Goal: Task Accomplishment & Management: Complete application form

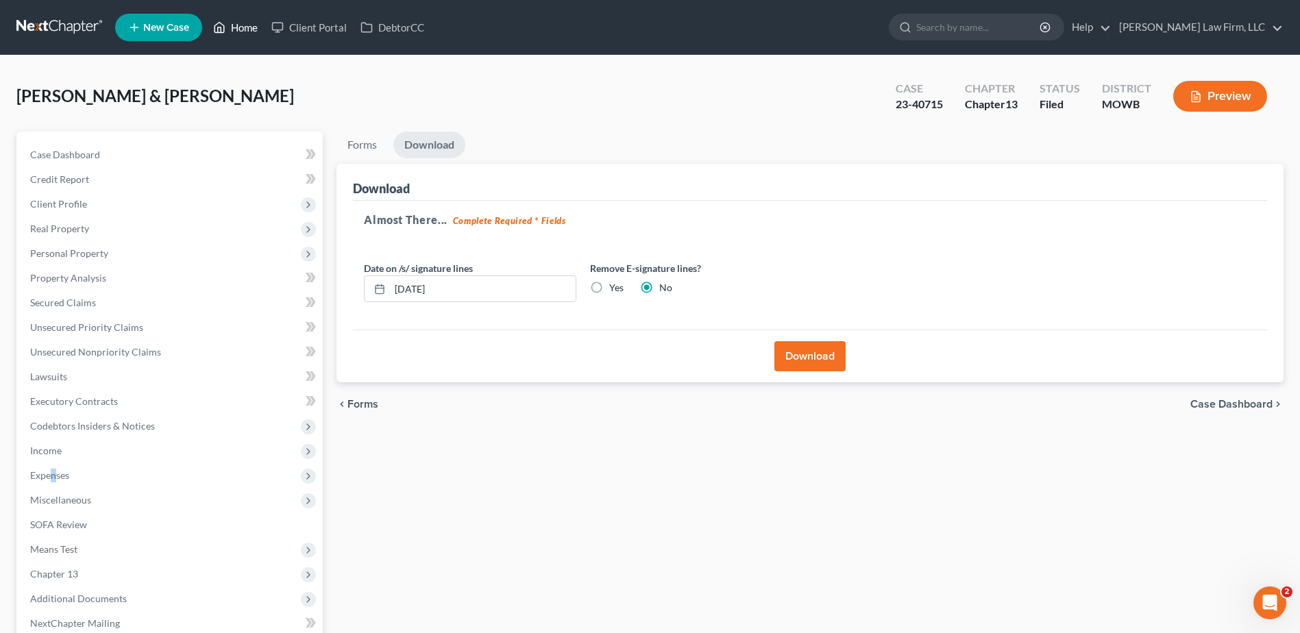
click at [246, 29] on link "Home" at bounding box center [235, 27] width 58 height 25
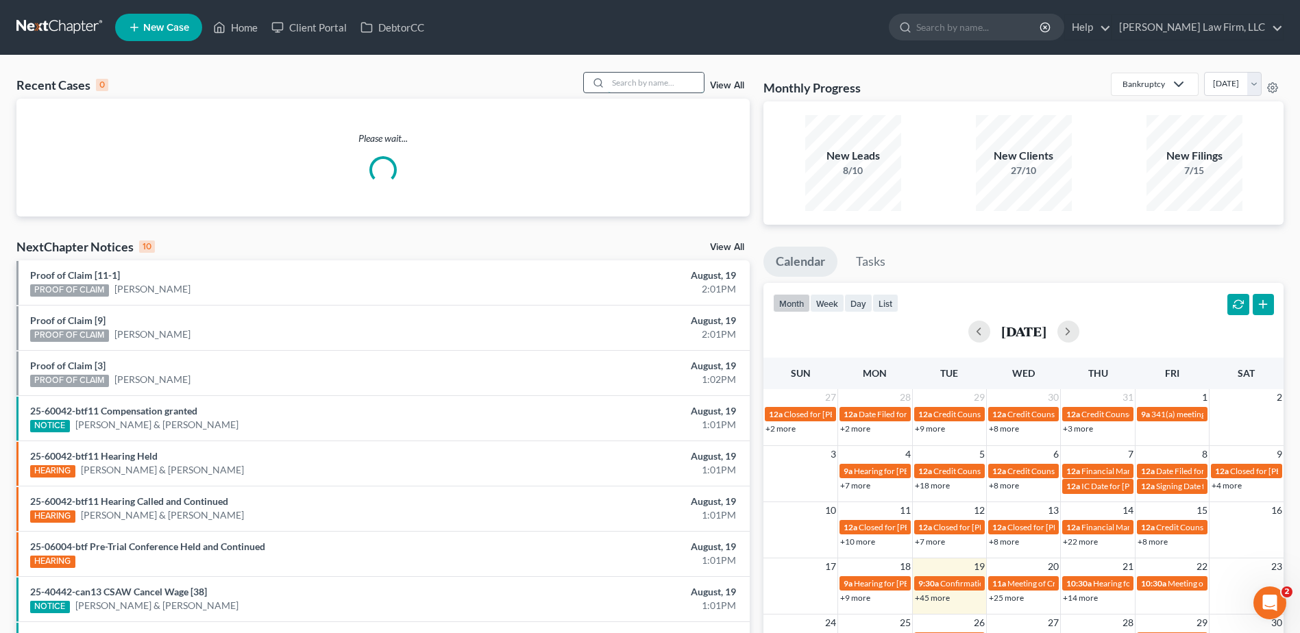
click at [637, 79] on input "search" at bounding box center [656, 83] width 96 height 20
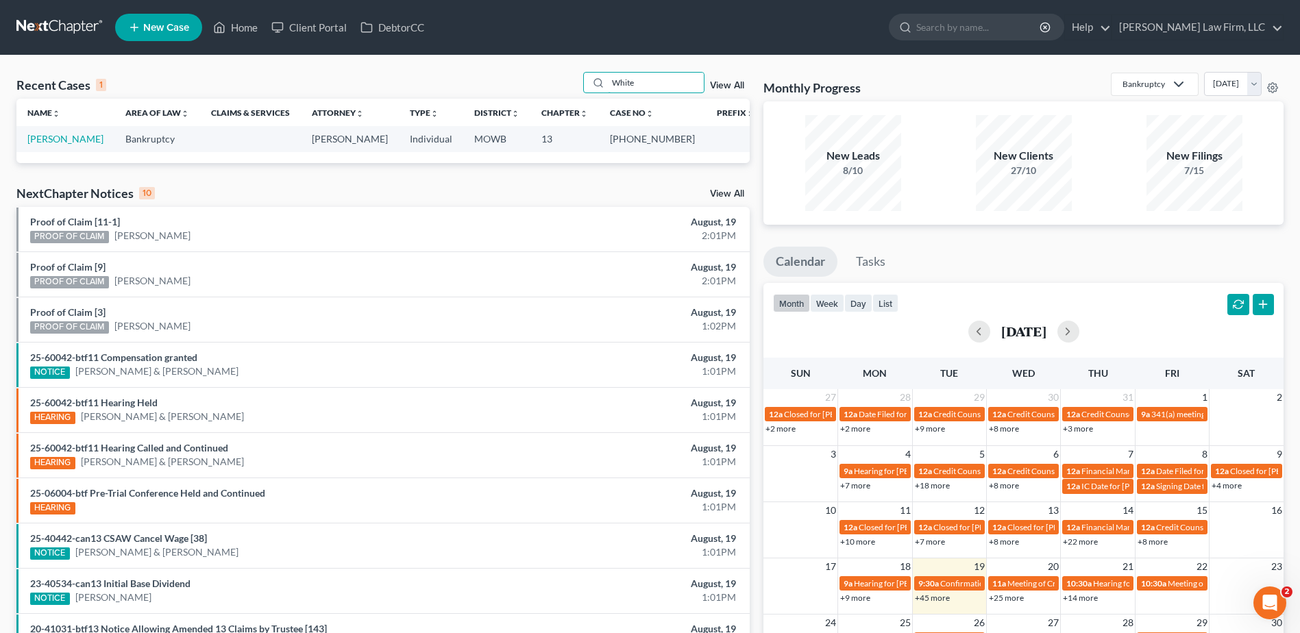
type input "White"
click at [731, 89] on link "View All" at bounding box center [727, 86] width 34 height 10
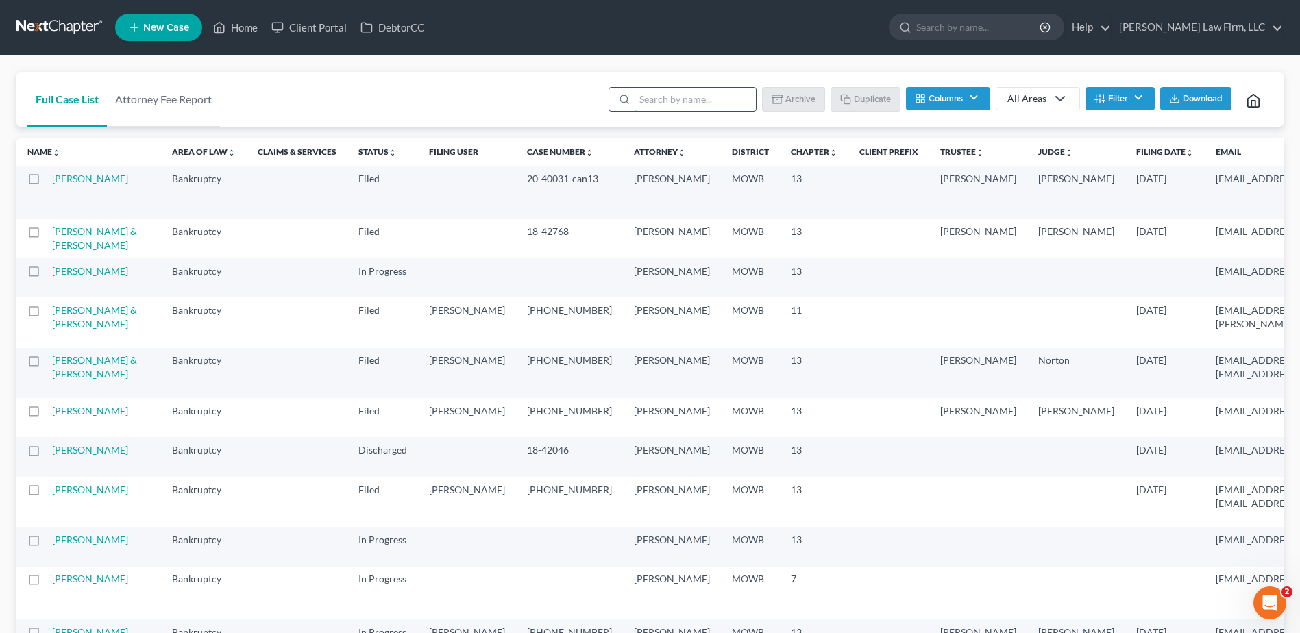
click at [650, 97] on input "search" at bounding box center [695, 99] width 121 height 23
type input "White"
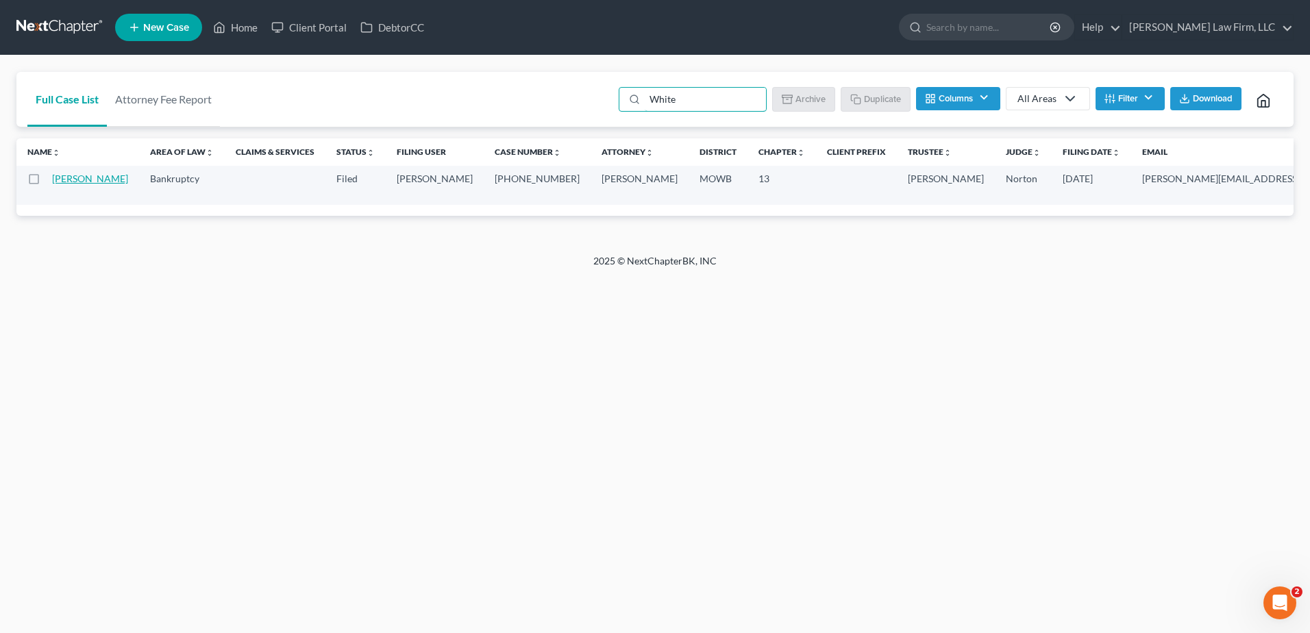
click at [62, 179] on link "[PERSON_NAME]" at bounding box center [90, 179] width 76 height 12
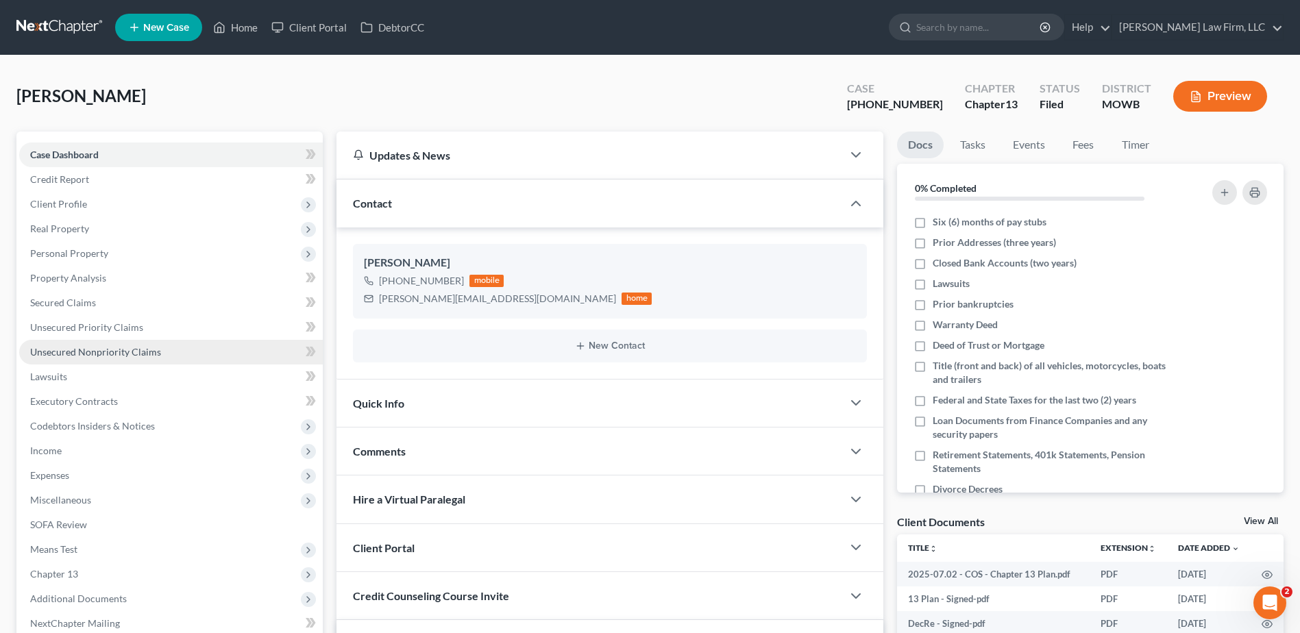
click at [101, 356] on span "Unsecured Nonpriority Claims" at bounding box center [95, 352] width 131 height 12
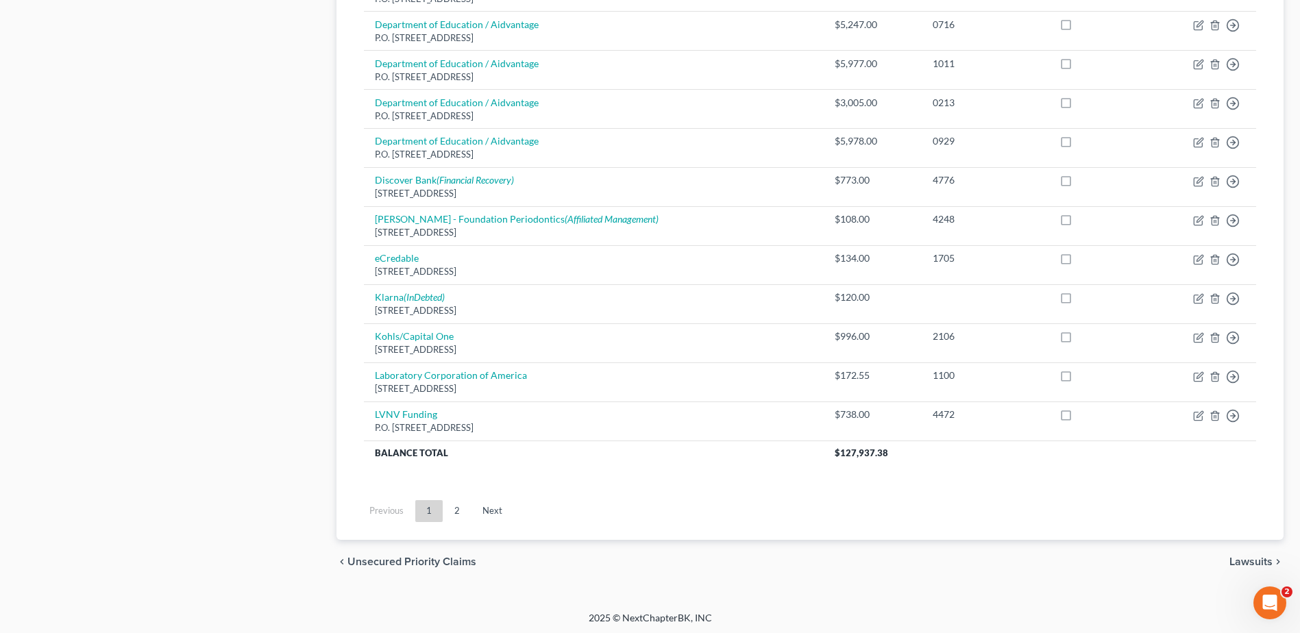
scroll to position [953, 0]
click at [459, 511] on link "2" at bounding box center [456, 509] width 27 height 22
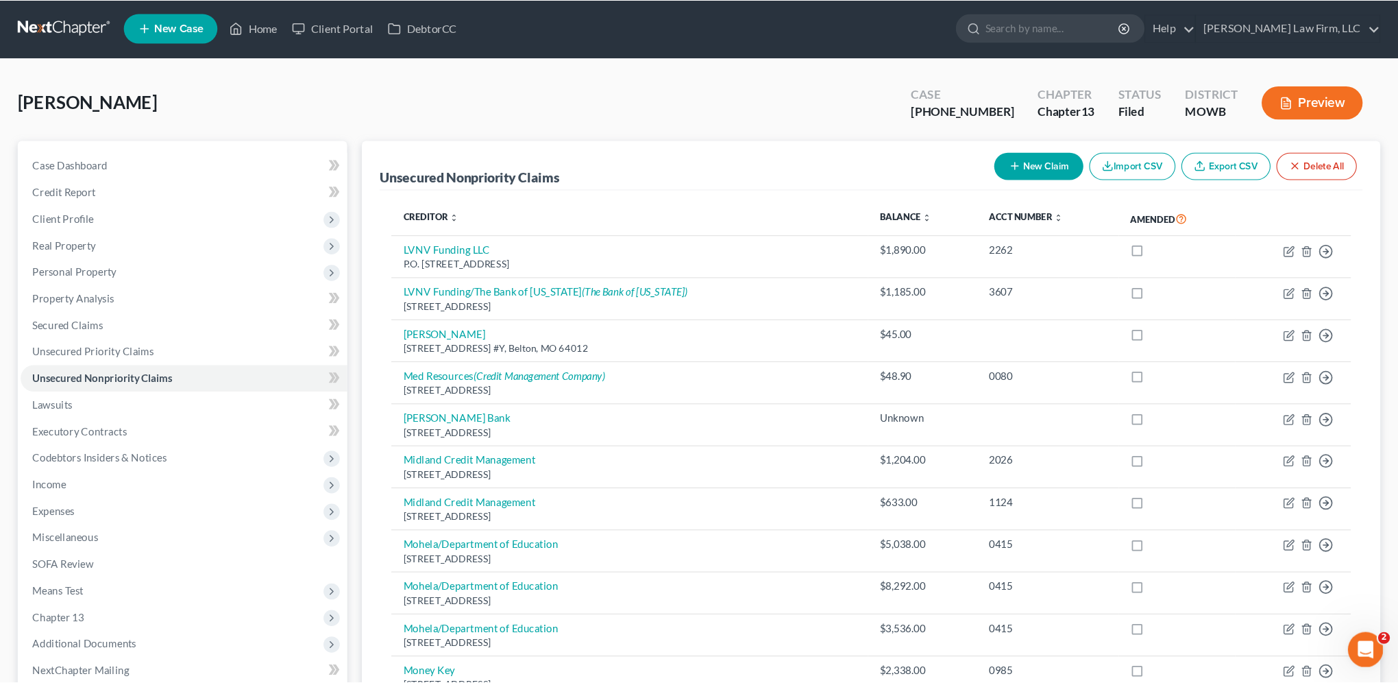
scroll to position [0, 0]
click at [951, 147] on button "New Claim" at bounding box center [966, 155] width 83 height 25
select select "0"
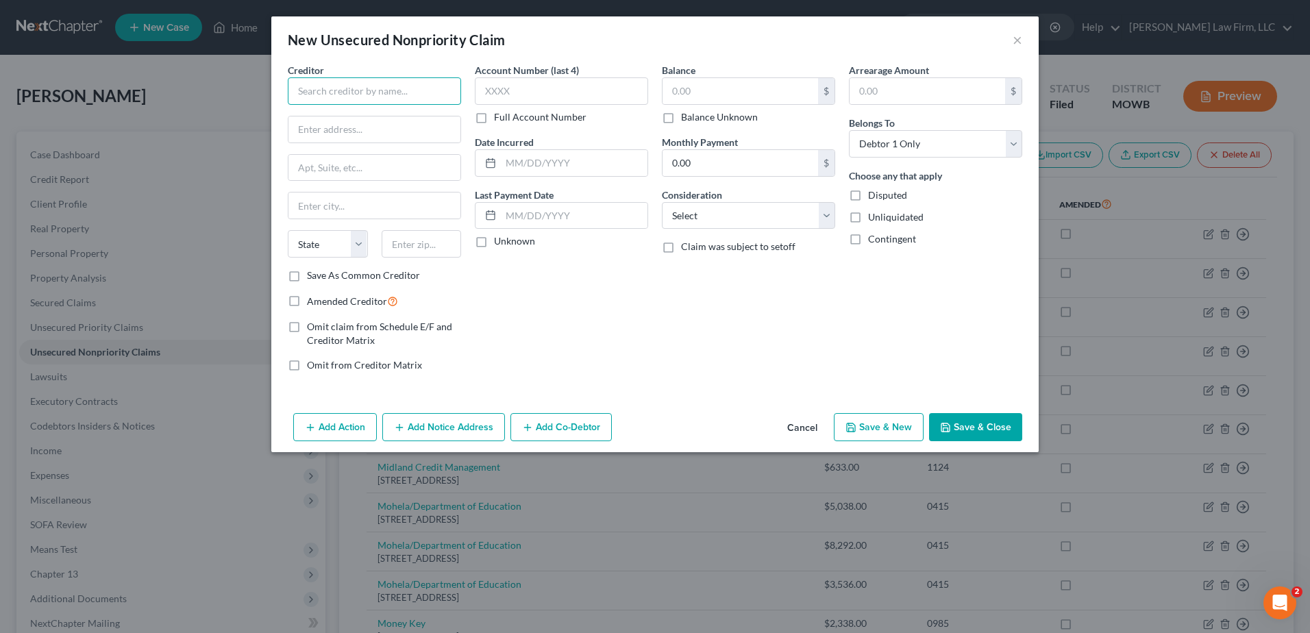
click at [358, 90] on input "text" at bounding box center [374, 90] width 173 height 27
click at [398, 133] on input "text" at bounding box center [375, 130] width 172 height 26
click at [348, 90] on input "Money Lion Instacash" at bounding box center [374, 90] width 173 height 27
type input "MoneyLion Instacash"
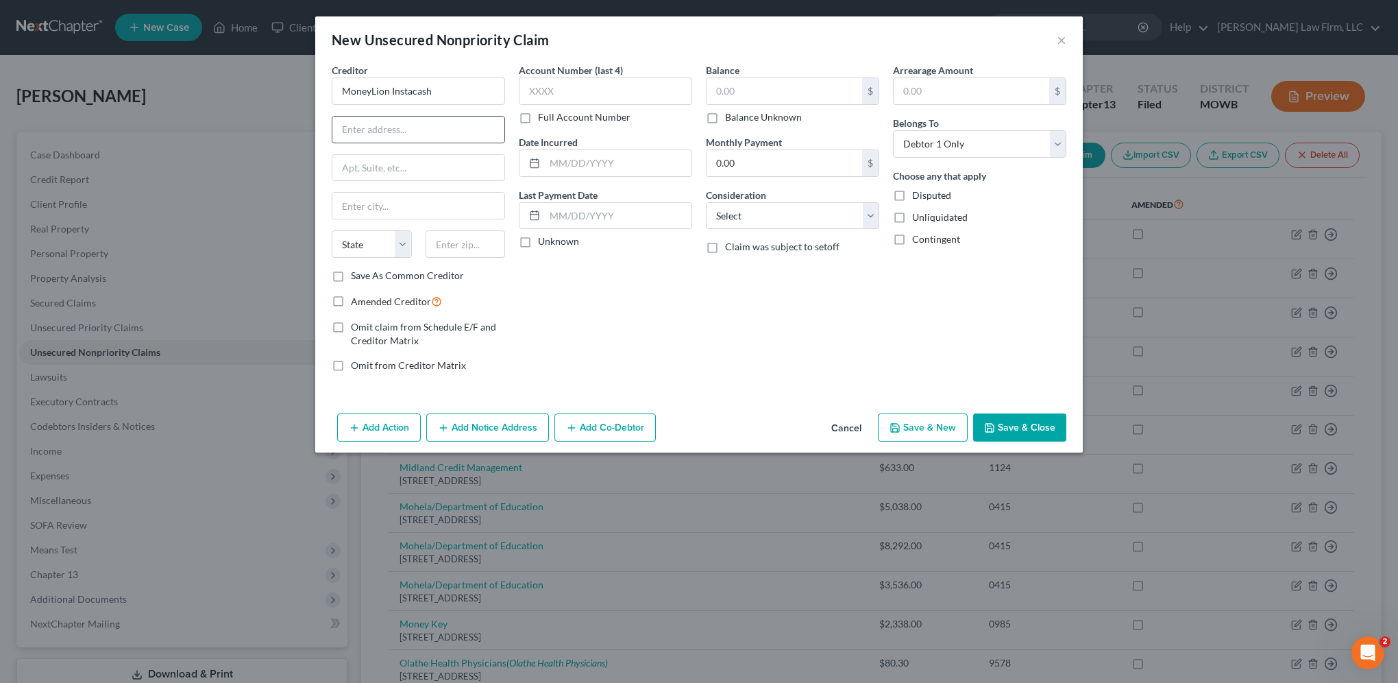
click at [385, 128] on input "text" at bounding box center [418, 130] width 172 height 26
click at [375, 129] on input "text" at bounding box center [418, 130] width 172 height 26
click at [373, 130] on input "249" at bounding box center [418, 130] width 172 height 26
type input "[STREET_ADDRESS]"
click at [425, 157] on input "text" at bounding box center [418, 168] width 172 height 26
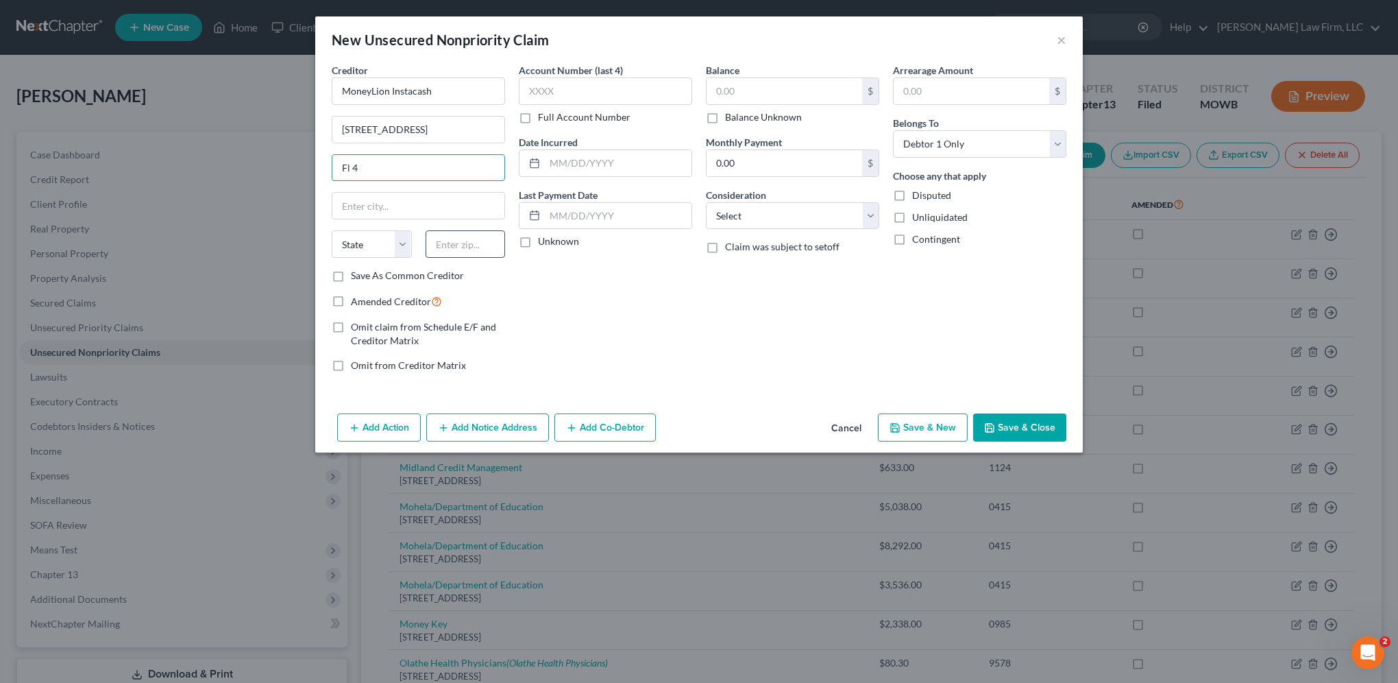
type input "Fl 4"
click at [468, 241] on input "text" at bounding box center [466, 243] width 80 height 27
type input "10011"
type input "[US_STATE]"
select select "35"
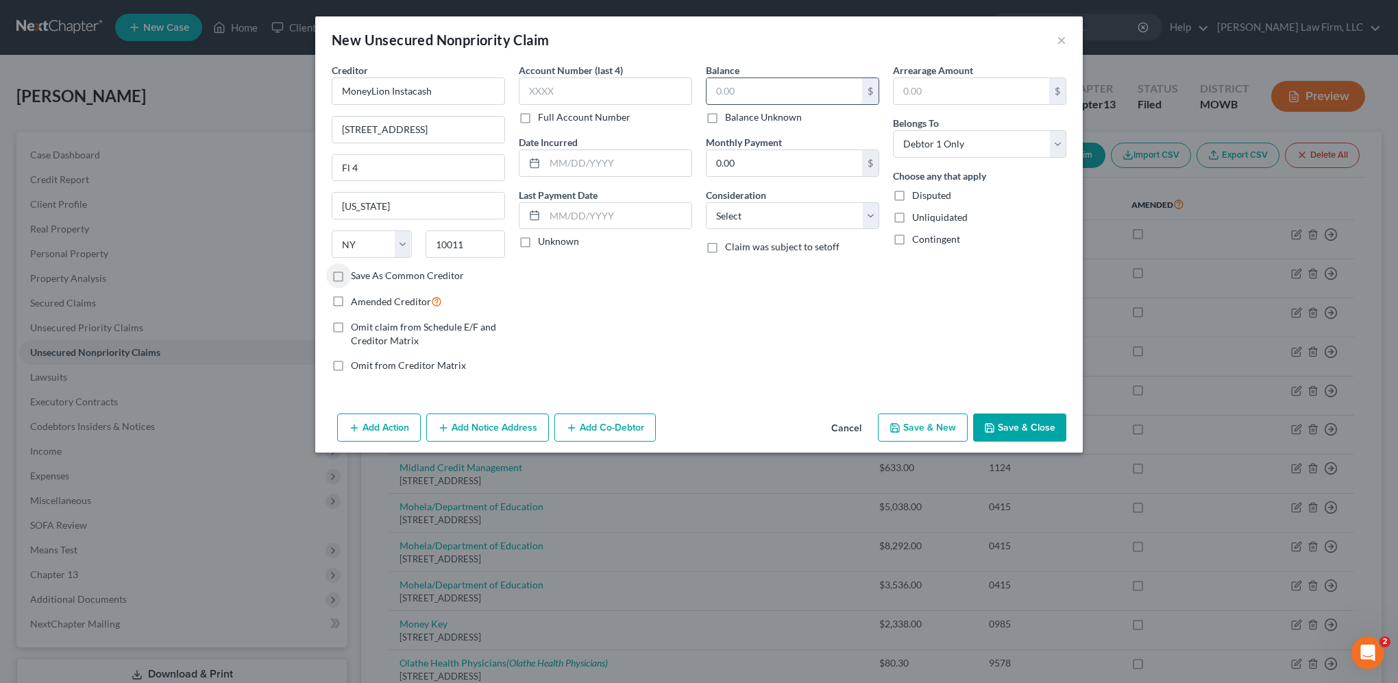
click at [809, 90] on input "text" at bounding box center [785, 91] width 156 height 26
type input "594.44"
click at [795, 223] on select "Select Cable / Satellite Services Collection Agency Credit Card Debt Debt Couns…" at bounding box center [792, 215] width 173 height 27
select select "10"
click at [706, 202] on select "Select Cable / Satellite Services Collection Agency Credit Card Debt Debt Couns…" at bounding box center [792, 215] width 173 height 27
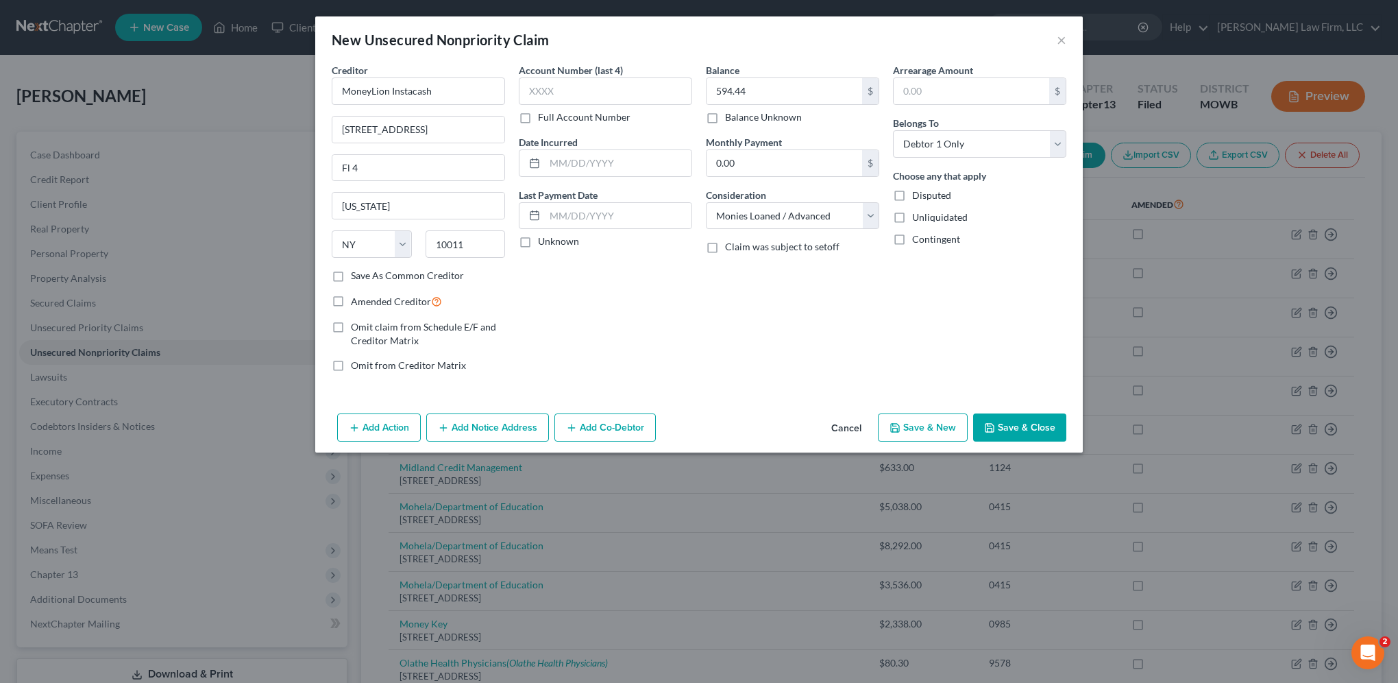
click at [450, 428] on button "Add Notice Address" at bounding box center [487, 427] width 123 height 29
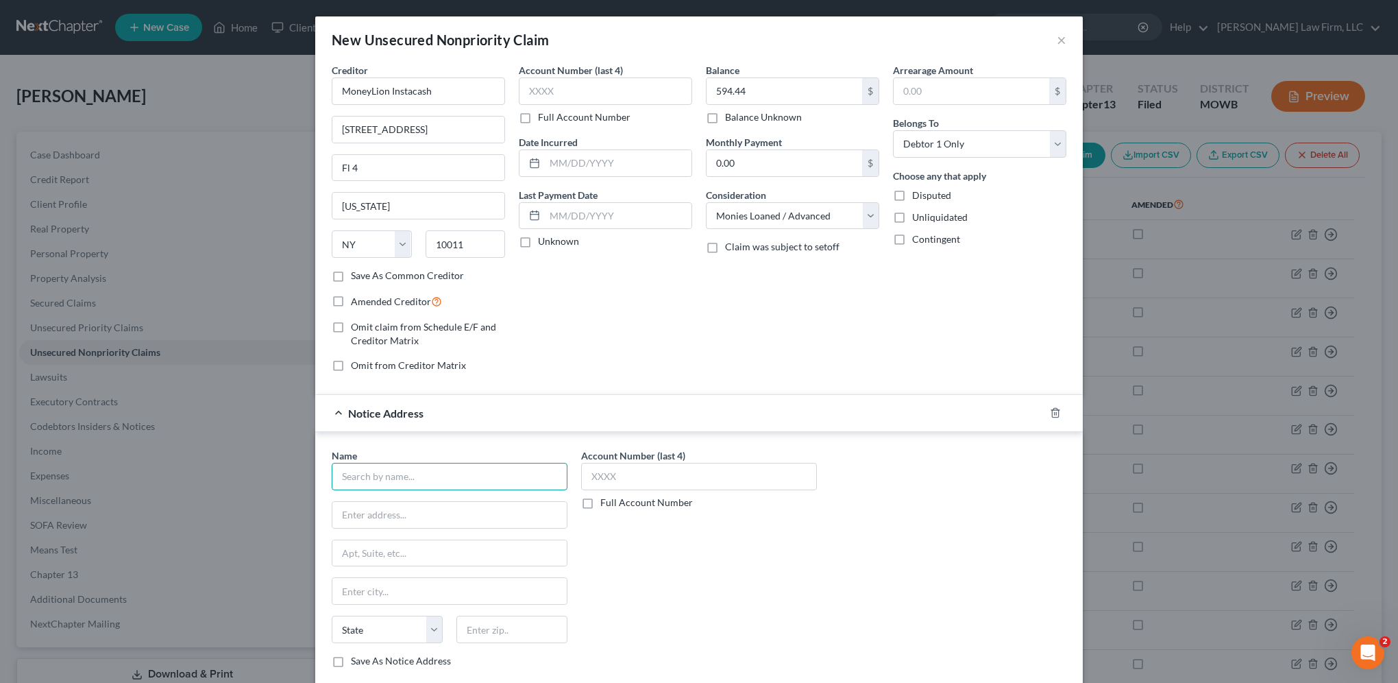
click at [422, 472] on input "text" at bounding box center [450, 476] width 236 height 27
type input "ML Plus LLC"
click at [363, 507] on input "text" at bounding box center [449, 515] width 234 height 26
type input "Attn: Customer Service"
click at [413, 547] on input "text" at bounding box center [449, 553] width 234 height 26
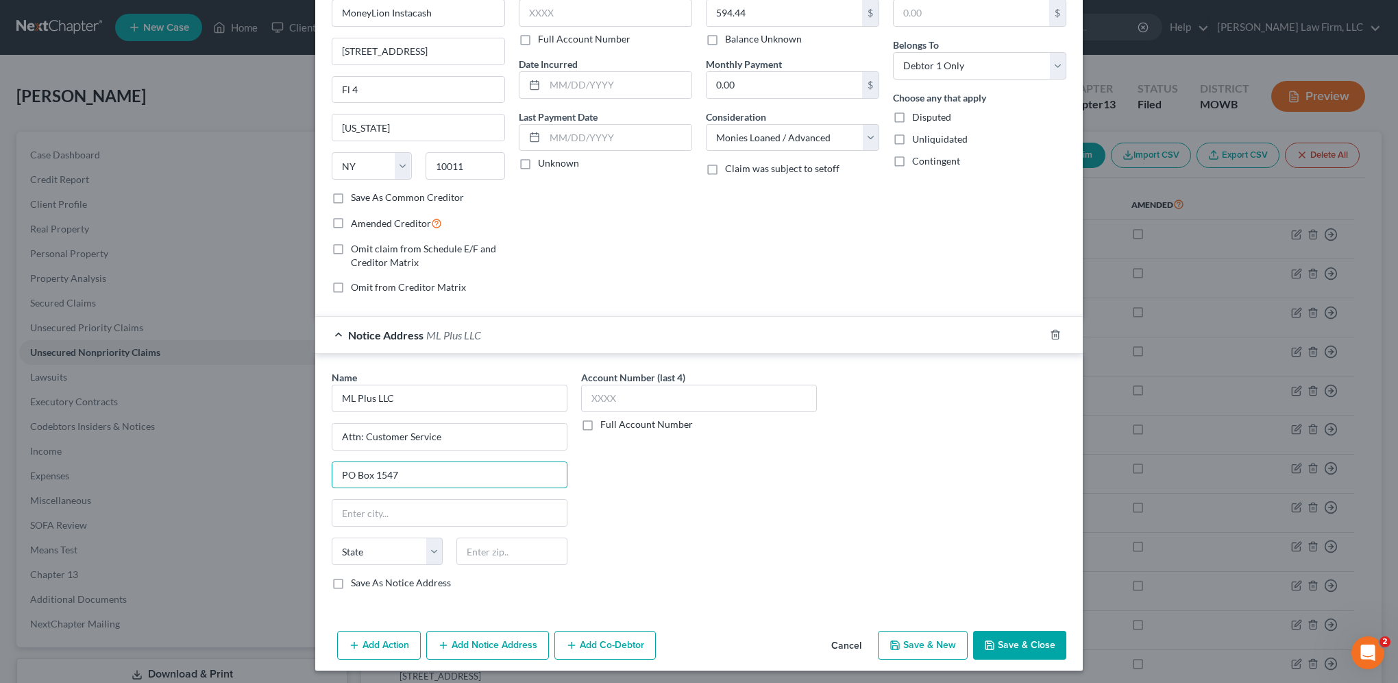
scroll to position [79, 0]
type input "PO Box 1547"
click at [522, 544] on input "text" at bounding box center [511, 550] width 111 height 27
type input "84091"
type input "[PERSON_NAME]"
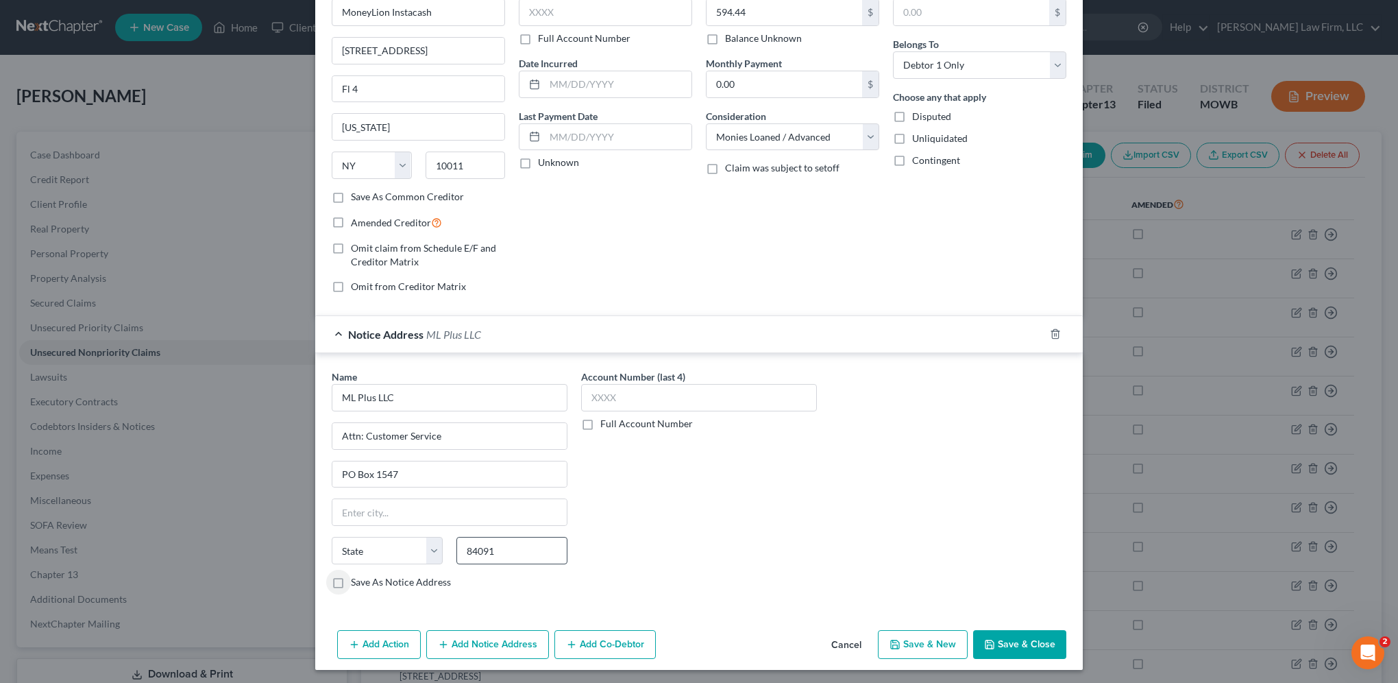
select select "46"
click at [391, 398] on input "ML Plus LLC" at bounding box center [450, 397] width 236 height 27
type input "ML Plus LLC"
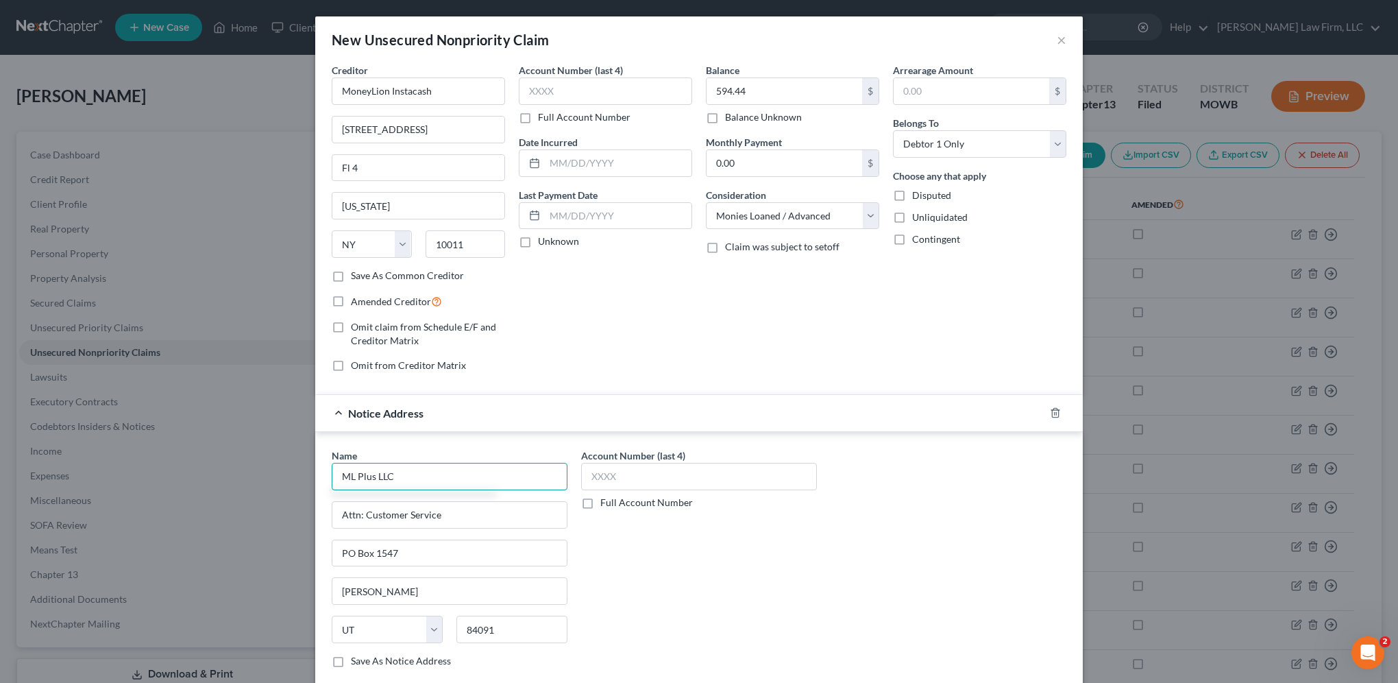
scroll to position [0, 0]
click at [424, 89] on input "MoneyLion Instacash" at bounding box center [418, 90] width 173 height 27
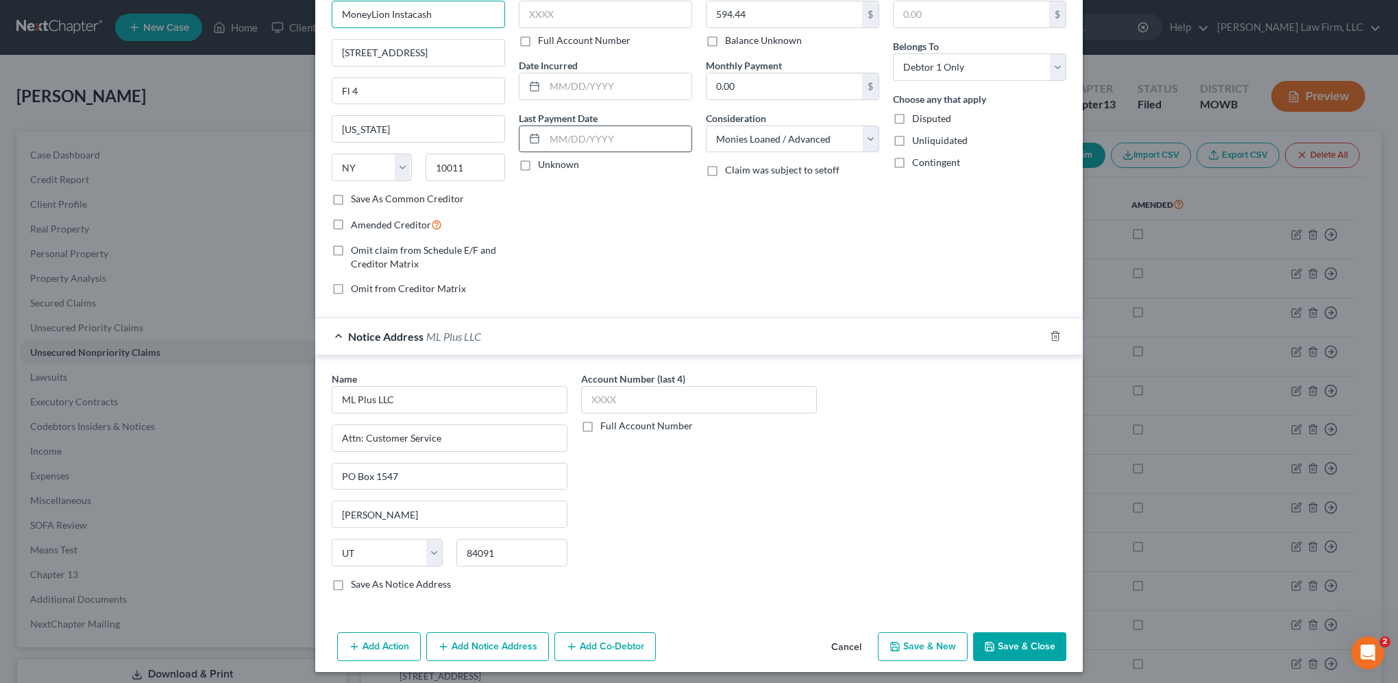
scroll to position [79, 0]
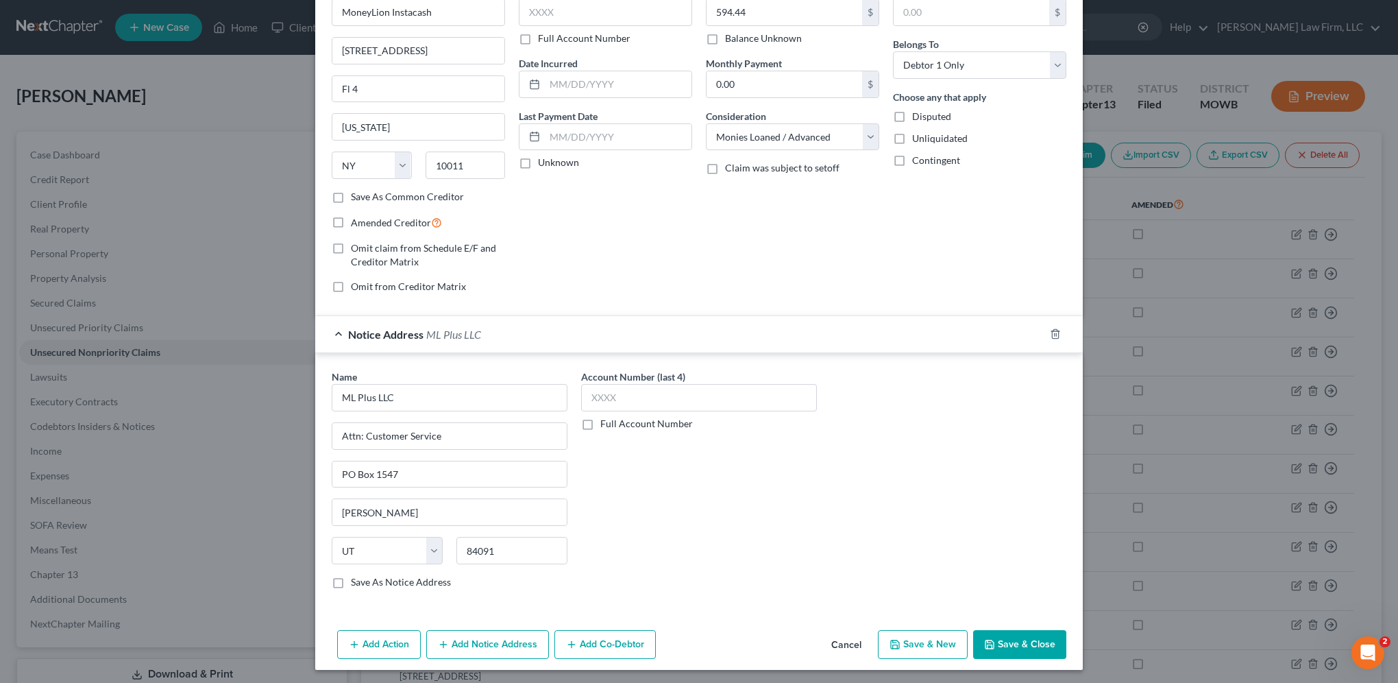
click at [1000, 633] on button "Save & Close" at bounding box center [1019, 644] width 93 height 29
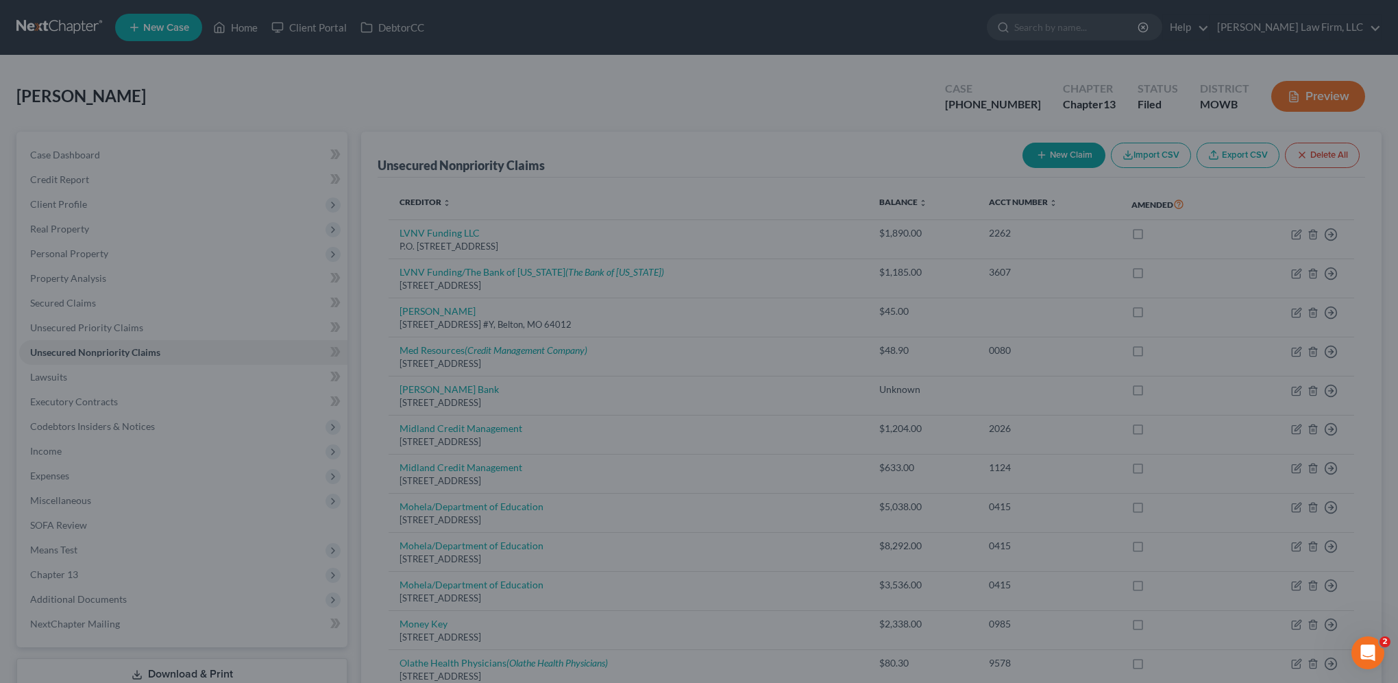
scroll to position [0, 0]
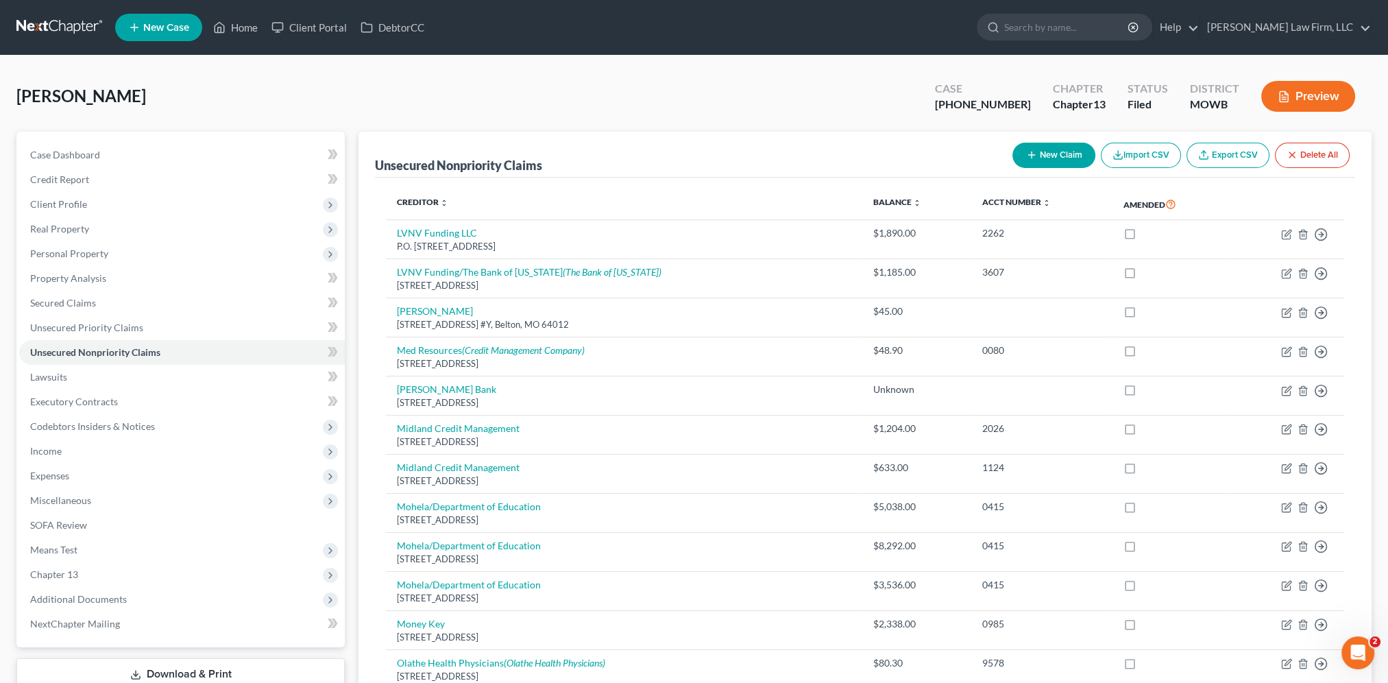
click at [1064, 154] on button "New Claim" at bounding box center [1053, 155] width 83 height 25
select select "0"
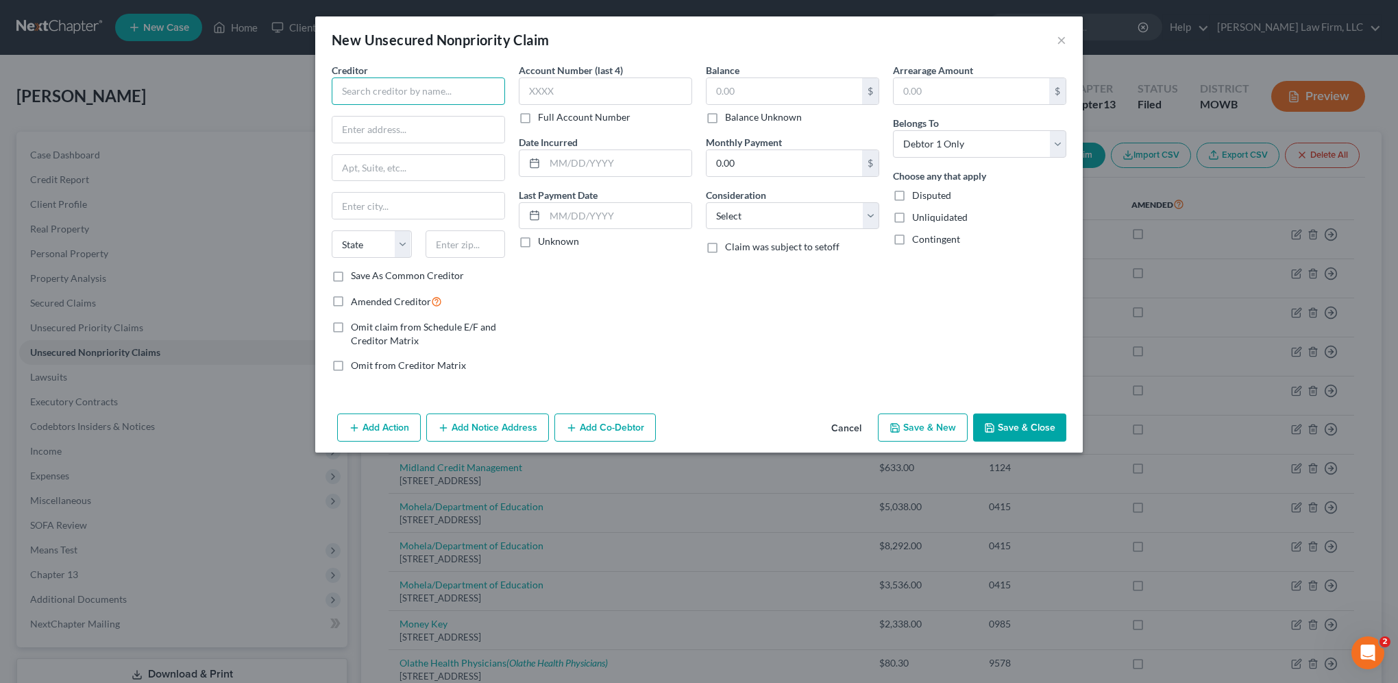
click at [383, 80] on input "text" at bounding box center [418, 90] width 173 height 27
type input "Earnin"
click at [401, 132] on input "text" at bounding box center [418, 130] width 172 height 26
type input "200 Portage Ave."
click at [487, 237] on input "text" at bounding box center [466, 243] width 80 height 27
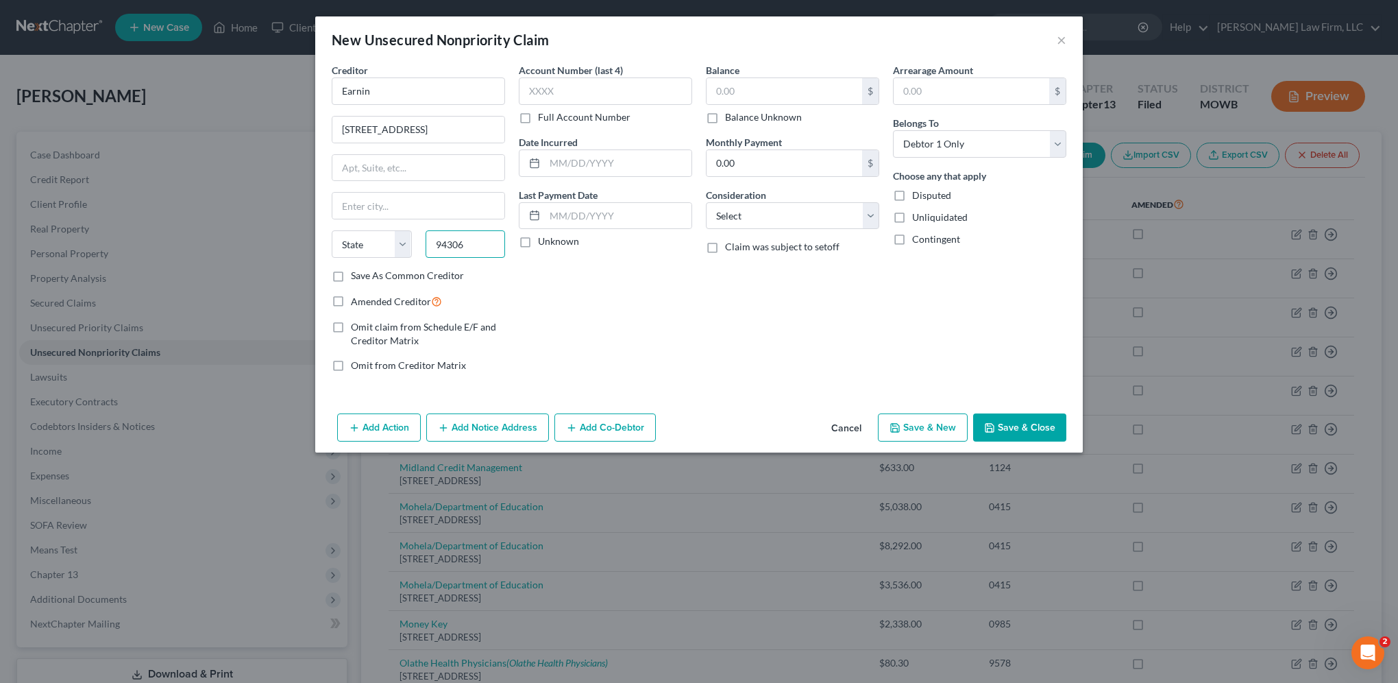
type input "94306"
type input "Palo Alto"
select select "4"
click at [756, 212] on select "Select Cable / Satellite Services Collection Agency Credit Card Debt Debt Couns…" at bounding box center [792, 215] width 173 height 27
select select "10"
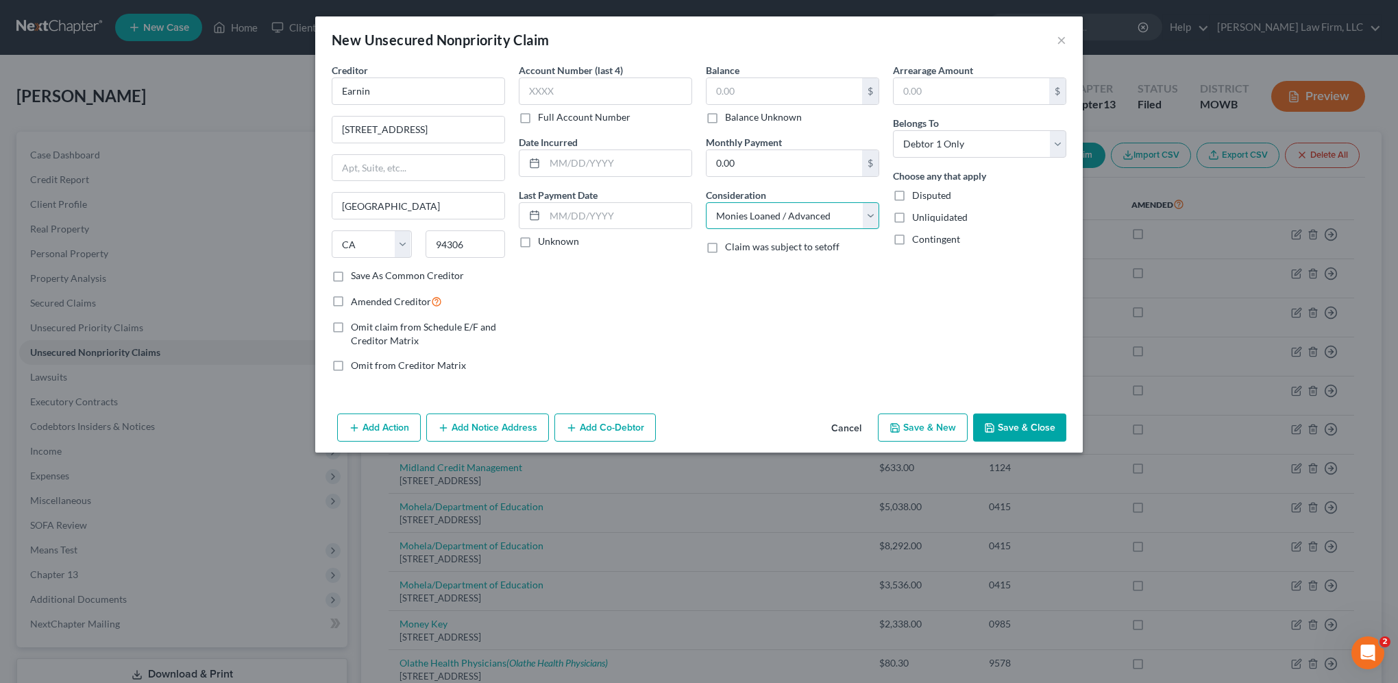
click at [706, 202] on select "Select Cable / Satellite Services Collection Agency Credit Card Debt Debt Couns…" at bounding box center [792, 215] width 173 height 27
click at [781, 90] on input "text" at bounding box center [785, 91] width 156 height 26
type input "530.00"
click at [1027, 427] on button "Save & Close" at bounding box center [1019, 427] width 93 height 29
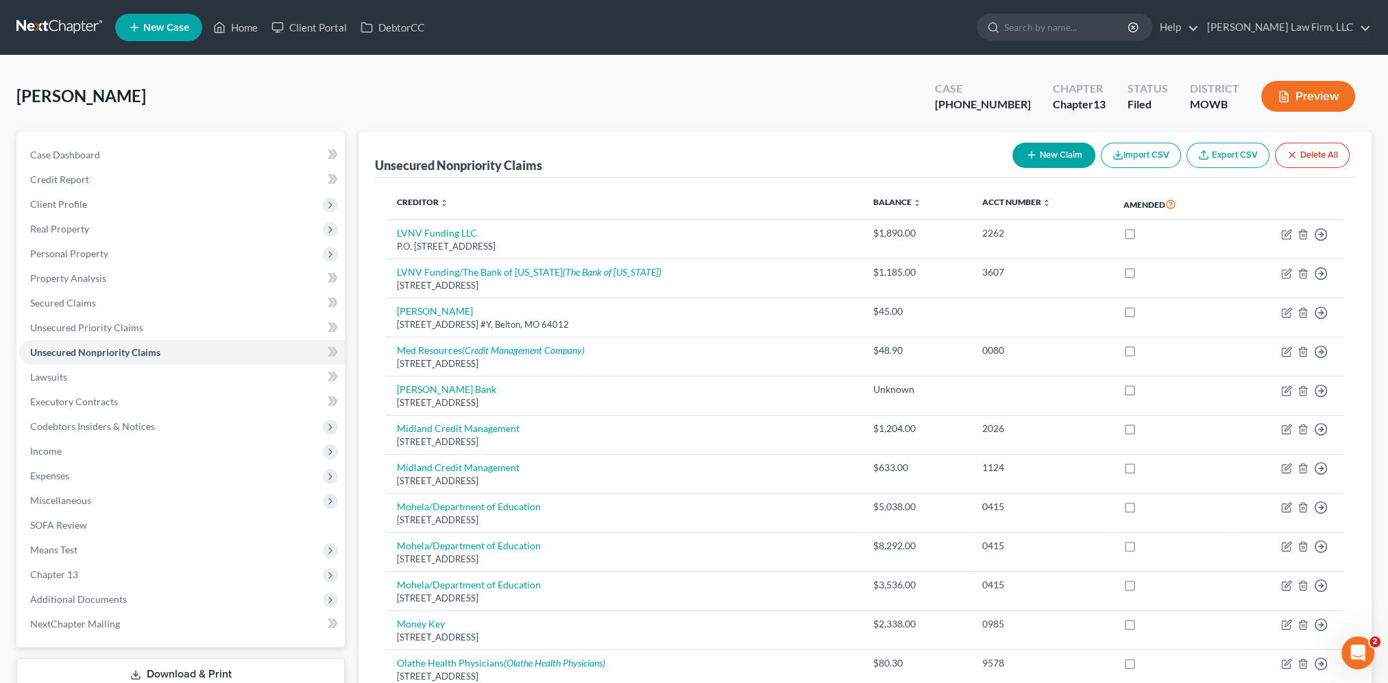
click at [1069, 152] on button "New Claim" at bounding box center [1053, 155] width 83 height 25
select select "0"
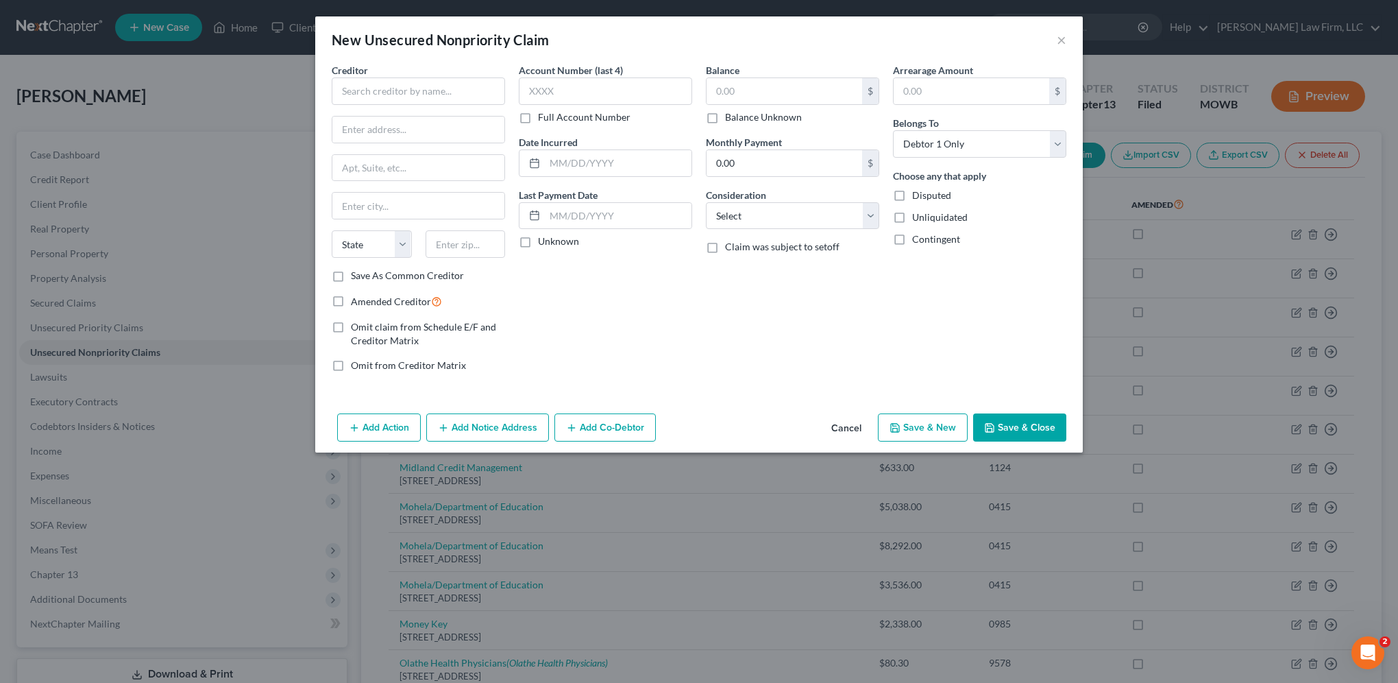
click at [390, 73] on div "Creditor *" at bounding box center [418, 84] width 173 height 42
click at [389, 85] on input "text" at bounding box center [418, 90] width 173 height 27
type input "A"
type input "[PERSON_NAME]"
click at [388, 122] on input "text" at bounding box center [418, 130] width 172 height 26
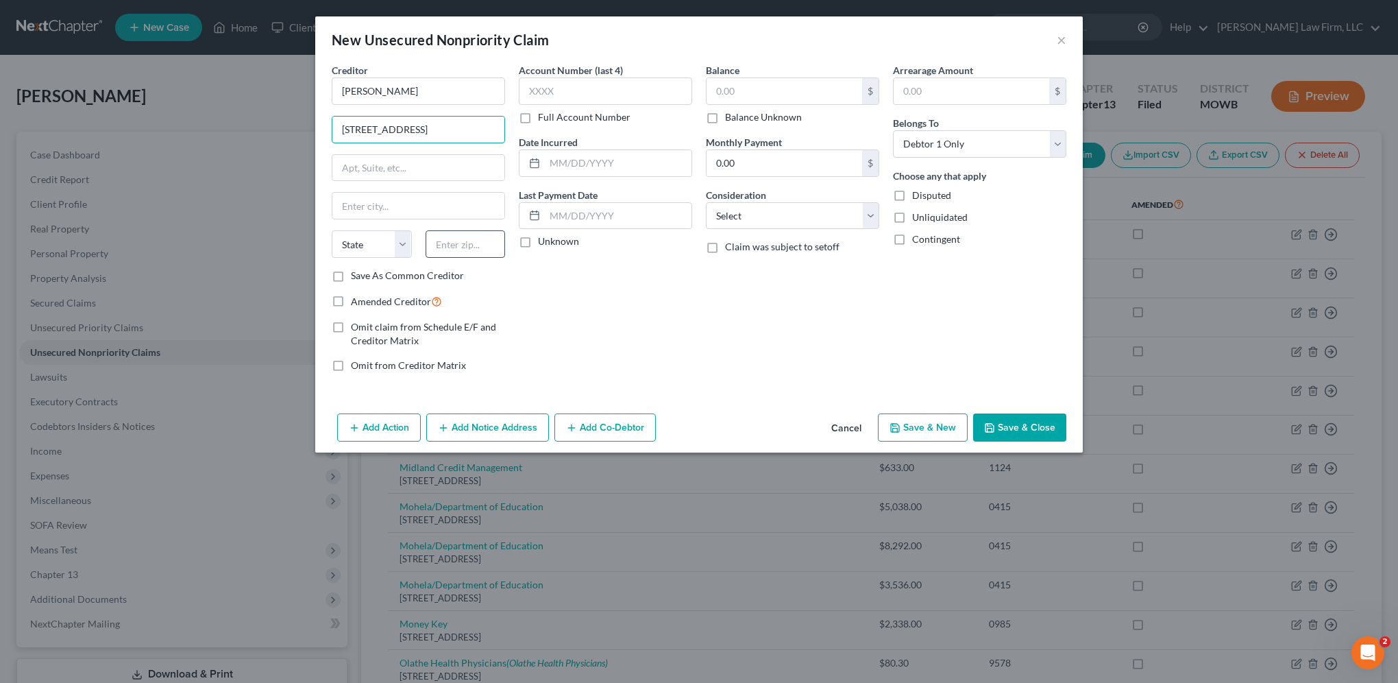
type input "13628 S. Locust St."
click at [456, 234] on input "text" at bounding box center [466, 243] width 80 height 27
type input "66062"
type input "Olathe"
select select "17"
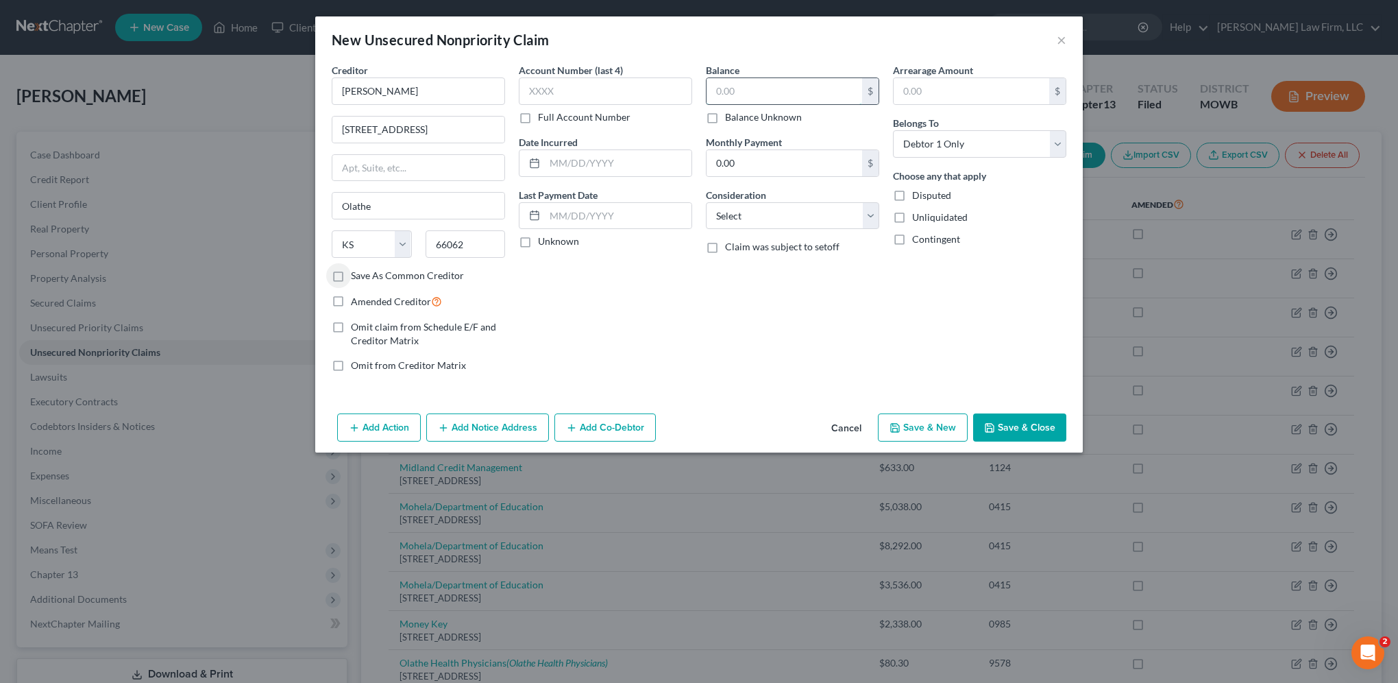
click at [801, 93] on input "text" at bounding box center [785, 91] width 156 height 26
type input "4,800.00"
click at [777, 228] on select "Select Cable / Satellite Services Collection Agency Credit Card Debt Debt Couns…" at bounding box center [792, 215] width 173 height 27
select select "10"
click at [706, 202] on select "Select Cable / Satellite Services Collection Agency Credit Card Debt Debt Couns…" at bounding box center [792, 215] width 173 height 27
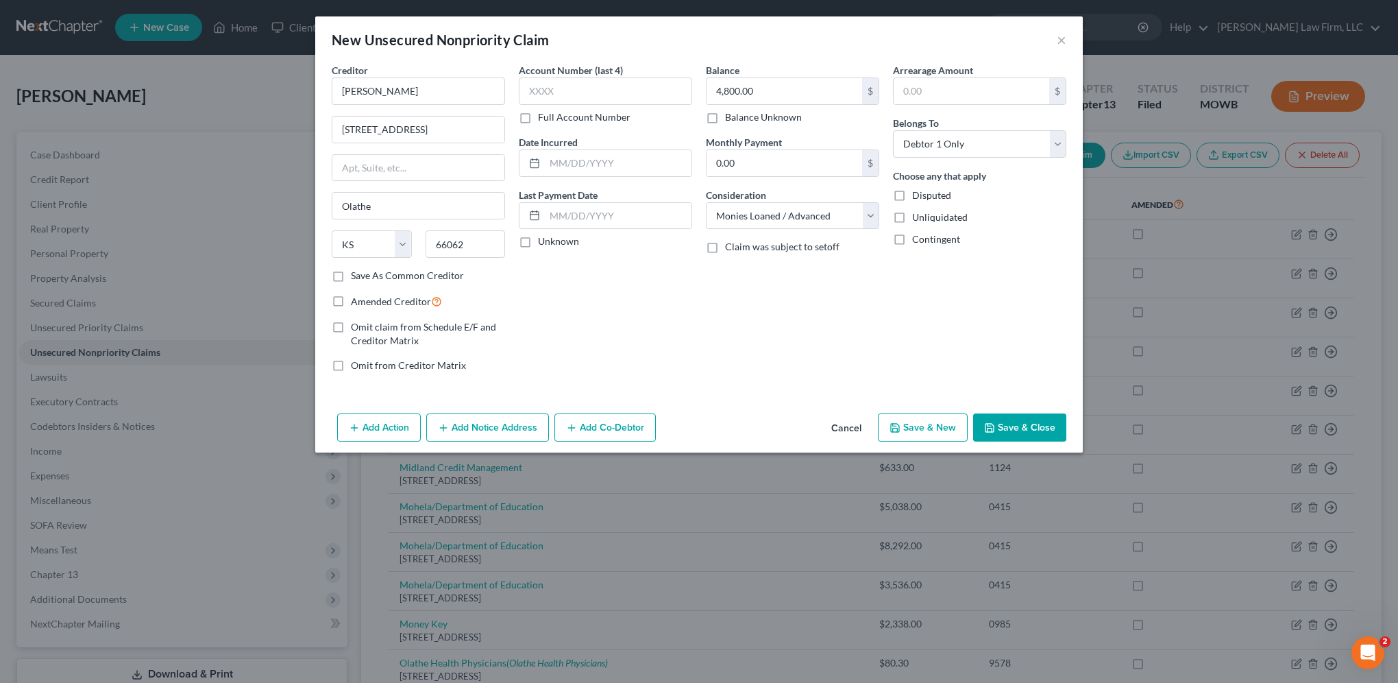
click at [467, 431] on button "Add Notice Address" at bounding box center [487, 427] width 123 height 29
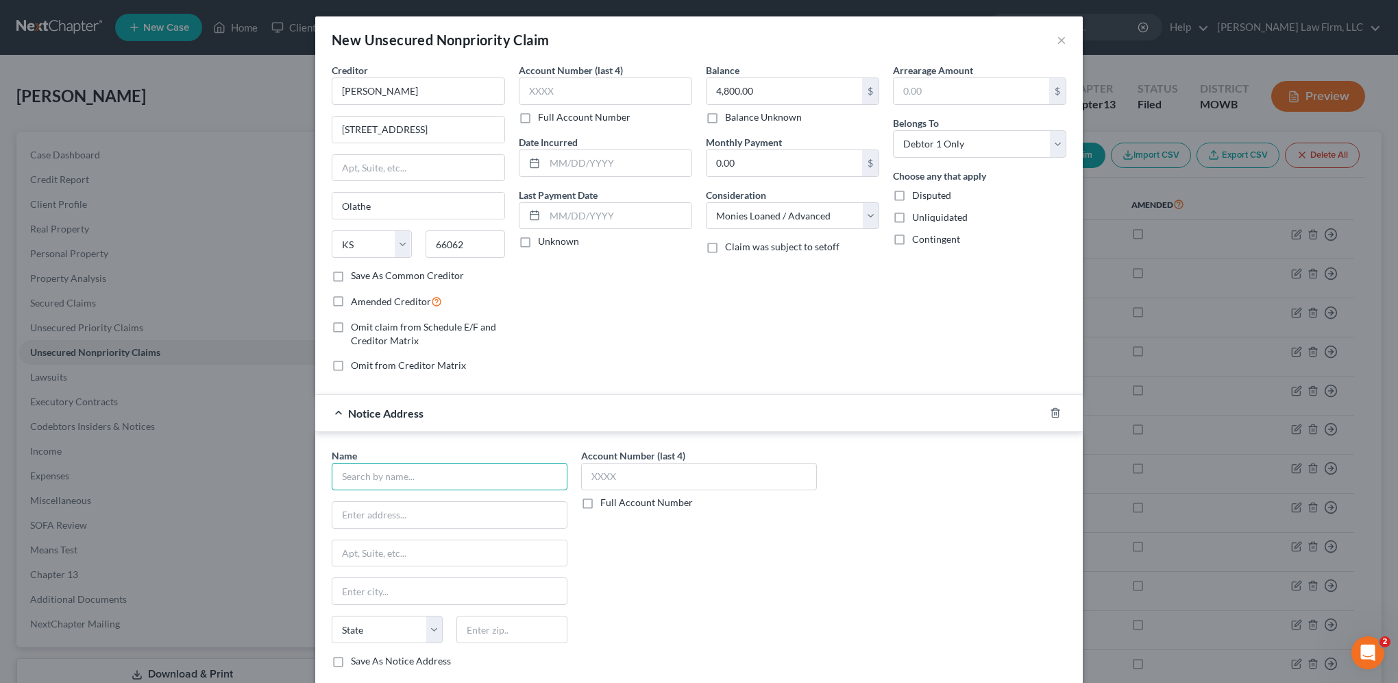
click at [389, 472] on input "text" at bounding box center [450, 476] width 236 height 27
type input "Ashley Walker"
click at [389, 505] on input "text" at bounding box center [449, 515] width 234 height 26
type input "13628 S. Locust St."
click at [489, 623] on input "text" at bounding box center [511, 628] width 111 height 27
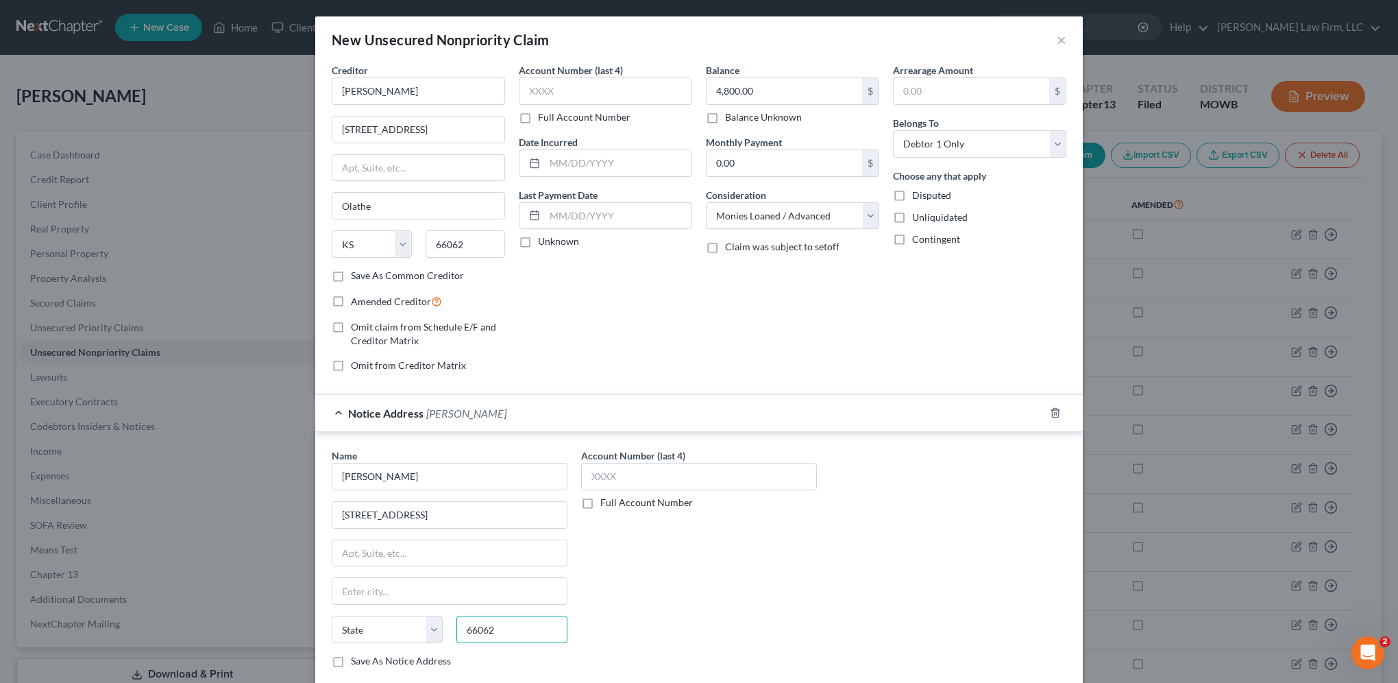
type input "66062"
type input "Olathe"
select select "17"
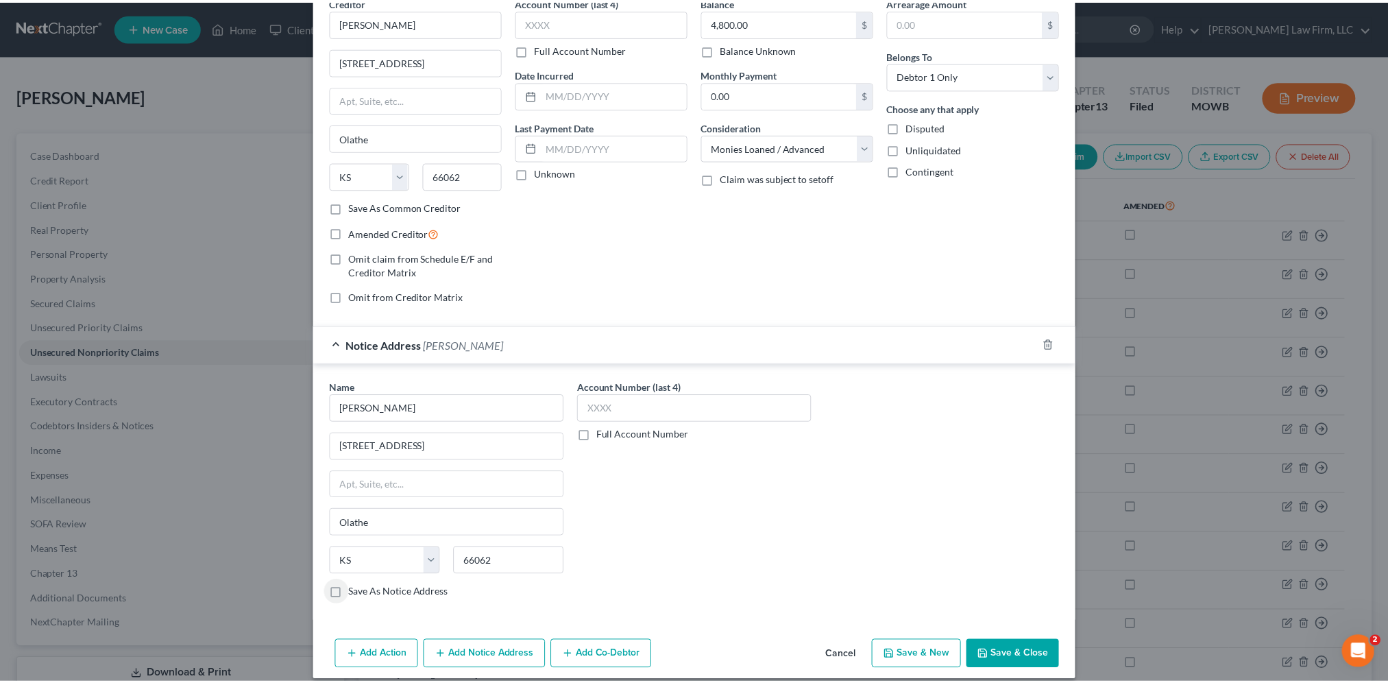
scroll to position [79, 0]
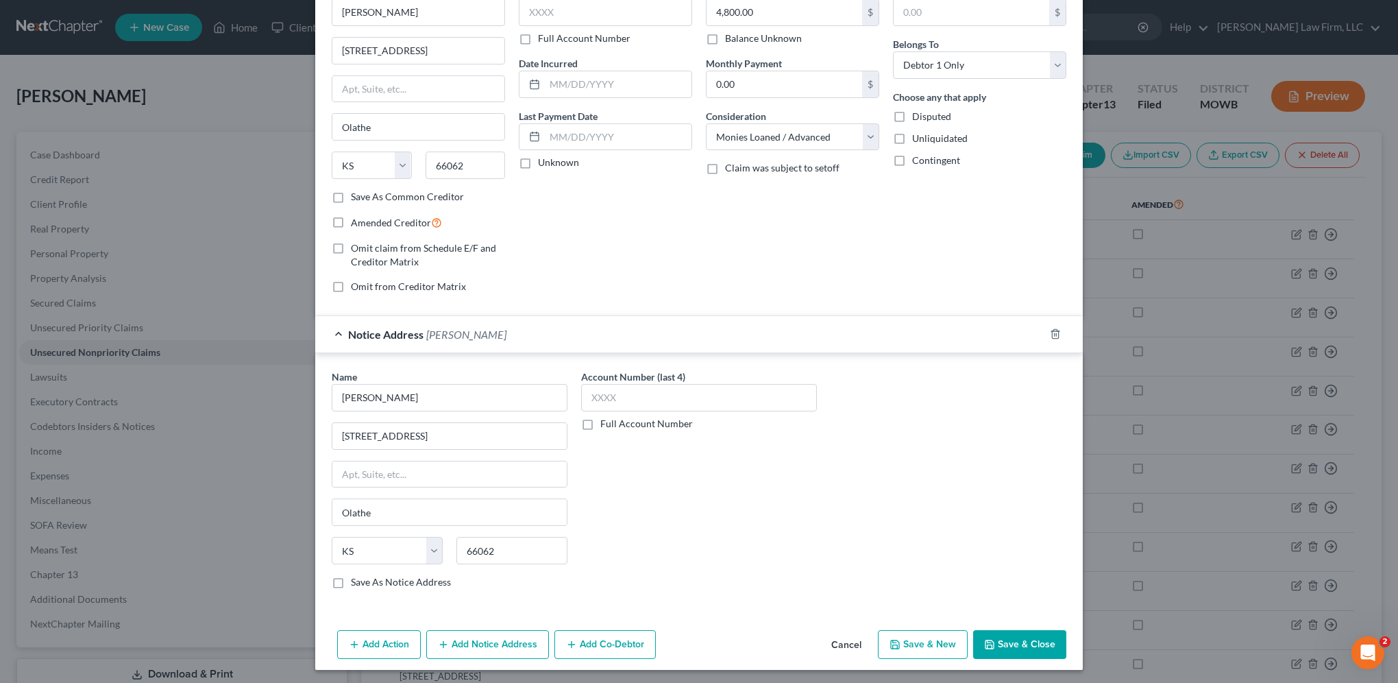
click at [1026, 633] on button "Save & Close" at bounding box center [1019, 644] width 93 height 29
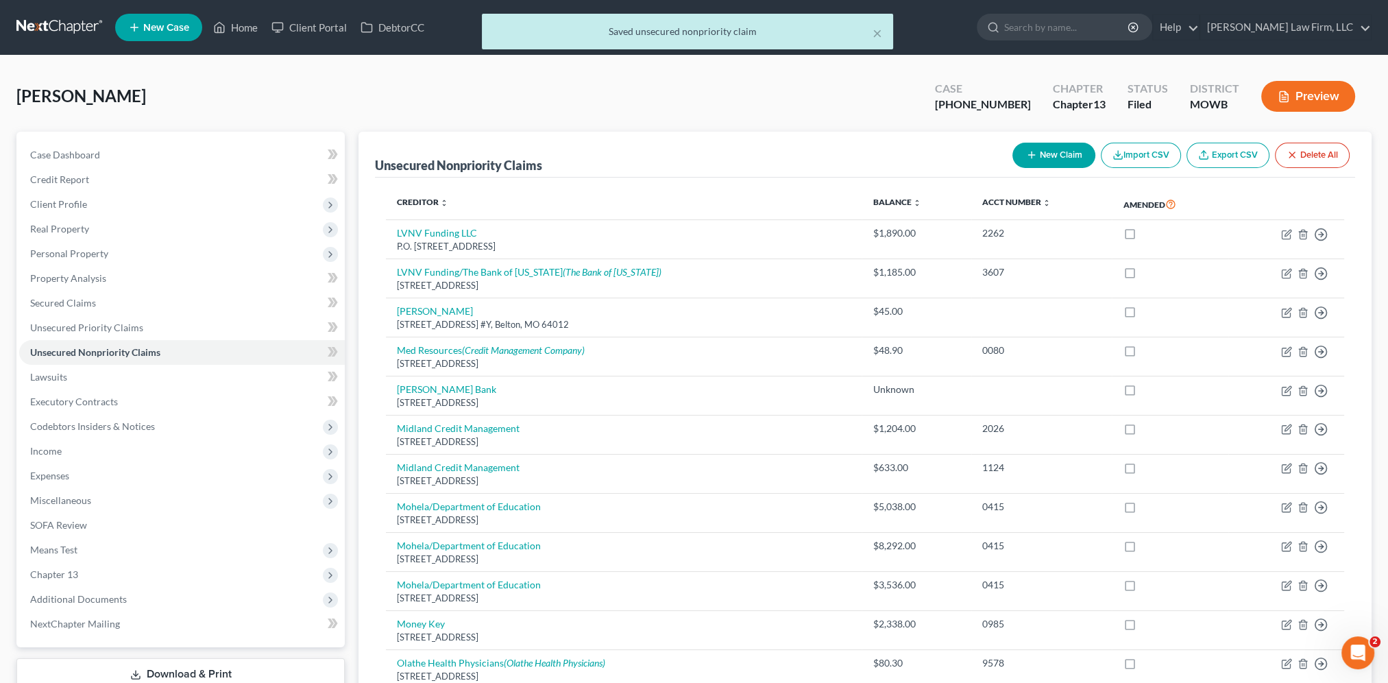
click at [1058, 149] on button "New Claim" at bounding box center [1053, 155] width 83 height 25
select select "0"
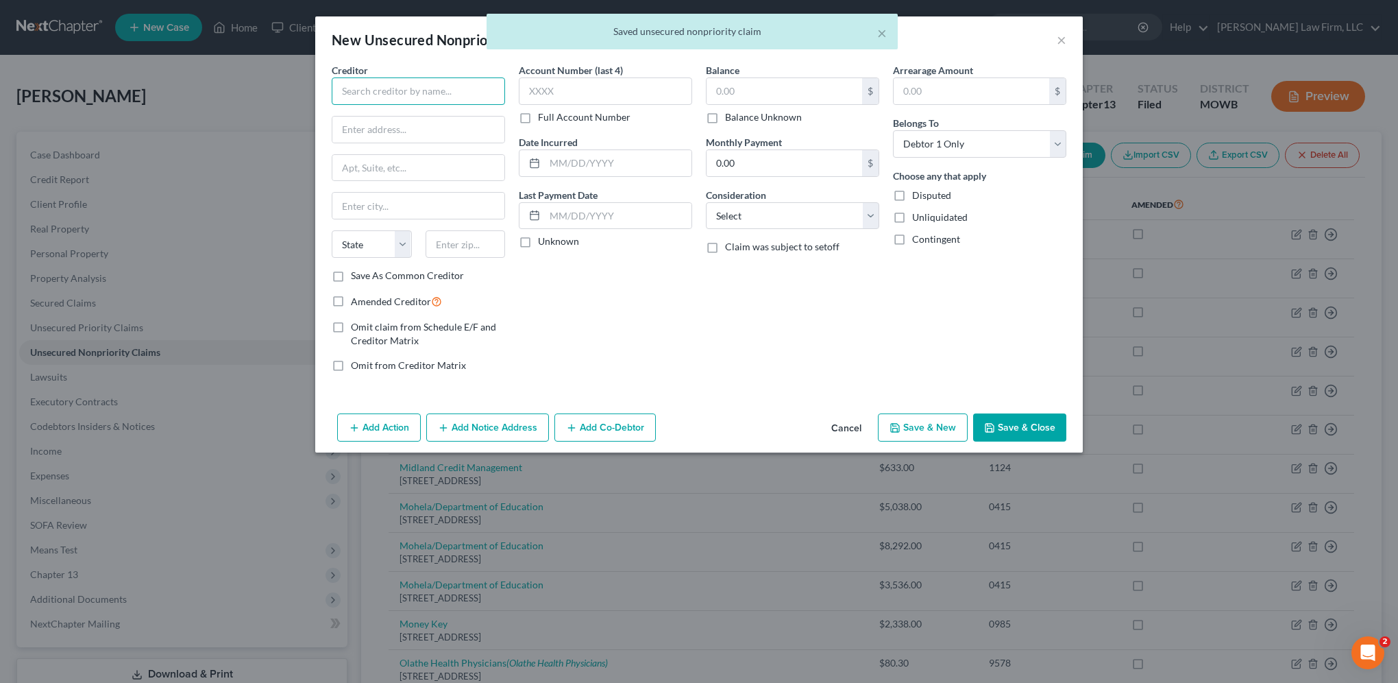
click at [365, 97] on input "text" at bounding box center [418, 90] width 173 height 27
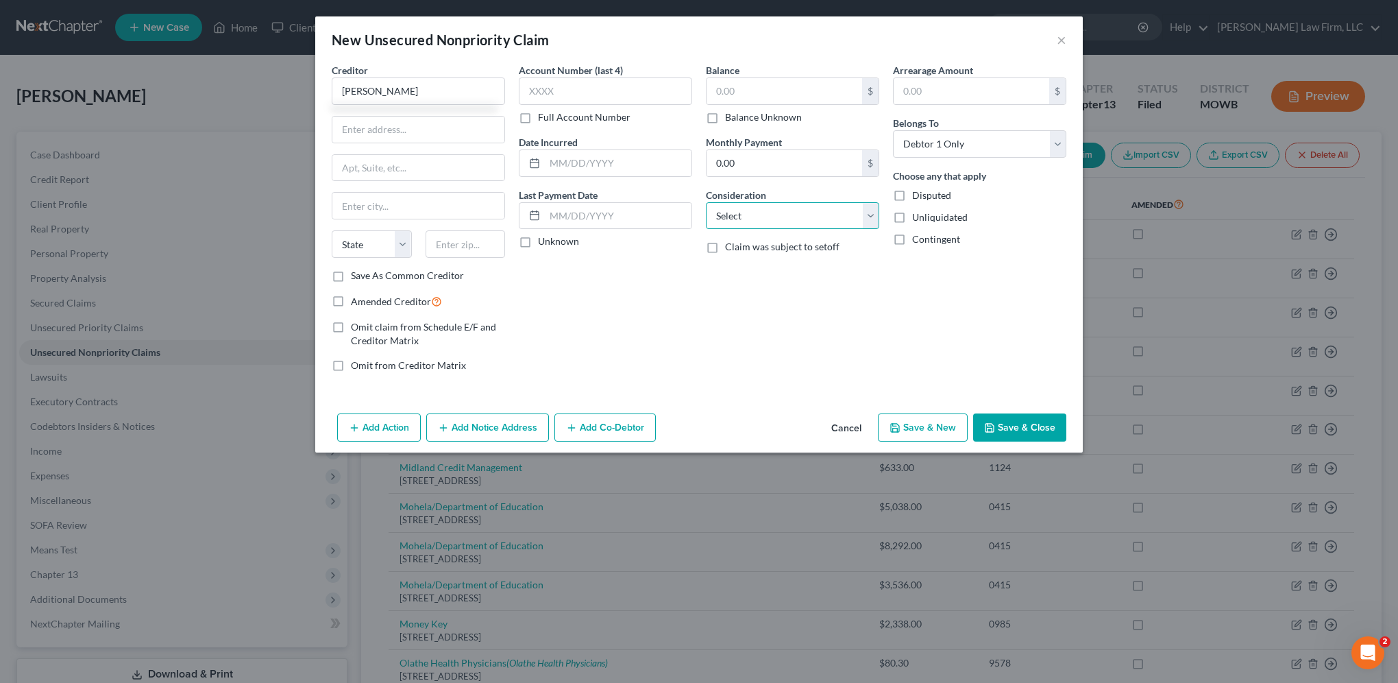
click at [751, 215] on select "Select Cable / Satellite Services Collection Agency Credit Card Debt Debt Couns…" at bounding box center [792, 215] width 173 height 27
type input "Blain Elliott"
click at [751, 215] on select "Select Cable / Satellite Services Collection Agency Credit Card Debt Debt Couns…" at bounding box center [792, 215] width 173 height 27
select select "3"
click at [706, 202] on select "Select Cable / Satellite Services Collection Agency Credit Card Debt Debt Couns…" at bounding box center [792, 215] width 173 height 27
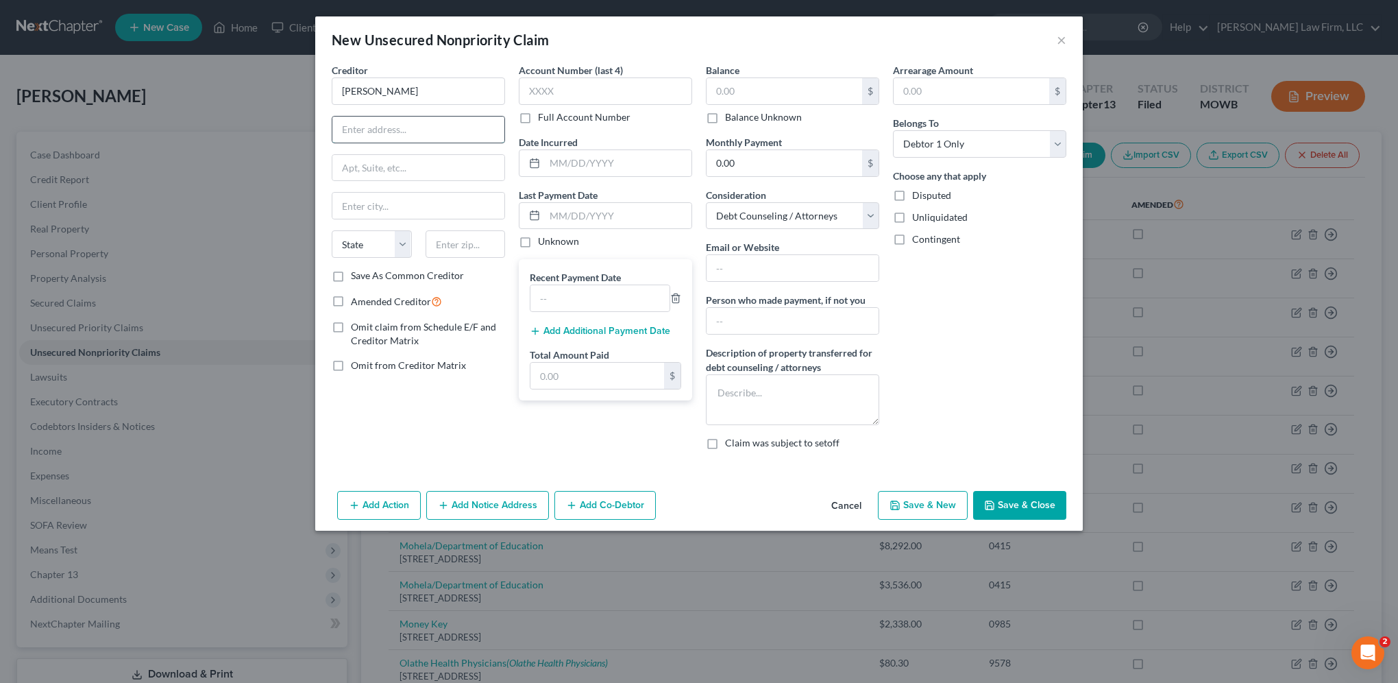
click at [428, 126] on input "text" at bounding box center [418, 130] width 172 height 26
click at [362, 91] on input "Blain Elliott" at bounding box center [418, 90] width 173 height 27
type input "Blain H. Elliott"
click at [424, 123] on input "text" at bounding box center [418, 130] width 172 height 26
type input "[STREET_ADDRESS]"
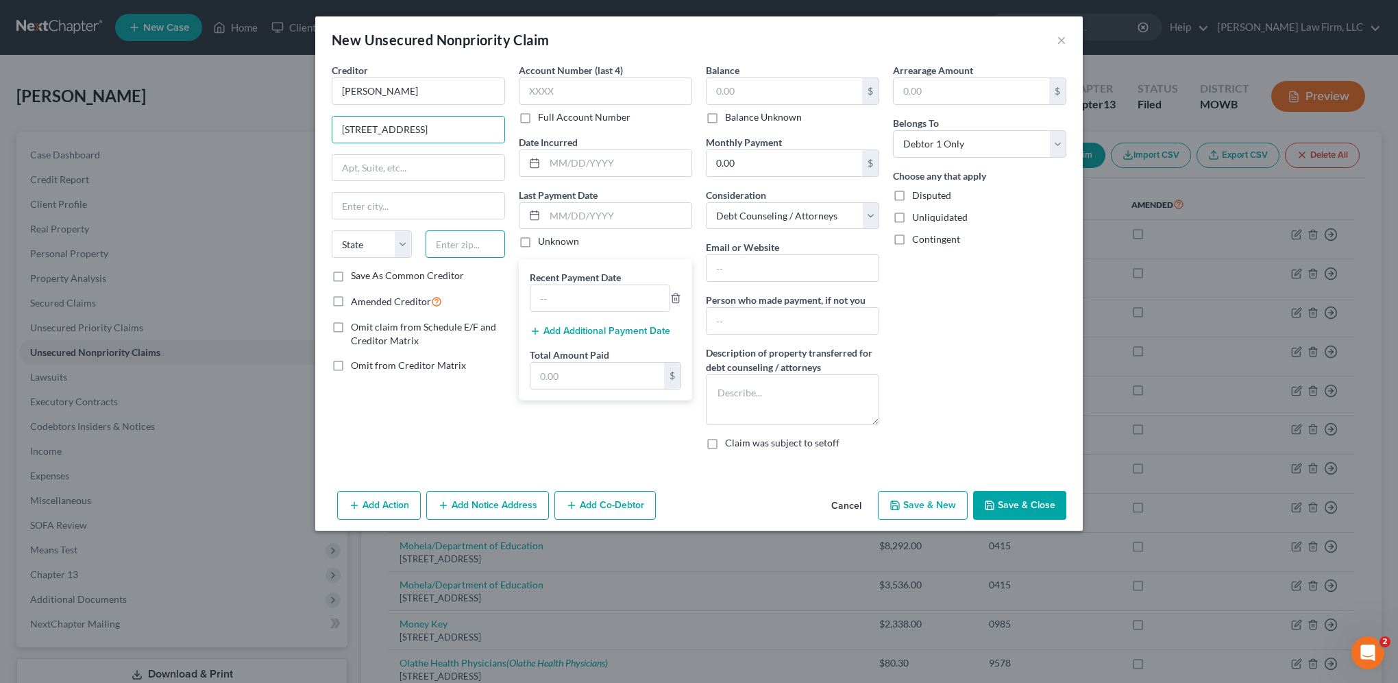
click at [455, 242] on input "text" at bounding box center [466, 243] width 80 height 27
type input "64012"
type input "[PERSON_NAME]"
select select "26"
click at [783, 99] on input "text" at bounding box center [785, 91] width 156 height 26
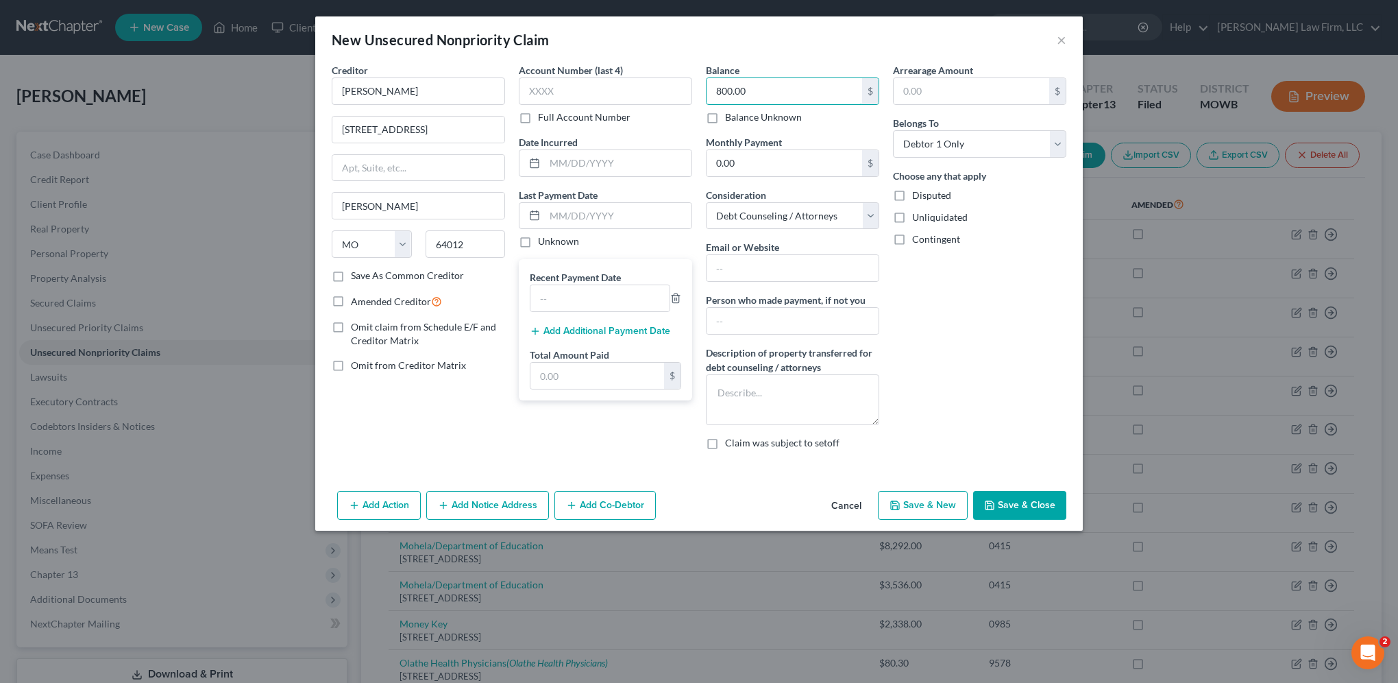
type input "800.00"
click at [1029, 496] on button "Save & Close" at bounding box center [1019, 505] width 93 height 29
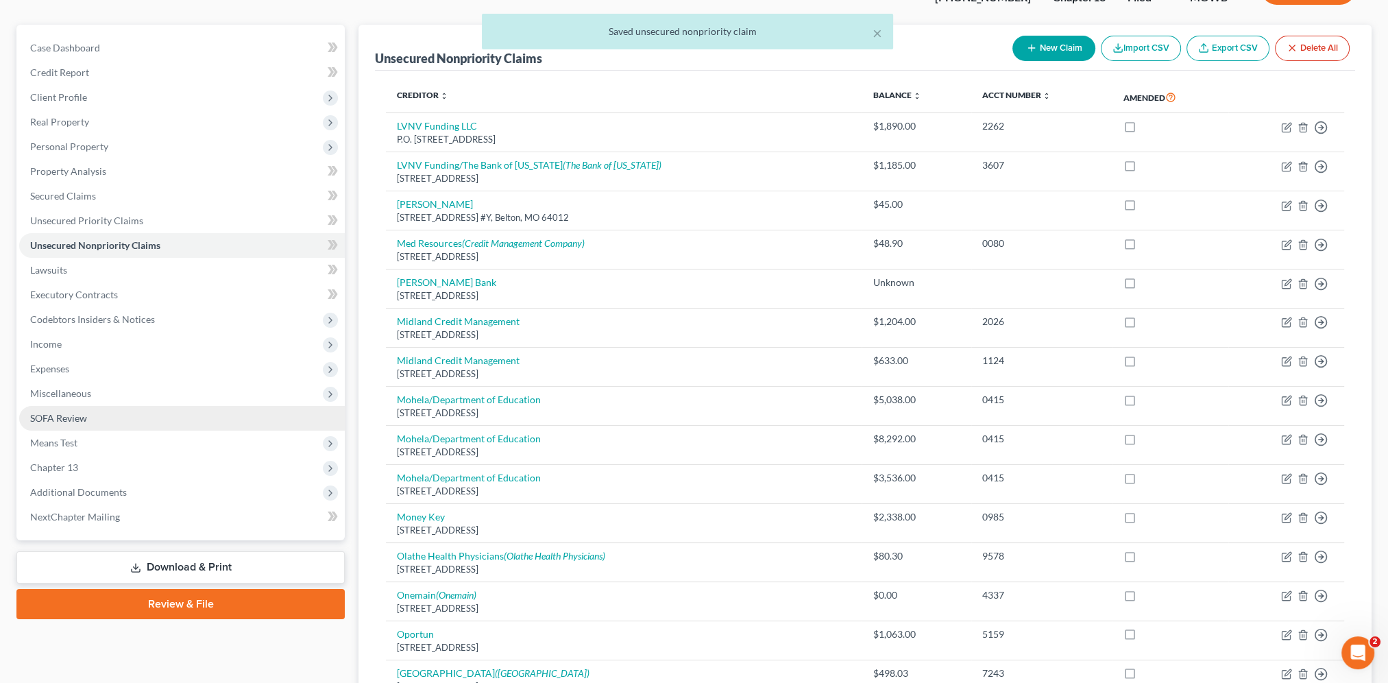
scroll to position [154, 0]
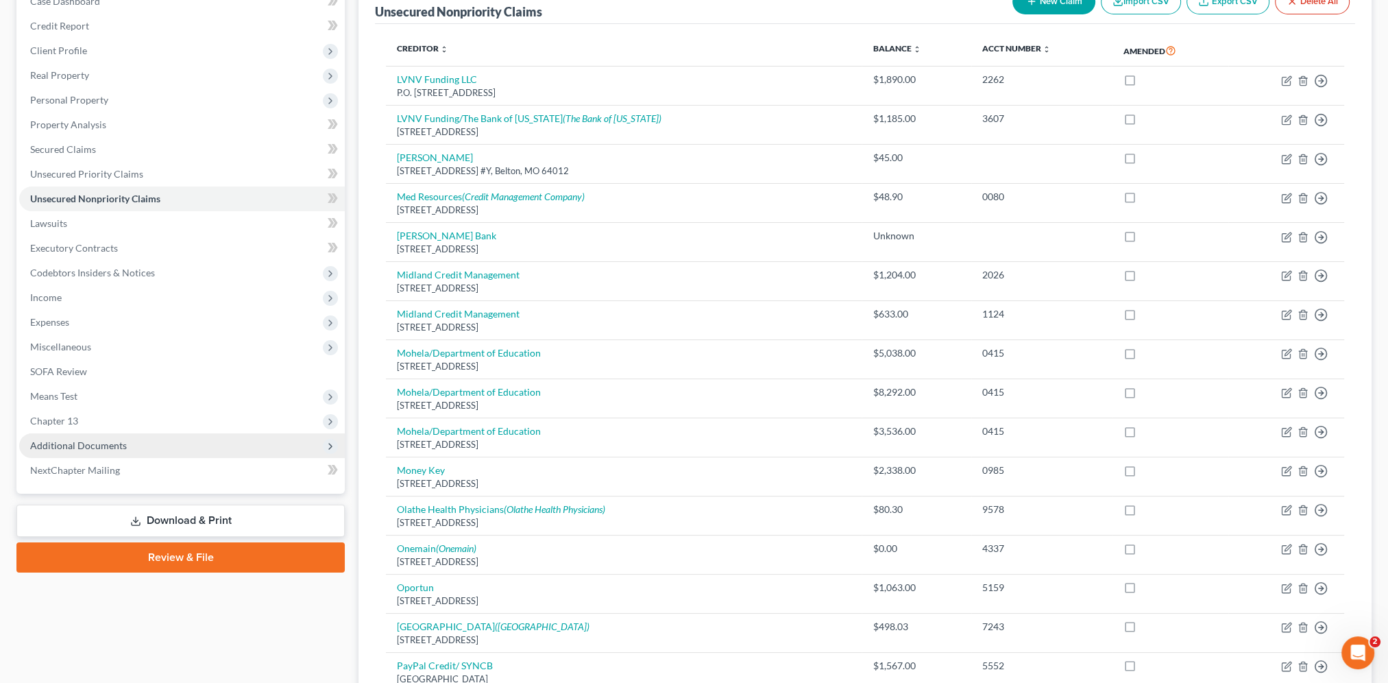
click at [51, 446] on span "Additional Documents" at bounding box center [78, 445] width 97 height 12
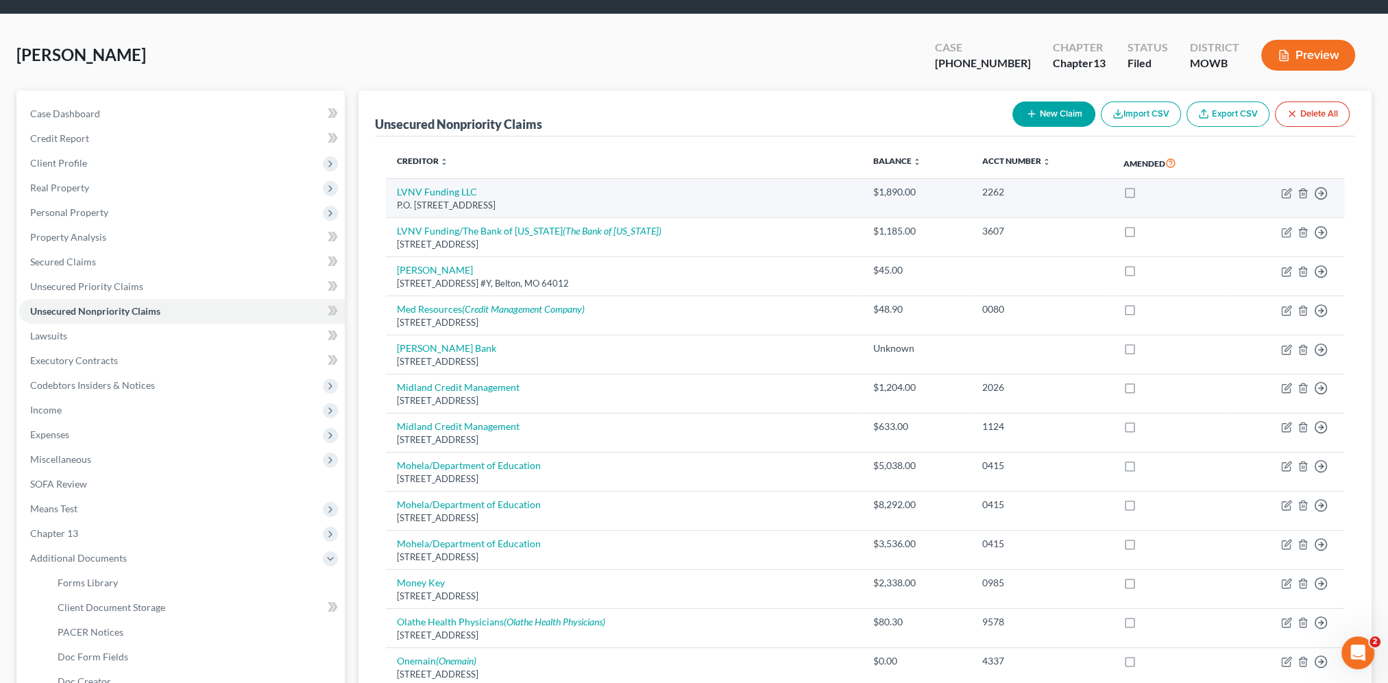
scroll to position [0, 0]
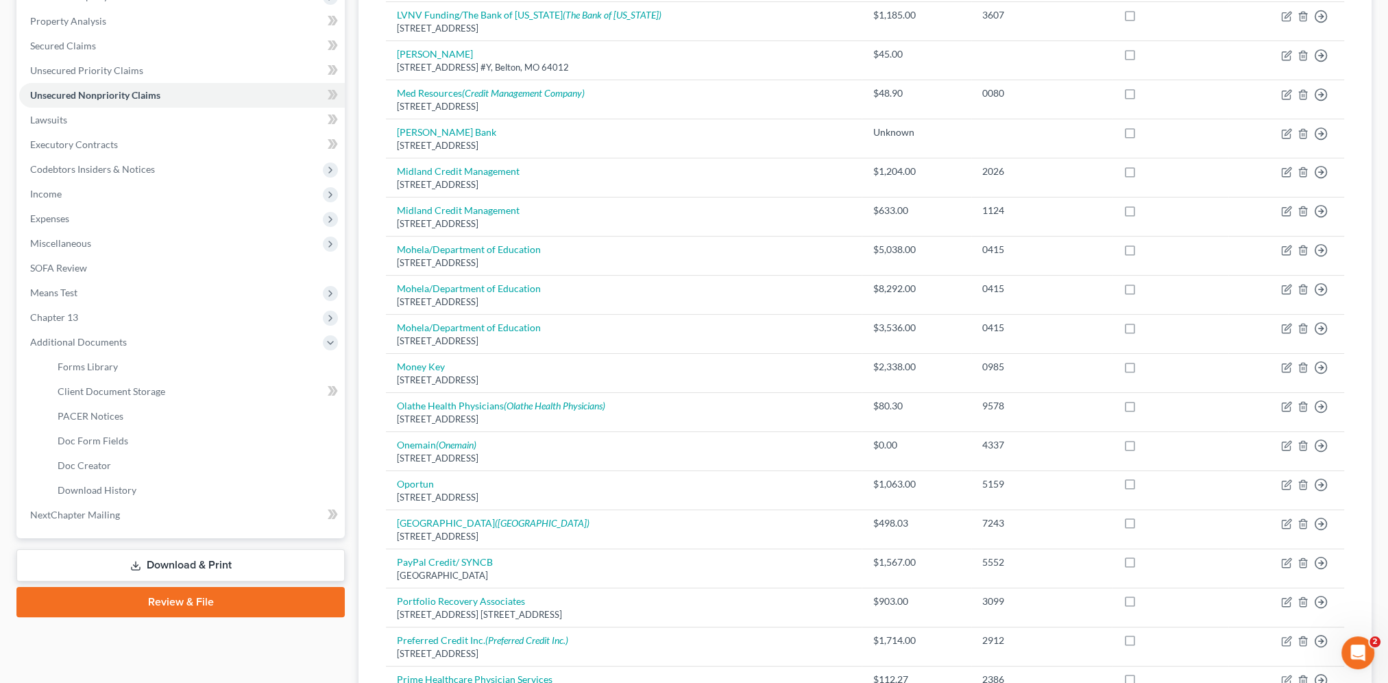
click at [268, 566] on link "Download & Print" at bounding box center [180, 565] width 328 height 32
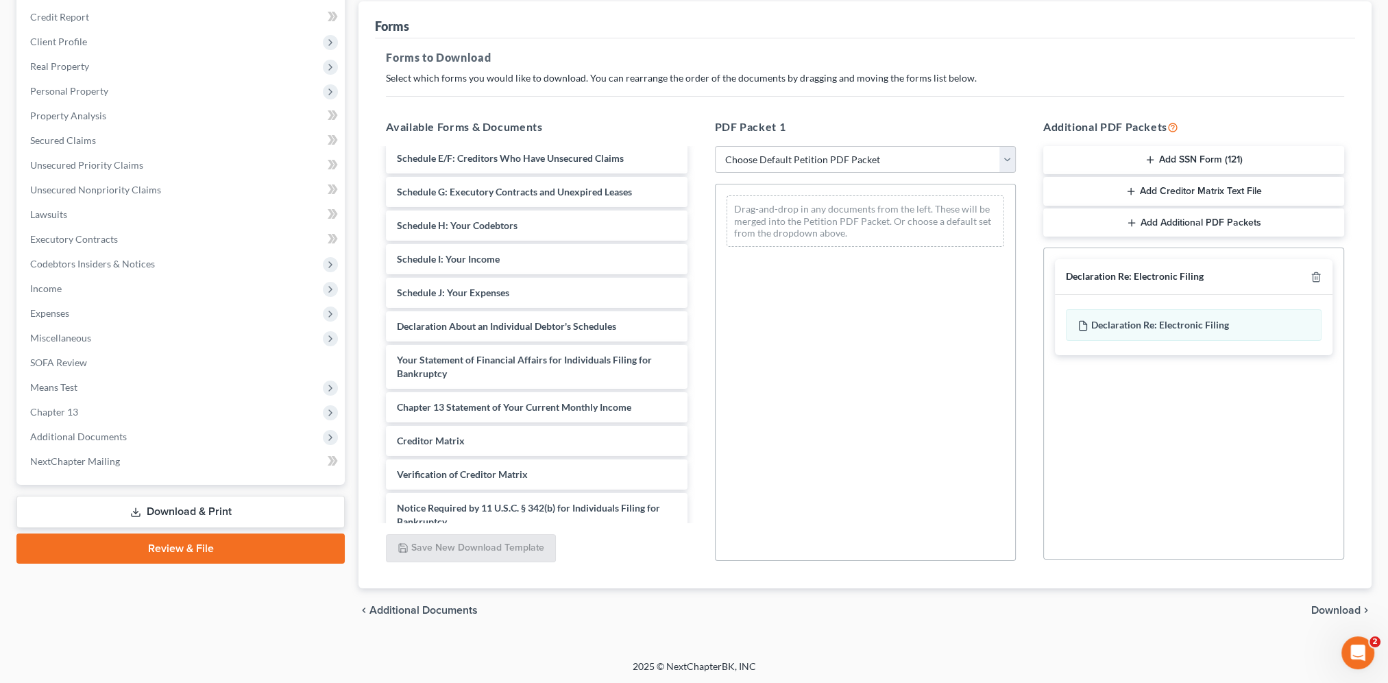
scroll to position [381, 0]
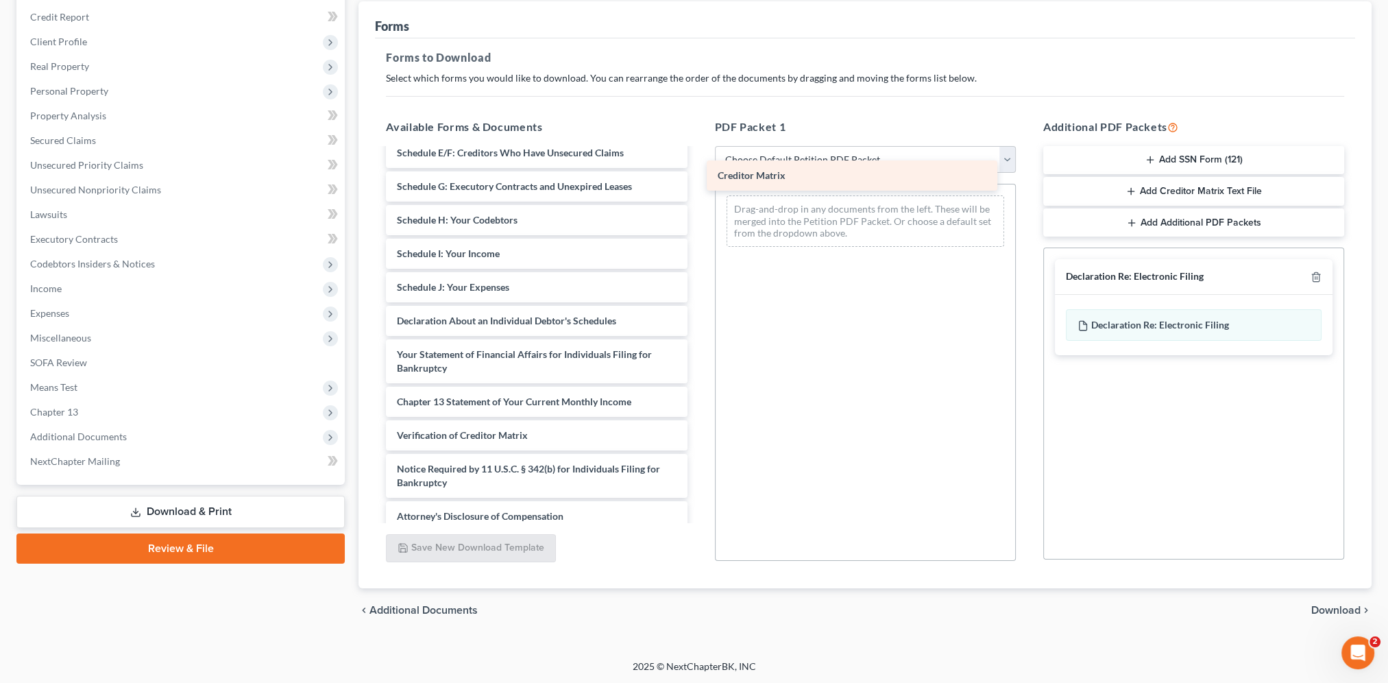
drag, startPoint x: 473, startPoint y: 430, endPoint x: 794, endPoint y: 173, distance: 411.5
click at [698, 173] on div "Creditor Matrix 2025-07.02 - COS - Chapter 13 Plan.pdf 13 Plan - Signed-pdf Dec…" at bounding box center [536, 149] width 323 height 763
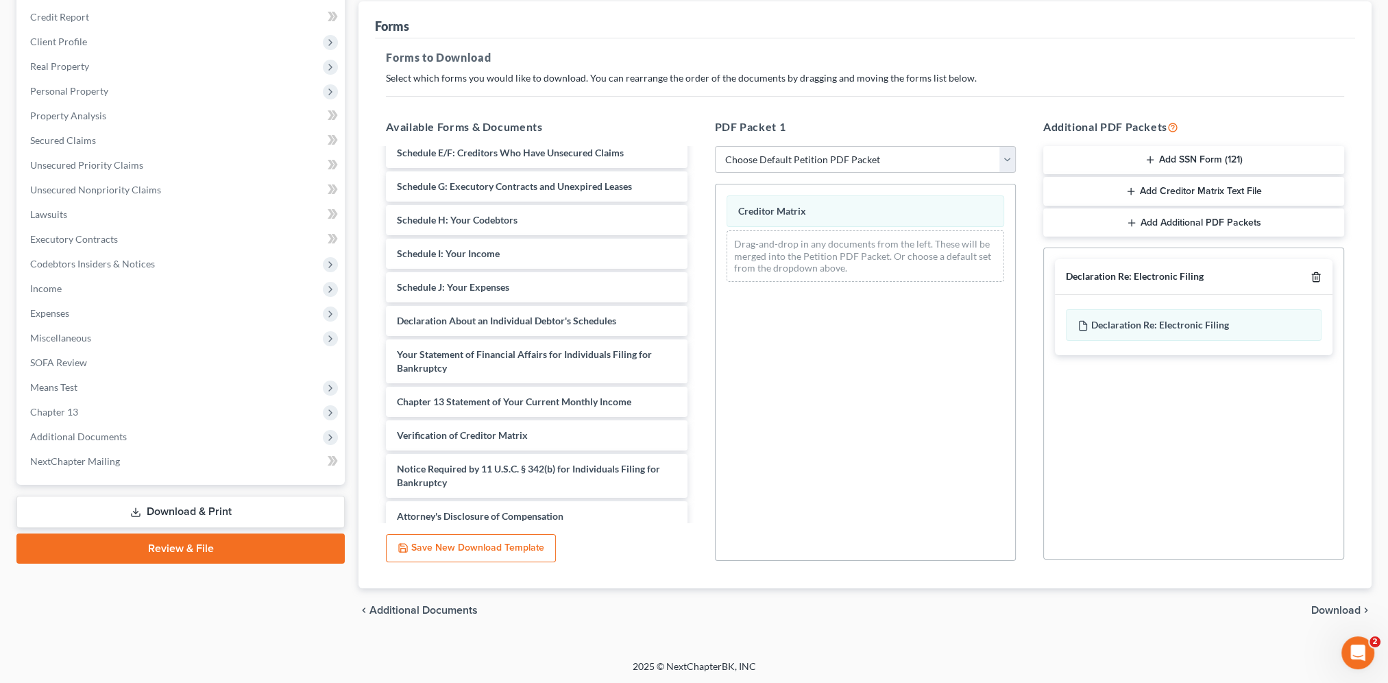
click at [1299, 273] on icon "button" at bounding box center [1316, 277] width 6 height 9
click at [1299, 609] on span "Download" at bounding box center [1335, 610] width 49 height 11
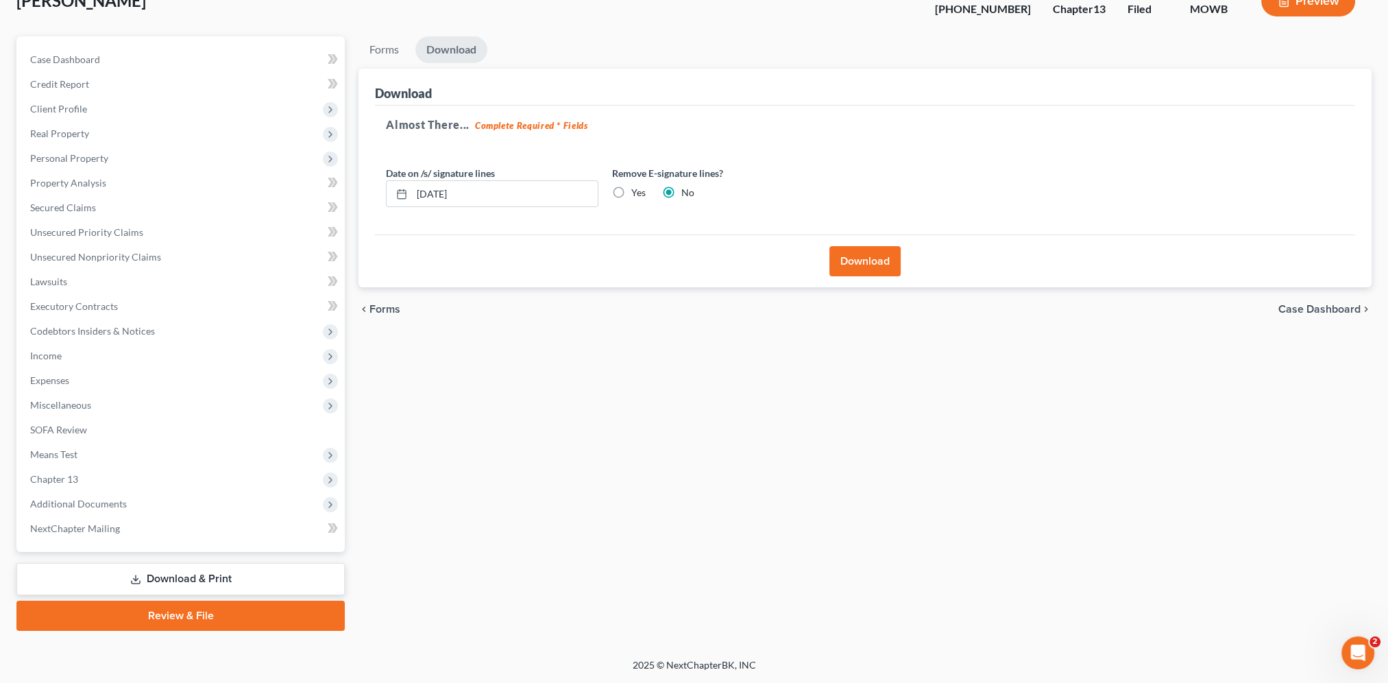
scroll to position [94, 0]
click at [861, 270] on button "Download" at bounding box center [864, 262] width 71 height 30
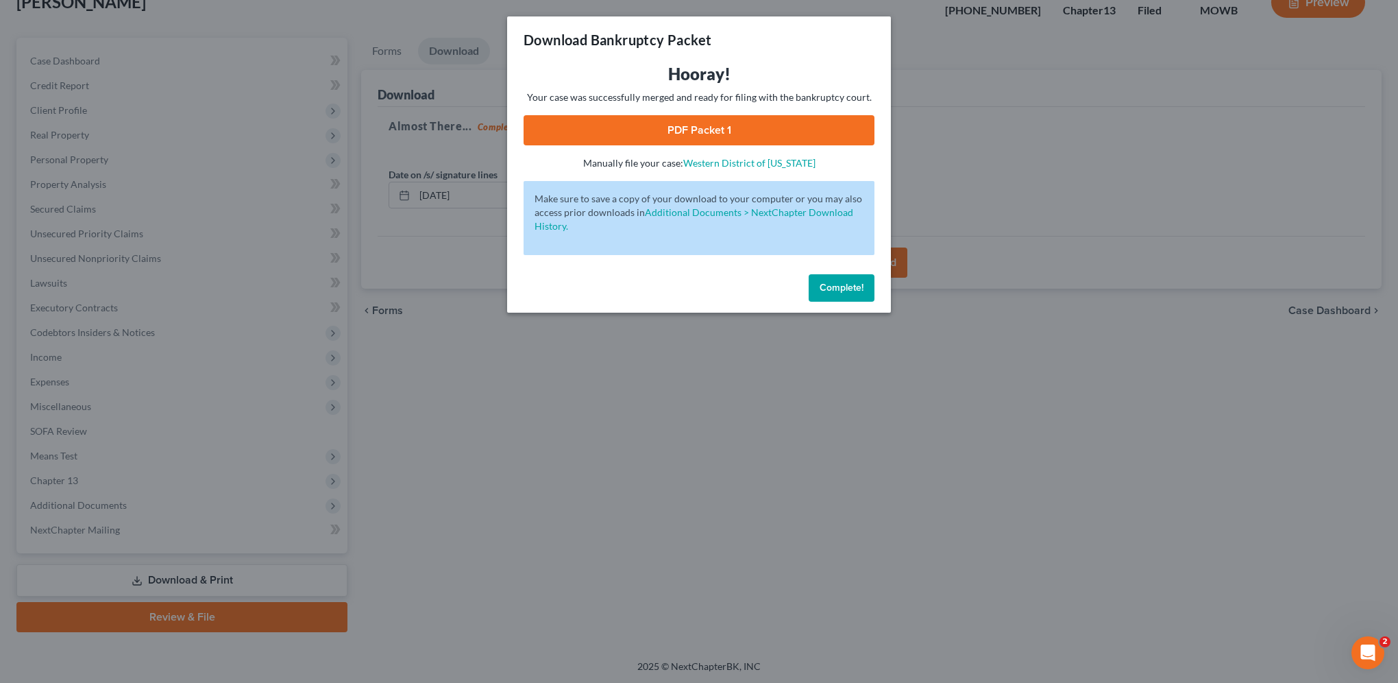
click at [735, 124] on link "PDF Packet 1" at bounding box center [699, 130] width 351 height 30
click at [848, 282] on span "Complete!" at bounding box center [842, 288] width 44 height 12
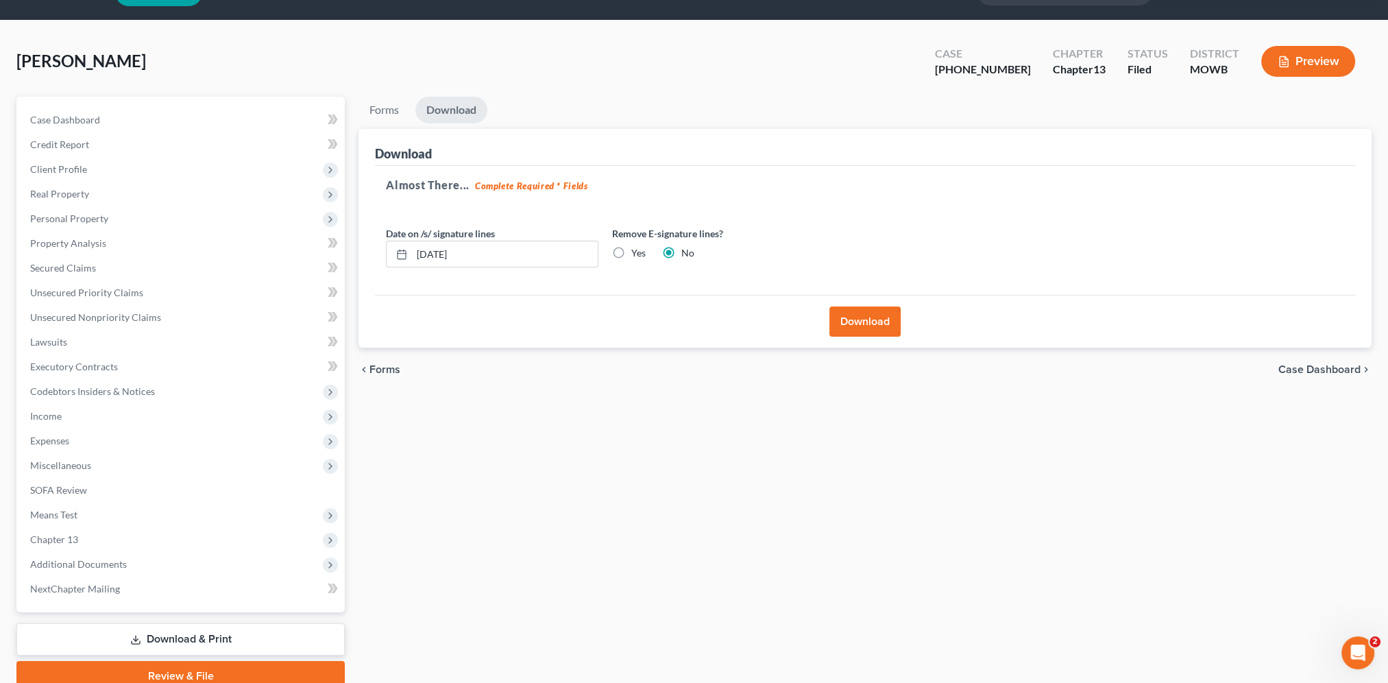
scroll to position [0, 0]
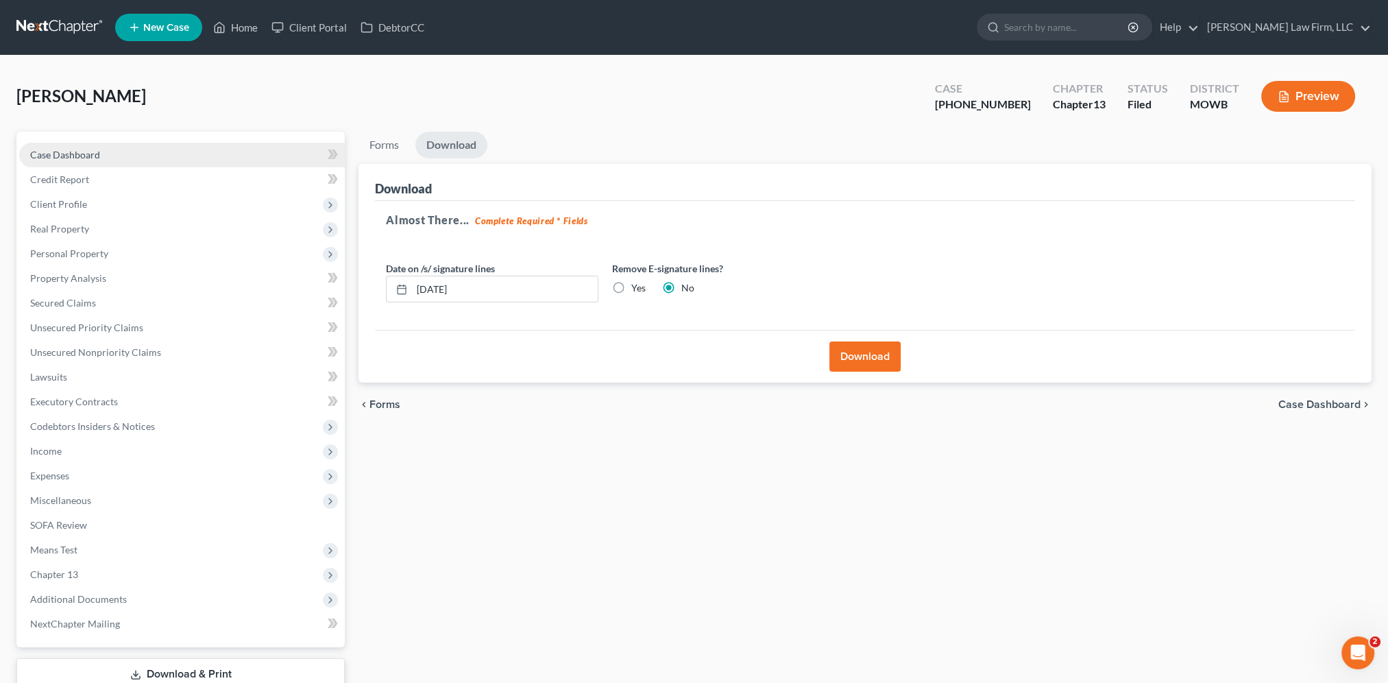
click at [42, 151] on span "Case Dashboard" at bounding box center [65, 155] width 70 height 12
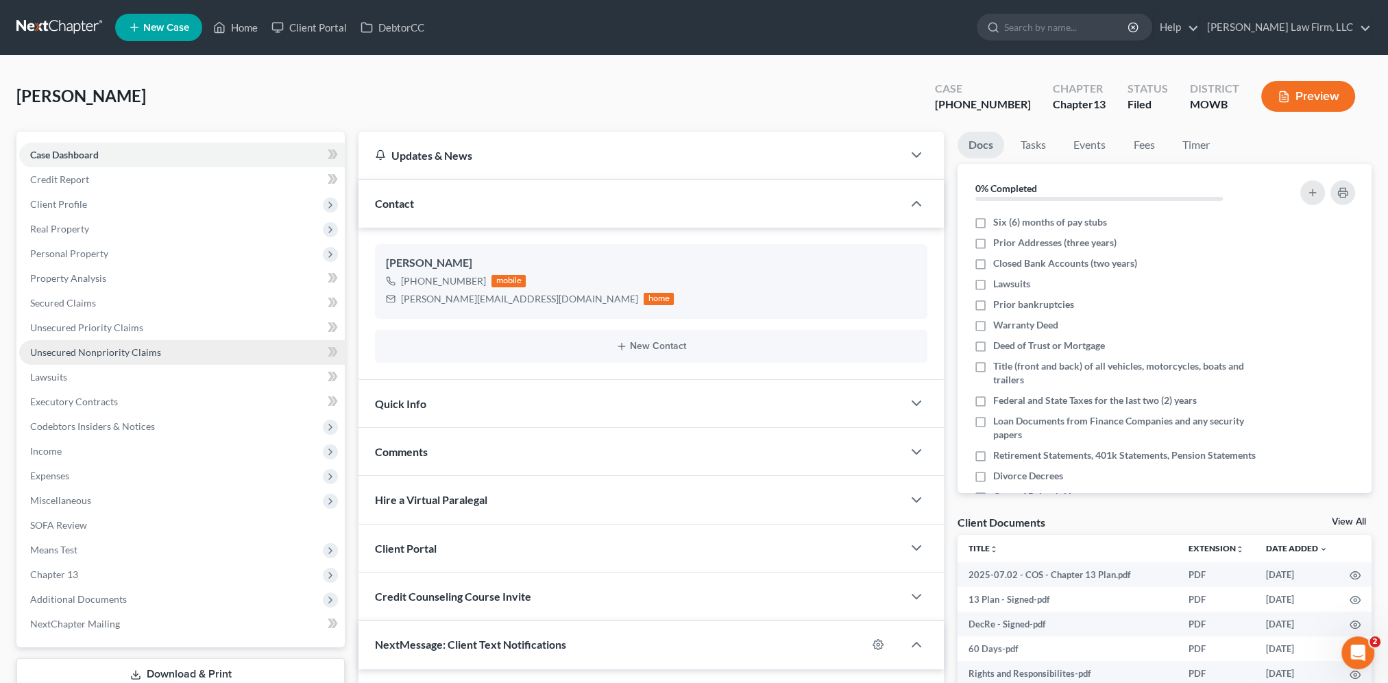
click at [104, 347] on span "Unsecured Nonpriority Claims" at bounding box center [95, 352] width 131 height 12
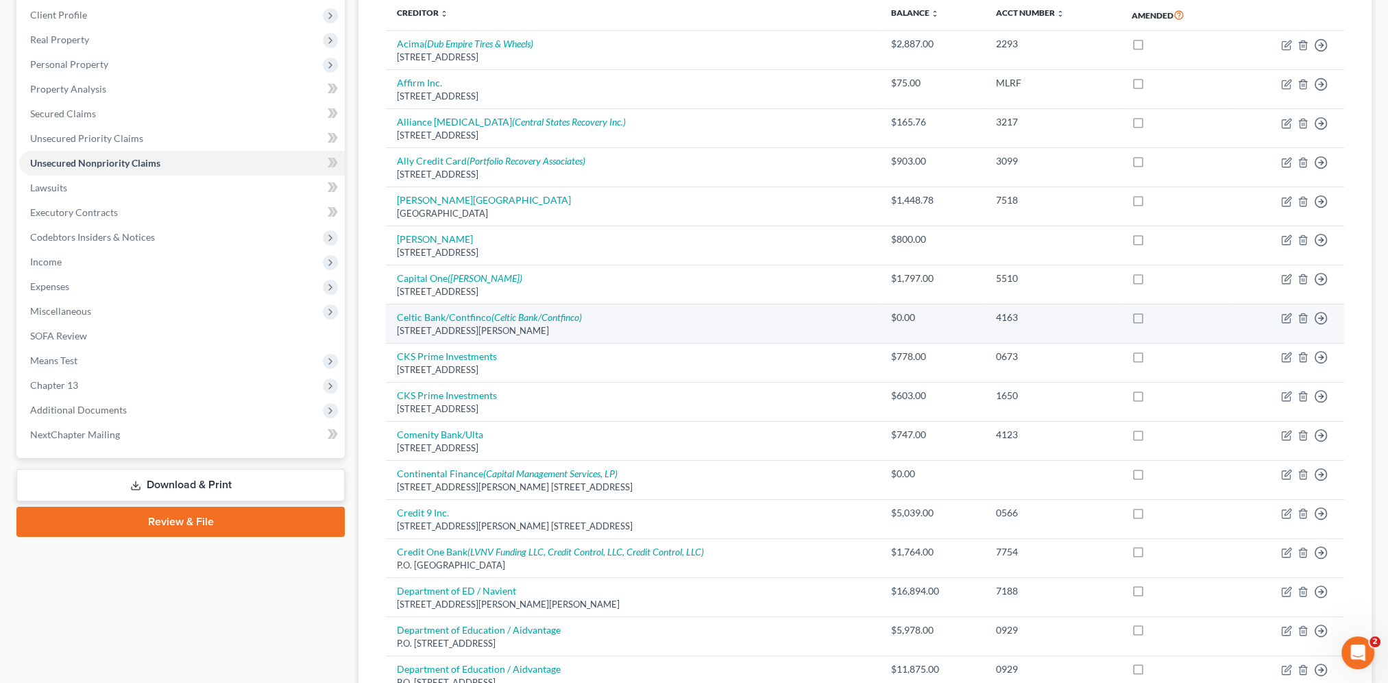
scroll to position [188, 0]
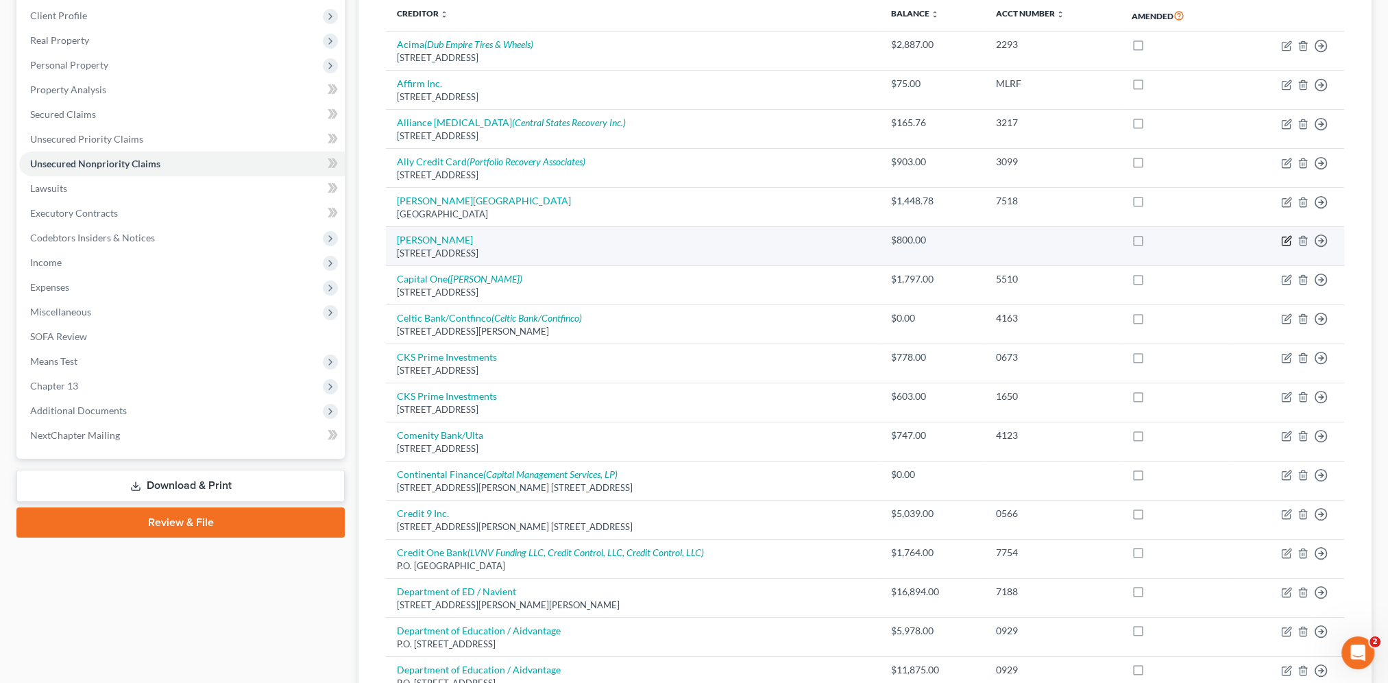
click at [1281, 239] on icon "button" at bounding box center [1286, 240] width 11 height 11
select select "26"
select select "3"
select select "0"
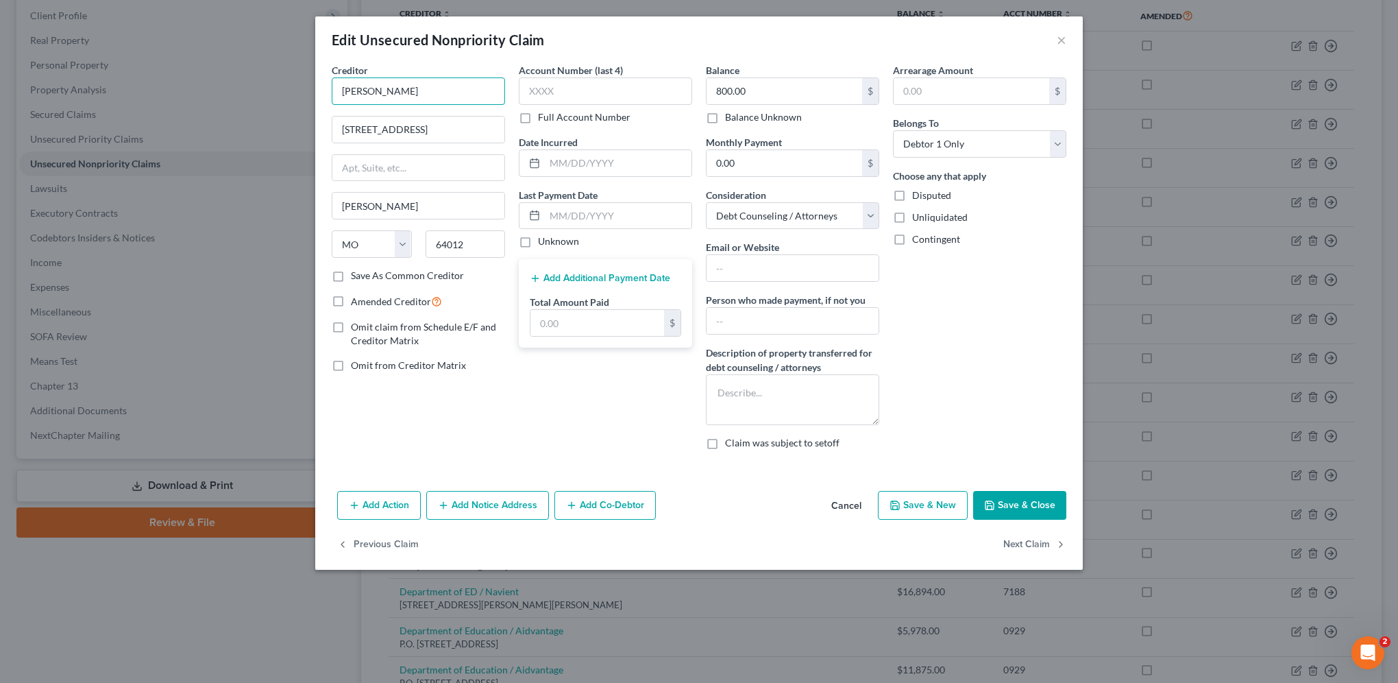
click at [398, 86] on input "Blain H. Elliott" at bounding box center [418, 90] width 173 height 27
type input "[PERSON_NAME], Attorney at Law"
click at [1036, 498] on button "Save & Close" at bounding box center [1019, 505] width 93 height 29
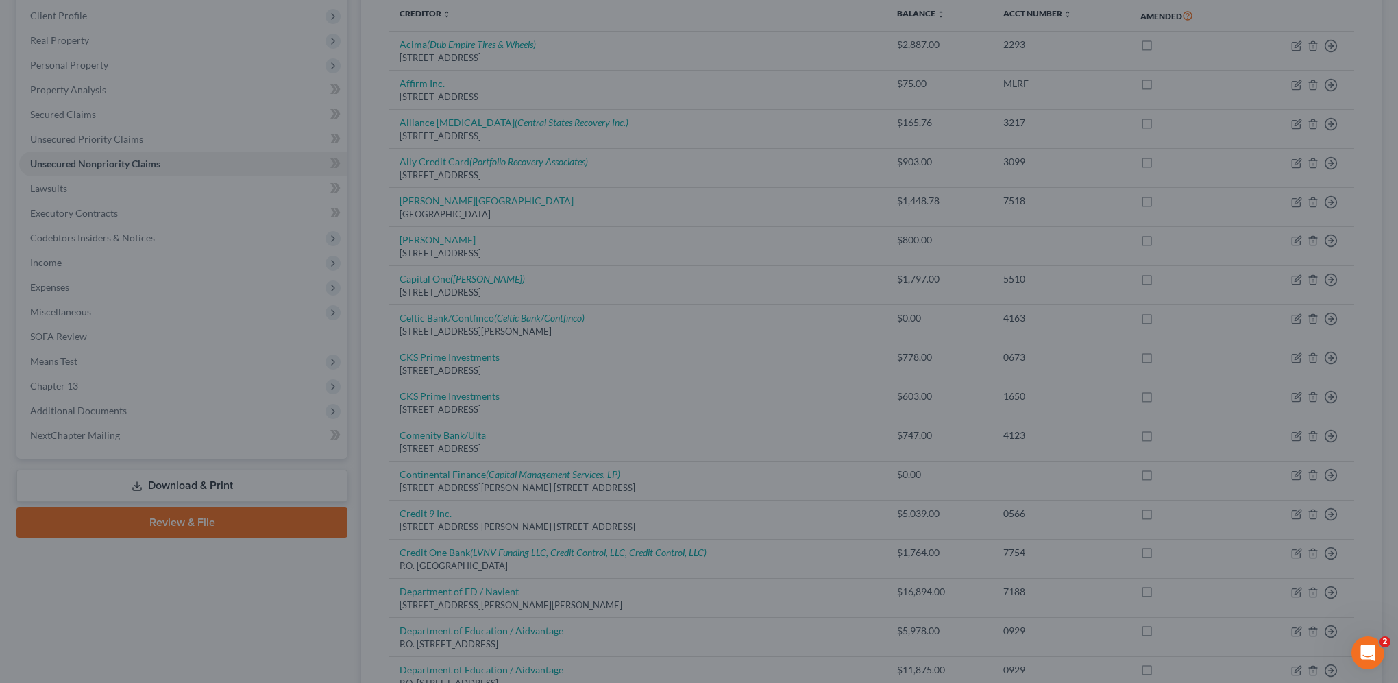
type input "0"
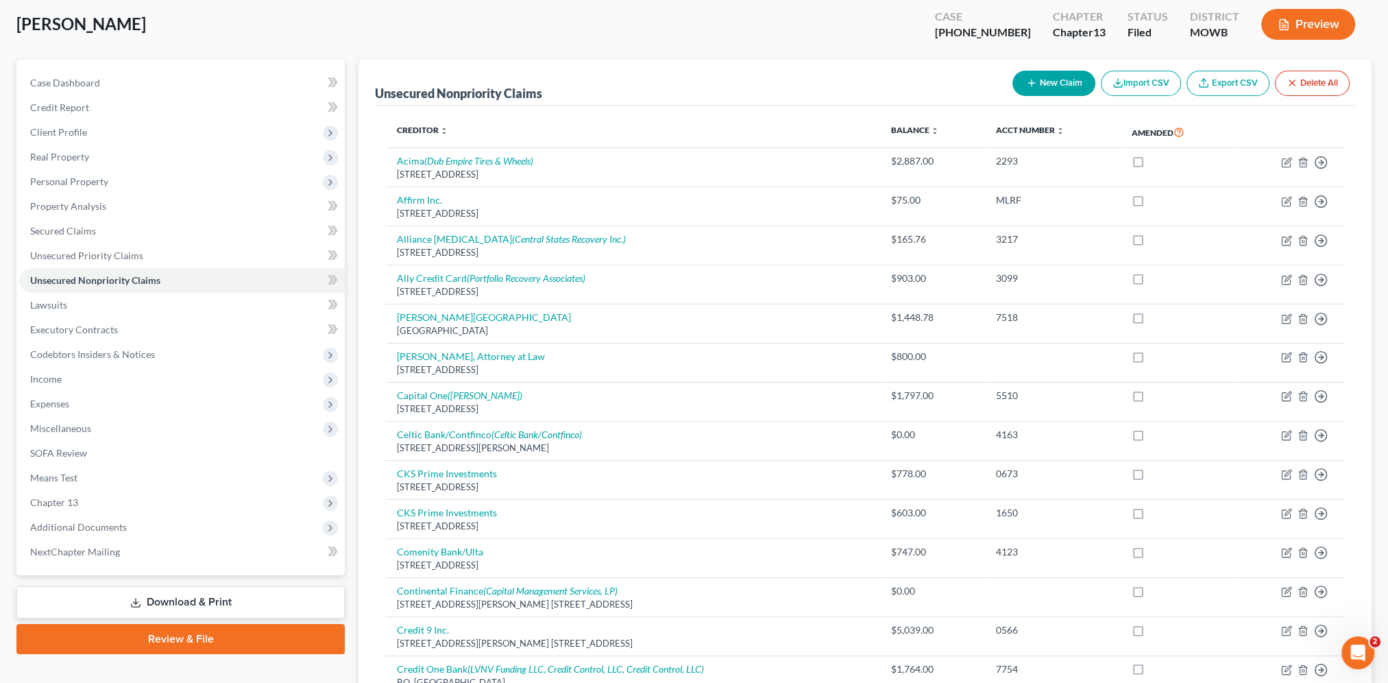
scroll to position [85, 0]
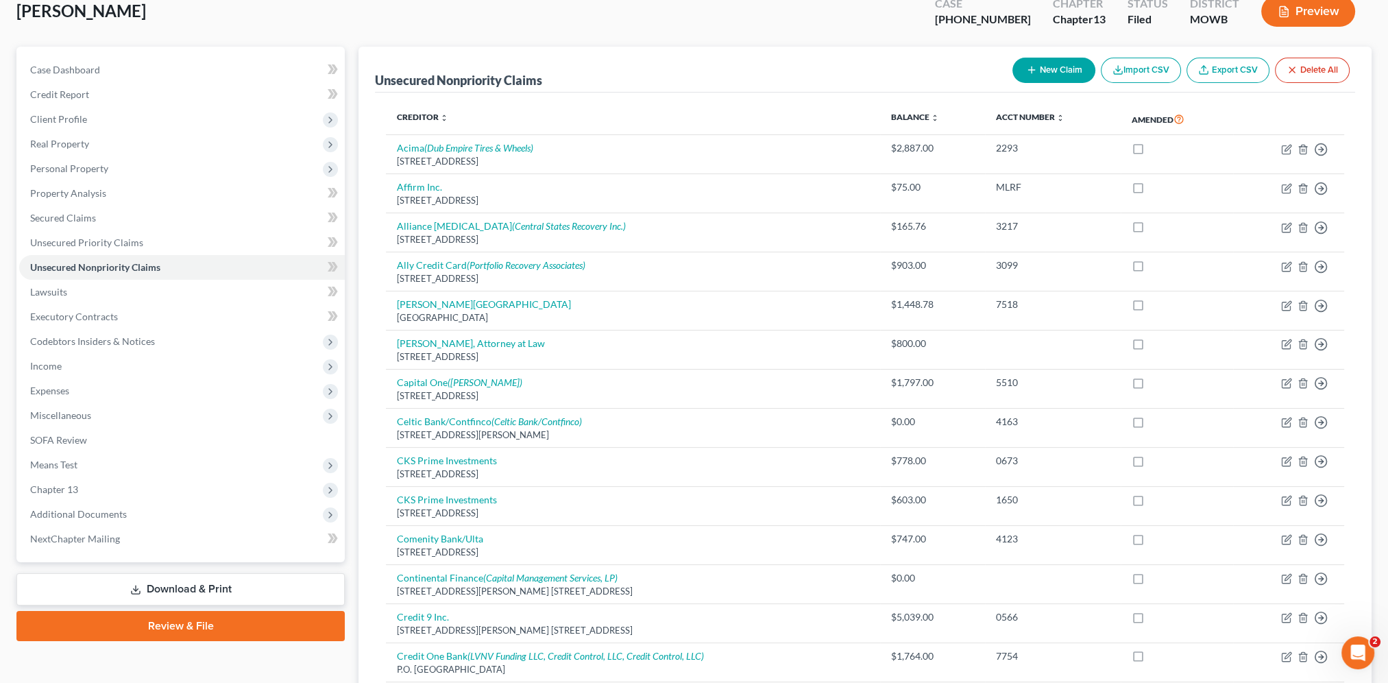
click at [202, 589] on link "Download & Print" at bounding box center [180, 589] width 328 height 32
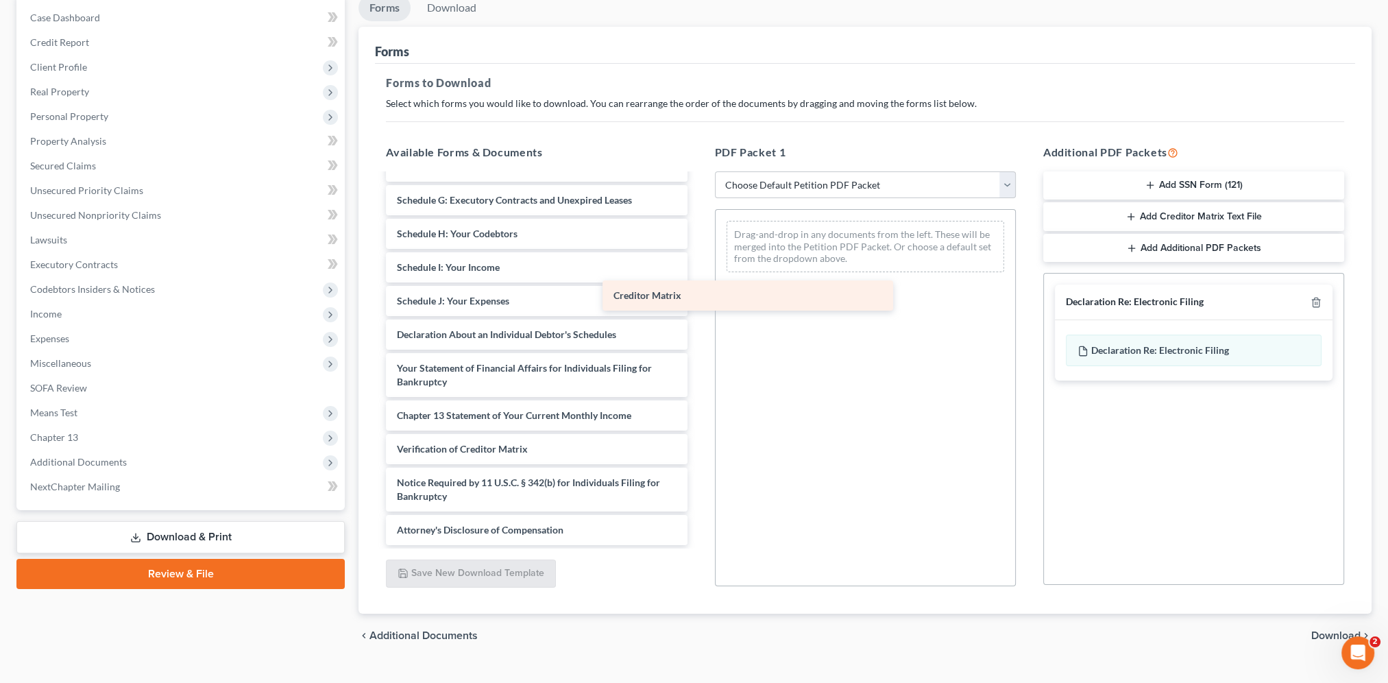
scroll to position [392, 0]
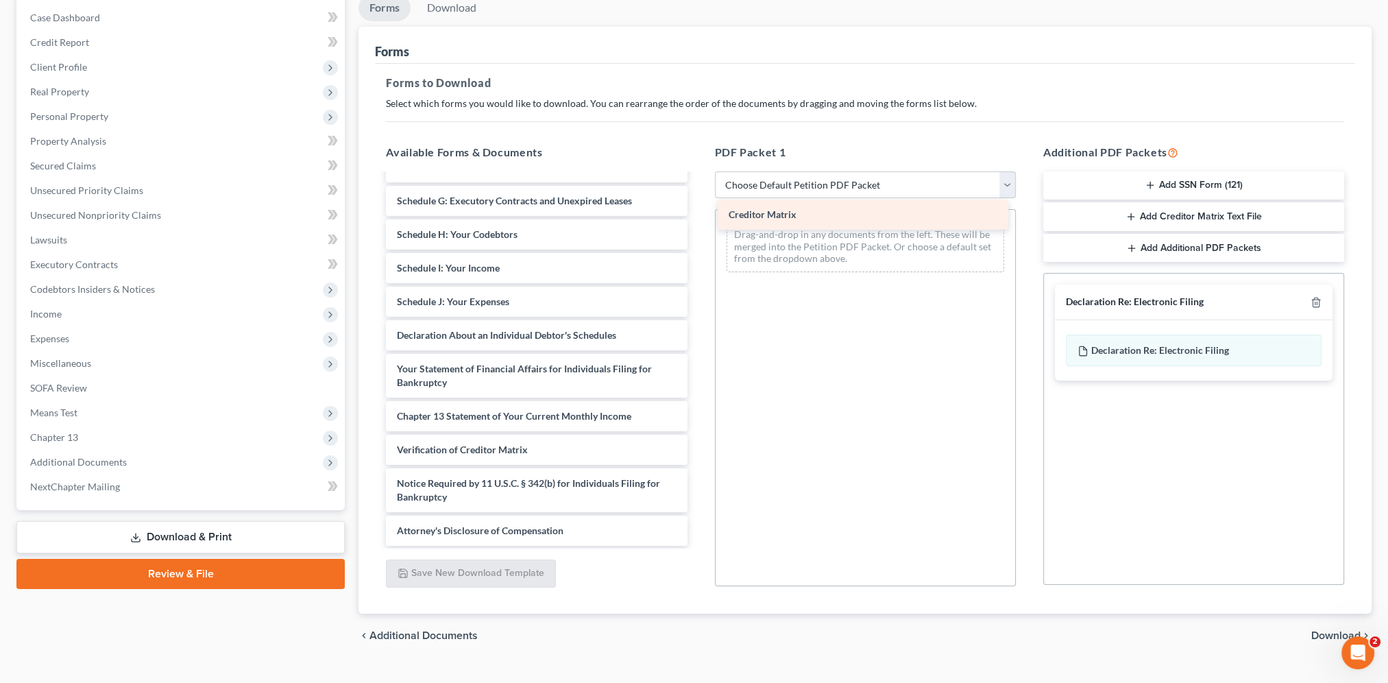
drag, startPoint x: 493, startPoint y: 420, endPoint x: 825, endPoint y: 220, distance: 387.4
click at [698, 220] on div "Creditor Matrix 2025-07.02 - COS - Chapter 13 Plan.pdf 13 Plan - Signed-pdf Dec…" at bounding box center [536, 164] width 323 height 763
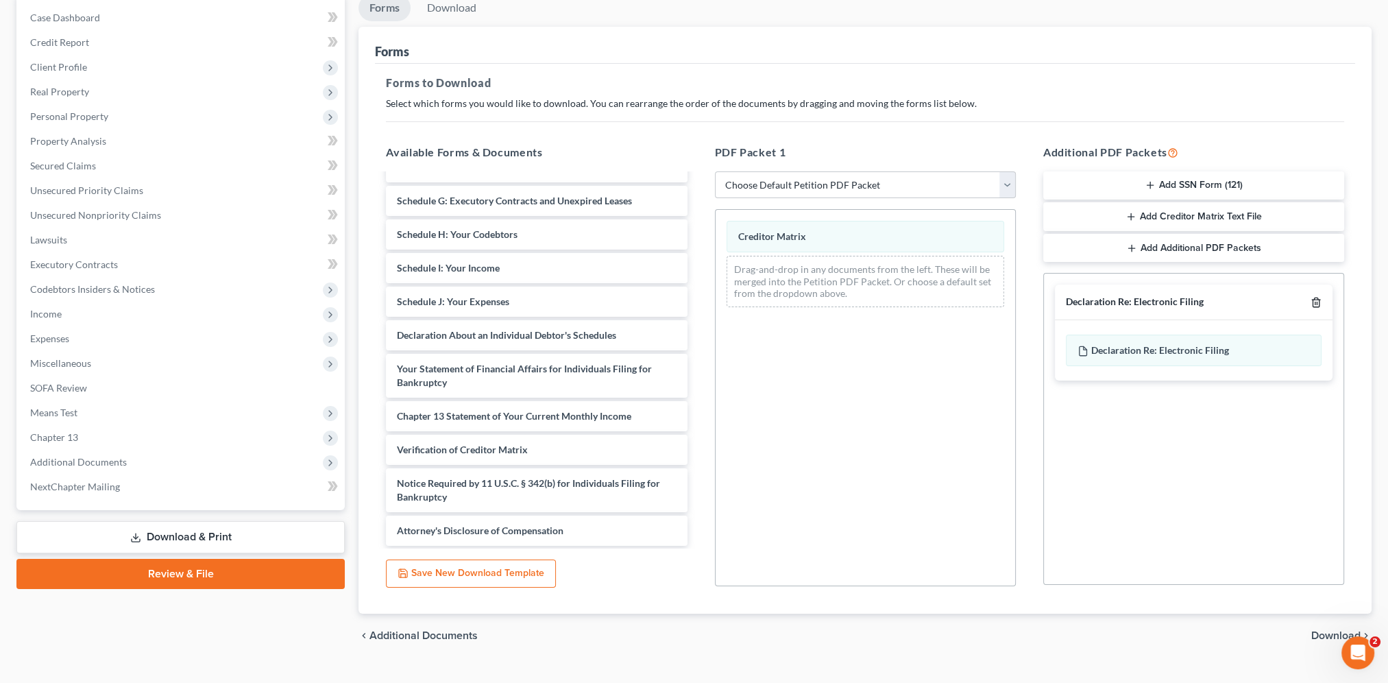
click at [1299, 298] on icon "button" at bounding box center [1315, 302] width 11 height 11
click at [1299, 633] on span "Download" at bounding box center [1335, 635] width 49 height 11
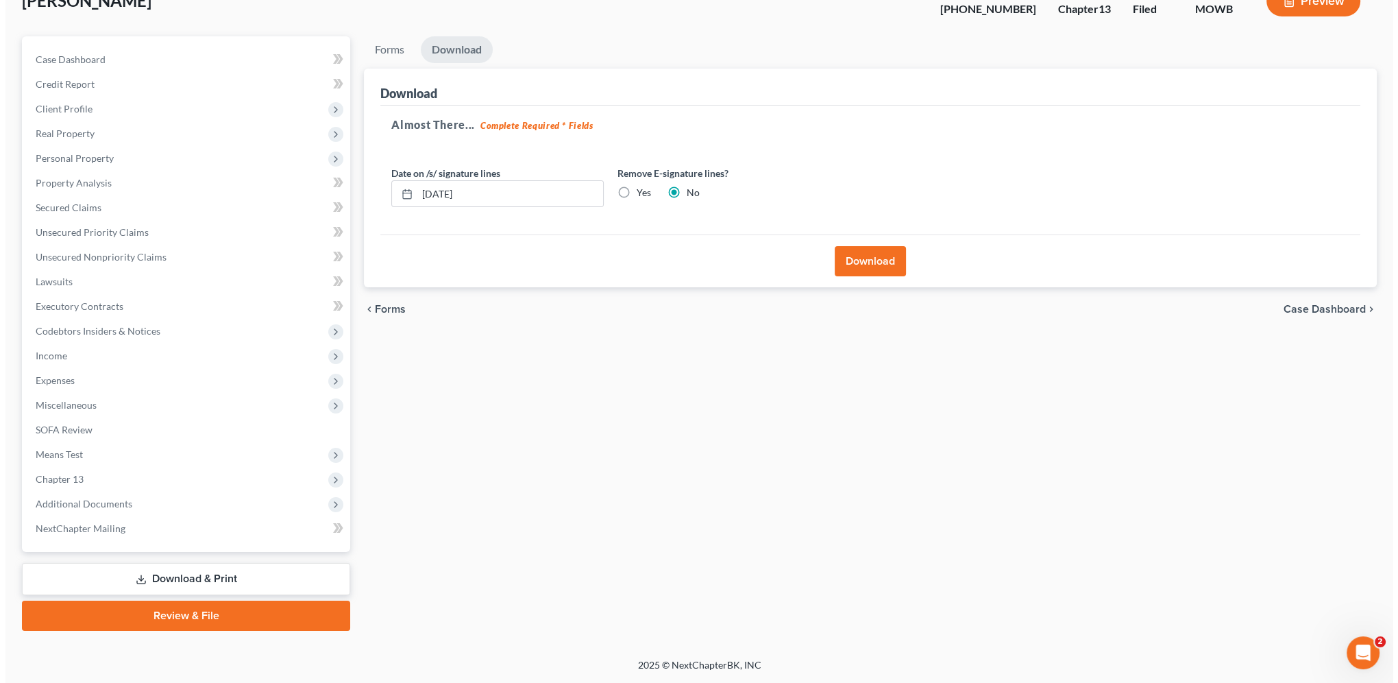
scroll to position [94, 0]
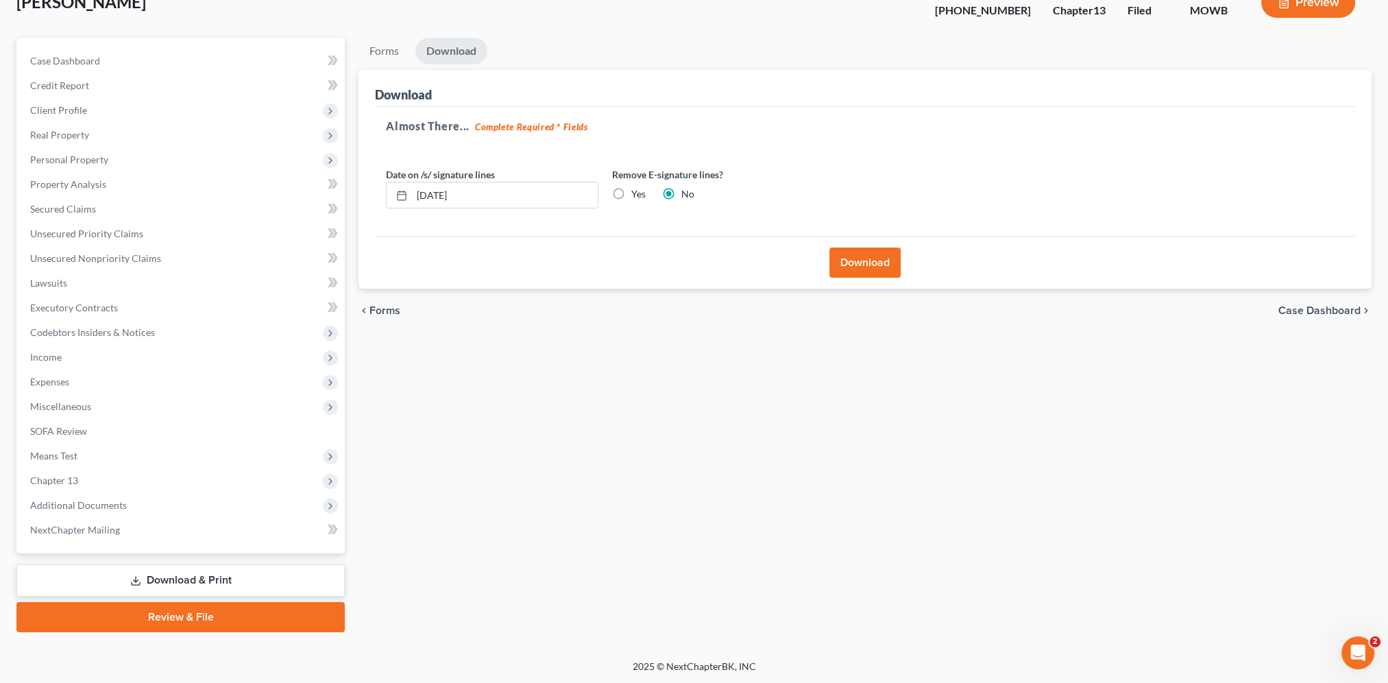
click at [857, 263] on button "Download" at bounding box center [864, 262] width 71 height 30
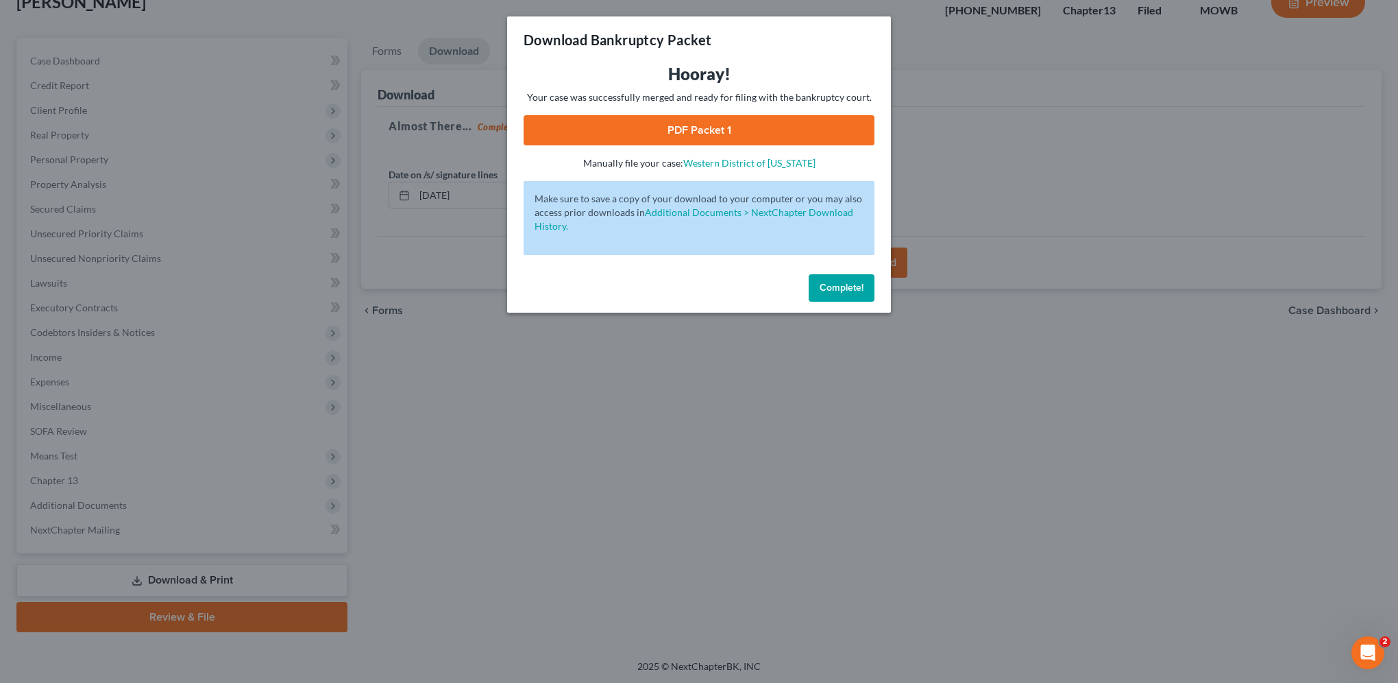
click at [700, 121] on link "PDF Packet 1" at bounding box center [699, 130] width 351 height 30
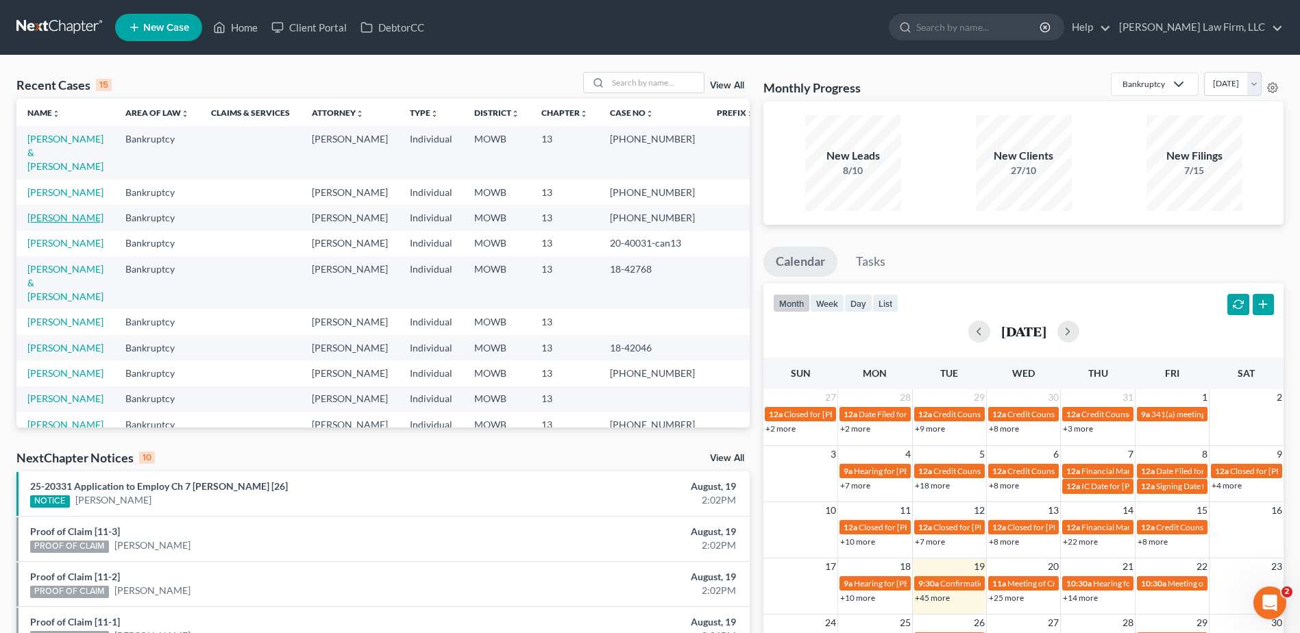
click at [62, 212] on link "[PERSON_NAME]" at bounding box center [65, 218] width 76 height 12
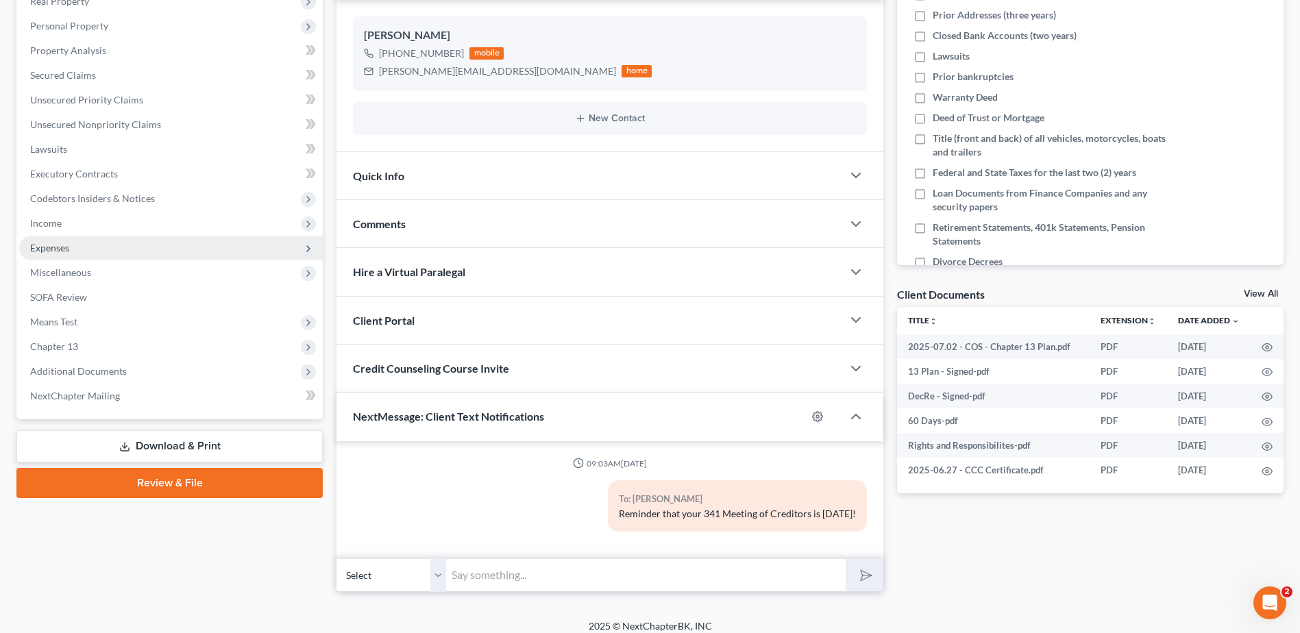
scroll to position [239, 0]
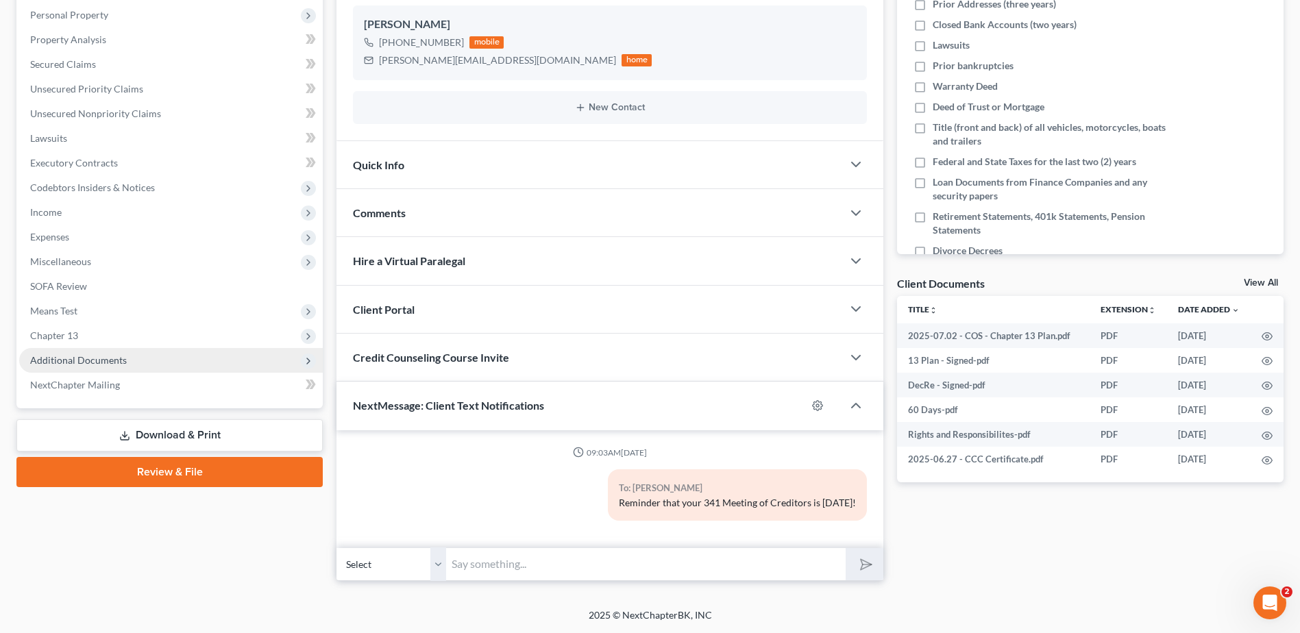
click at [66, 359] on span "Additional Documents" at bounding box center [78, 360] width 97 height 12
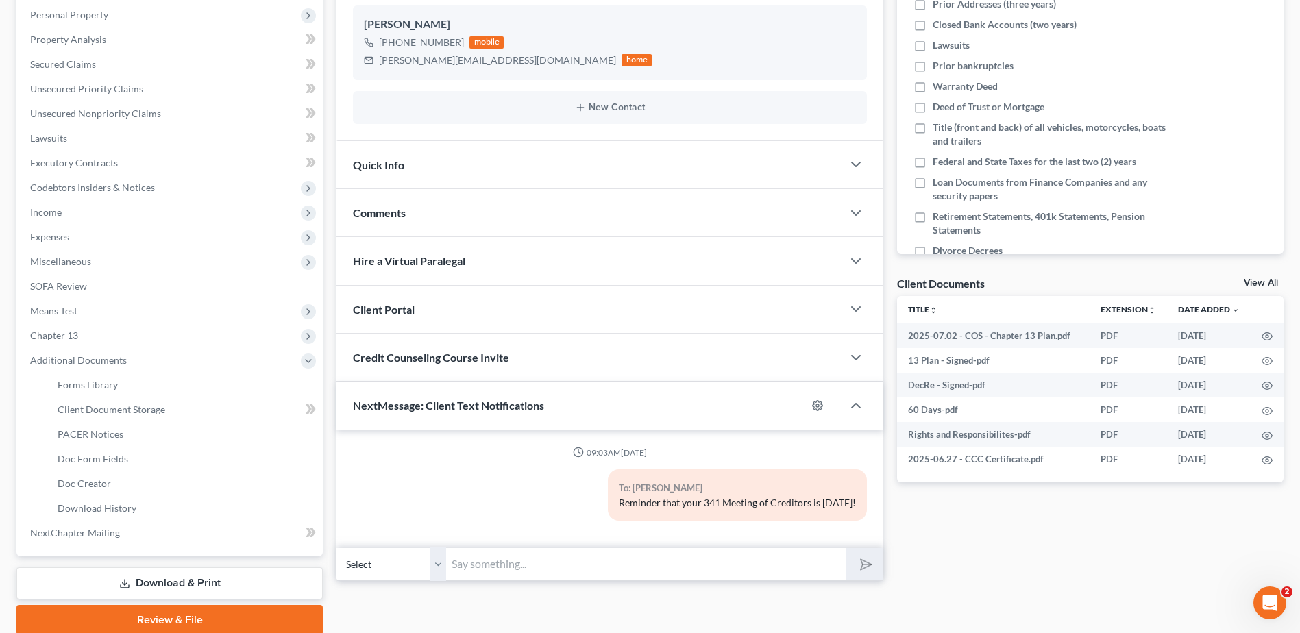
click at [149, 579] on link "Download & Print" at bounding box center [169, 583] width 306 height 32
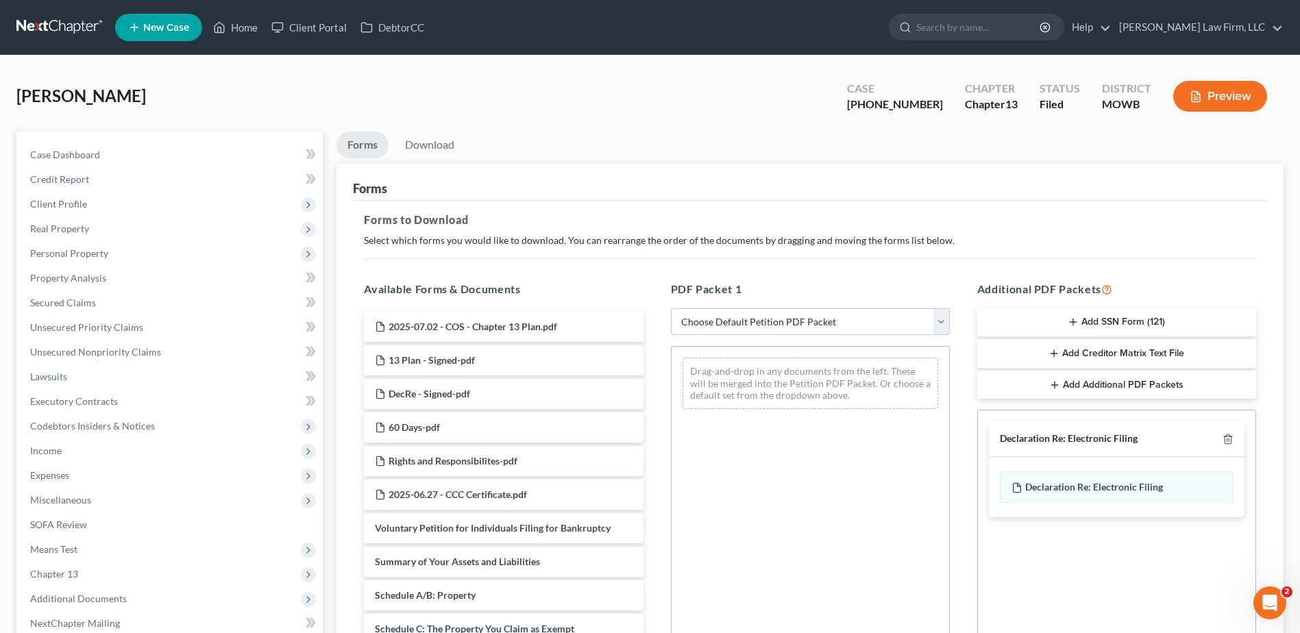
click at [943, 324] on select "Choose Default Petition PDF Packet Complete Bankruptcy Petition (all forms and …" at bounding box center [810, 321] width 279 height 27
select select "2"
click at [671, 308] on select "Choose Default Petition PDF Packet Complete Bankruptcy Petition (all forms and …" at bounding box center [810, 321] width 279 height 27
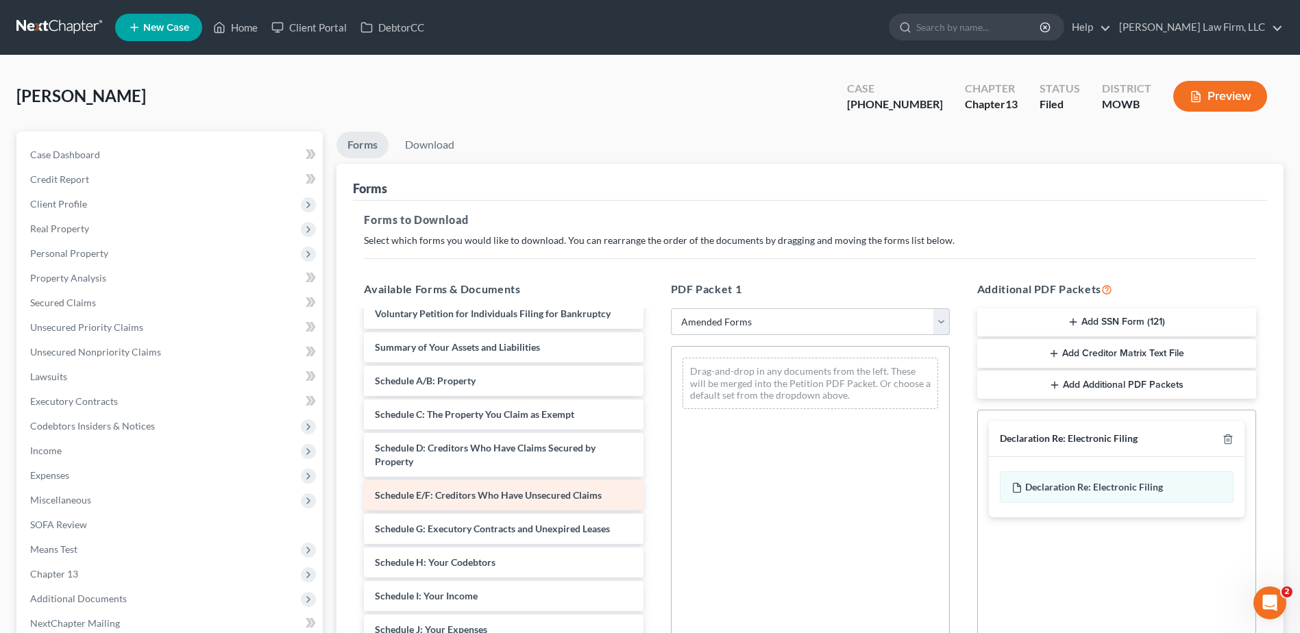
scroll to position [17, 0]
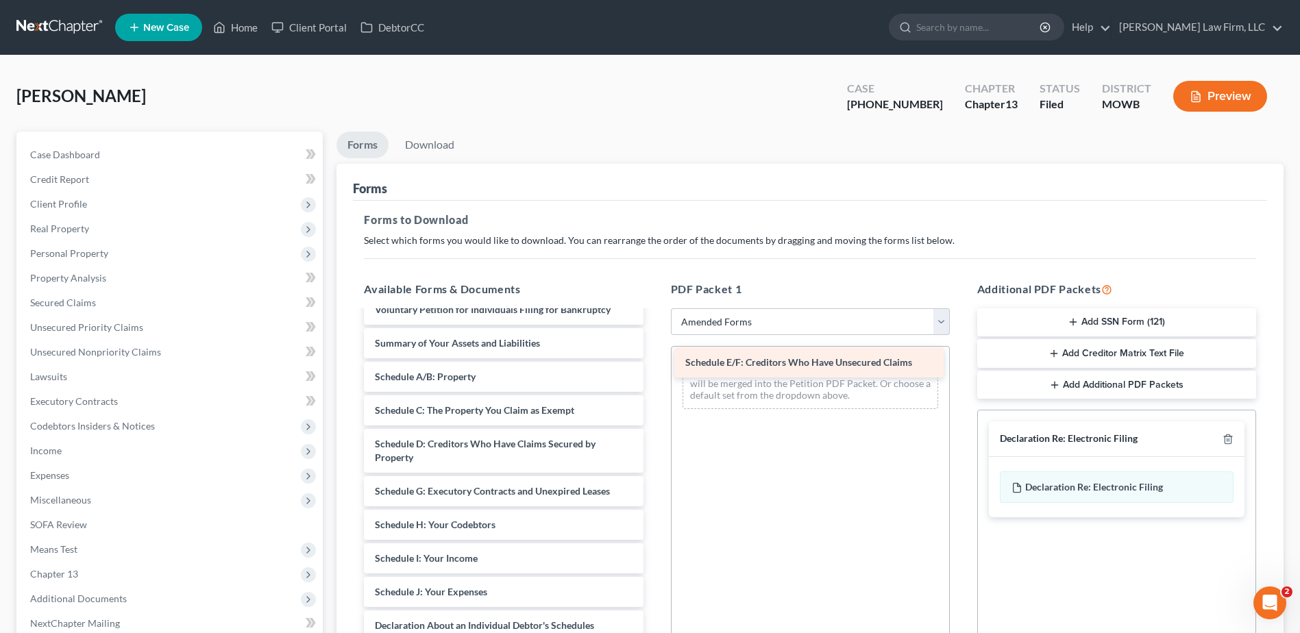
drag, startPoint x: 458, startPoint y: 496, endPoint x: 766, endPoint y: 367, distance: 333.6
click at [654, 367] on div "Schedule E/F: Creditors Who Have Unsecured Claims Voluntary Petition for Indivi…" at bounding box center [503, 582] width 301 height 575
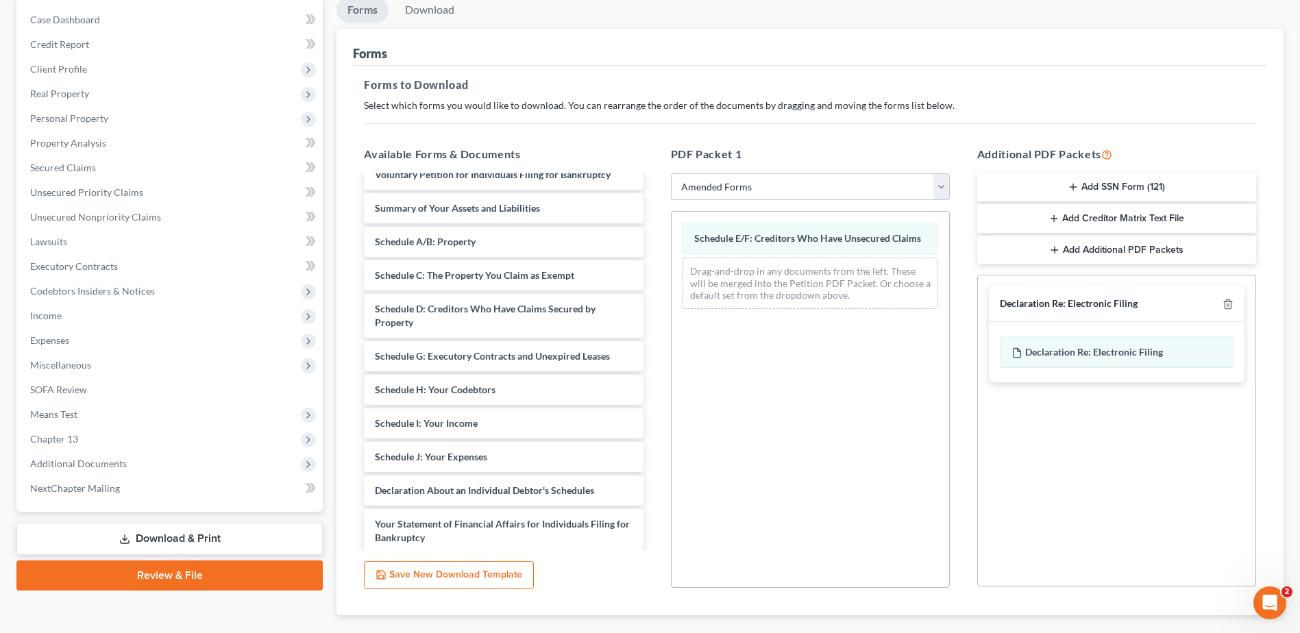
scroll to position [137, 0]
click at [1225, 300] on icon "button" at bounding box center [1228, 302] width 6 height 9
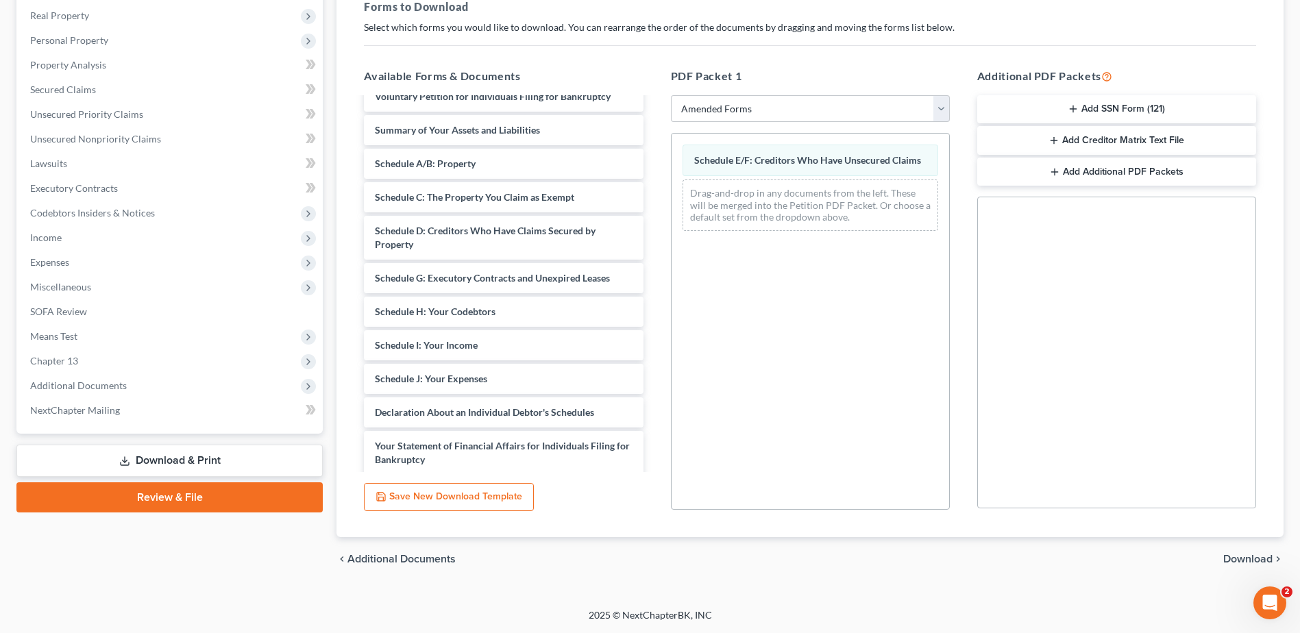
click at [1226, 558] on span "Download" at bounding box center [1247, 559] width 49 height 11
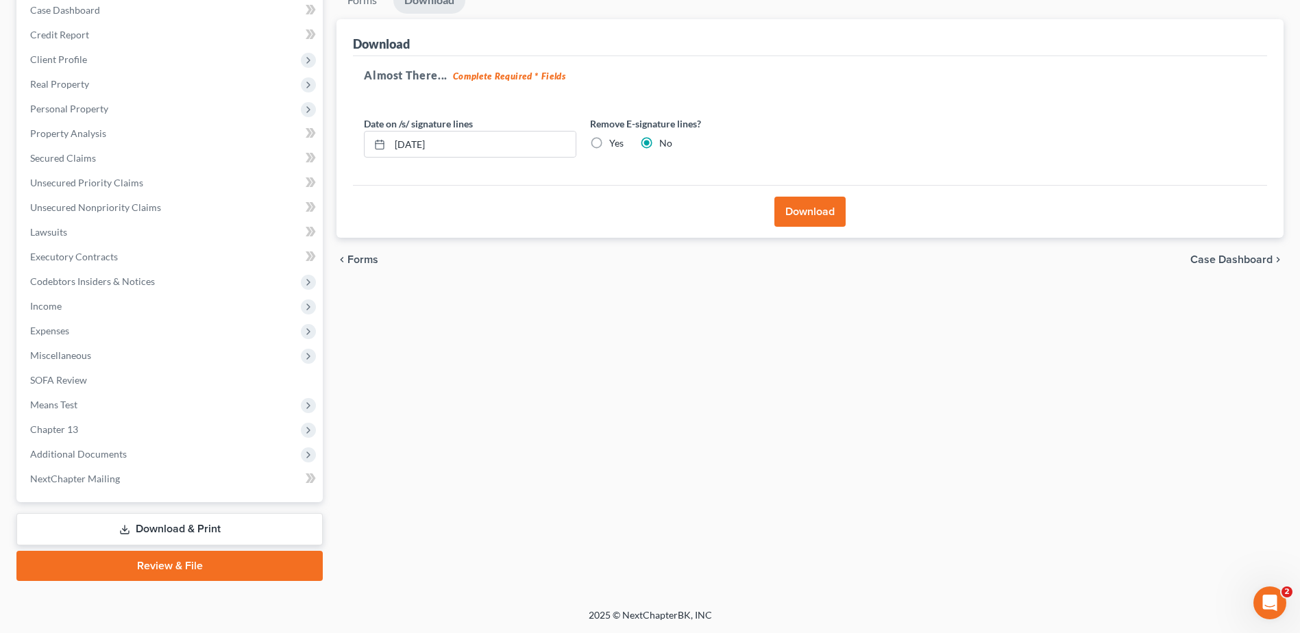
click at [815, 209] on button "Download" at bounding box center [809, 212] width 71 height 30
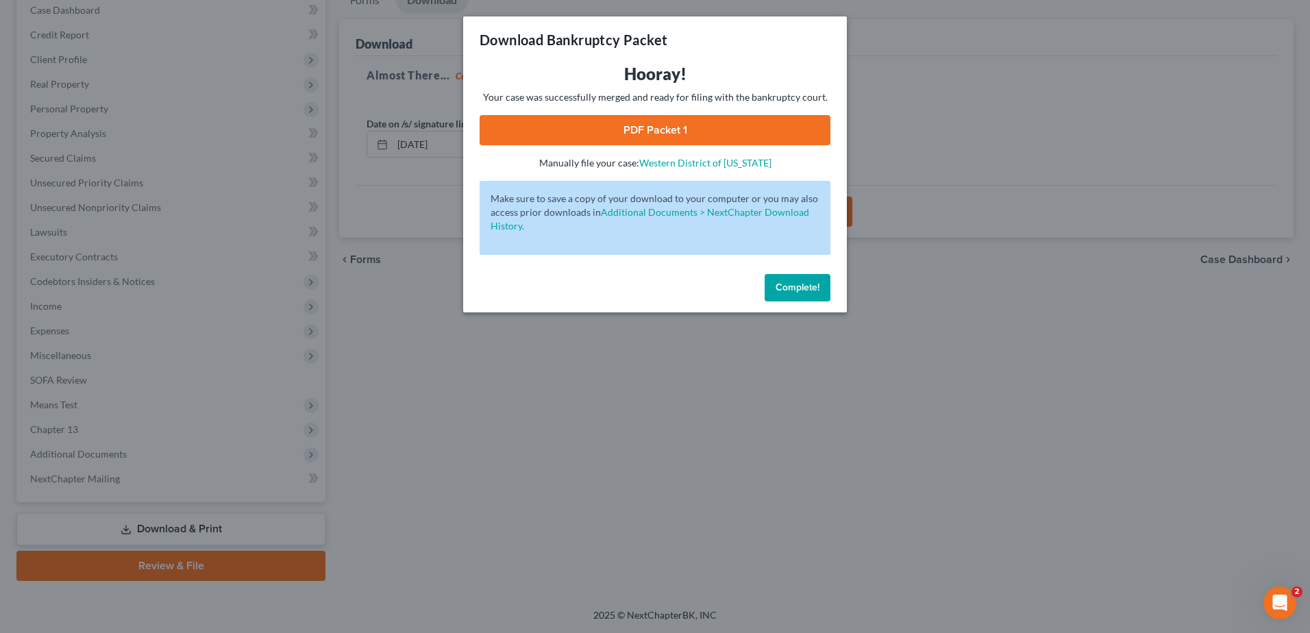
click at [665, 135] on link "PDF Packet 1" at bounding box center [655, 130] width 351 height 30
click at [807, 286] on span "Complete!" at bounding box center [798, 288] width 44 height 12
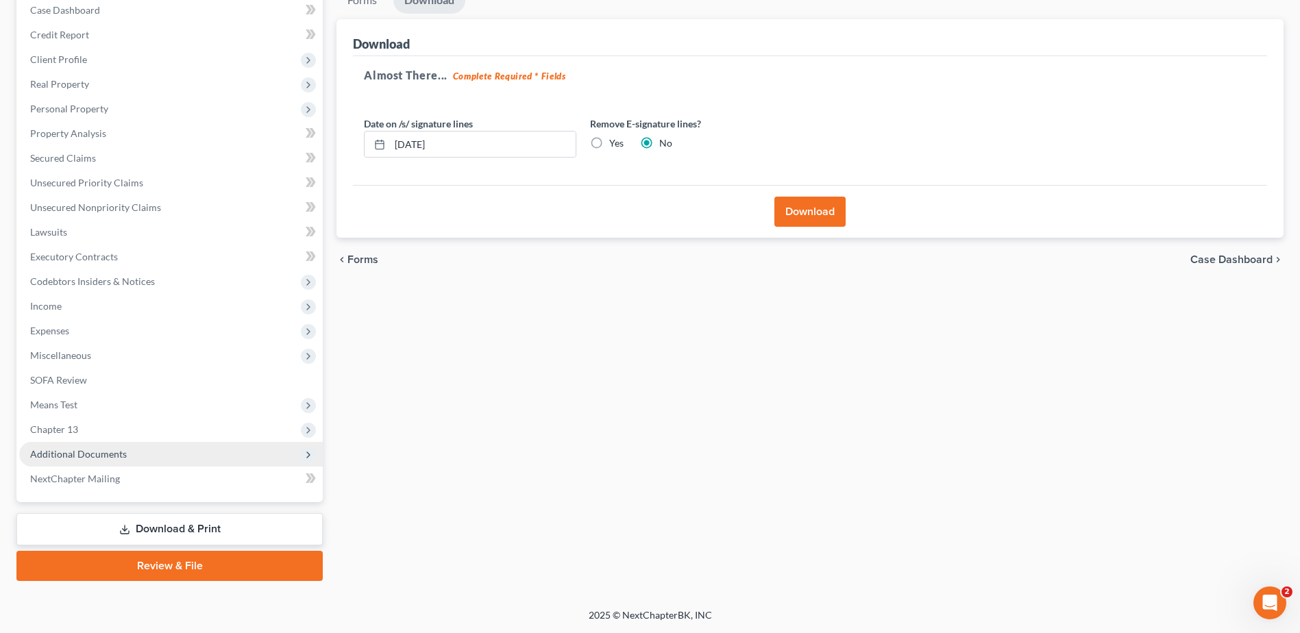
click at [85, 453] on span "Additional Documents" at bounding box center [78, 454] width 97 height 12
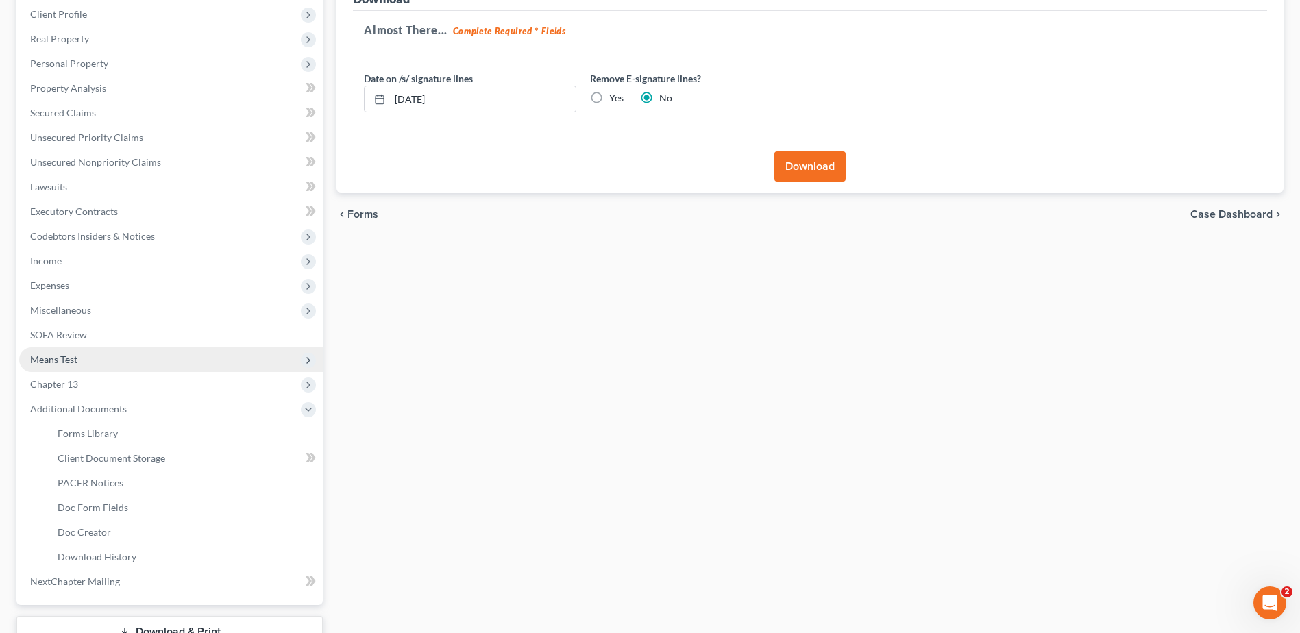
scroll to position [196, 0]
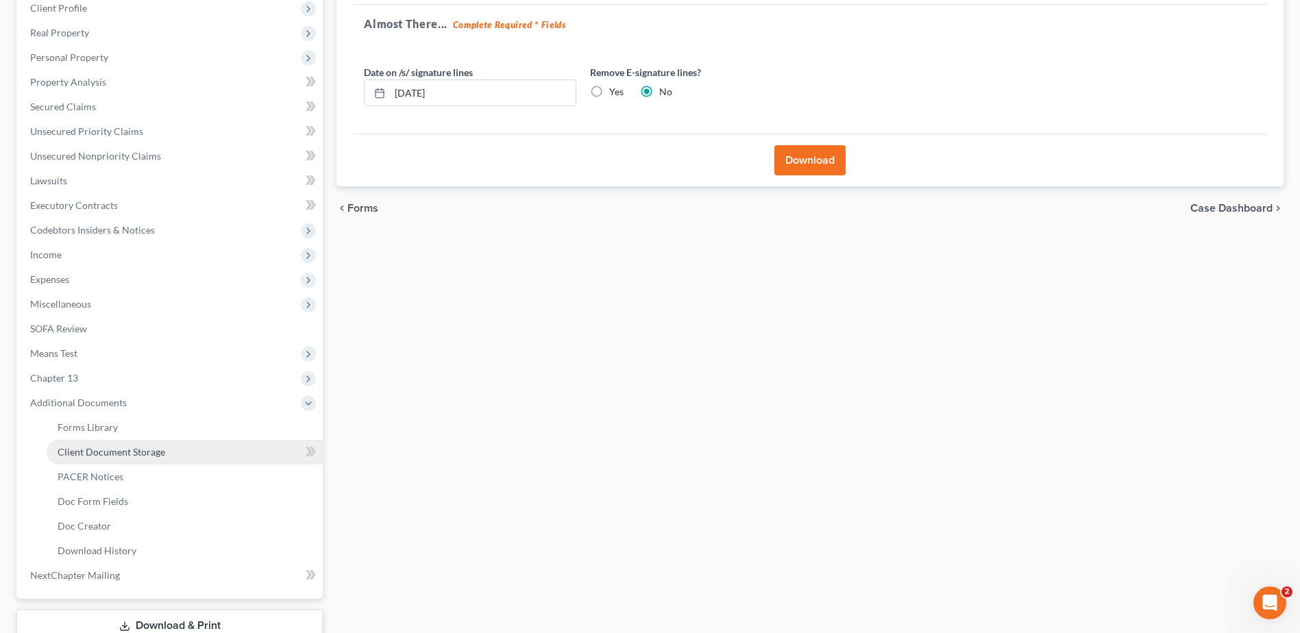
click at [139, 454] on span "Client Document Storage" at bounding box center [112, 452] width 108 height 12
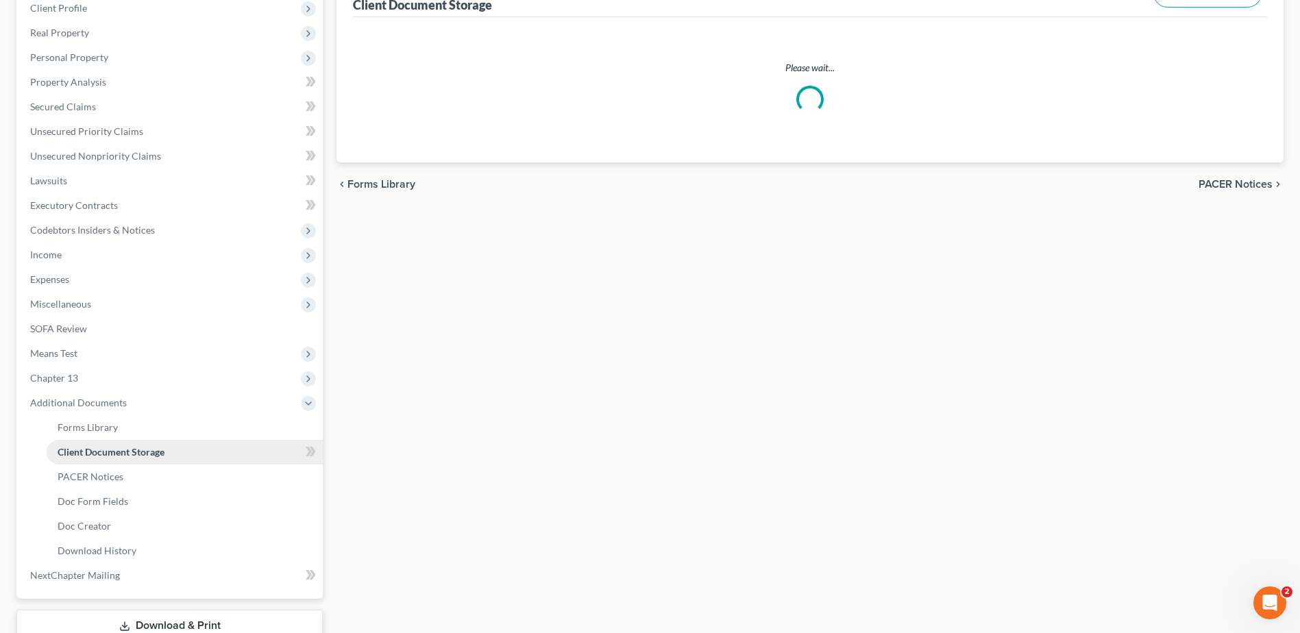
scroll to position [127, 0]
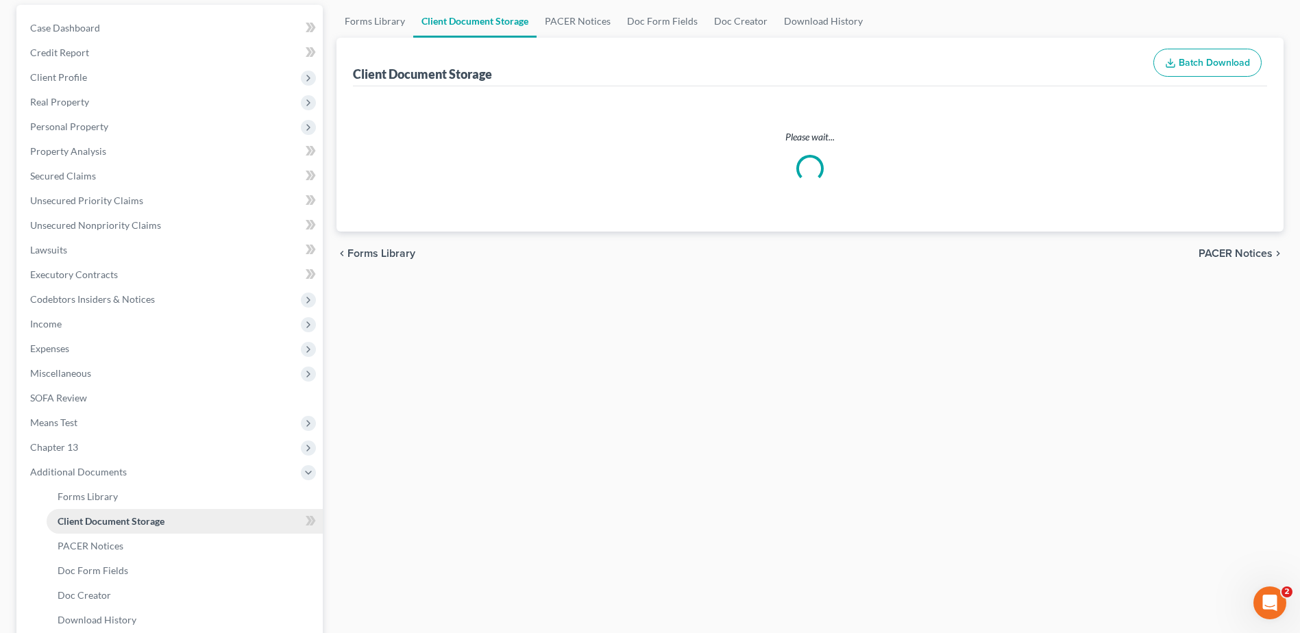
select select "5"
select select "9"
select select "21"
select select "24"
select select "18"
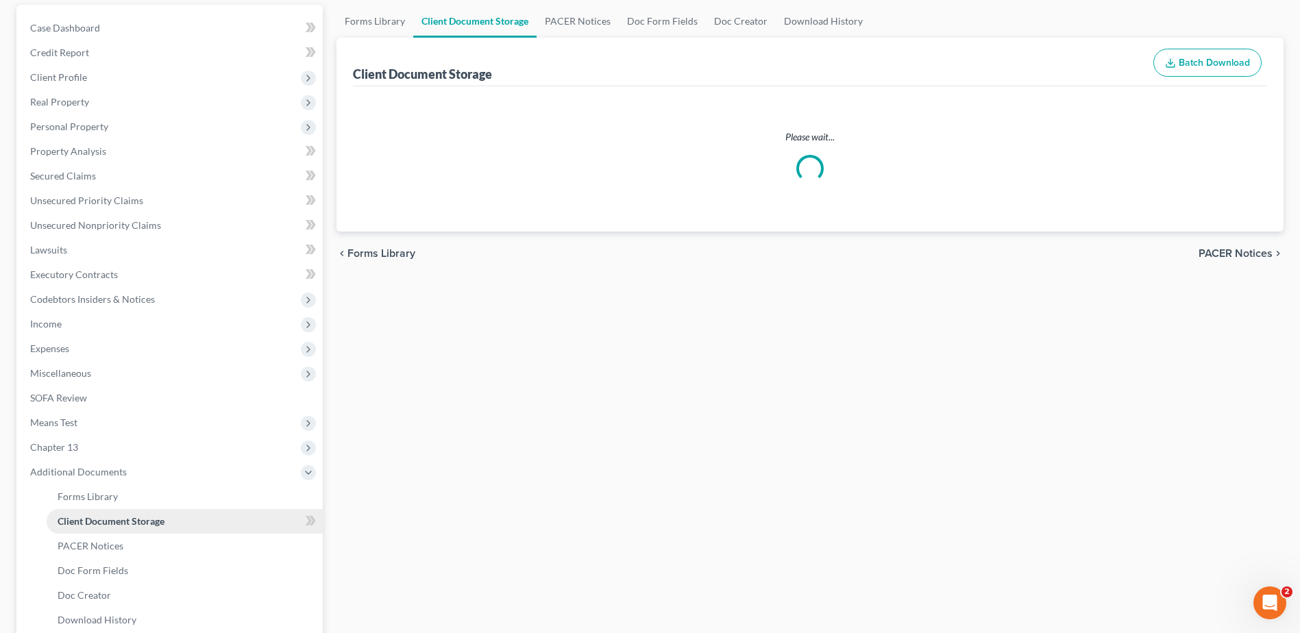
select select "7"
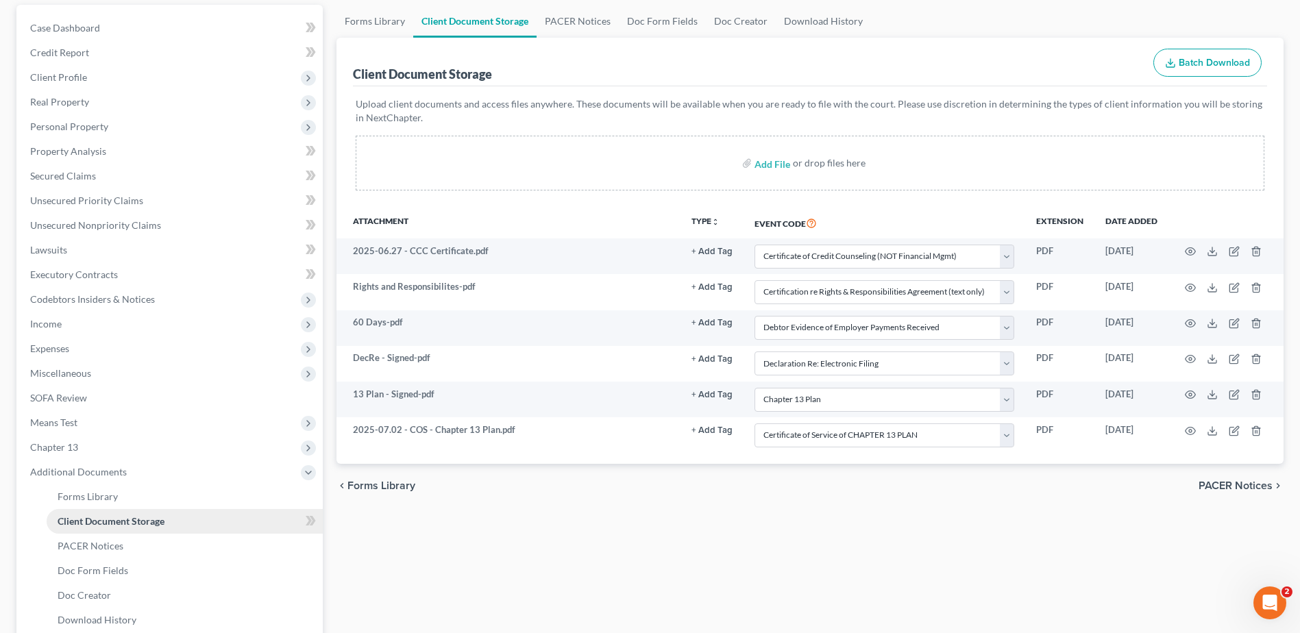
scroll to position [0, 0]
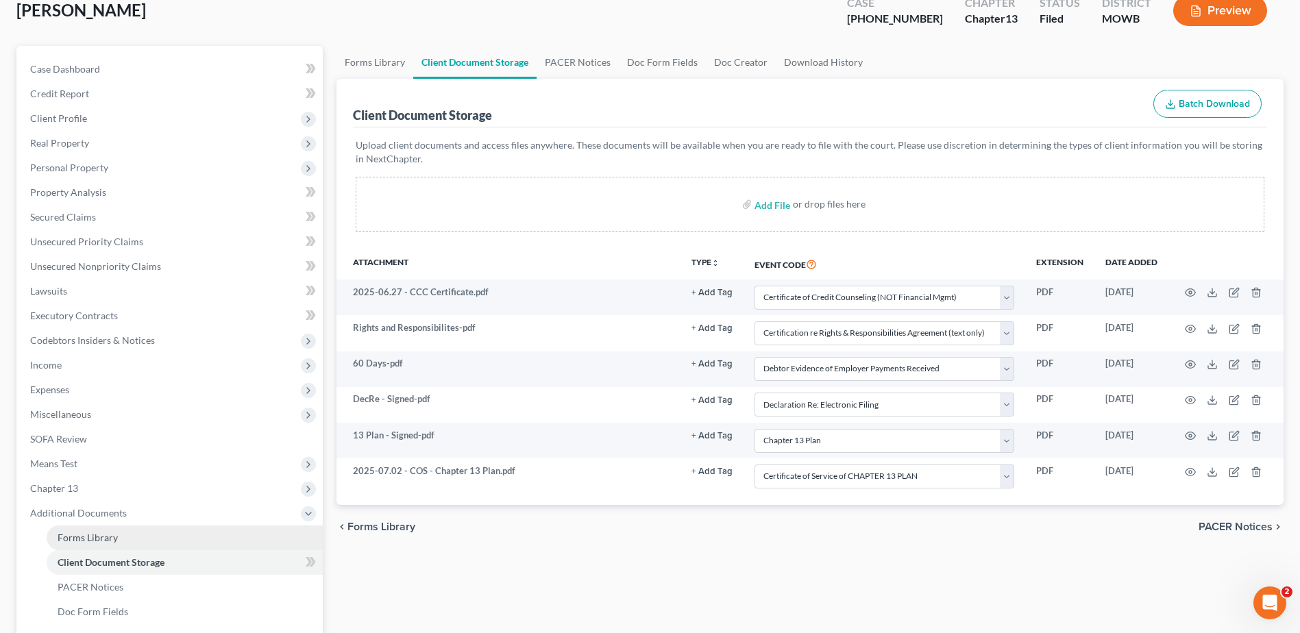
click at [98, 544] on link "Forms Library" at bounding box center [185, 538] width 276 height 25
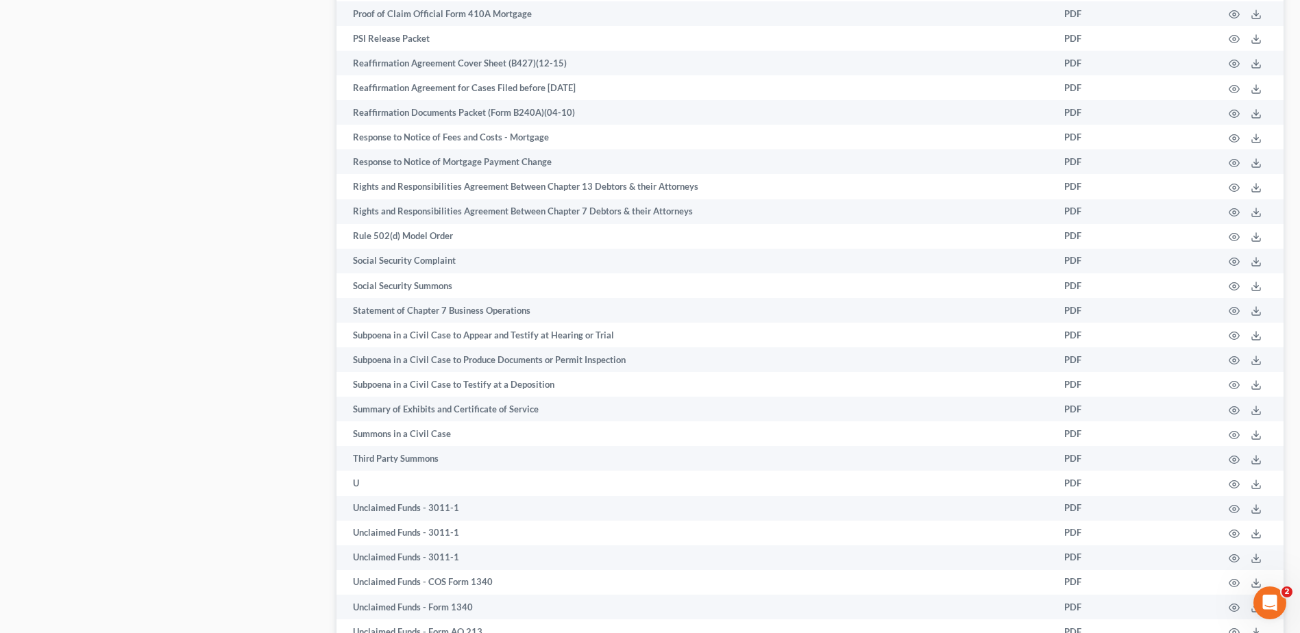
scroll to position [2365, 0]
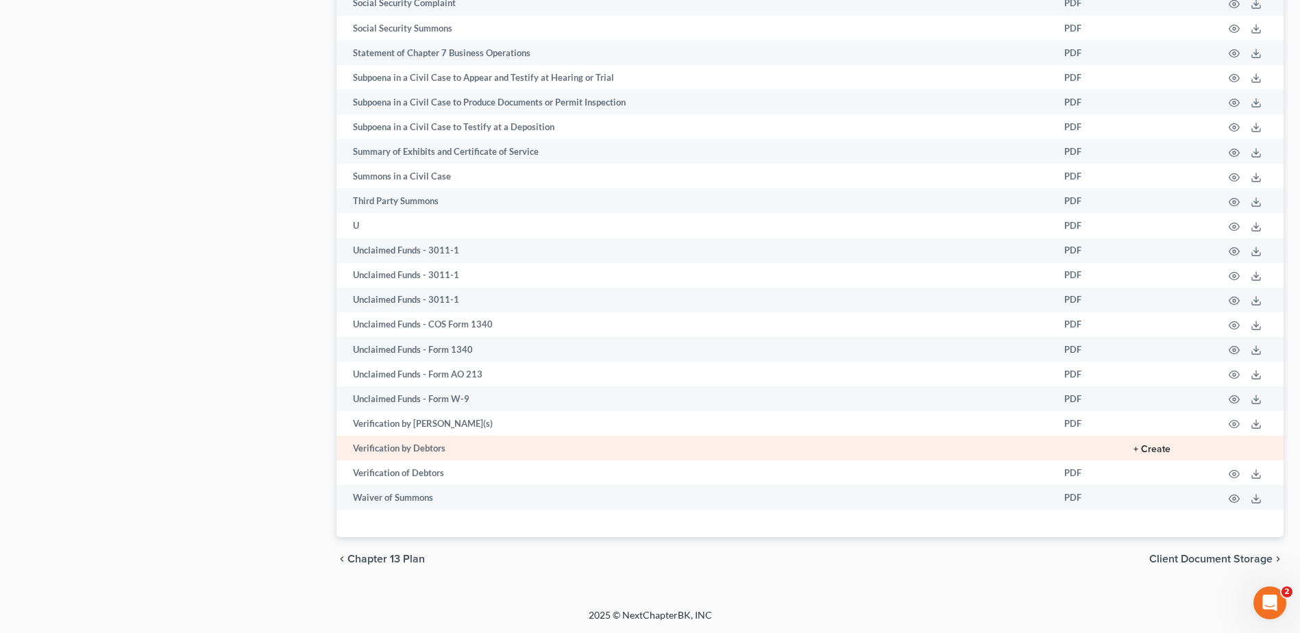
click at [1162, 454] on button "+ Create" at bounding box center [1152, 450] width 37 height 10
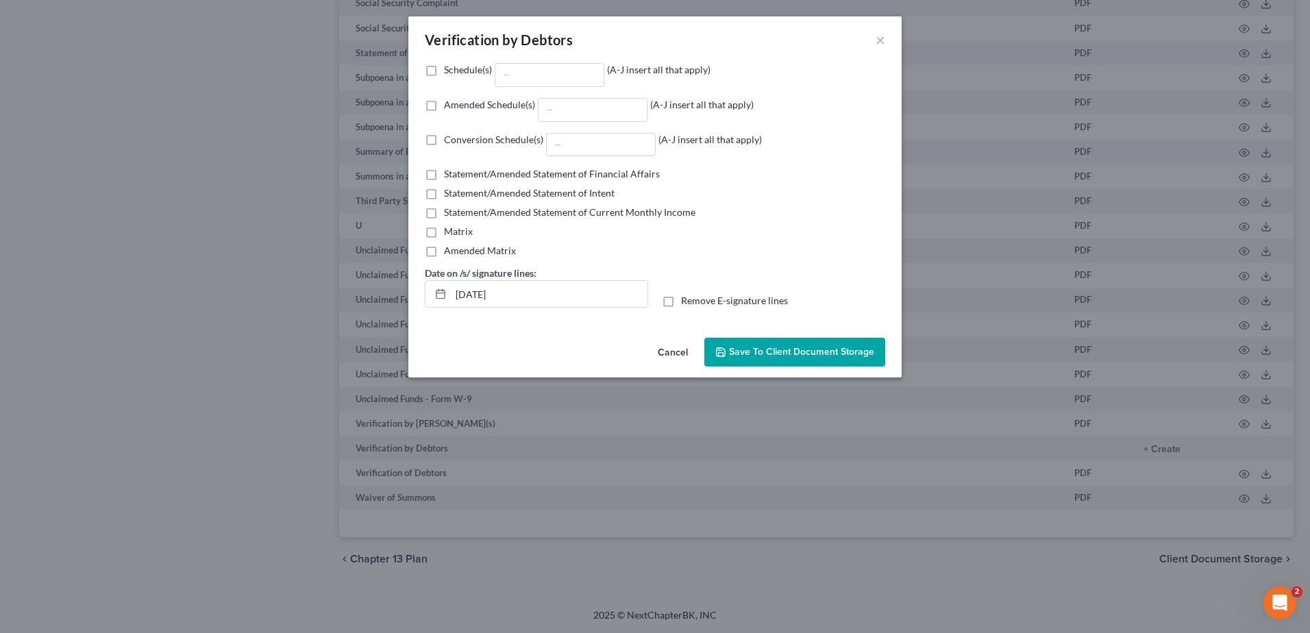
click at [444, 107] on label "Amended Schedule(s) (A-J insert all that apply)" at bounding box center [599, 110] width 310 height 24
click at [450, 107] on input "Amended Schedule(s) (A-J insert all that apply)" at bounding box center [454, 102] width 9 height 9
checkbox input "true"
click at [587, 106] on input "Amended Schedule(s) (A-J insert all that apply)" at bounding box center [593, 110] width 108 height 23
type input "E/F"
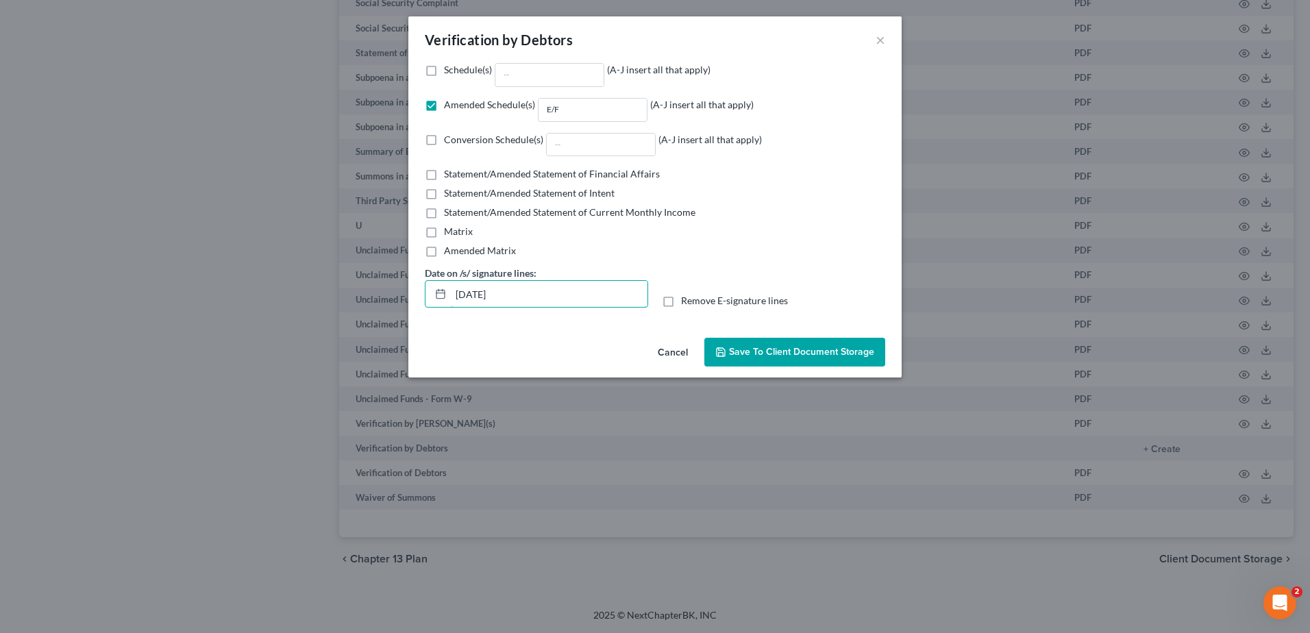
drag, startPoint x: 530, startPoint y: 289, endPoint x: 416, endPoint y: 293, distance: 113.8
click at [416, 293] on div "Schedule(s) (A-J insert all that apply) Amended Schedule(s) E/F (A-J insert all…" at bounding box center [654, 197] width 493 height 269
click at [681, 302] on label "Remove E-signature lines" at bounding box center [734, 301] width 107 height 14
click at [687, 302] on input "Remove E-signature lines" at bounding box center [691, 298] width 9 height 9
checkbox input "true"
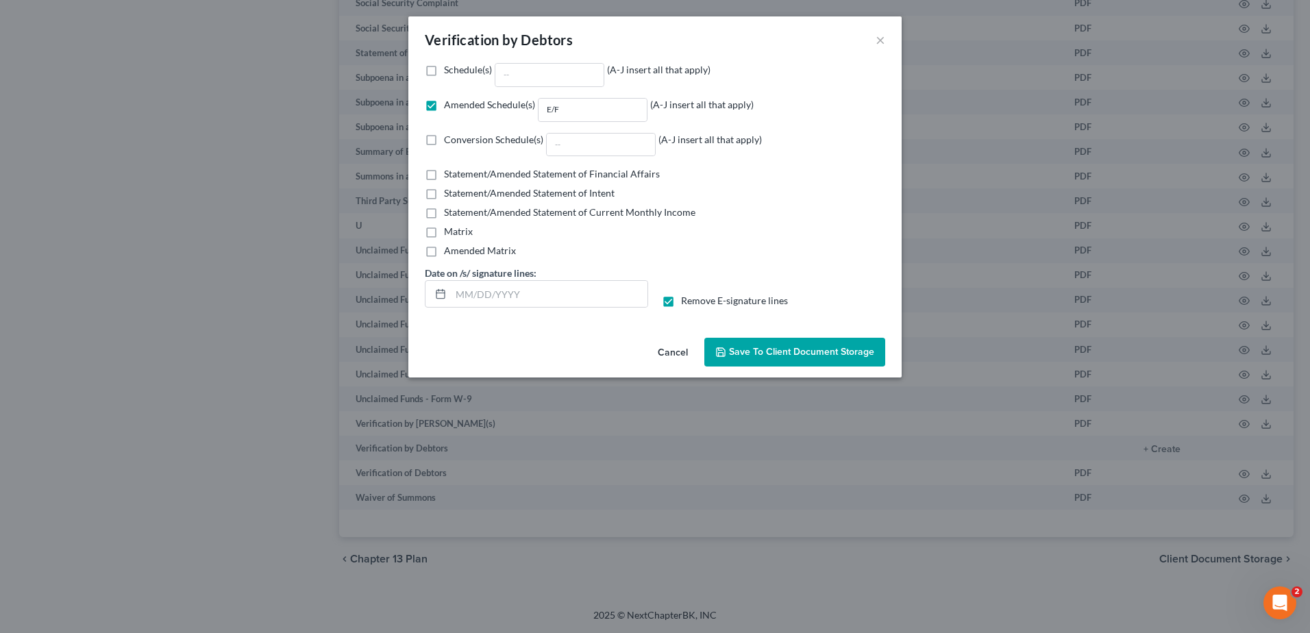
click at [783, 344] on button "Save to Client Document Storage" at bounding box center [795, 352] width 181 height 29
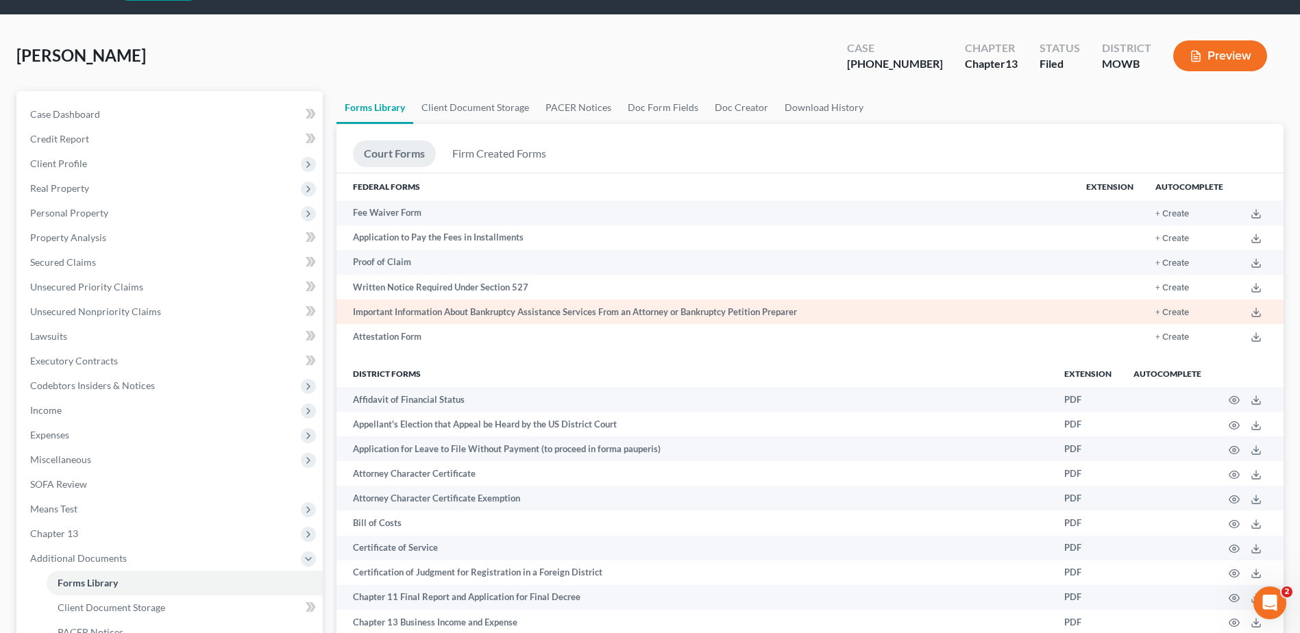
scroll to position [35, 0]
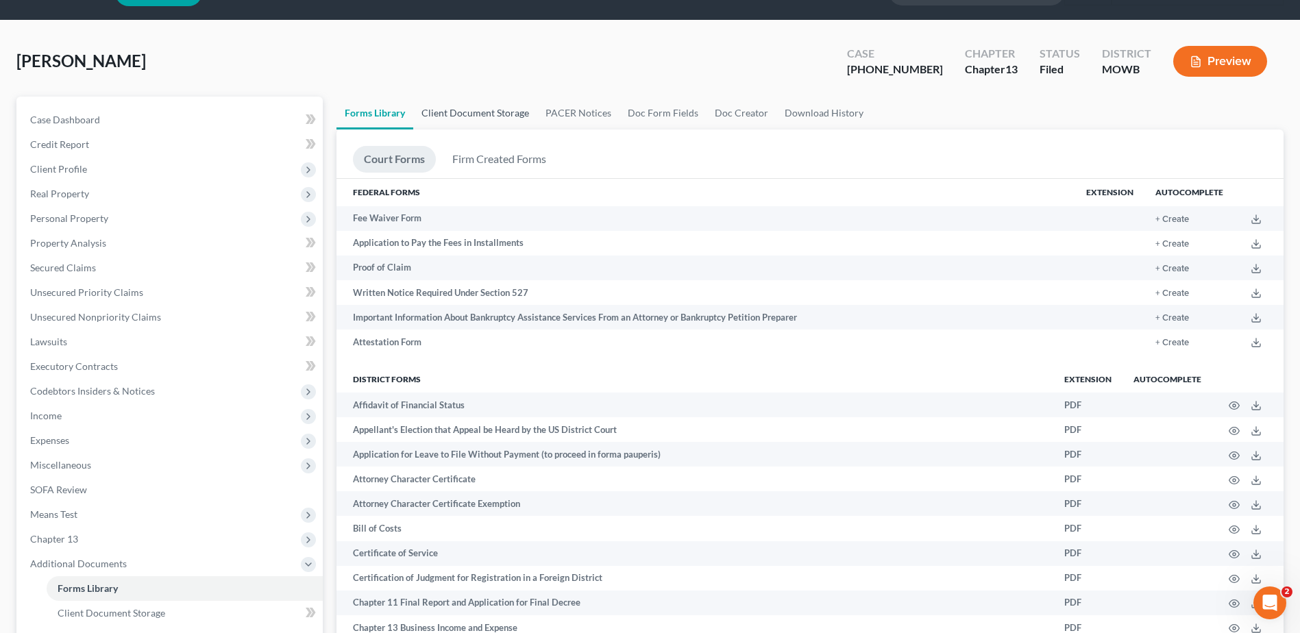
click at [479, 114] on link "Client Document Storage" at bounding box center [475, 113] width 124 height 33
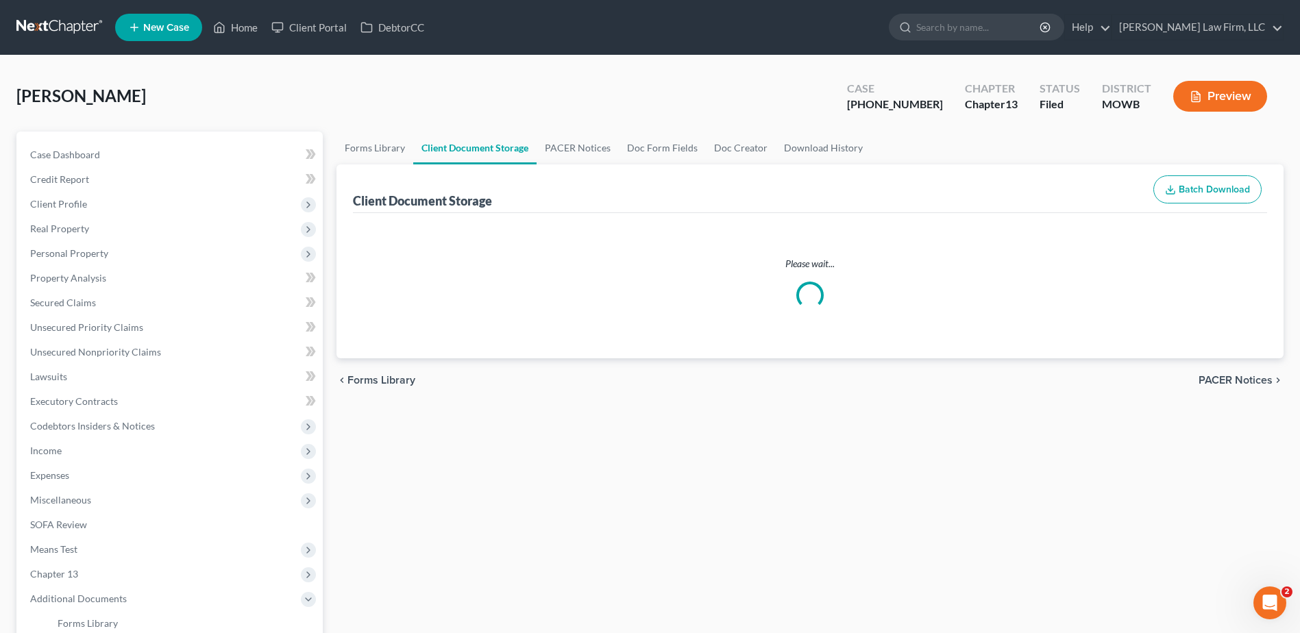
select select "5"
select select "9"
select select "21"
select select "24"
select select "18"
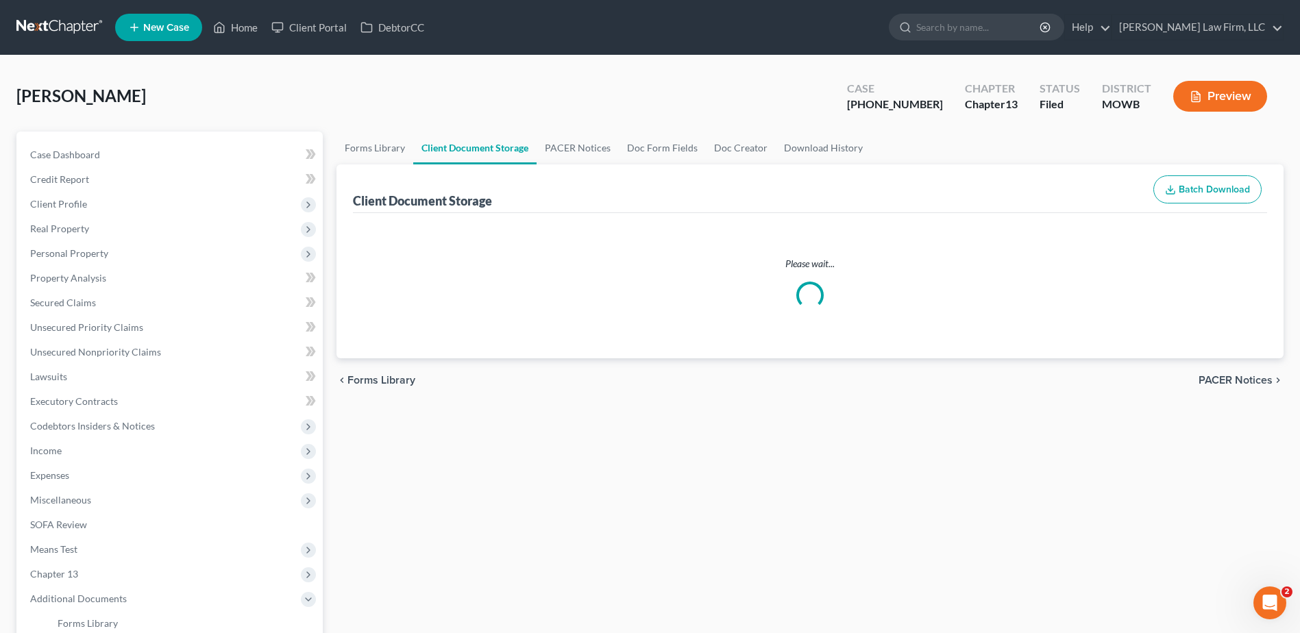
select select "7"
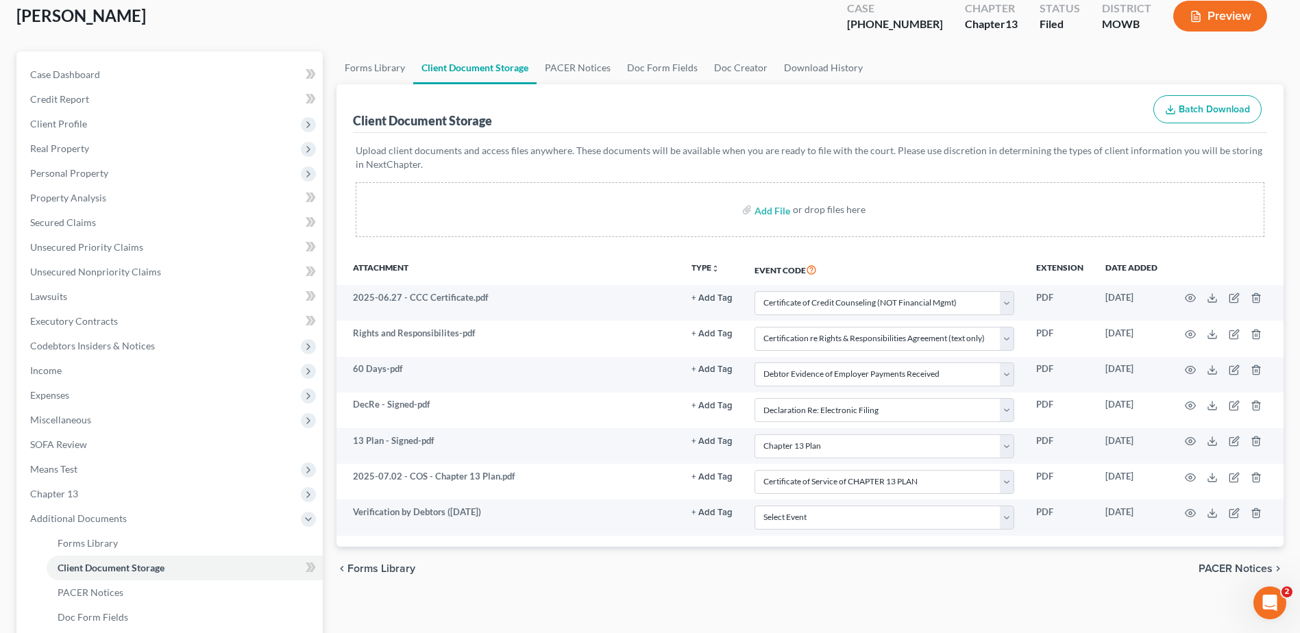
scroll to position [223, 0]
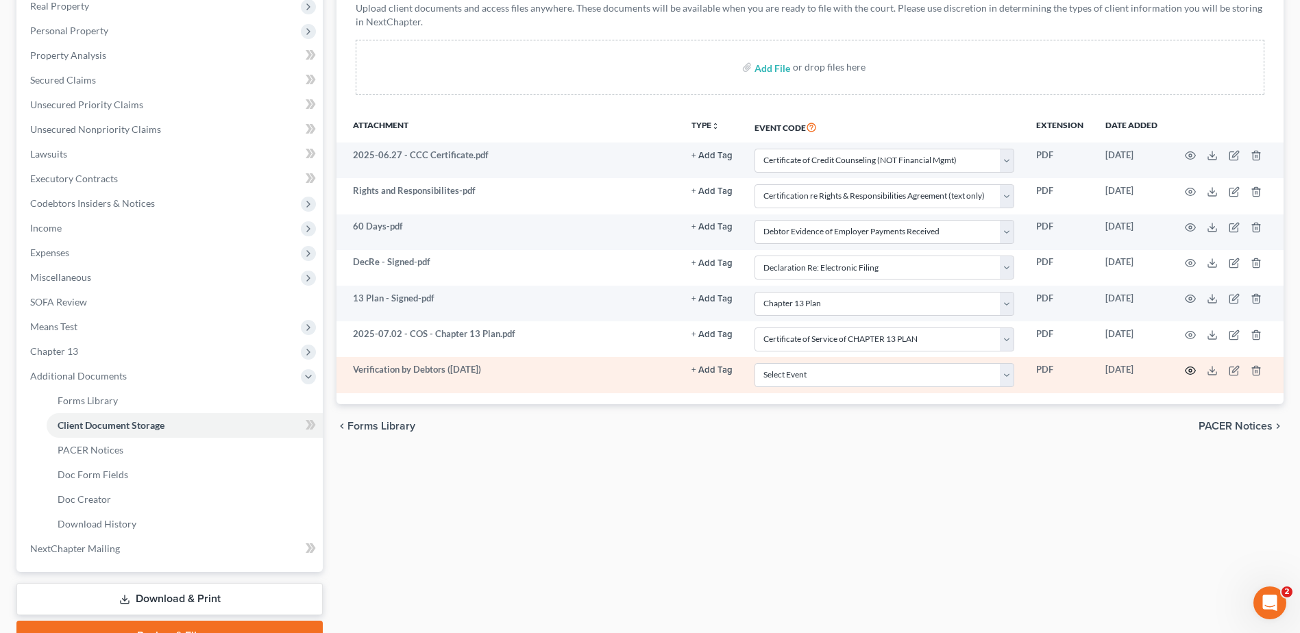
click at [1191, 368] on icon "button" at bounding box center [1190, 370] width 11 height 11
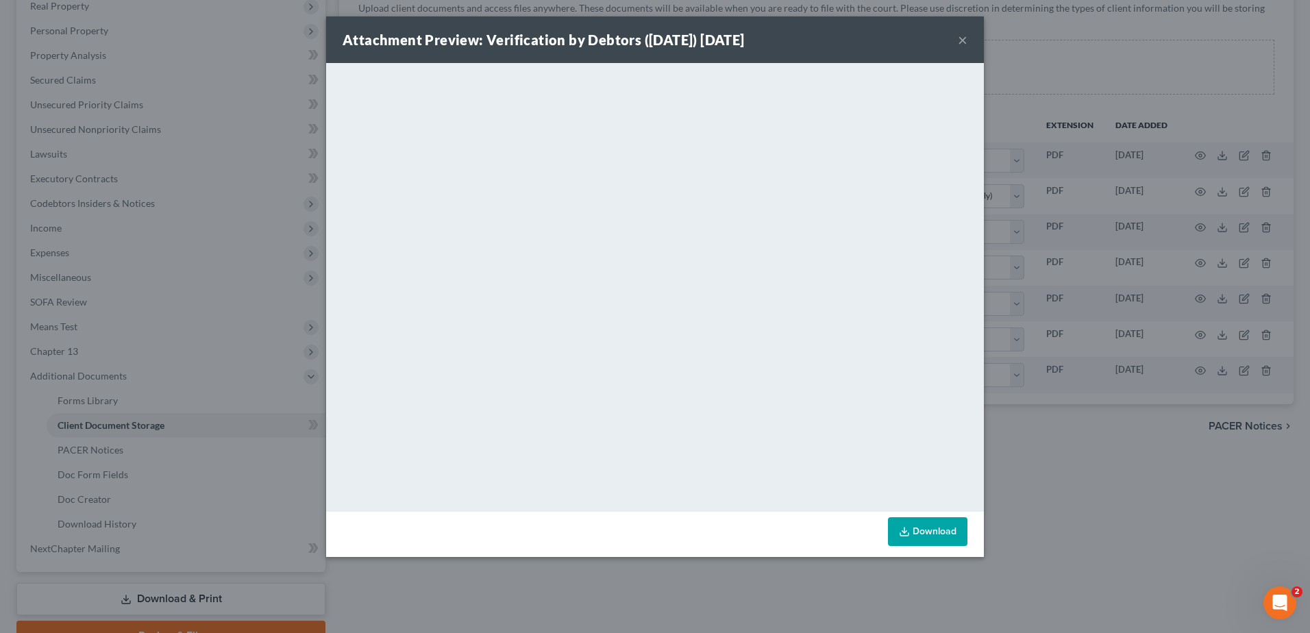
click at [962, 42] on button "×" at bounding box center [963, 40] width 10 height 16
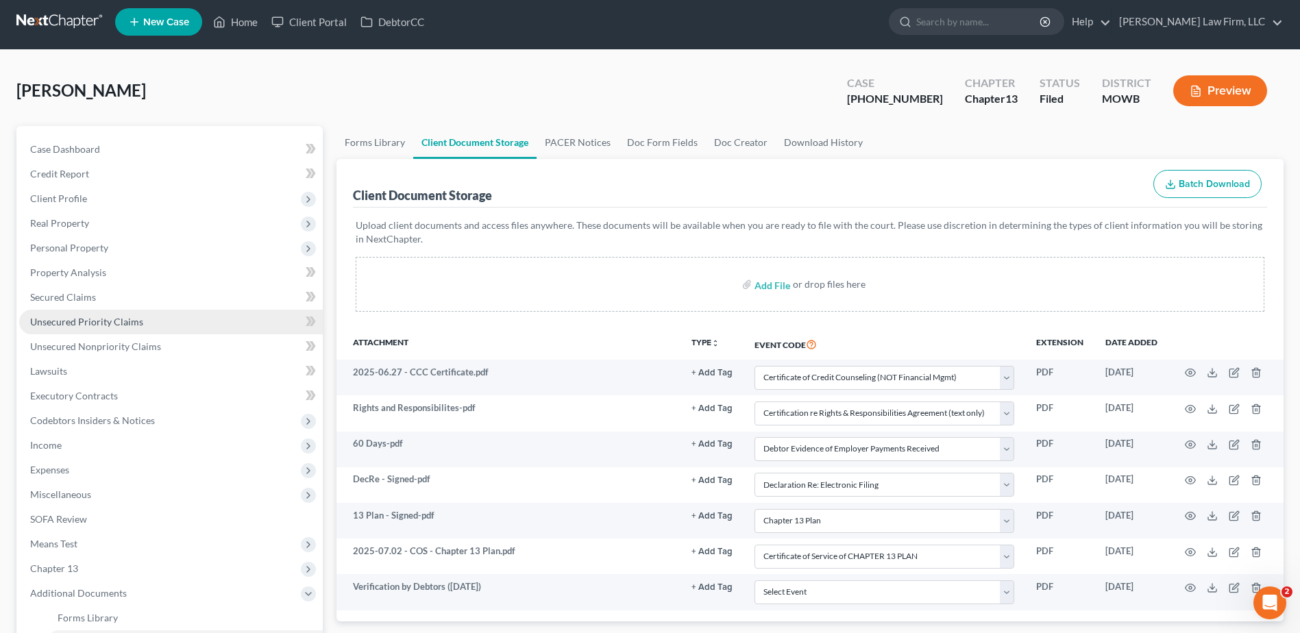
scroll to position [0, 0]
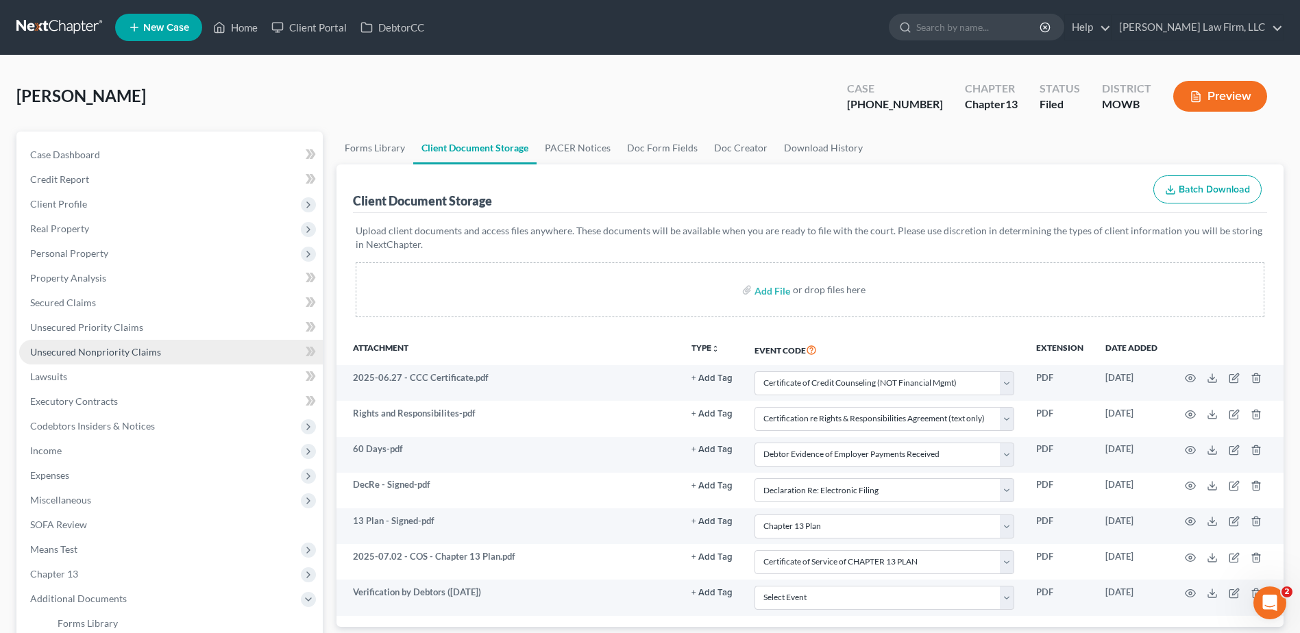
click at [78, 355] on span "Unsecured Nonpriority Claims" at bounding box center [95, 352] width 131 height 12
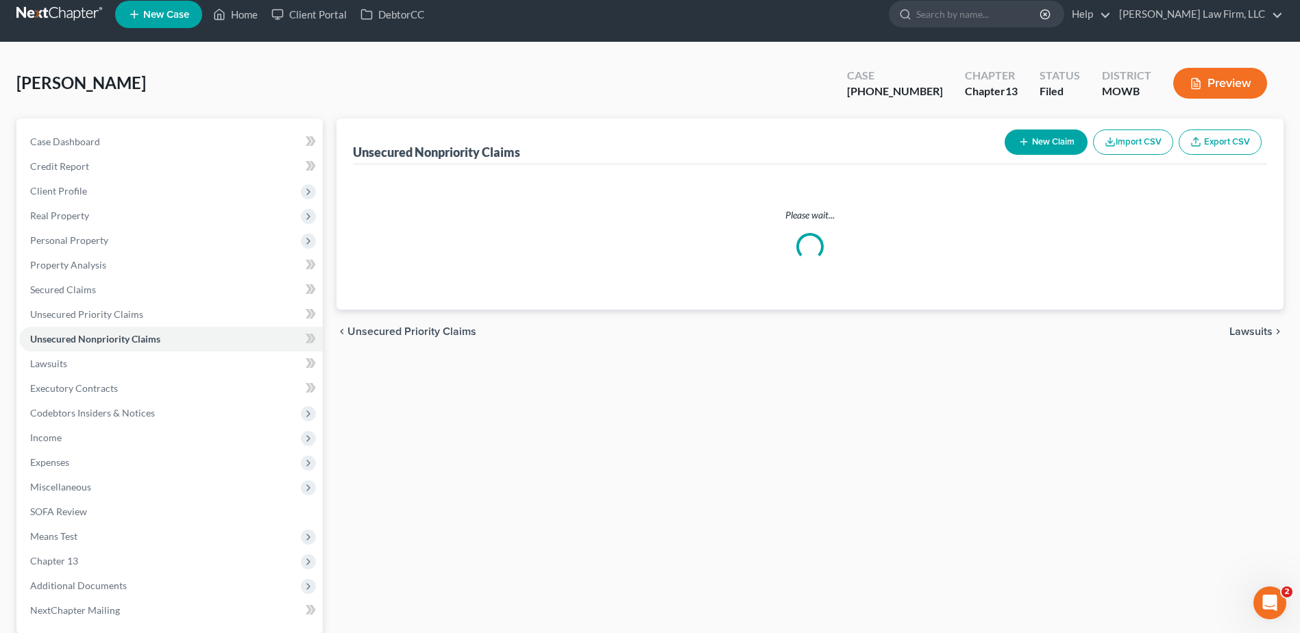
scroll to position [17, 0]
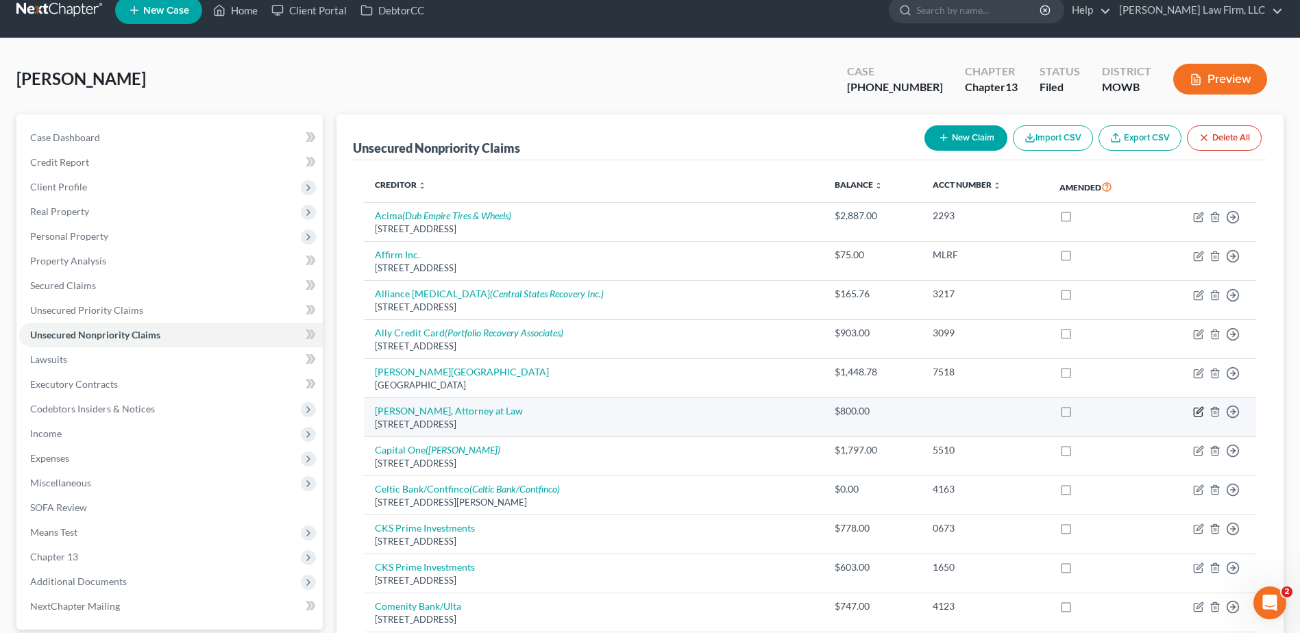
click at [1199, 411] on icon "button" at bounding box center [1200, 411] width 6 height 6
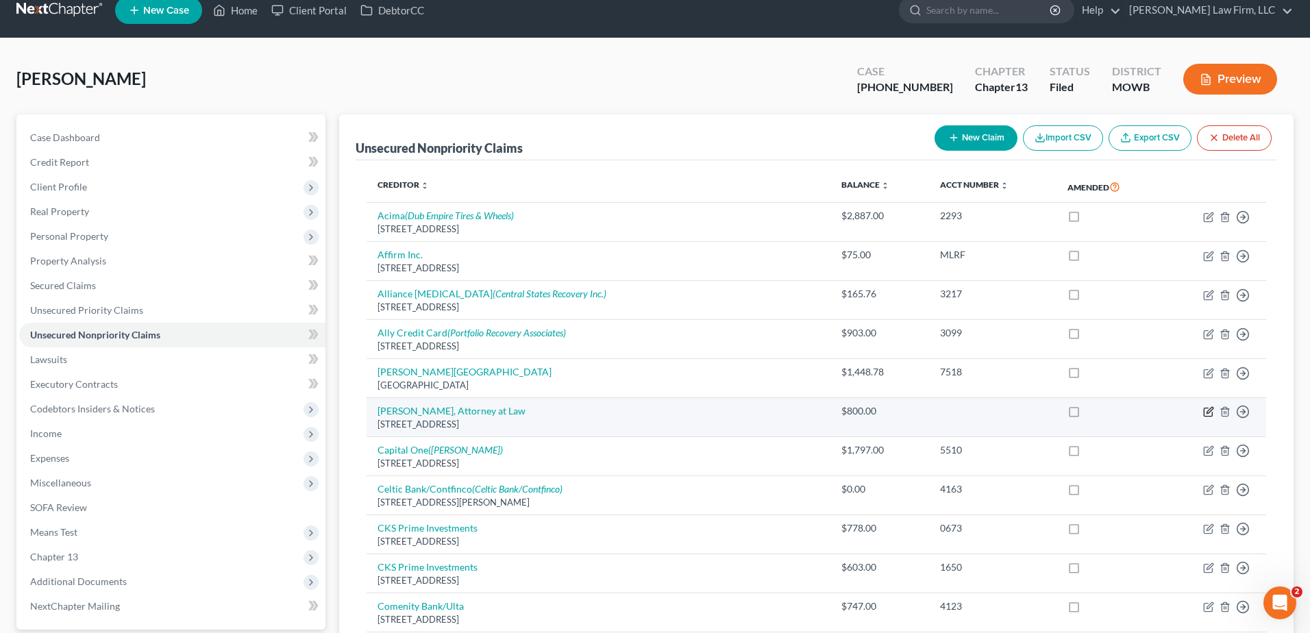
select select "26"
select select "3"
select select "0"
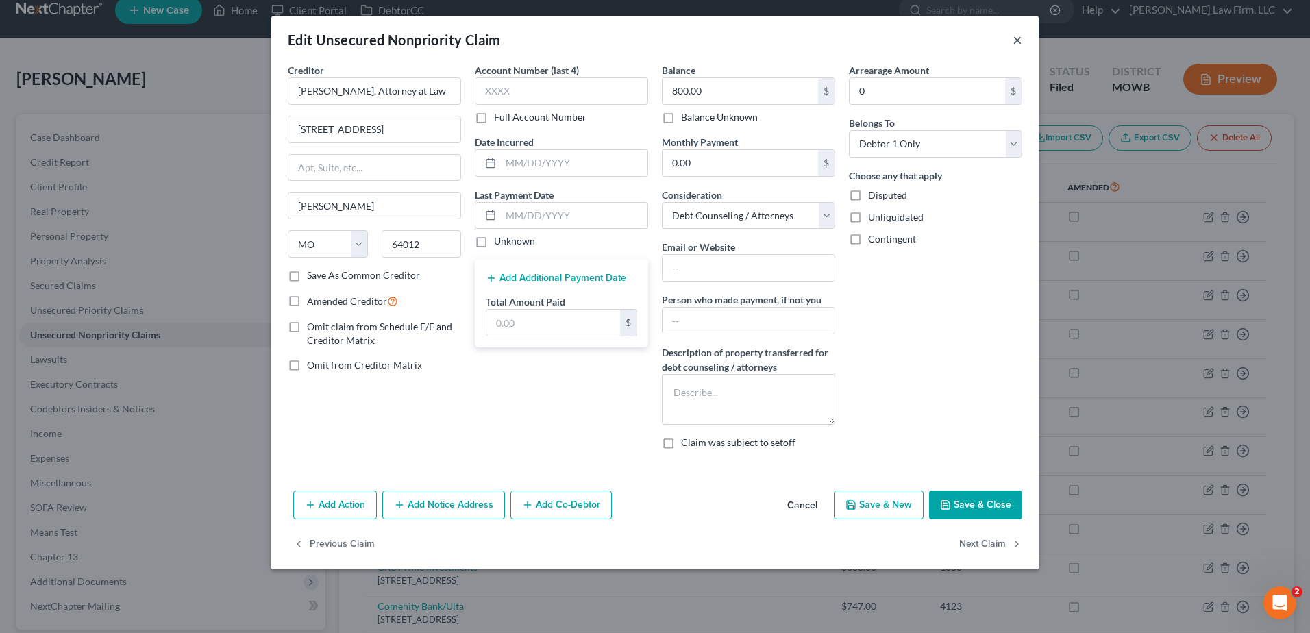
click at [1015, 38] on button "×" at bounding box center [1018, 40] width 10 height 16
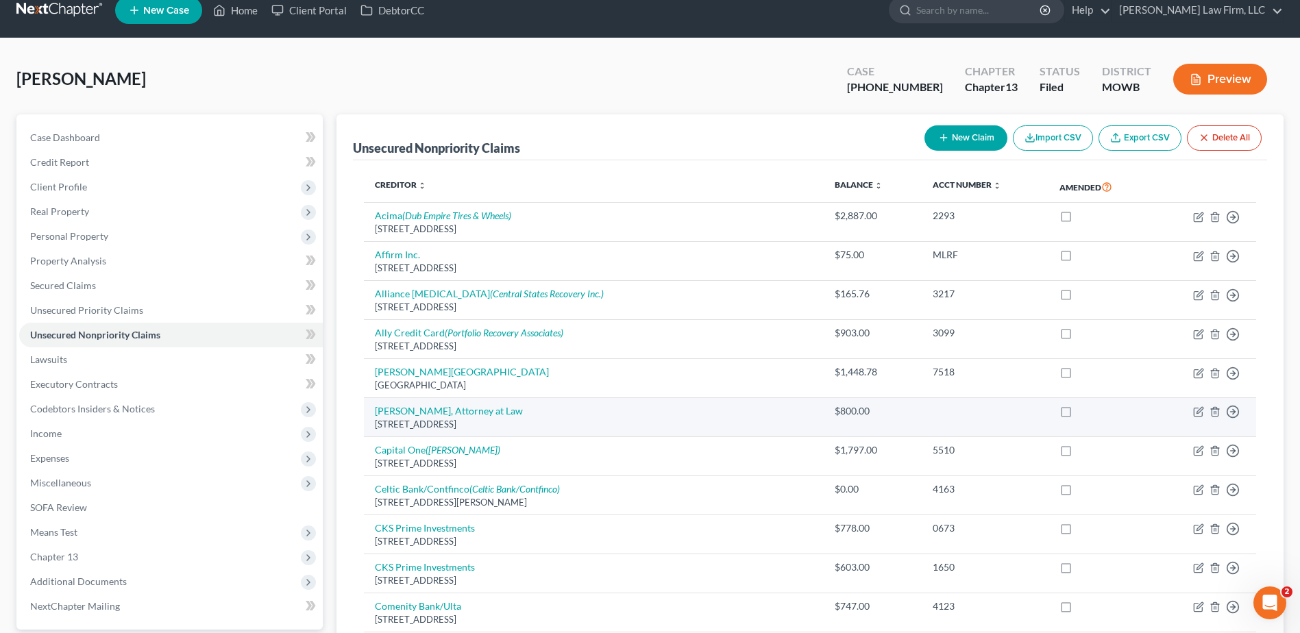
click at [1079, 415] on label at bounding box center [1079, 415] width 0 height 0
click at [1084, 411] on input "checkbox" at bounding box center [1088, 408] width 9 height 9
checkbox input "true"
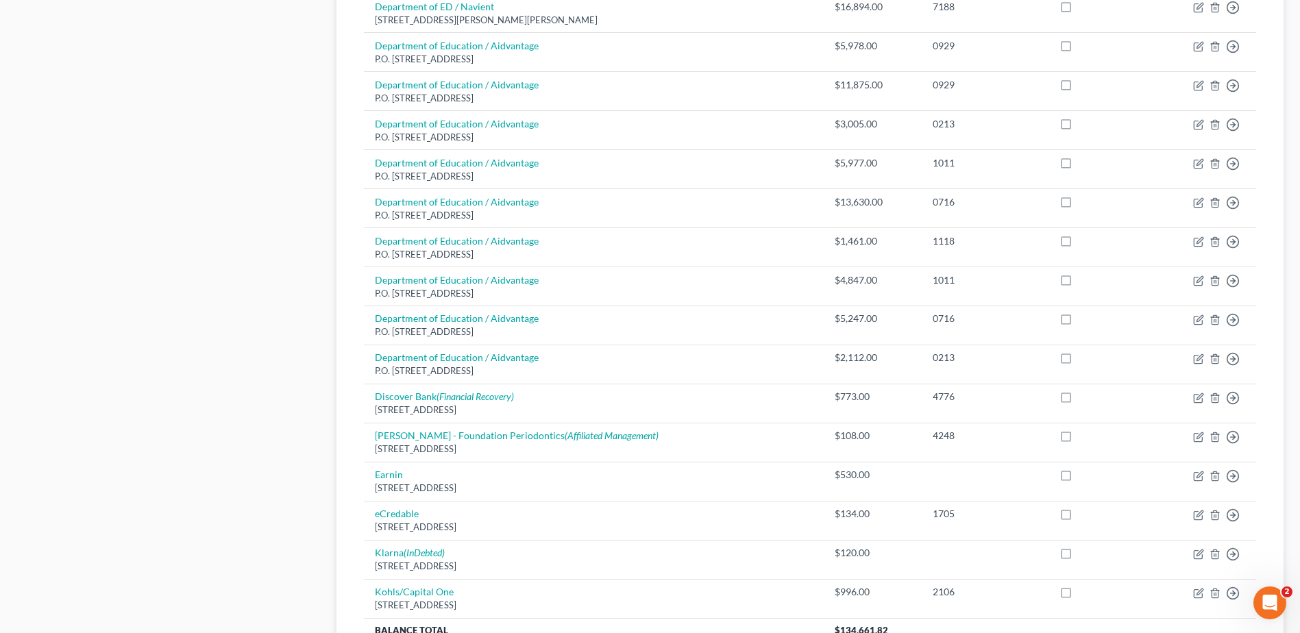
scroll to position [788, 0]
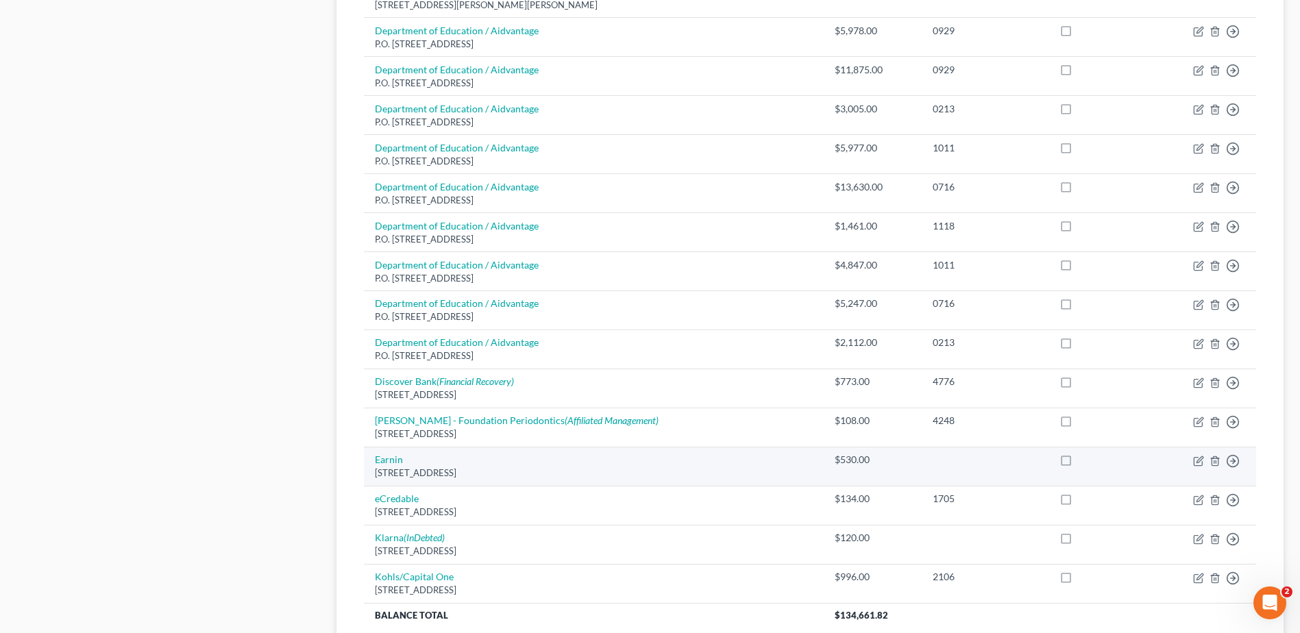
click at [1079, 463] on label at bounding box center [1079, 463] width 0 height 0
click at [1084, 462] on input "checkbox" at bounding box center [1088, 457] width 9 height 9
checkbox input "true"
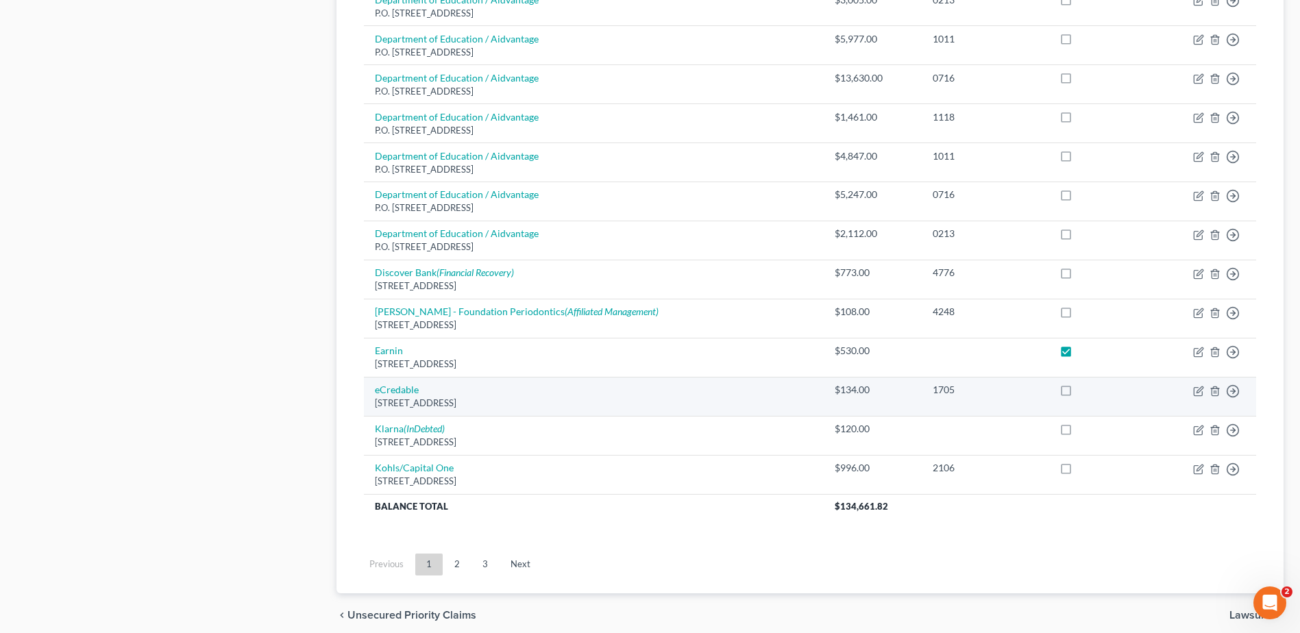
scroll to position [908, 0]
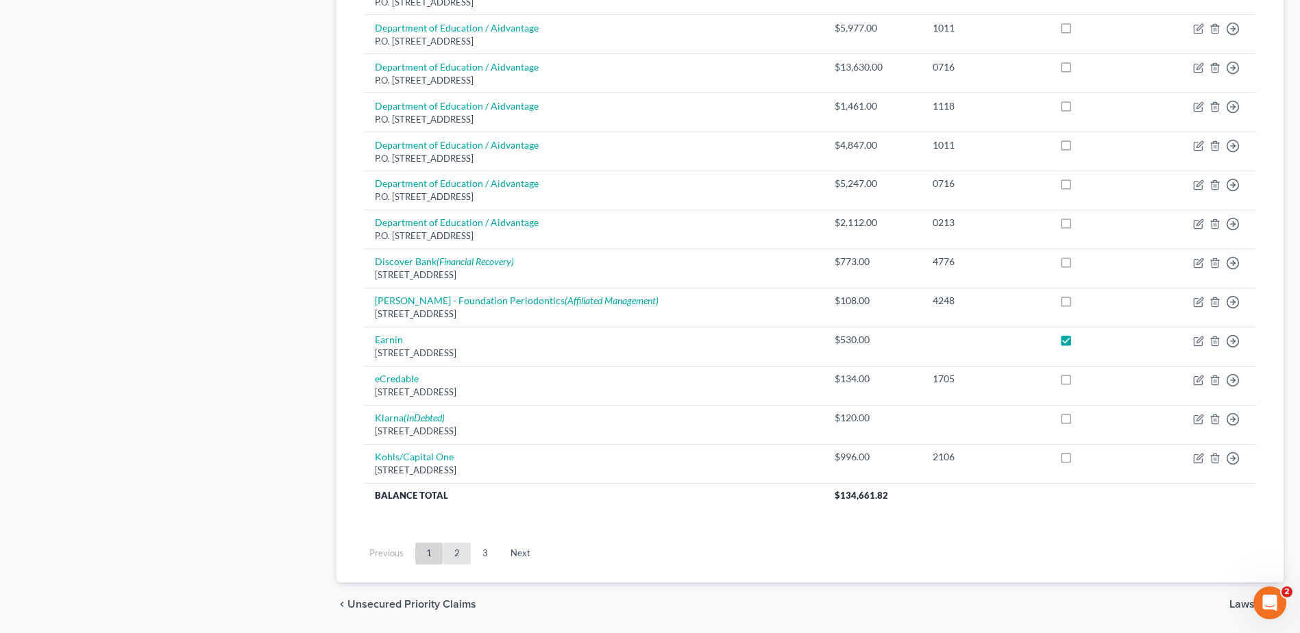
click at [459, 554] on link "2" at bounding box center [456, 554] width 27 height 22
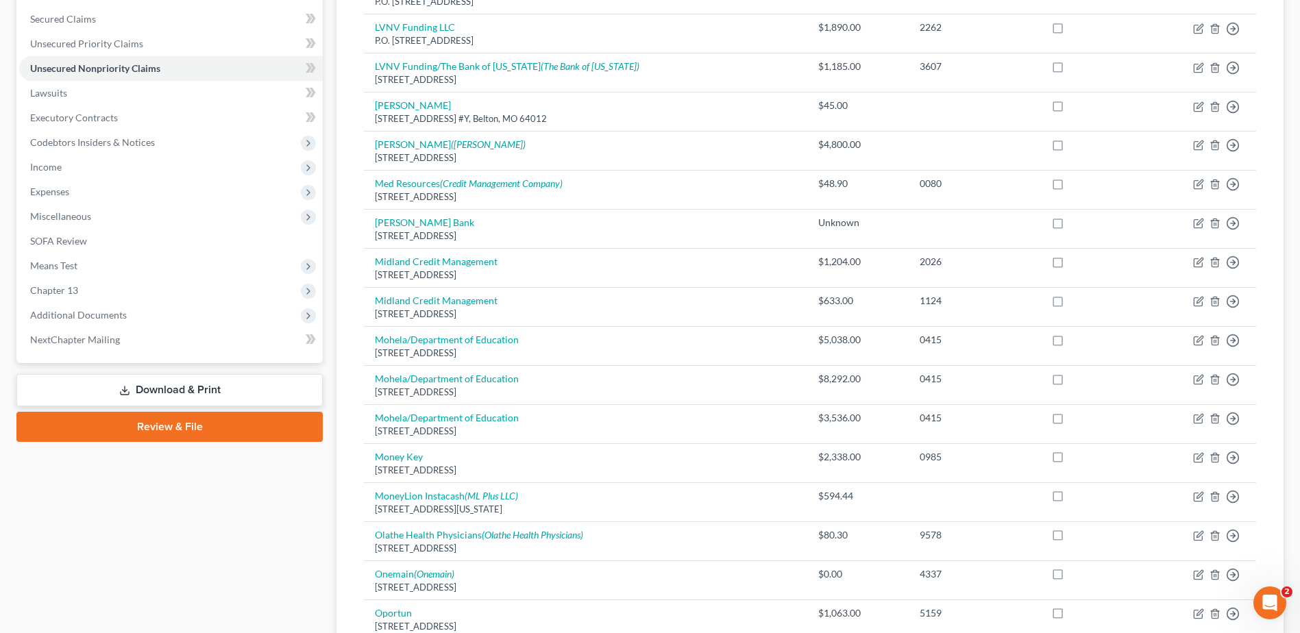
scroll to position [308, 0]
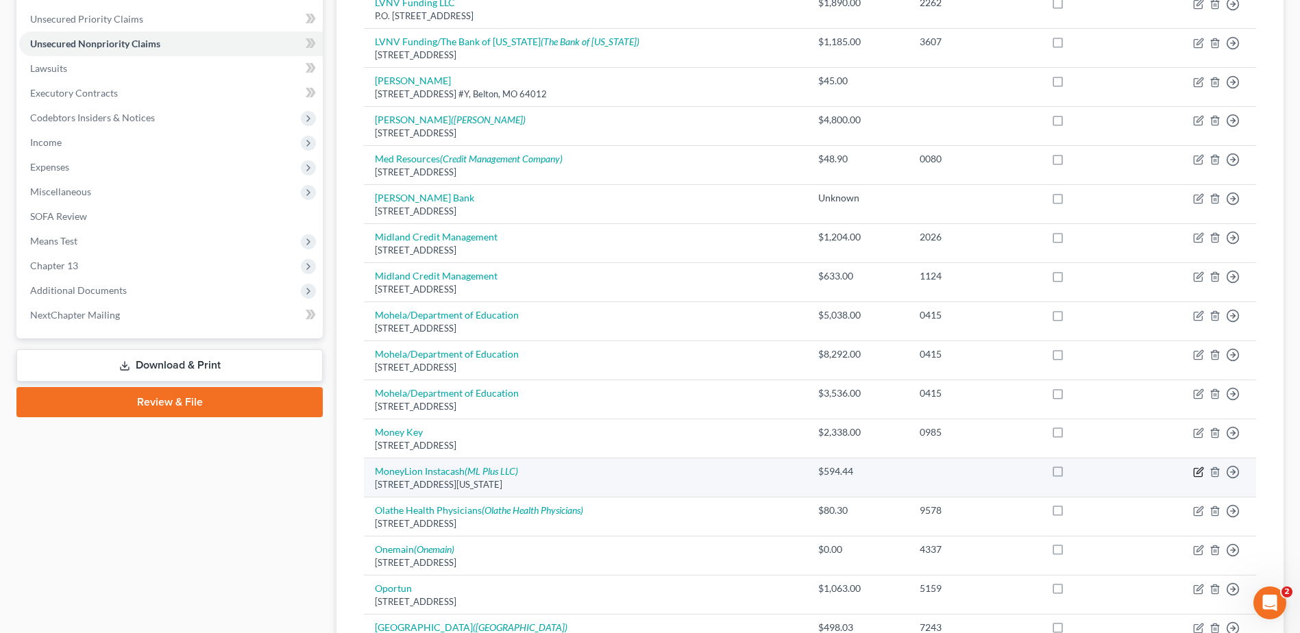
click at [1200, 476] on icon "button" at bounding box center [1198, 472] width 11 height 11
select select "35"
select select "10"
select select "0"
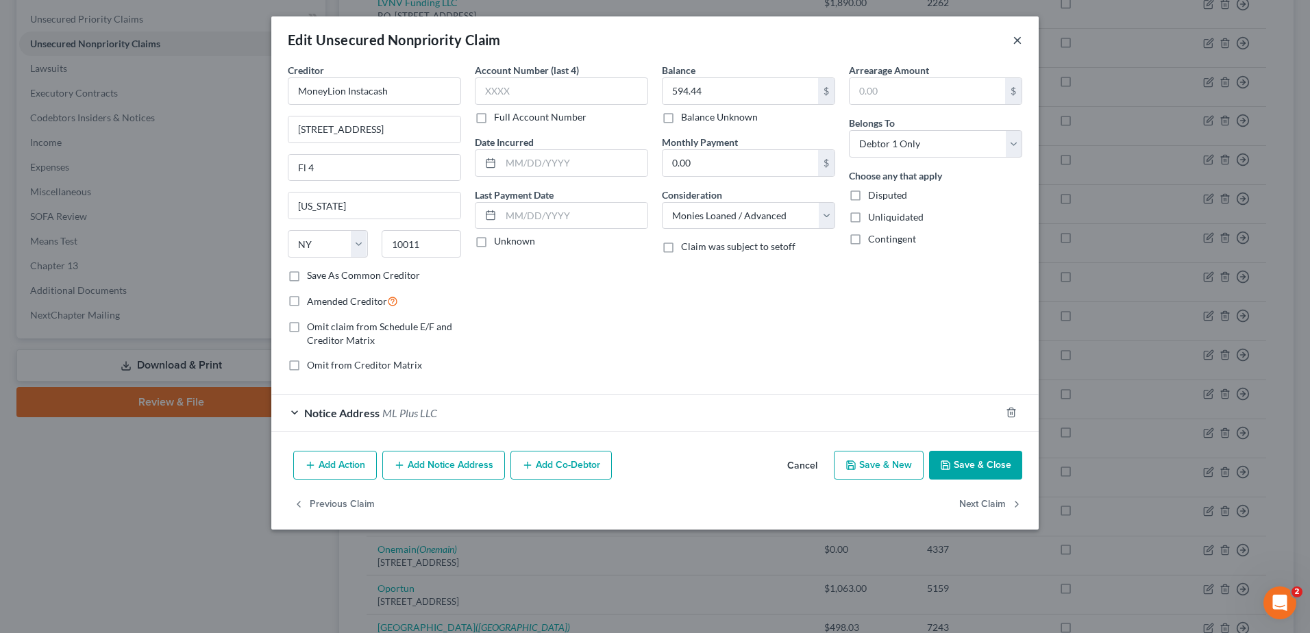
click at [1014, 40] on button "×" at bounding box center [1018, 40] width 10 height 16
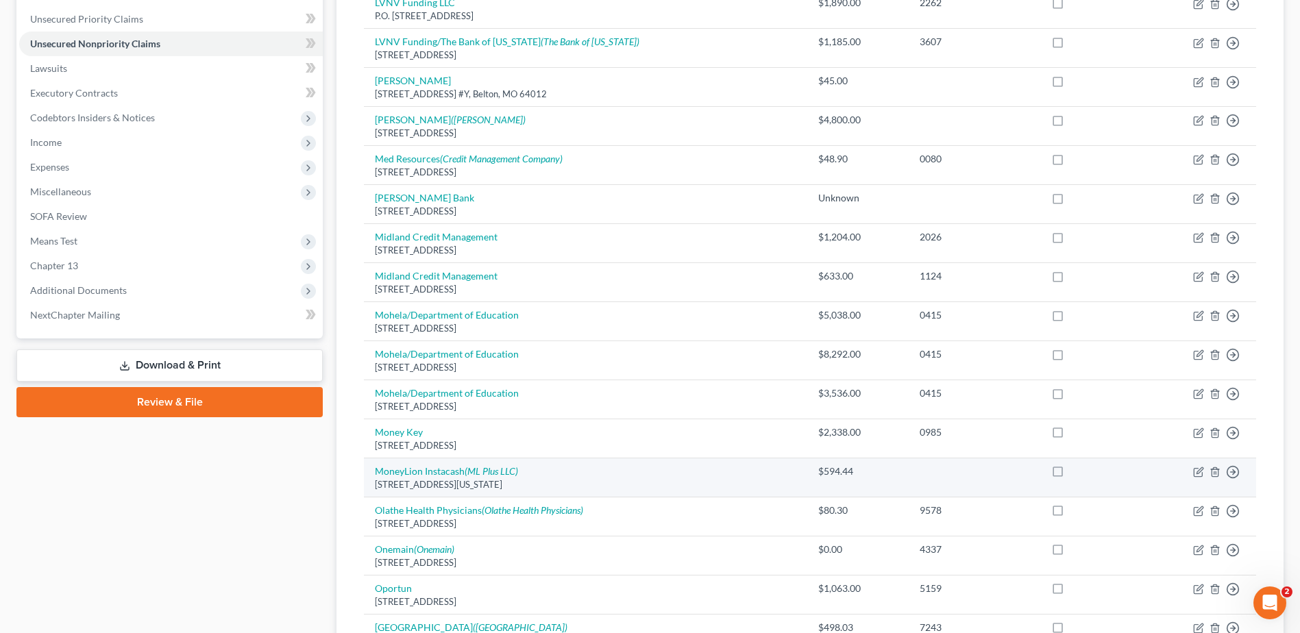
click at [1071, 475] on label at bounding box center [1071, 475] width 0 height 0
click at [1076, 473] on input "checkbox" at bounding box center [1080, 469] width 9 height 9
checkbox input "true"
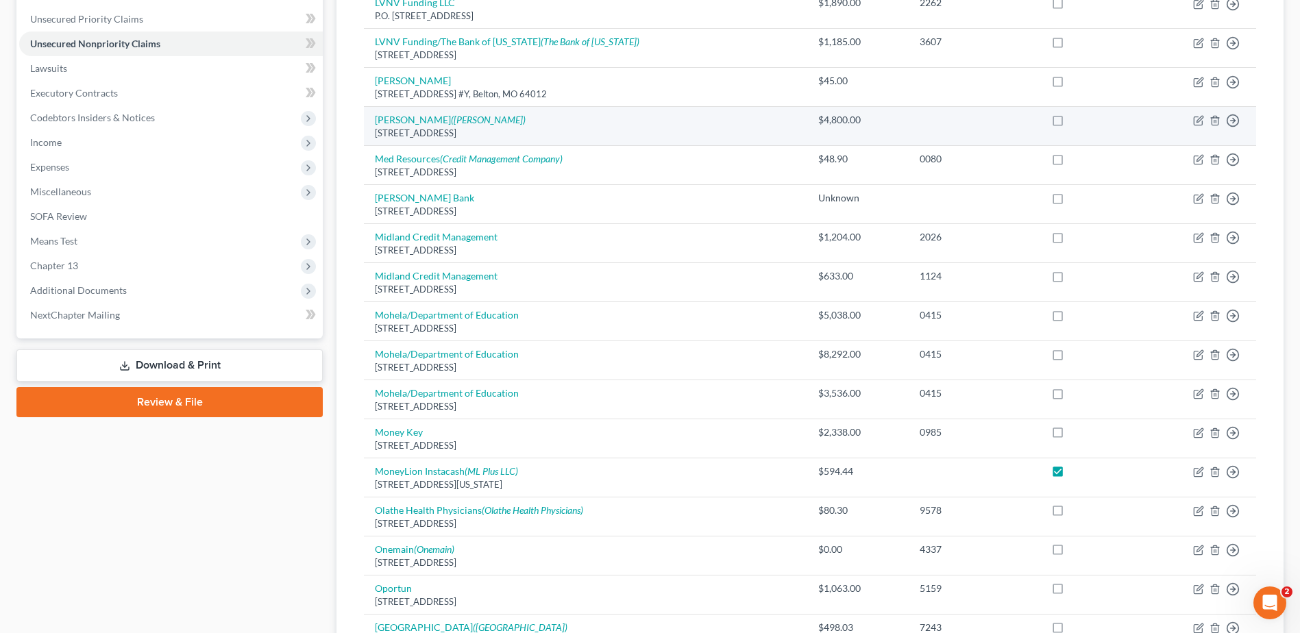
click at [1071, 123] on label at bounding box center [1071, 123] width 0 height 0
click at [1076, 122] on input "checkbox" at bounding box center [1080, 117] width 9 height 9
checkbox input "true"
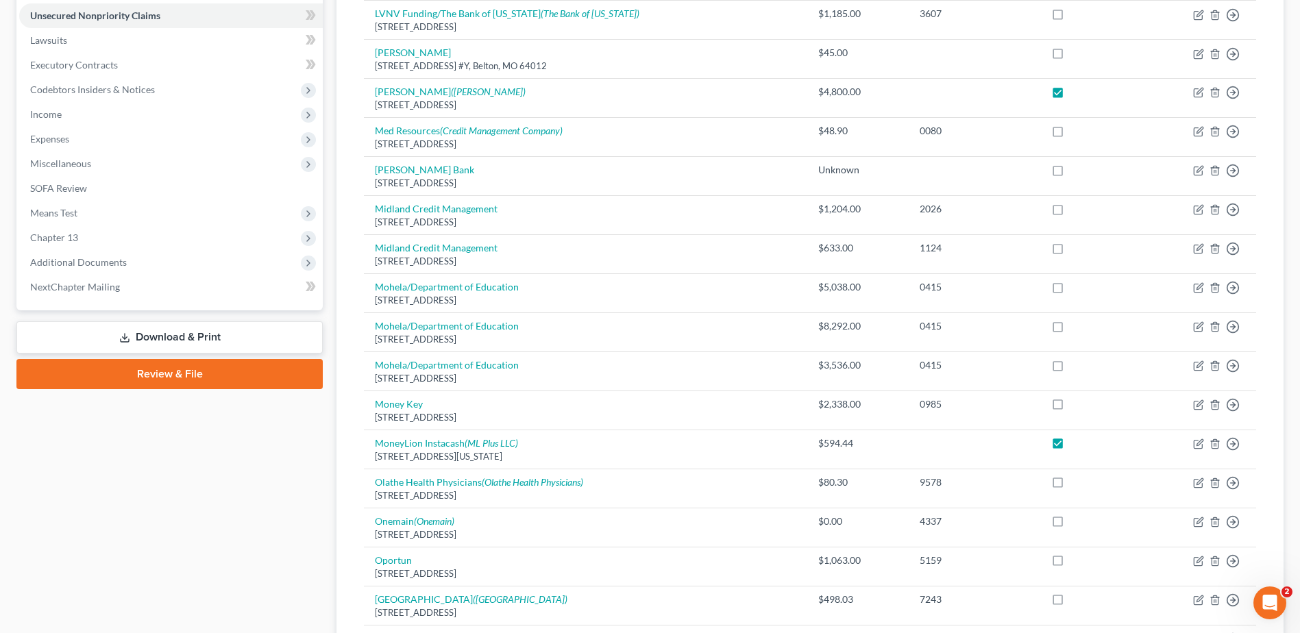
click at [215, 331] on link "Download & Print" at bounding box center [169, 337] width 306 height 32
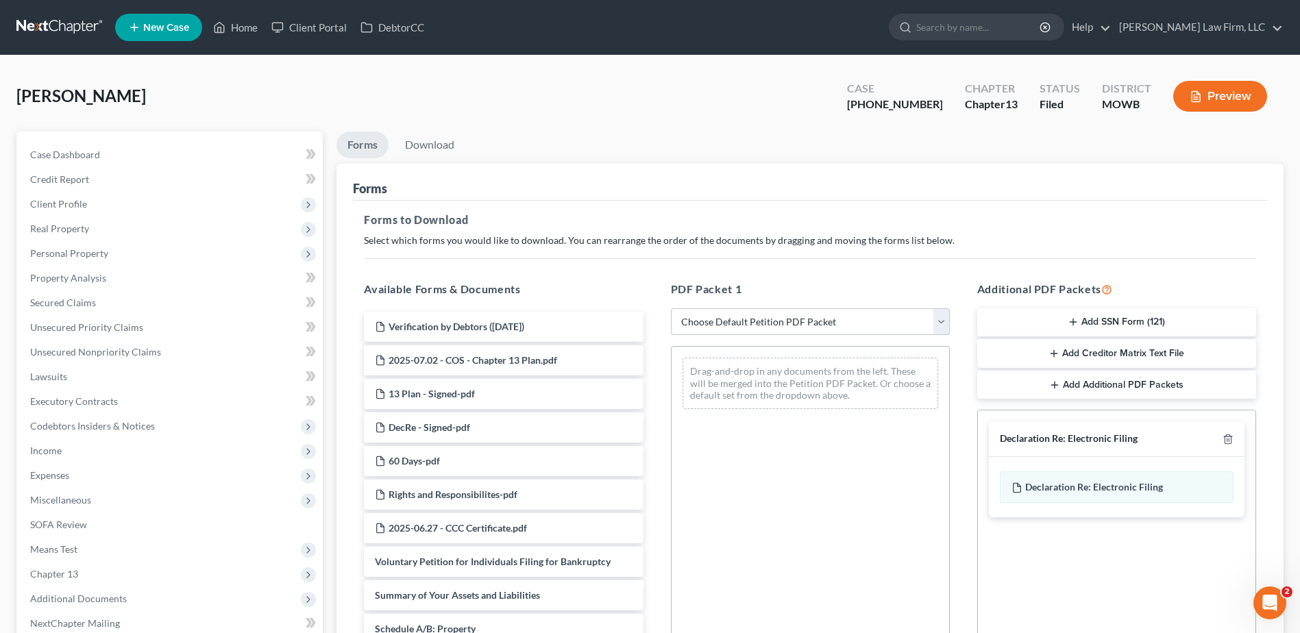
click at [947, 317] on select "Choose Default Petition PDF Packet Complete Bankruptcy Petition (all forms and …" at bounding box center [810, 321] width 279 height 27
select select "2"
click at [671, 308] on select "Choose Default Petition PDF Packet Complete Bankruptcy Petition (all forms and …" at bounding box center [810, 321] width 279 height 27
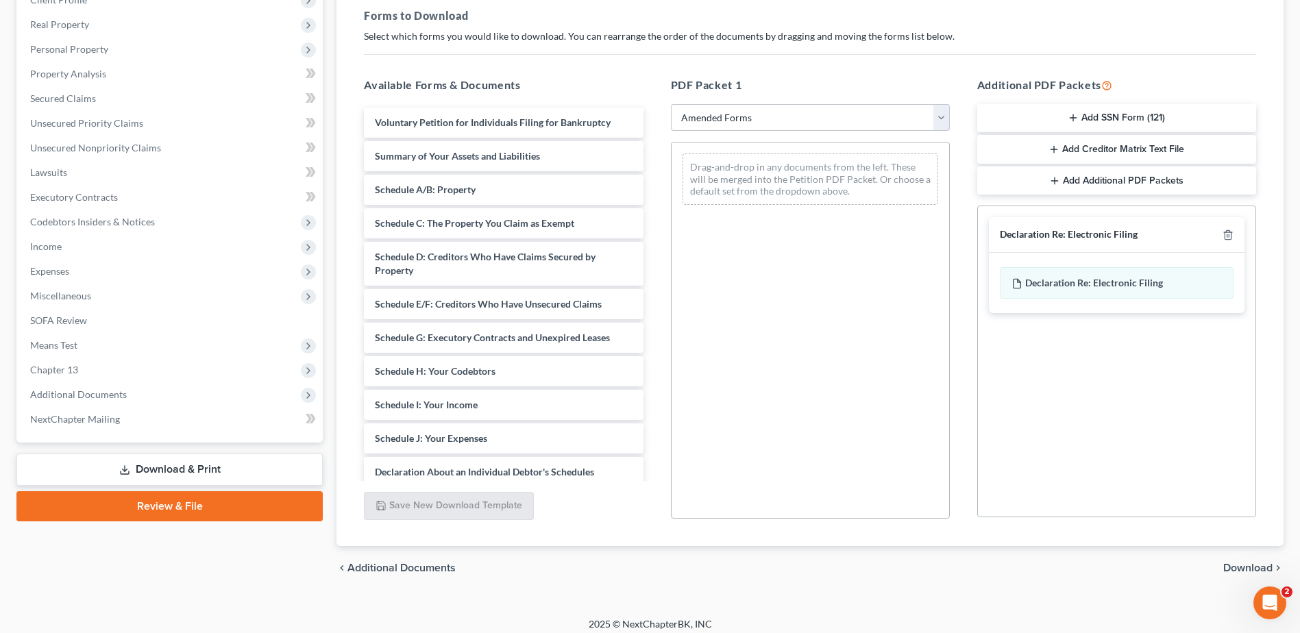
scroll to position [206, 0]
click at [1227, 231] on polyline "button" at bounding box center [1228, 231] width 8 height 0
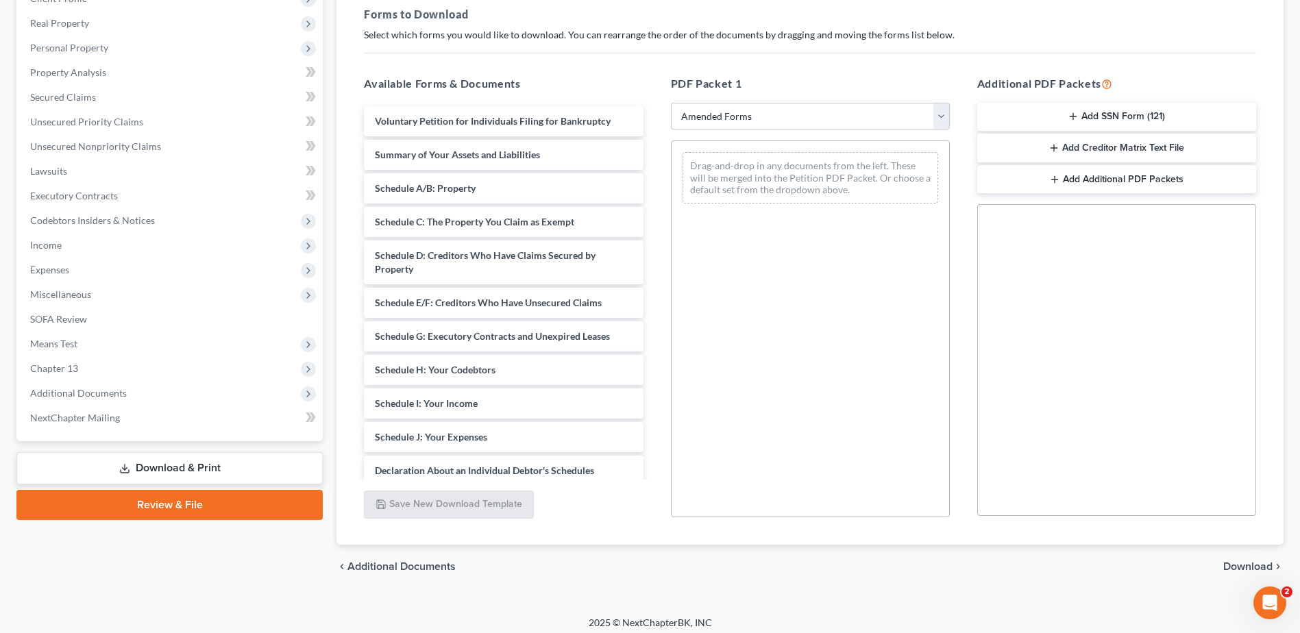
click at [1237, 570] on span "Download" at bounding box center [1247, 566] width 49 height 11
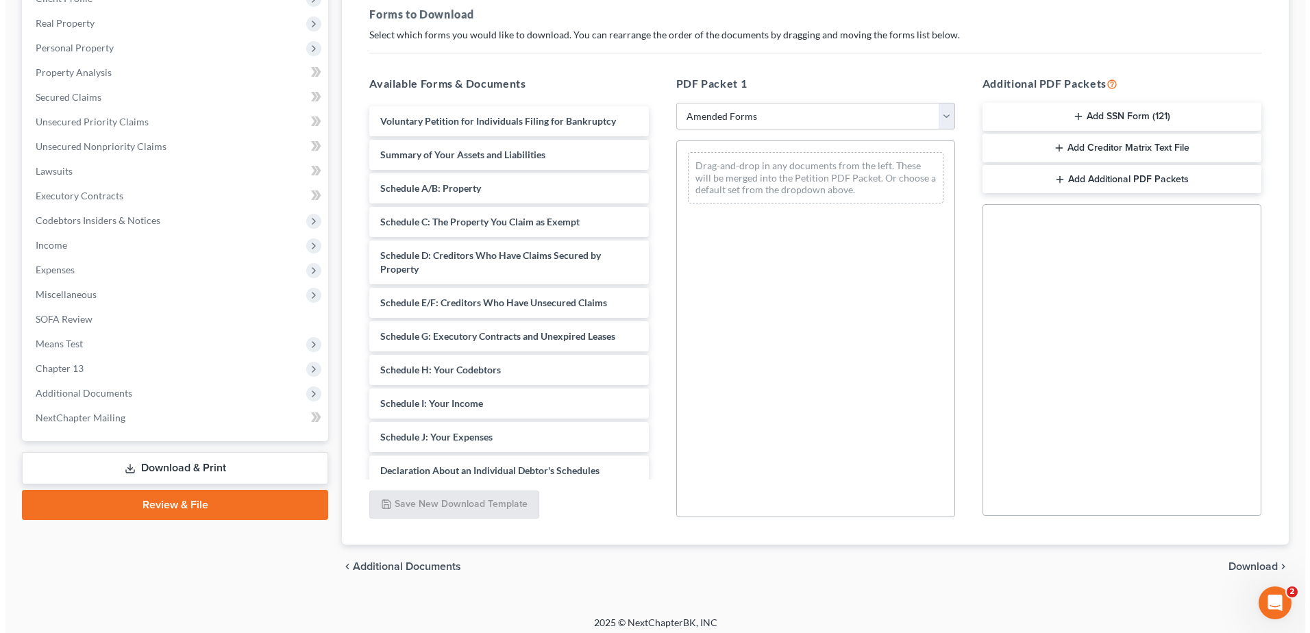
scroll to position [145, 0]
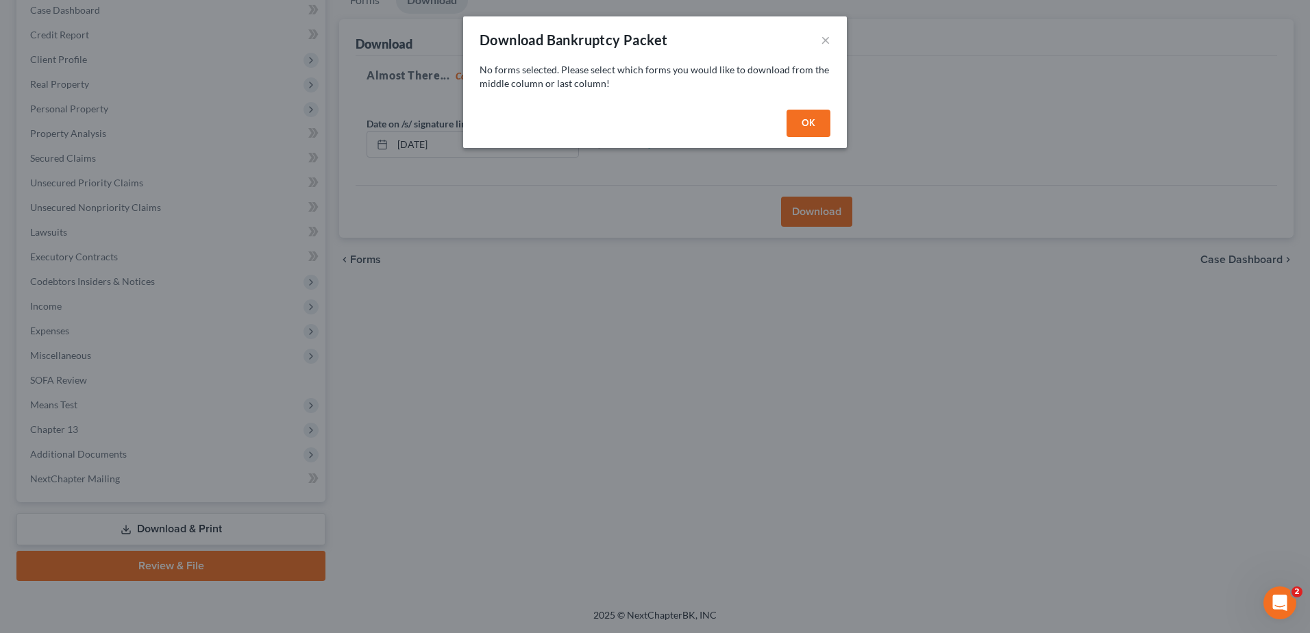
click at [803, 106] on div "OK" at bounding box center [655, 126] width 384 height 44
click at [805, 122] on button "OK" at bounding box center [809, 123] width 44 height 27
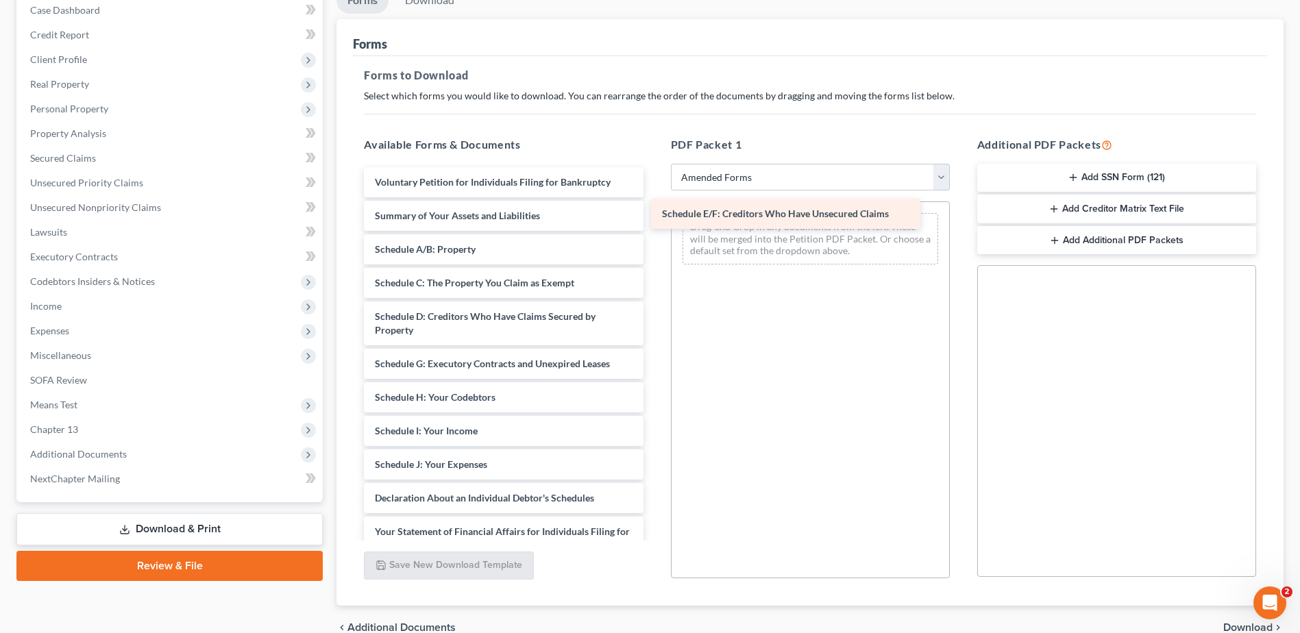
drag, startPoint x: 464, startPoint y: 364, endPoint x: 750, endPoint y: 214, distance: 323.4
click at [654, 214] on div "Schedule E/F: Creditors Who Have Unsecured Claims Voluntary Petition for Indivi…" at bounding box center [503, 454] width 301 height 575
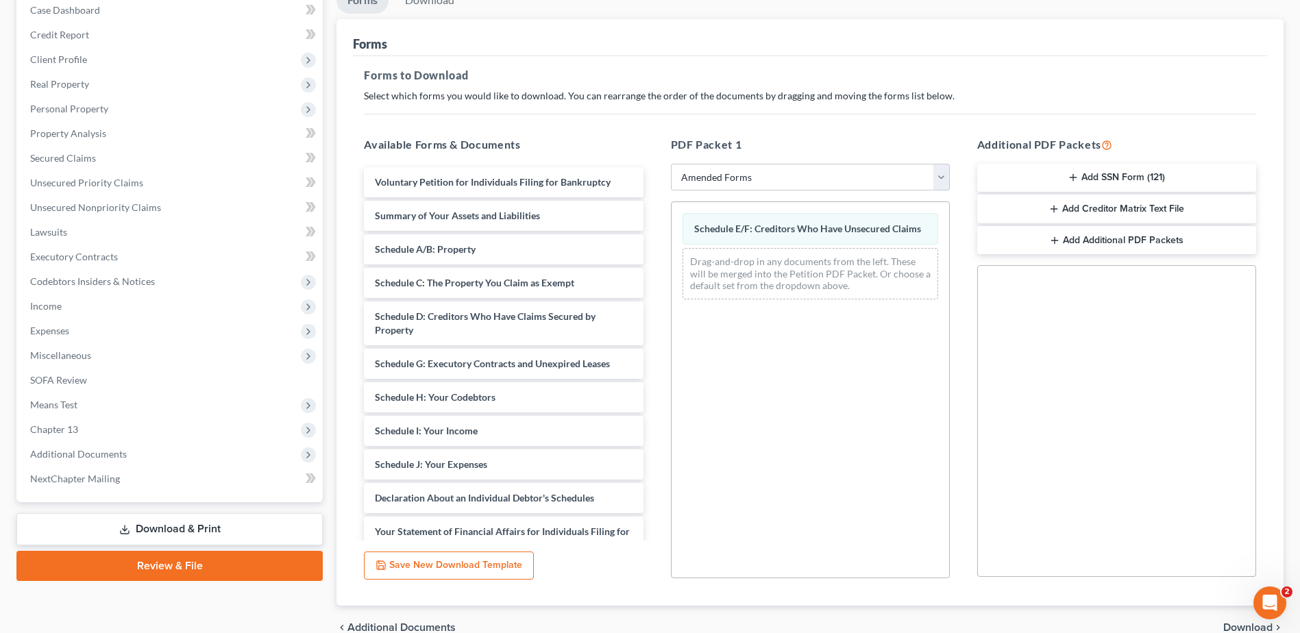
click at [1232, 624] on span "Download" at bounding box center [1247, 627] width 49 height 11
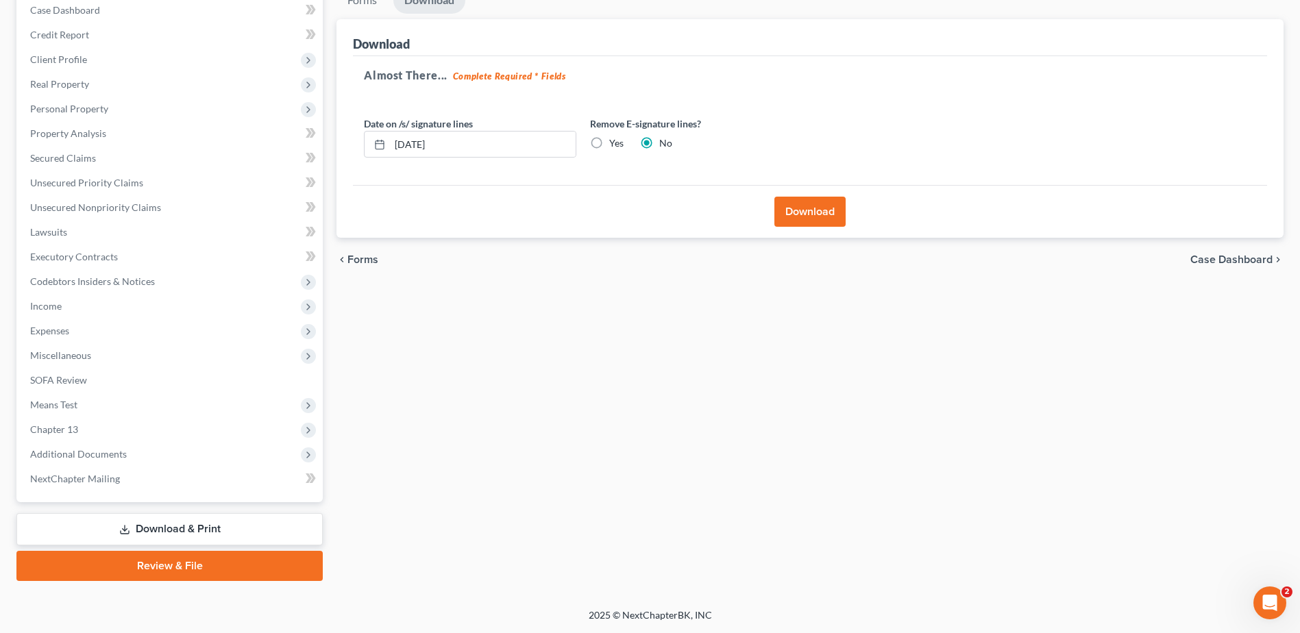
click at [801, 210] on button "Download" at bounding box center [809, 212] width 71 height 30
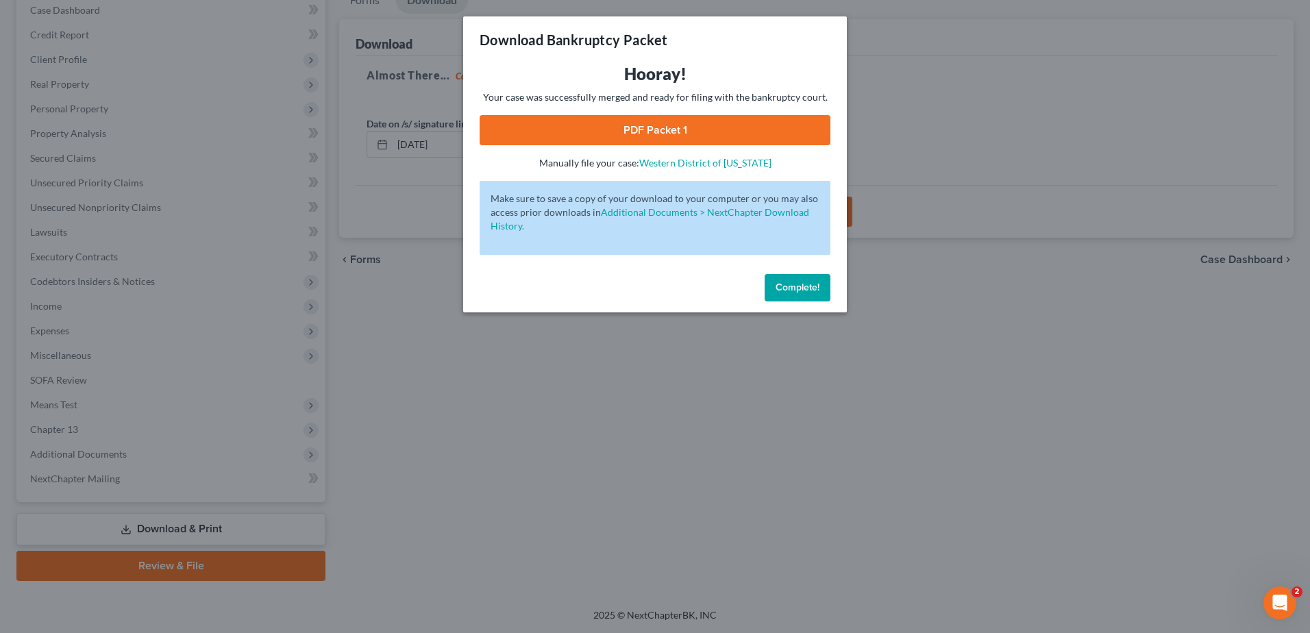
click at [709, 141] on link "PDF Packet 1" at bounding box center [655, 130] width 351 height 30
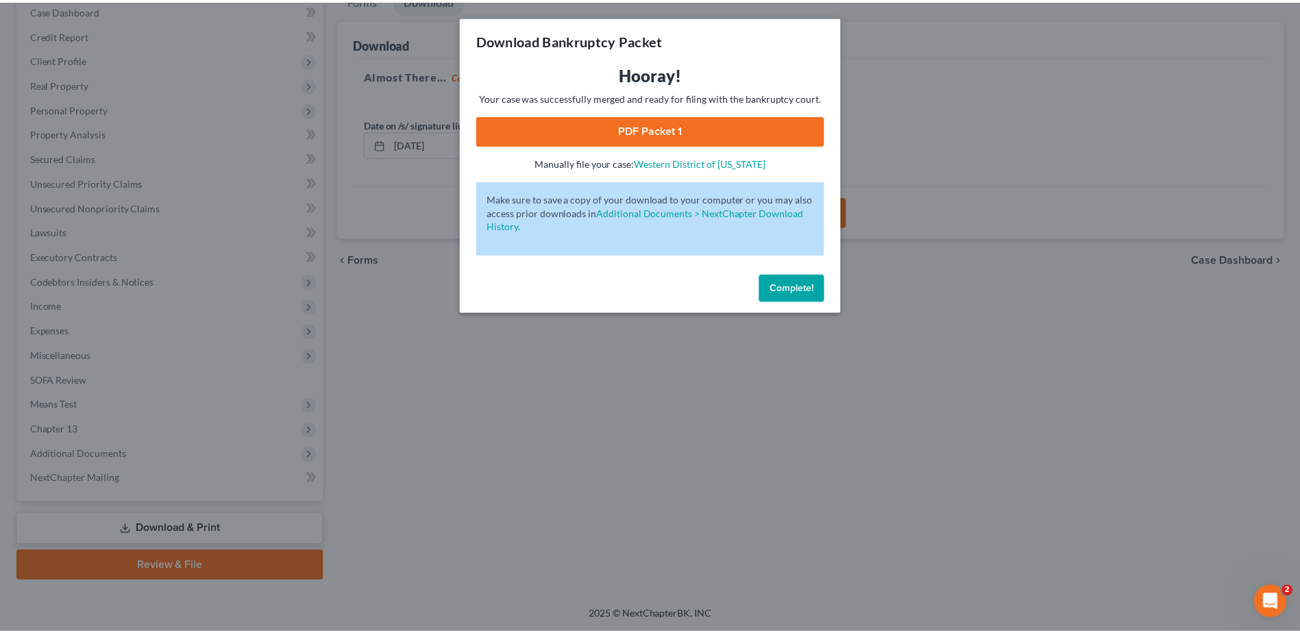
scroll to position [144, 0]
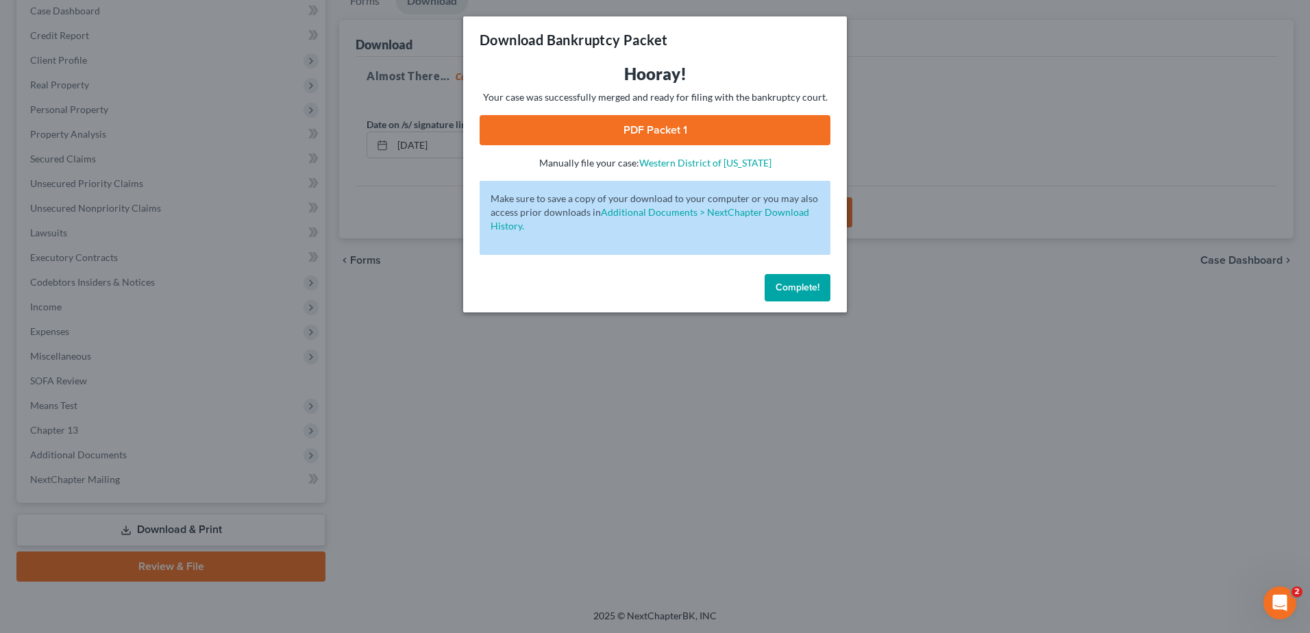
click at [788, 279] on button "Complete!" at bounding box center [798, 287] width 66 height 27
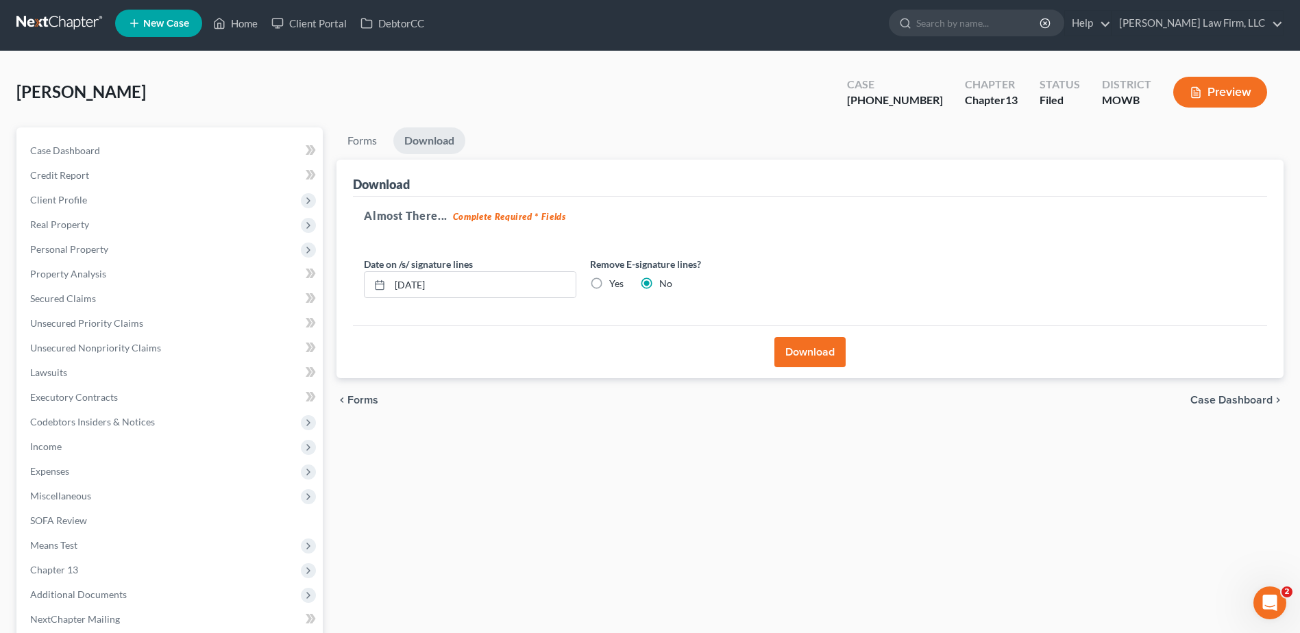
scroll to position [0, 0]
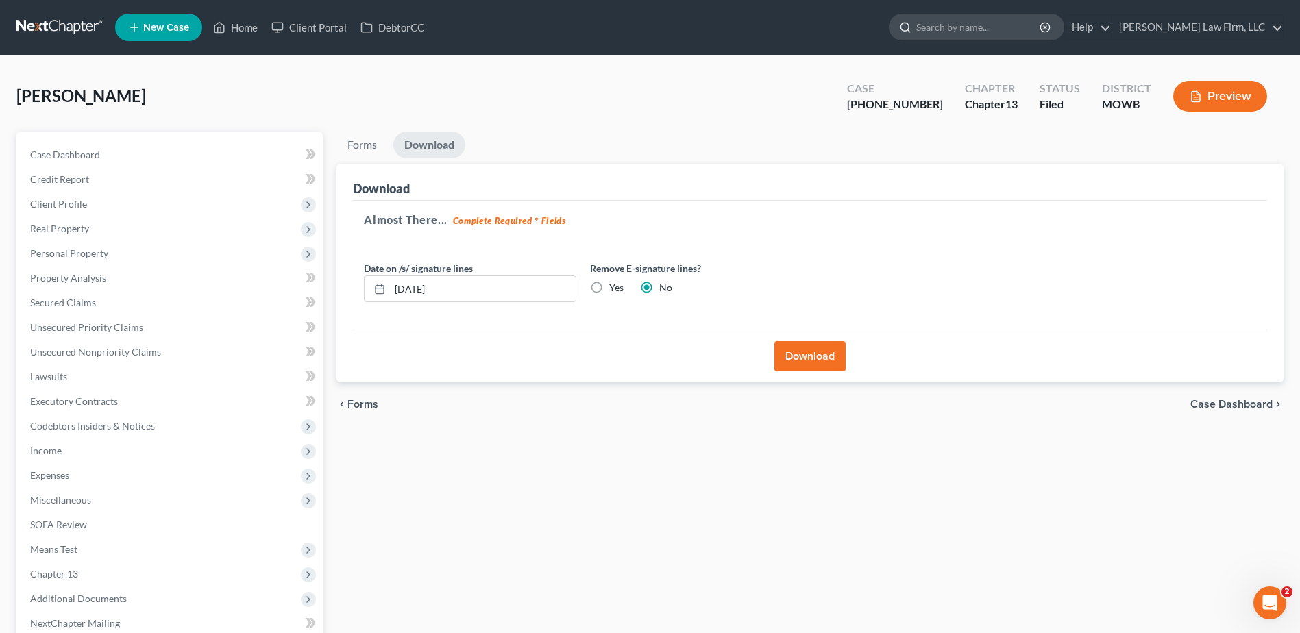
click at [1025, 27] on input "search" at bounding box center [978, 26] width 125 height 25
type input "Hall"
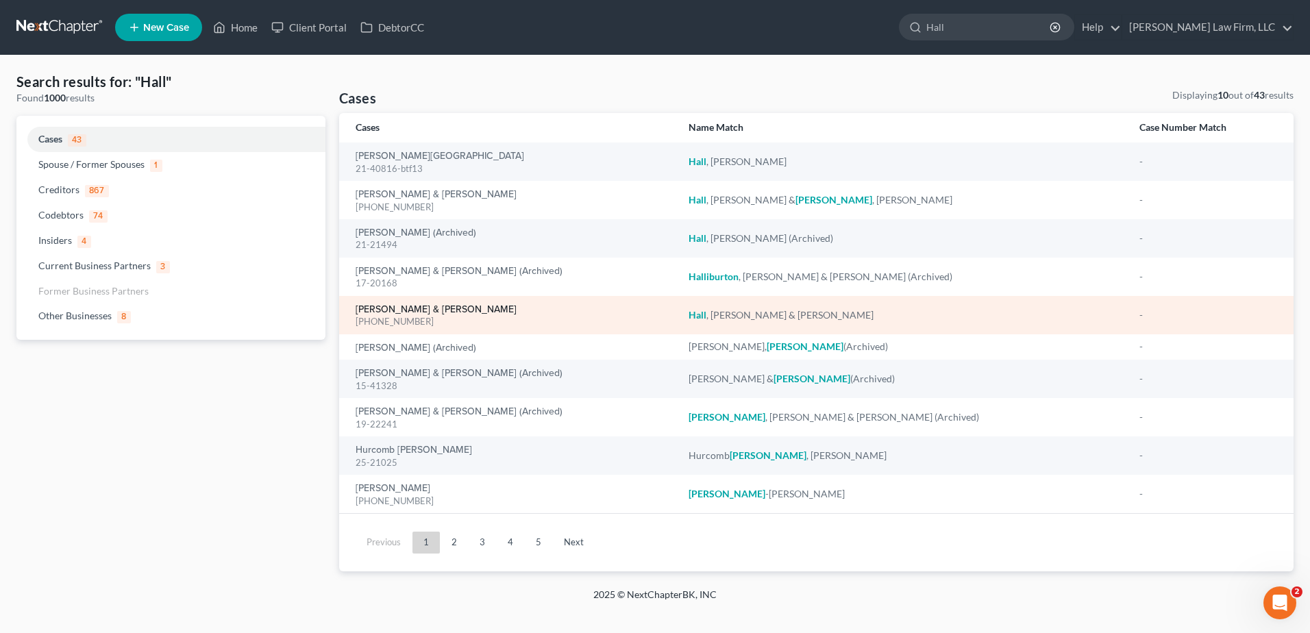
click at [413, 308] on link "[PERSON_NAME] & [PERSON_NAME]" at bounding box center [436, 310] width 161 height 10
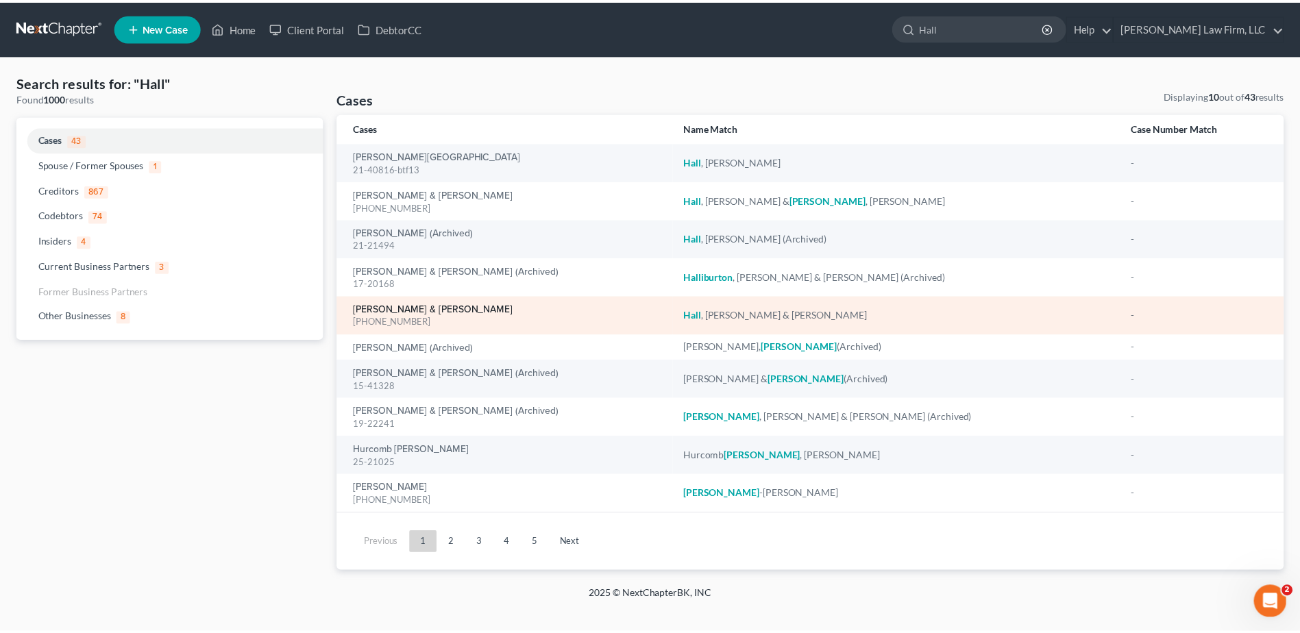
select select "4"
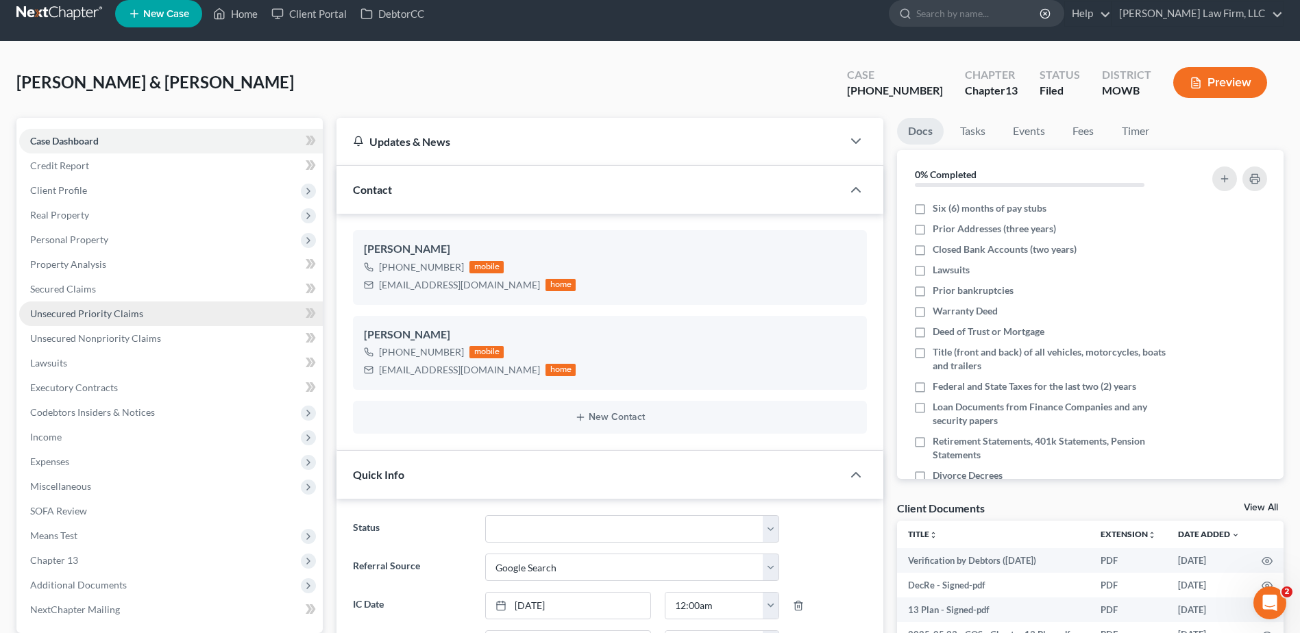
scroll to position [17, 0]
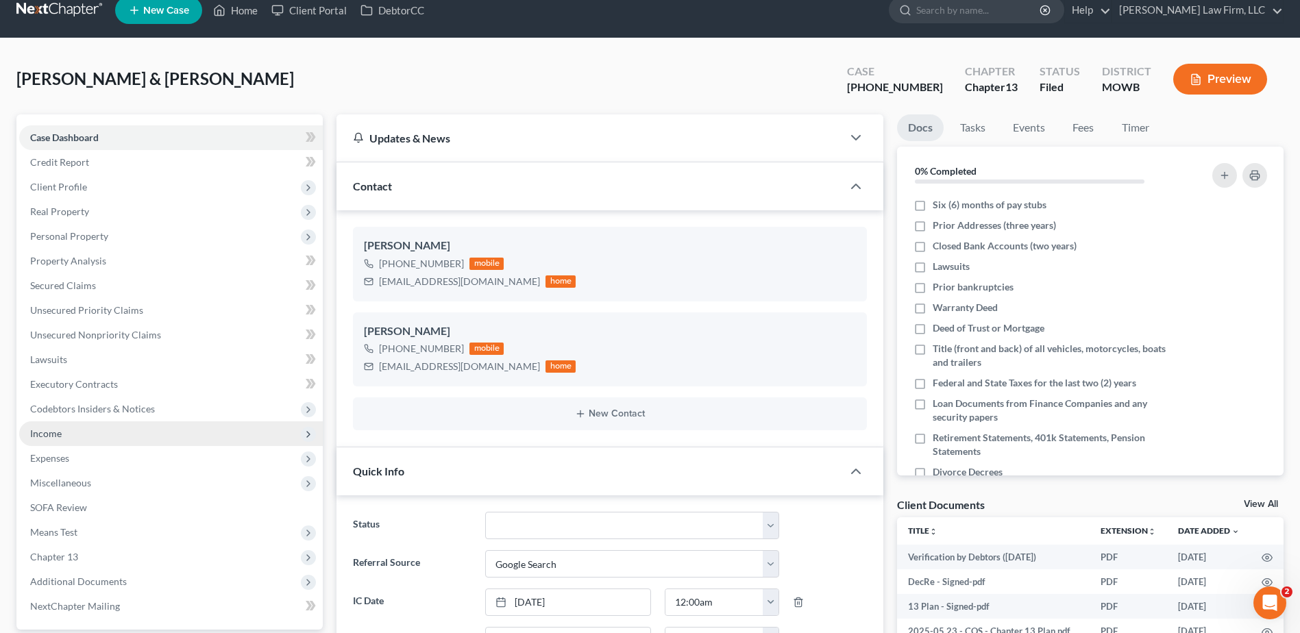
click at [51, 428] on span "Income" at bounding box center [46, 434] width 32 height 12
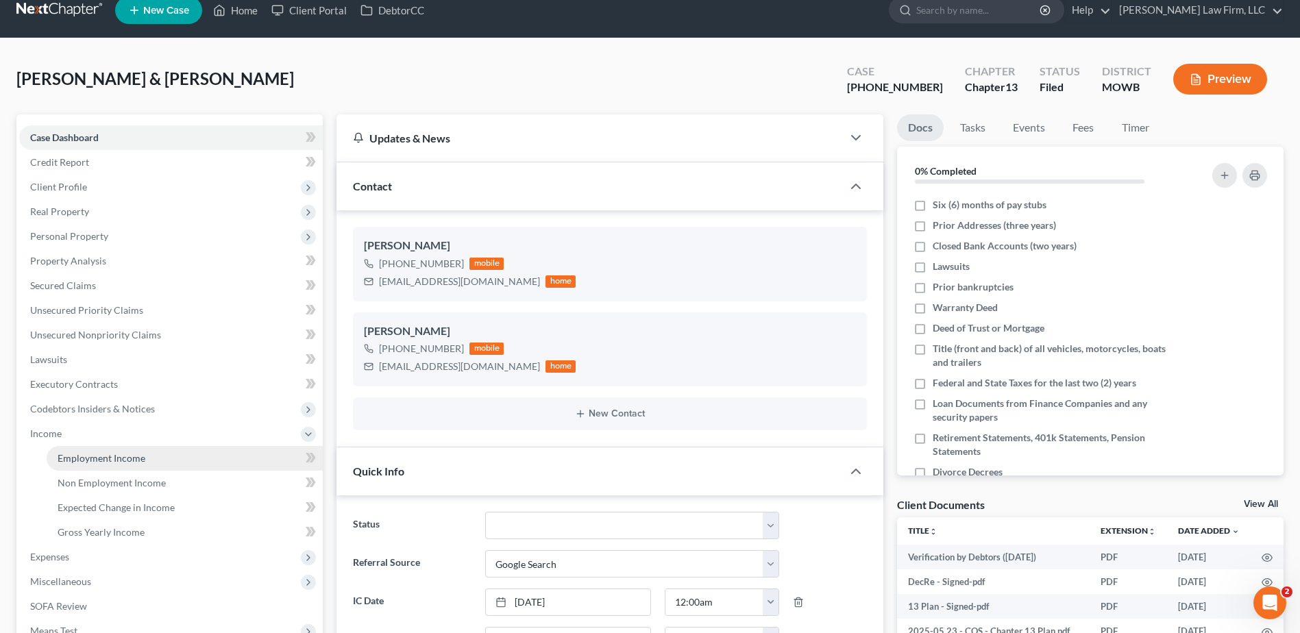
click at [81, 455] on span "Employment Income" at bounding box center [102, 458] width 88 height 12
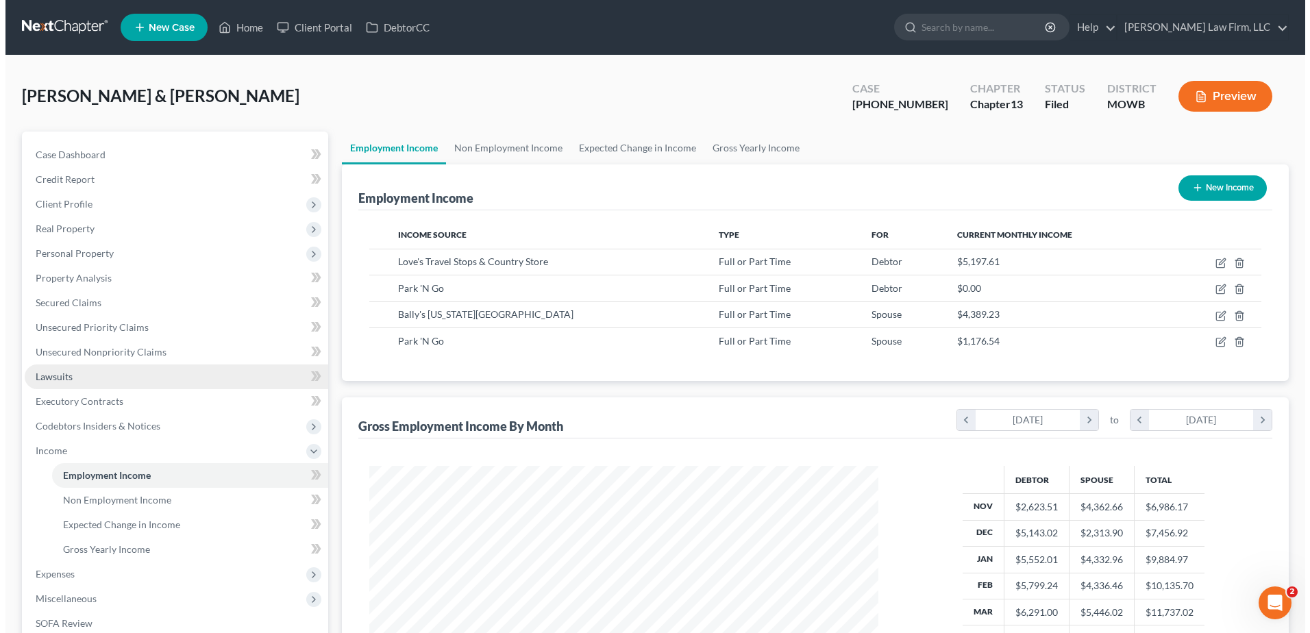
scroll to position [254, 536]
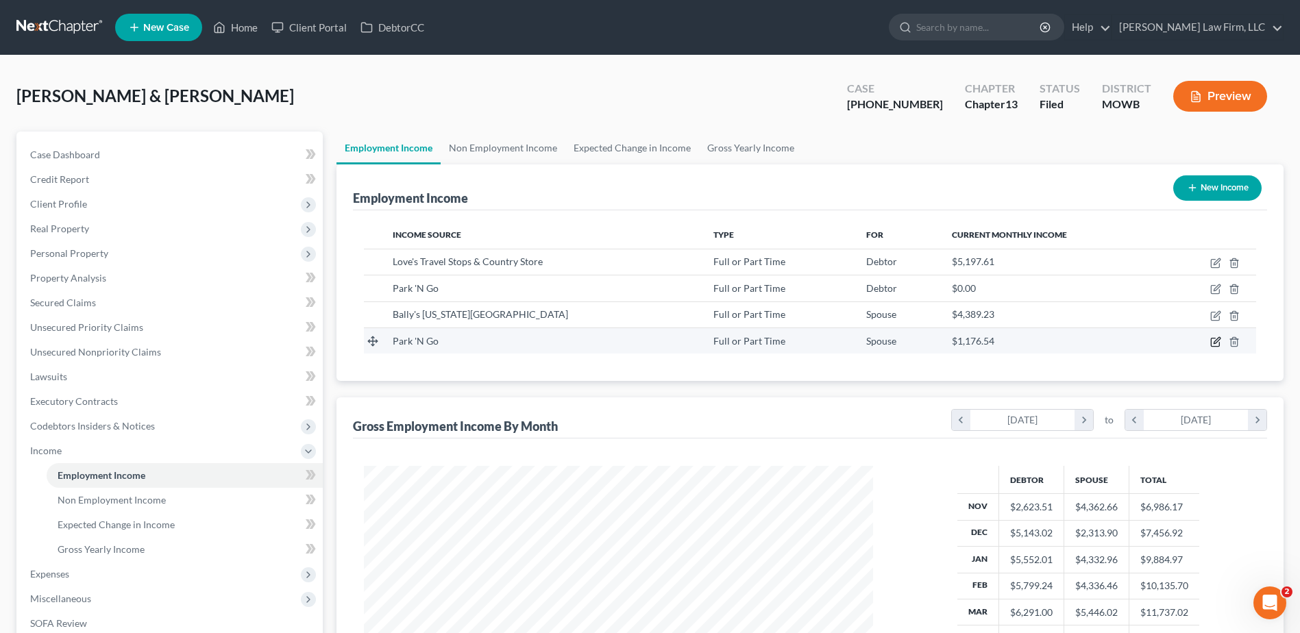
click at [1215, 340] on icon "button" at bounding box center [1215, 342] width 11 height 11
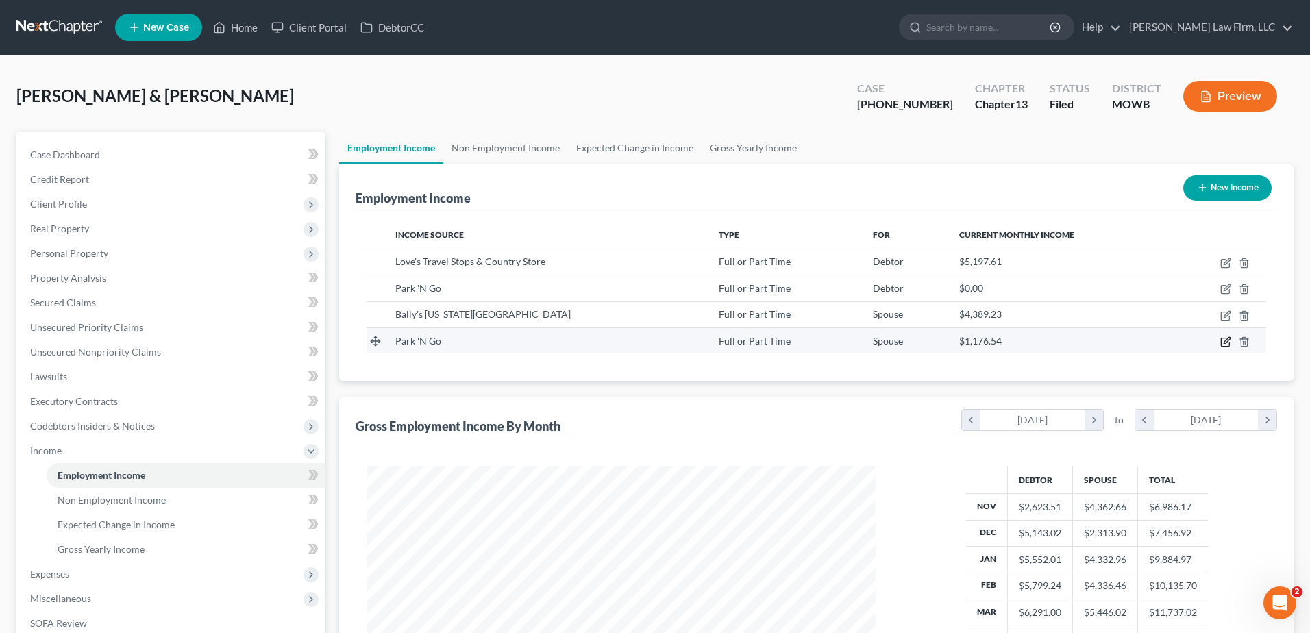
scroll to position [256, 541]
select select "0"
select select "26"
select select "2"
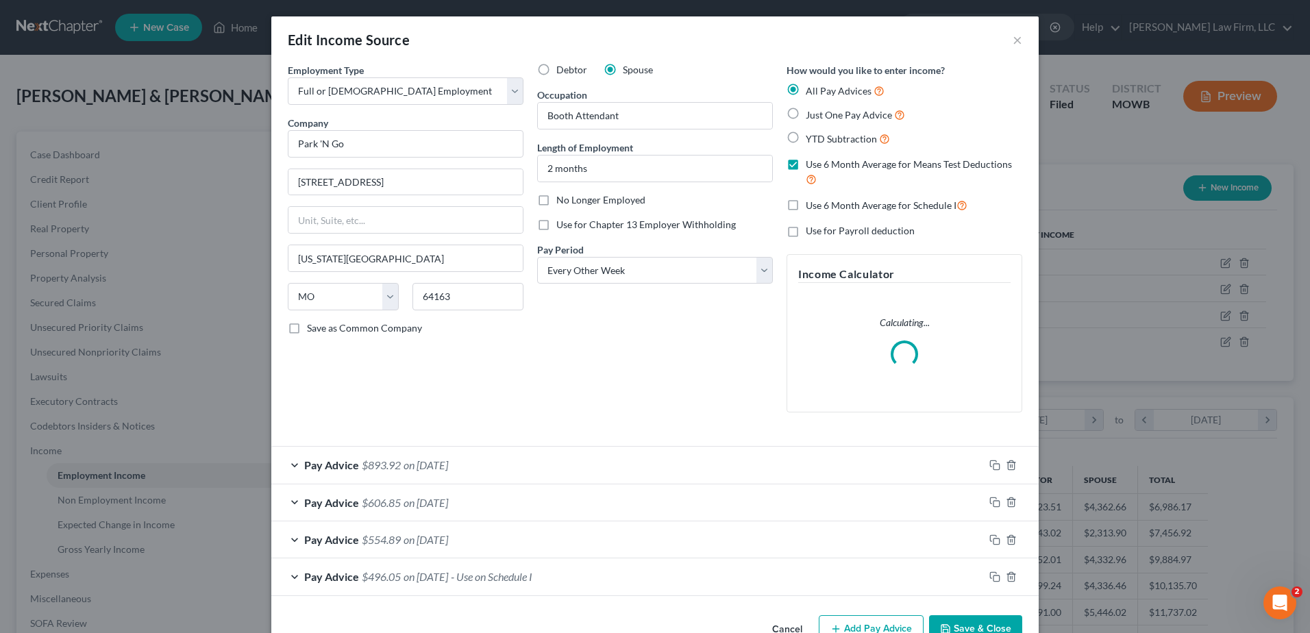
click at [557, 201] on label "No Longer Employed" at bounding box center [601, 200] width 89 height 14
click at [562, 201] on input "No Longer Employed" at bounding box center [566, 197] width 9 height 9
checkbox input "true"
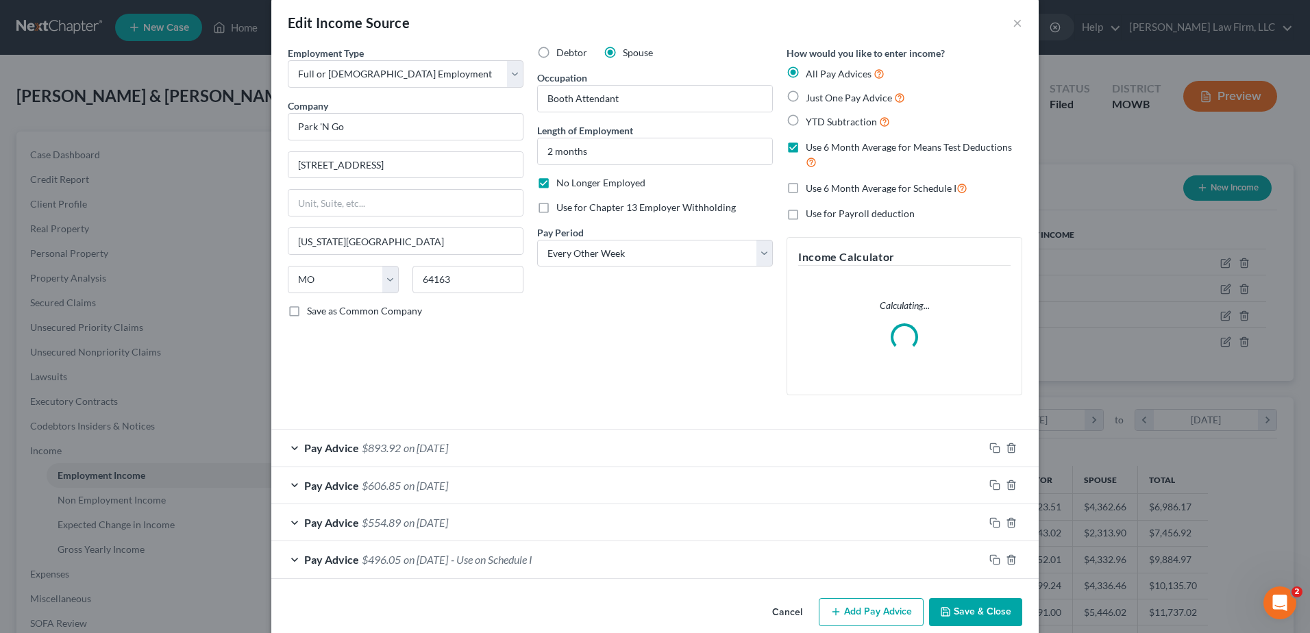
scroll to position [38, 0]
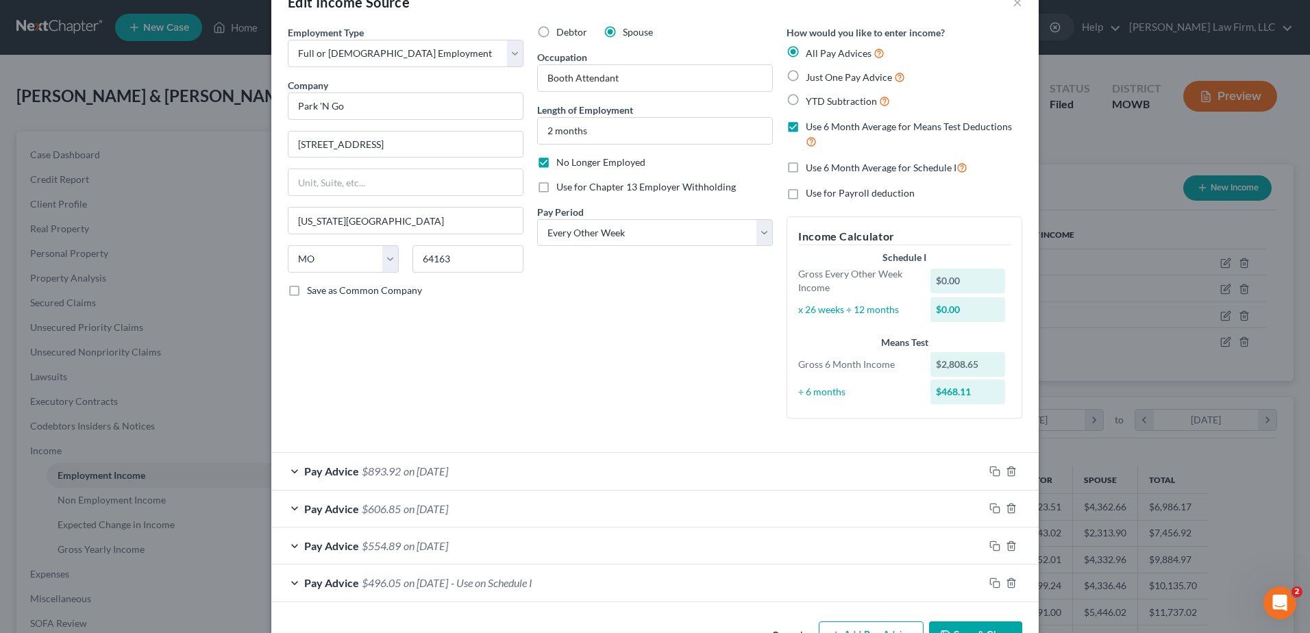
drag, startPoint x: 965, startPoint y: 594, endPoint x: 659, endPoint y: 472, distance: 328.9
click at [659, 472] on div "Pay Advice $893.92 on [DATE] Use on Schedule I Received On * [DATE] Wages Incom…" at bounding box center [655, 526] width 768 height 149
drag, startPoint x: 659, startPoint y: 472, endPoint x: 594, endPoint y: 369, distance: 122.3
click at [594, 369] on div "Debtor Spouse Occupation Booth Attendant Length of Employment 2 months No Longe…" at bounding box center [654, 227] width 249 height 404
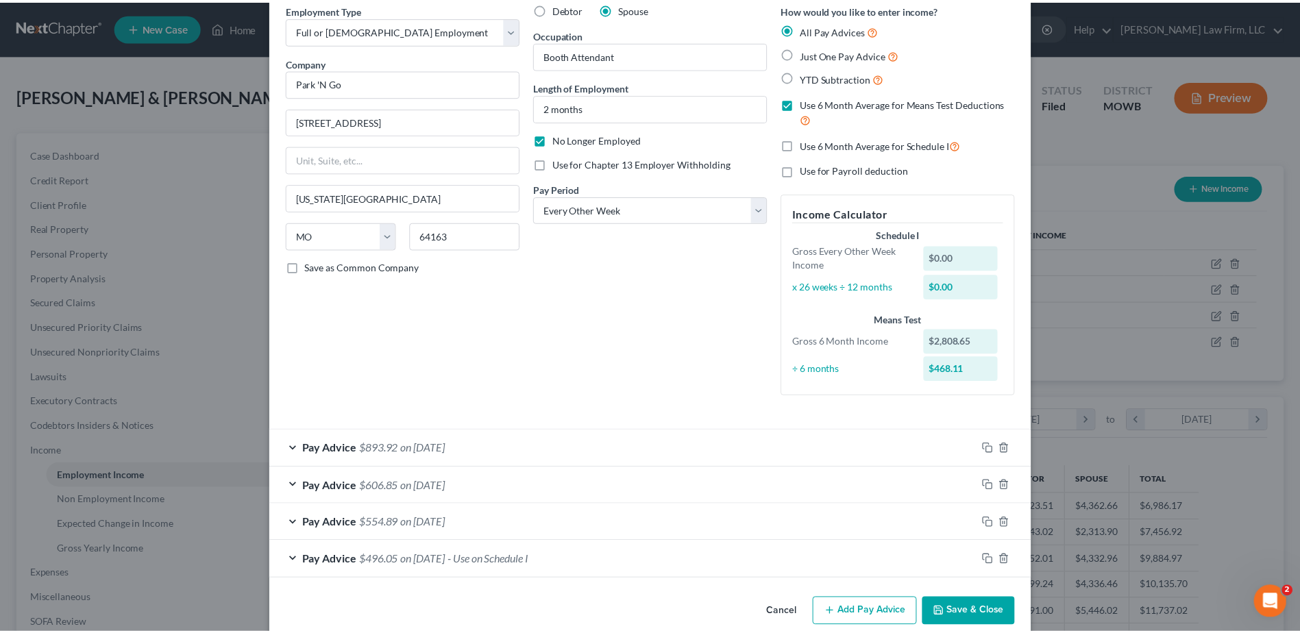
scroll to position [82, 0]
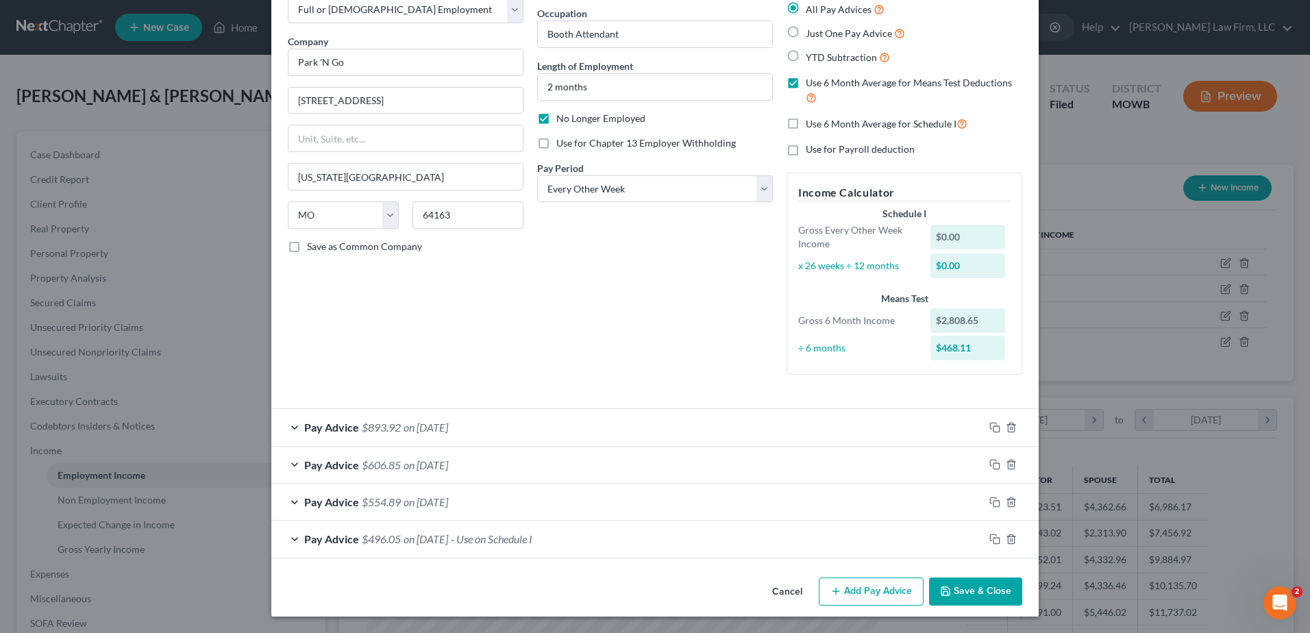
click at [960, 592] on button "Save & Close" at bounding box center [975, 592] width 93 height 29
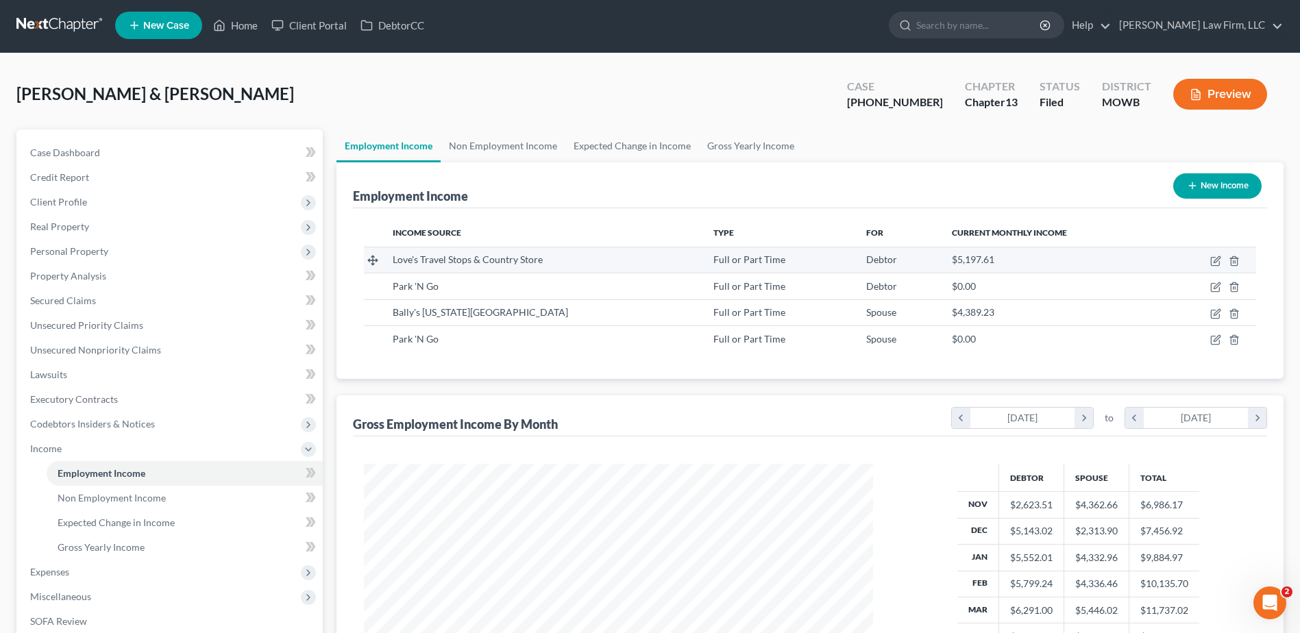
scroll to position [17, 0]
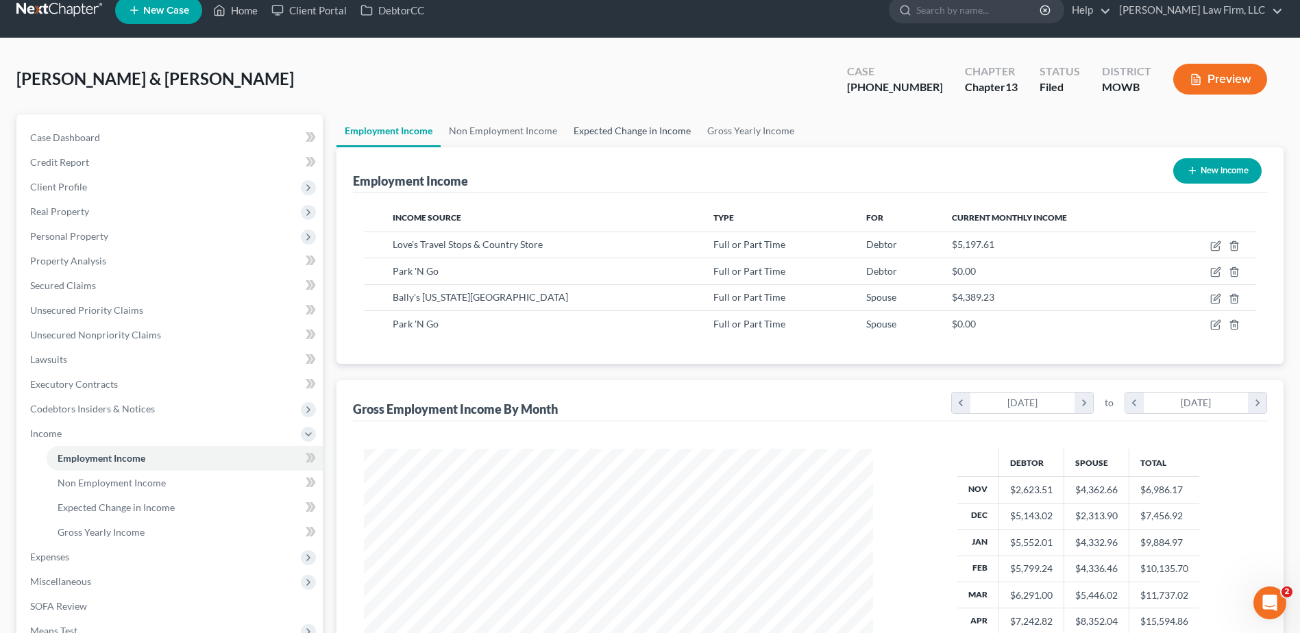
click at [620, 130] on link "Expected Change in Income" at bounding box center [632, 130] width 134 height 33
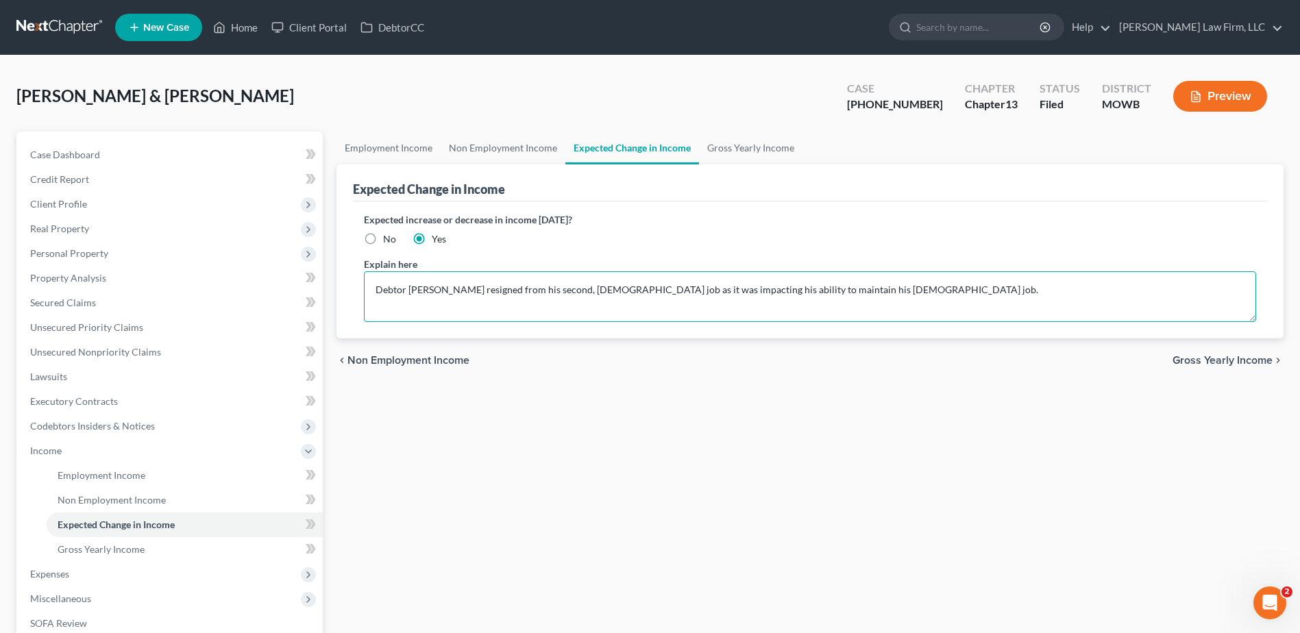
click at [877, 298] on textarea "Debtor [PERSON_NAME] resigned from his second, [DEMOGRAPHIC_DATA] job as it was…" at bounding box center [810, 296] width 892 height 51
type textarea "Debtor [PERSON_NAME] resigned from his second, [DEMOGRAPHIC_DATA] job as it was…"
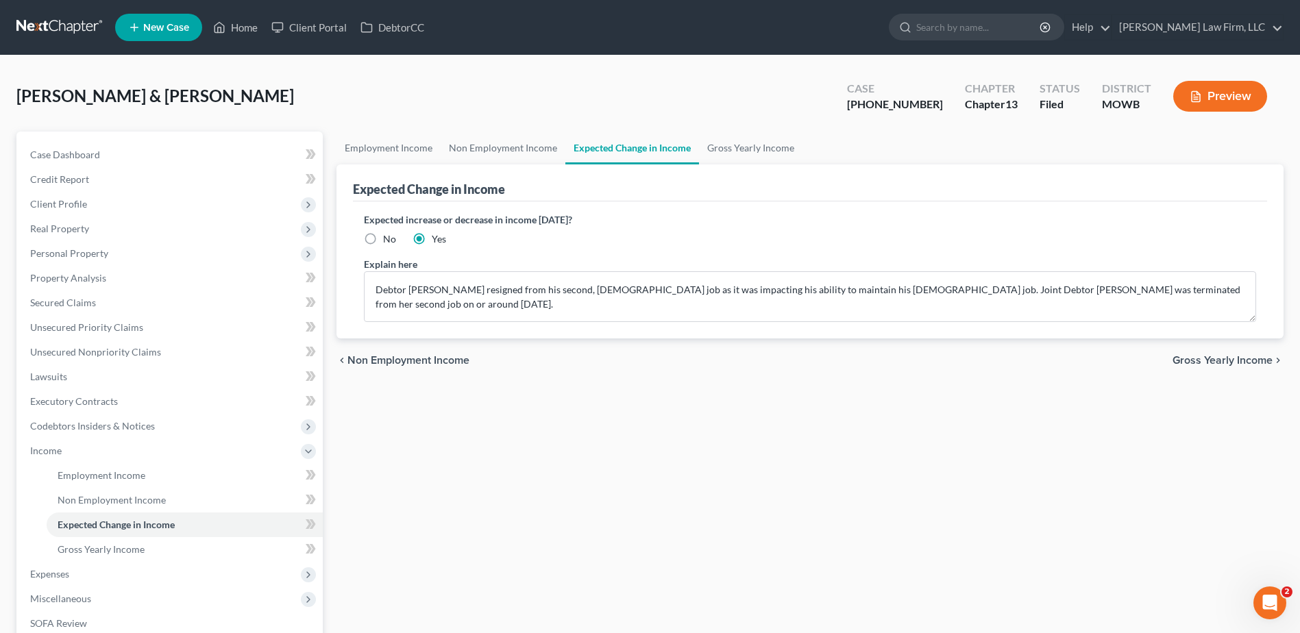
click at [524, 556] on div "Employment Income Non Employment Income Expected Change in Income Gross Yearly …" at bounding box center [810, 478] width 961 height 693
click at [368, 152] on link "Employment Income" at bounding box center [389, 148] width 104 height 33
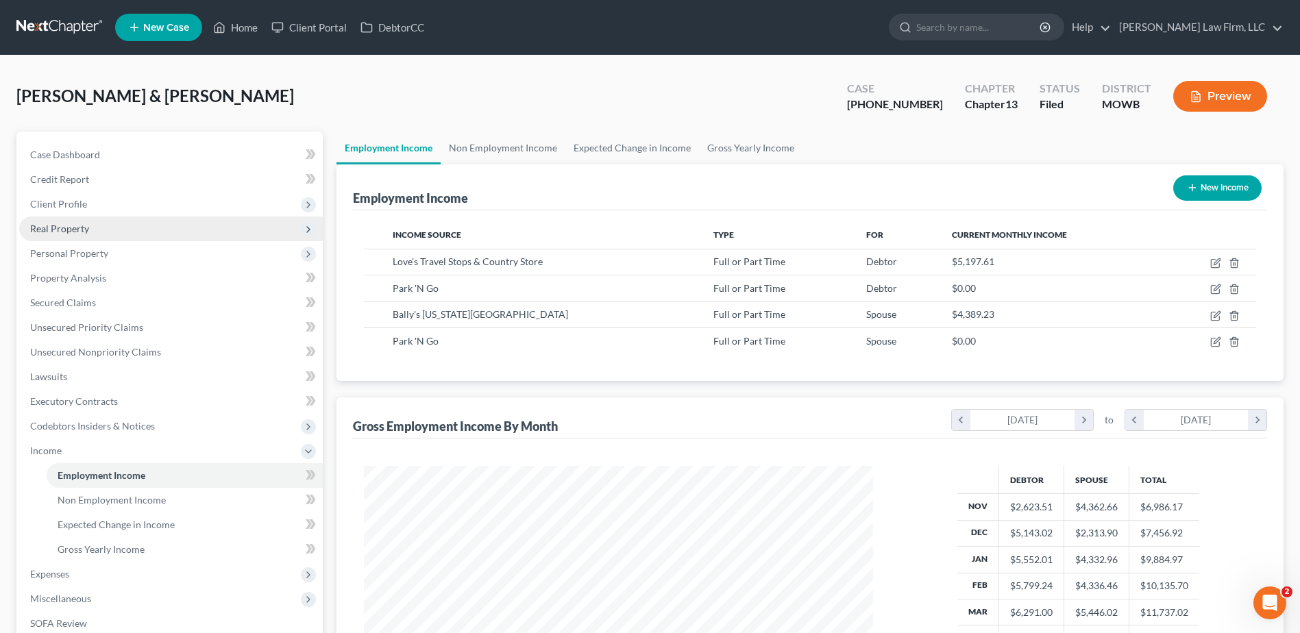
scroll to position [254, 536]
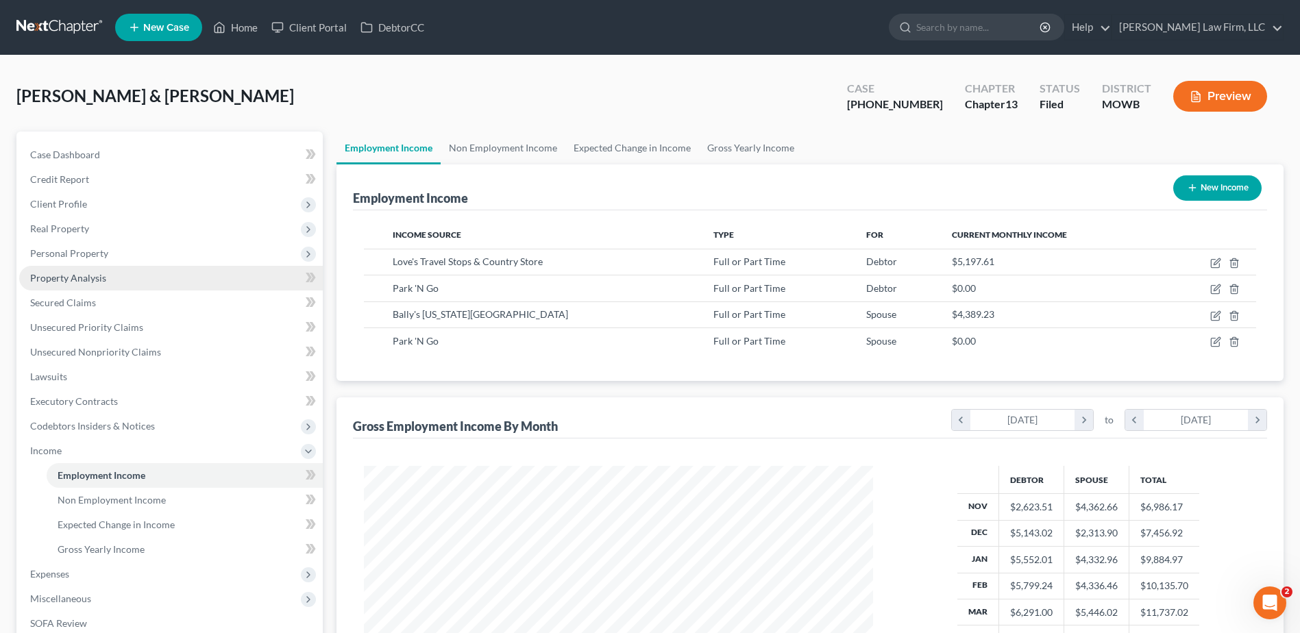
click at [73, 273] on span "Property Analysis" at bounding box center [68, 278] width 76 height 12
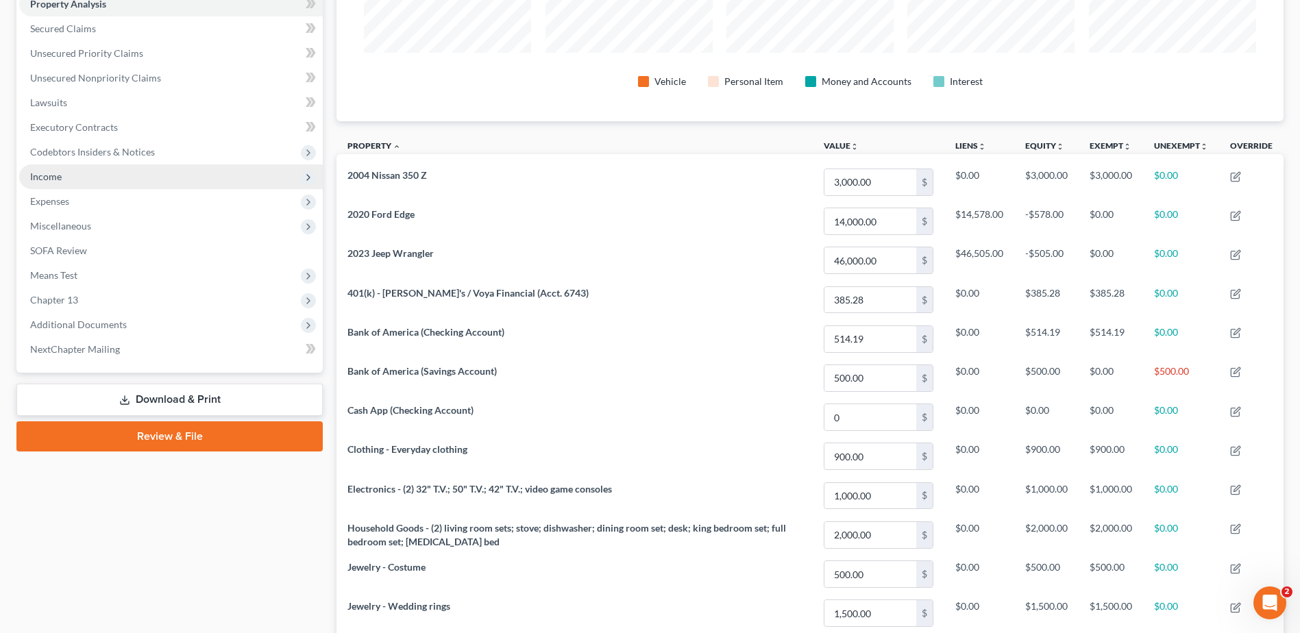
click at [53, 179] on span "Income" at bounding box center [46, 177] width 32 height 12
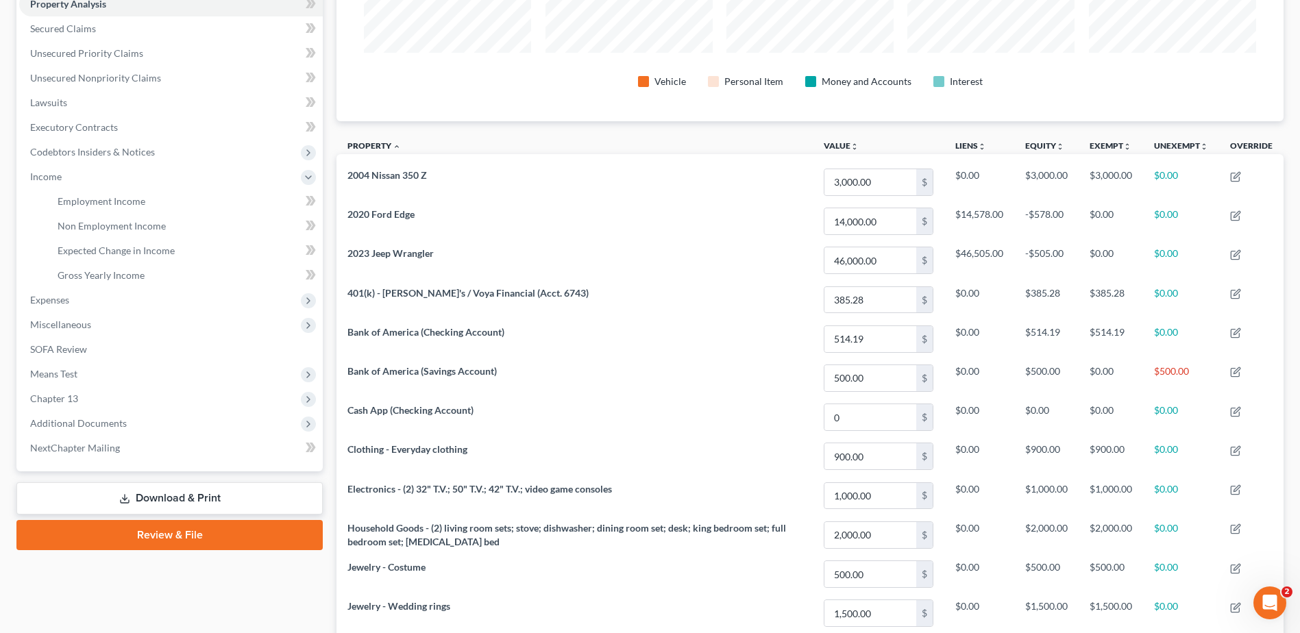
click at [243, 497] on link "Download & Print" at bounding box center [169, 499] width 306 height 32
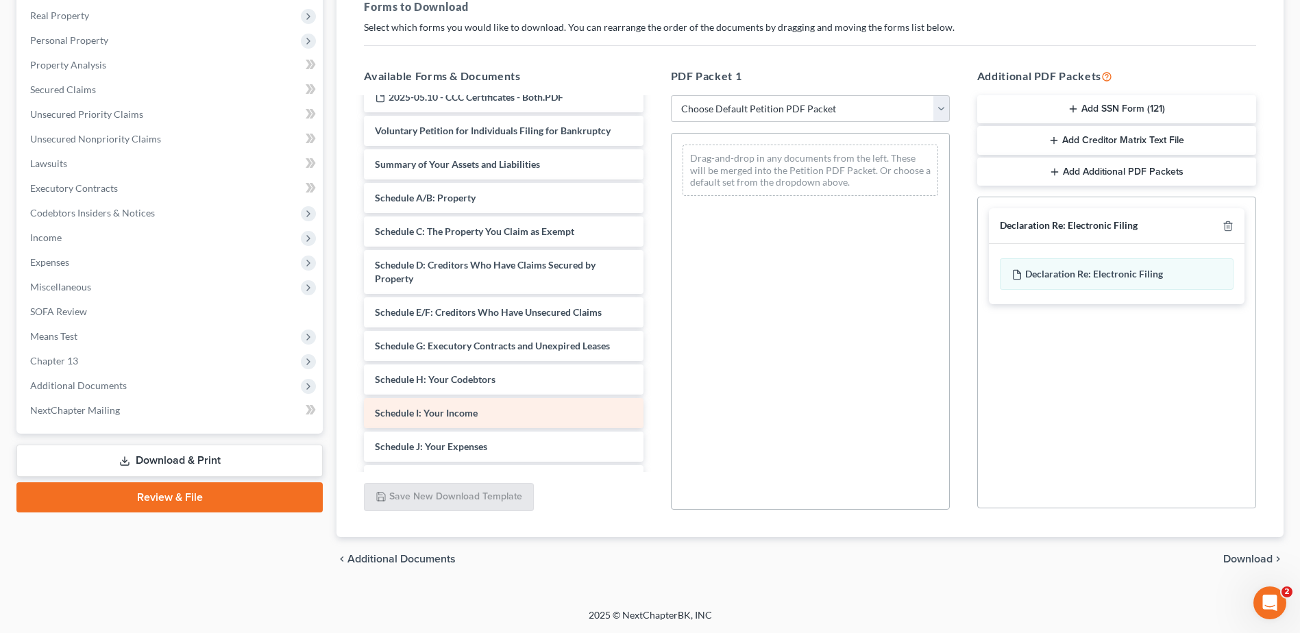
scroll to position [247, 0]
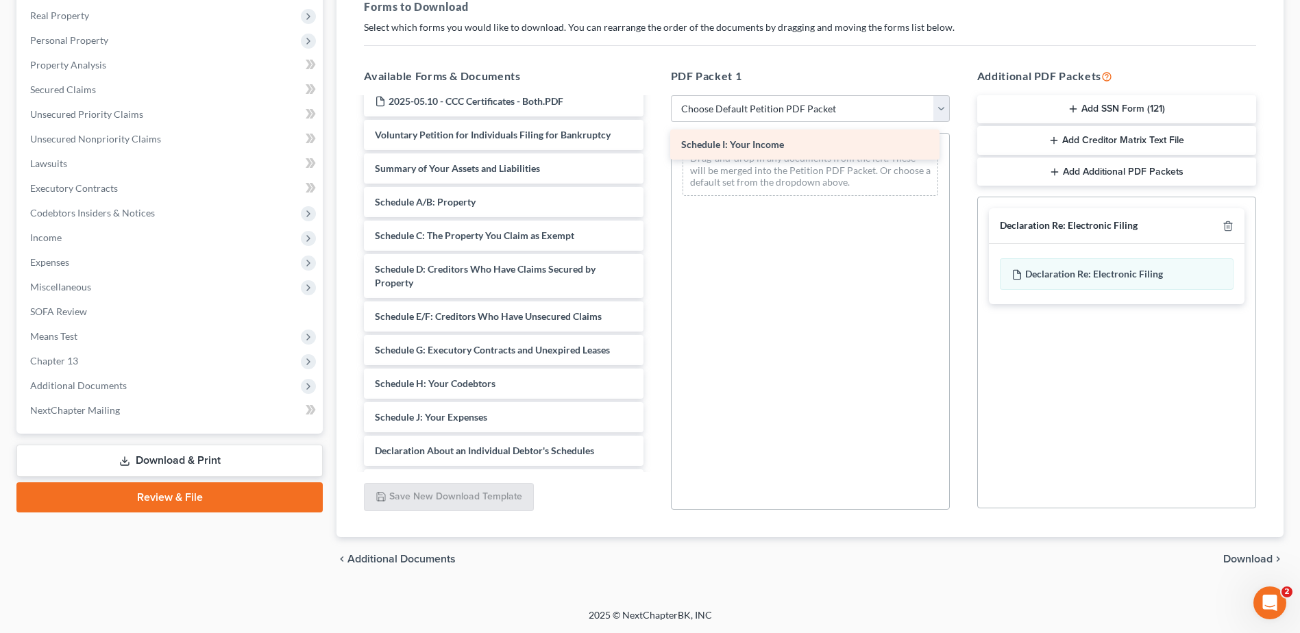
drag, startPoint x: 460, startPoint y: 417, endPoint x: 766, endPoint y: 145, distance: 410.2
click at [654, 145] on div "Schedule I: Your Income Verification by Debtors ([DATE]) DecRe - Signed-pdf 13 …" at bounding box center [503, 289] width 301 height 877
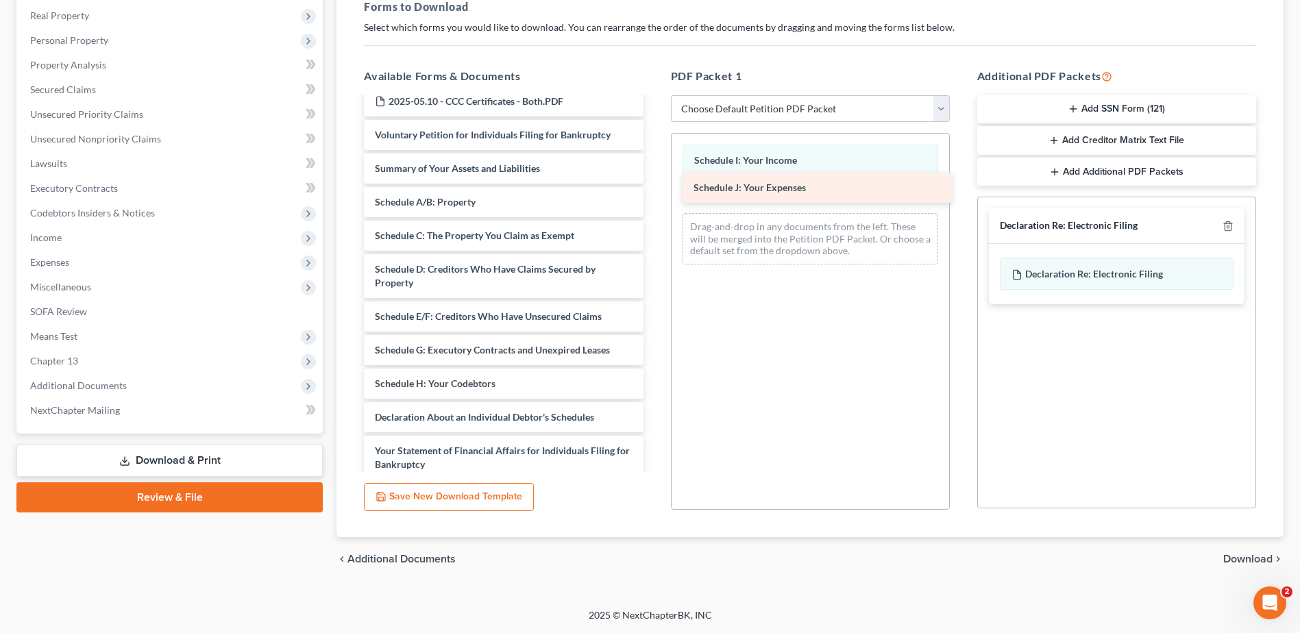
drag, startPoint x: 461, startPoint y: 417, endPoint x: 779, endPoint y: 187, distance: 392.8
click at [654, 187] on div "Schedule J: Your Expenses Verification by Debtors ([DATE]) DecRe - Signed-pdf 1…" at bounding box center [503, 273] width 301 height 844
click at [1228, 223] on polyline "button" at bounding box center [1228, 223] width 8 height 0
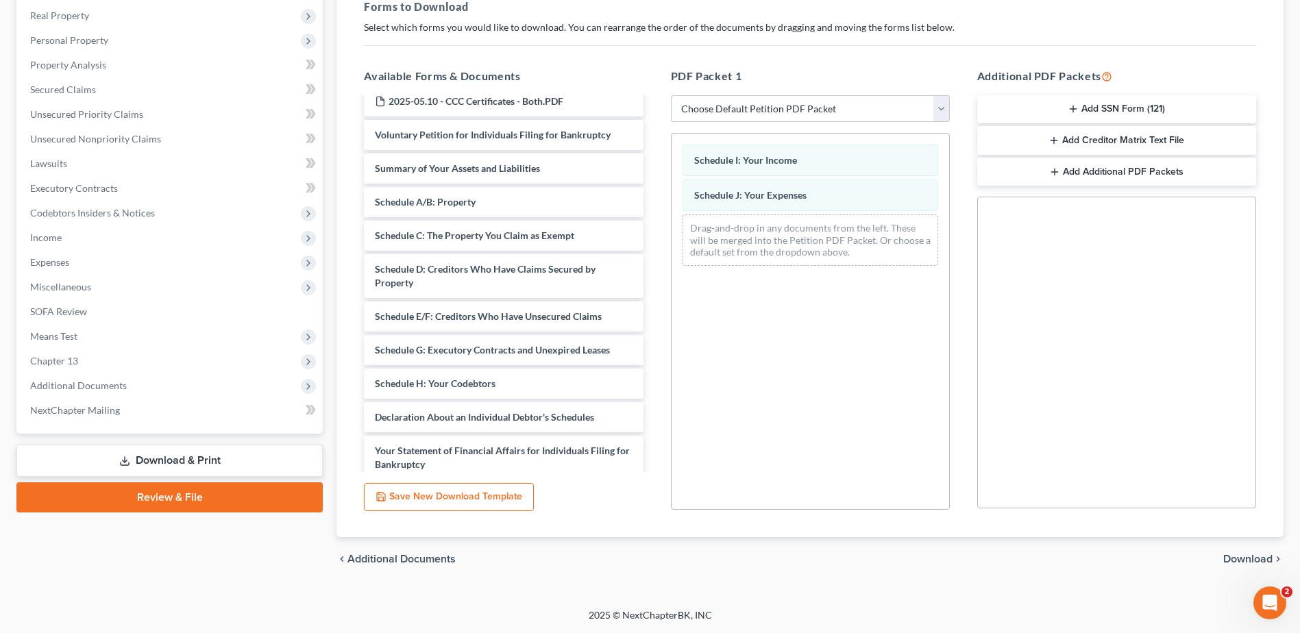
click at [1244, 559] on span "Download" at bounding box center [1247, 559] width 49 height 11
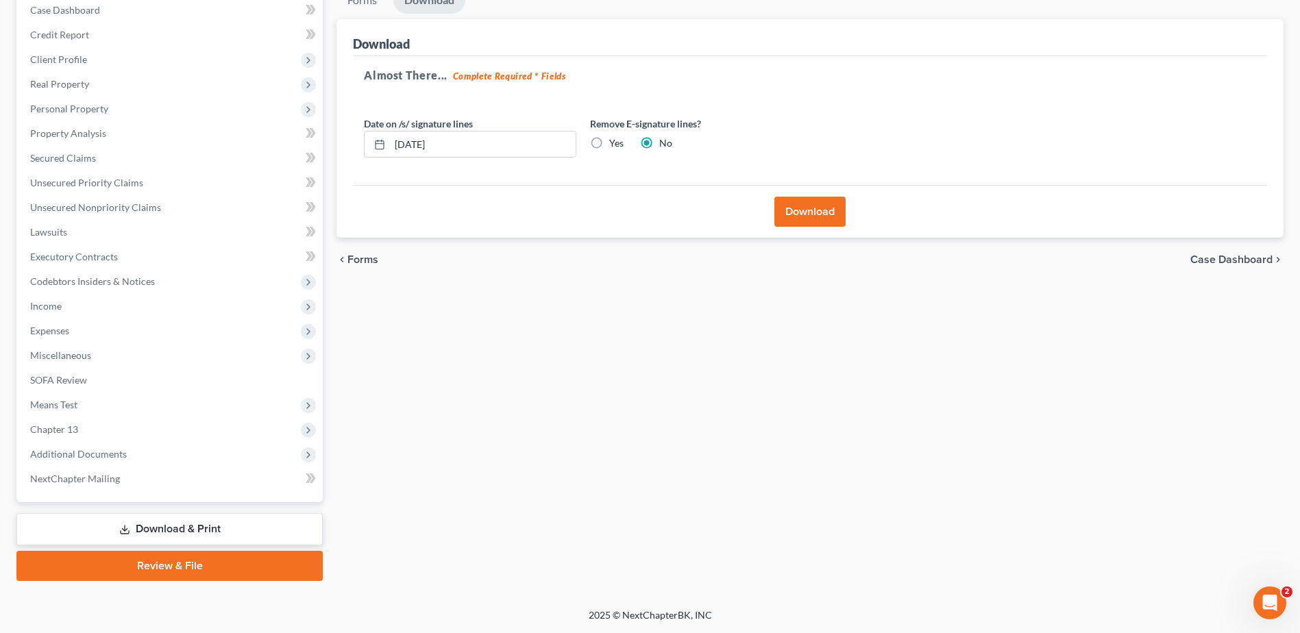
click at [816, 208] on button "Download" at bounding box center [809, 212] width 71 height 30
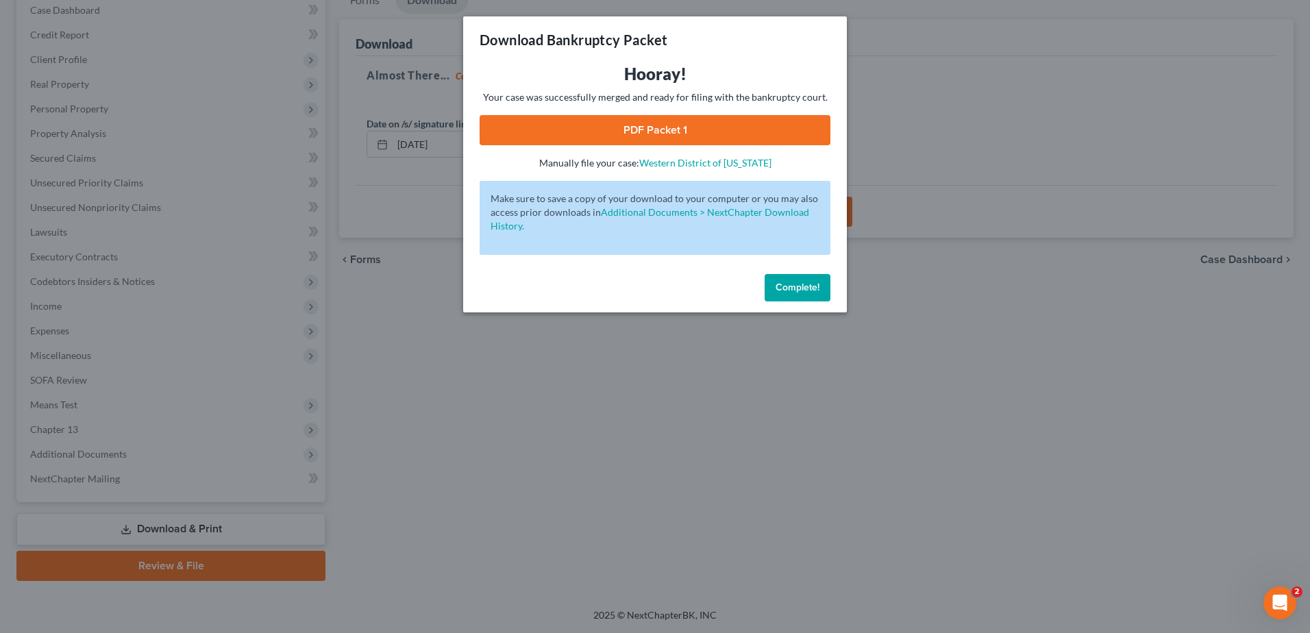
click at [643, 121] on link "PDF Packet 1" at bounding box center [655, 130] width 351 height 30
click at [804, 287] on span "Complete!" at bounding box center [798, 288] width 44 height 12
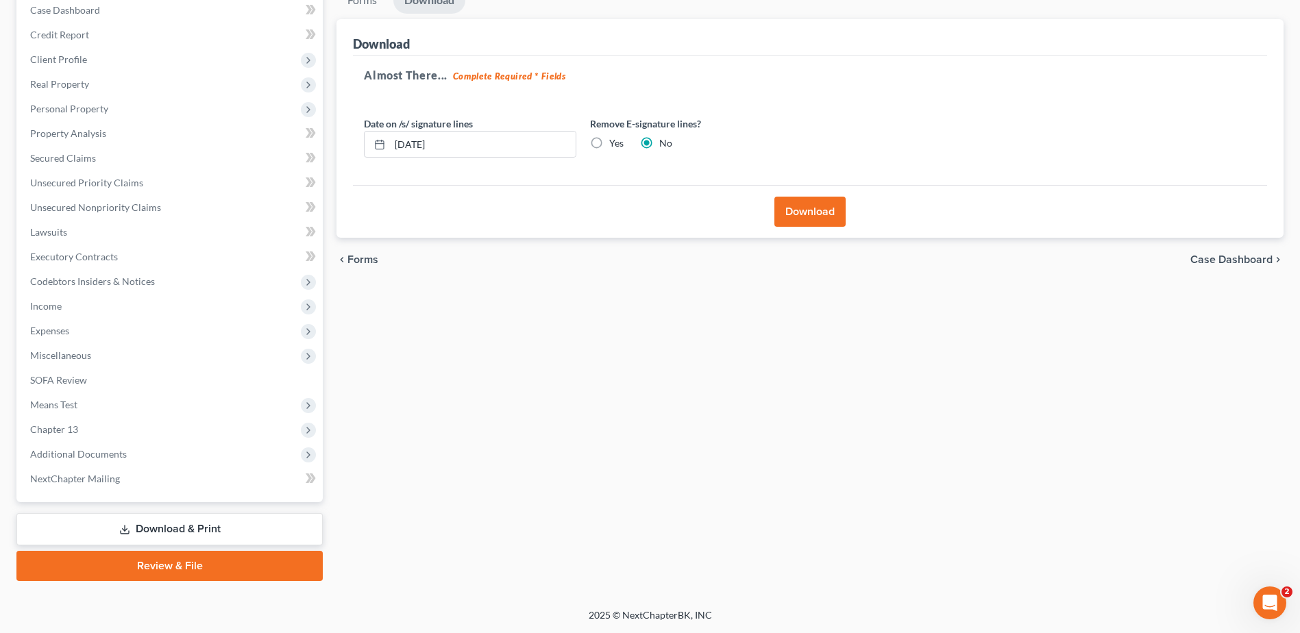
click at [183, 528] on link "Download & Print" at bounding box center [169, 529] width 306 height 32
click at [207, 522] on link "Download & Print" at bounding box center [169, 529] width 306 height 32
click at [218, 526] on link "Download & Print" at bounding box center [169, 529] width 306 height 32
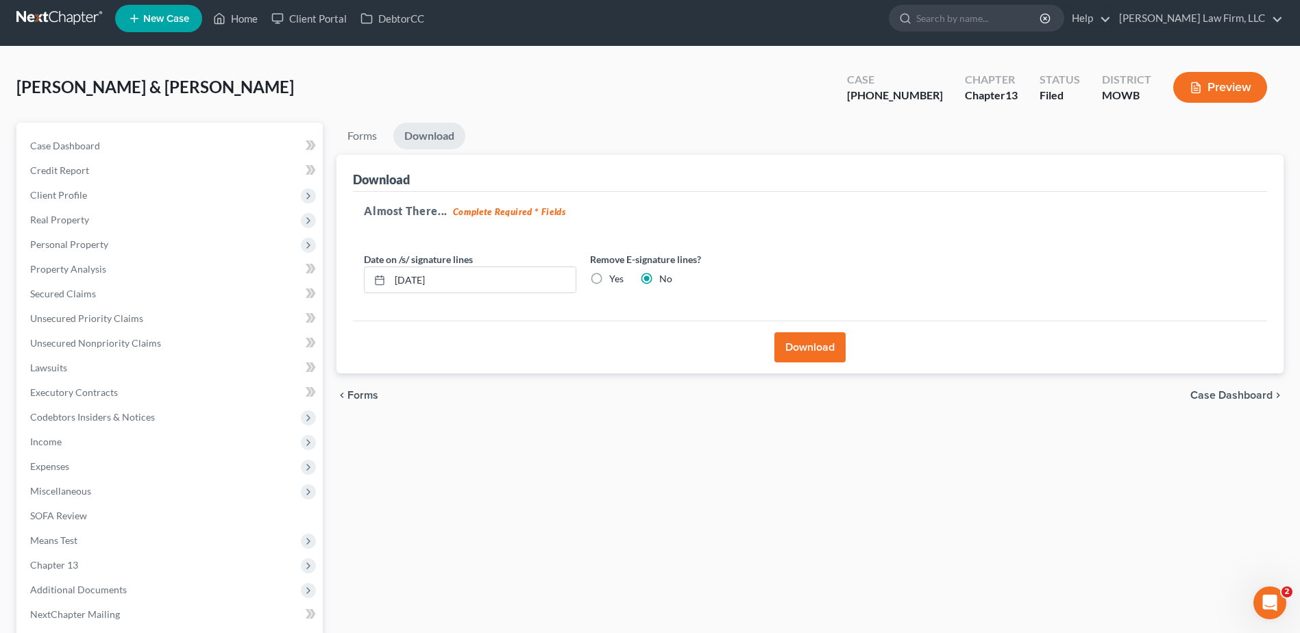
scroll to position [0, 0]
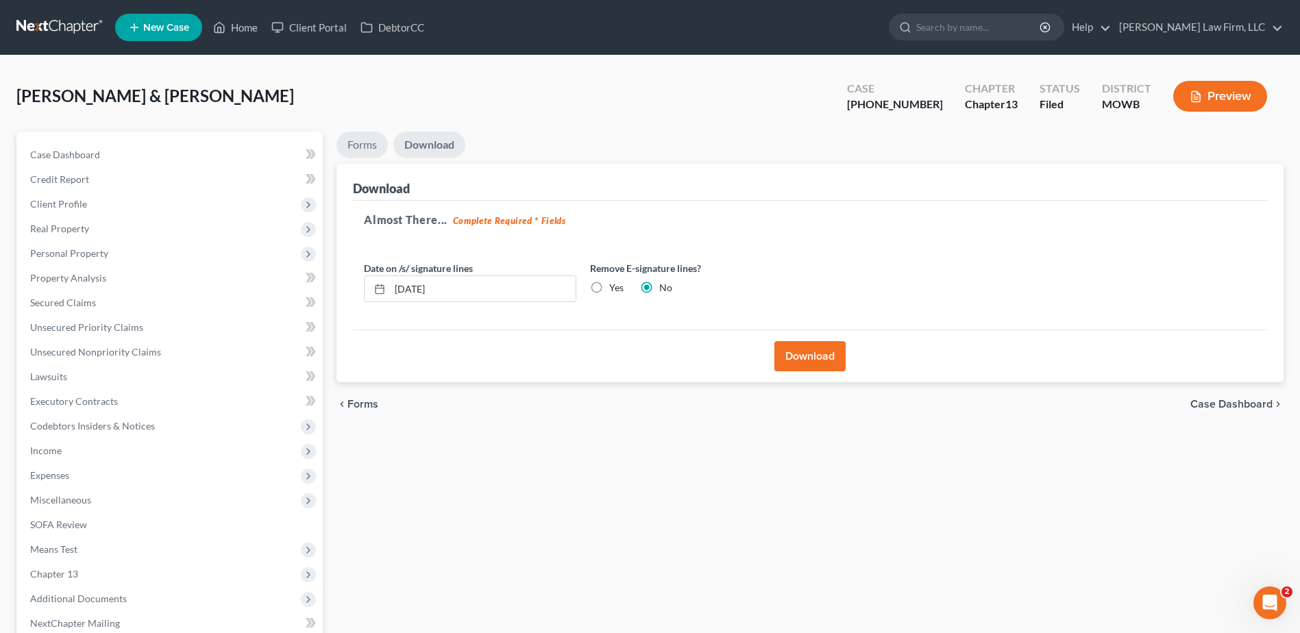
click at [373, 143] on link "Forms" at bounding box center [362, 145] width 51 height 27
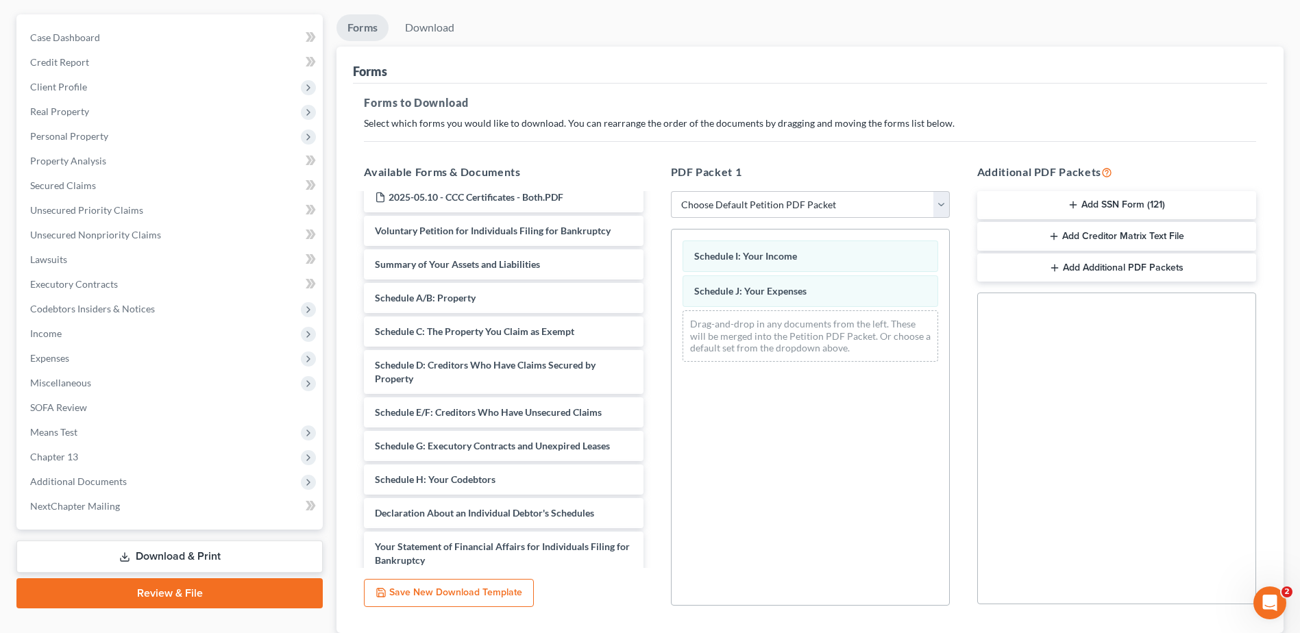
scroll to position [120, 0]
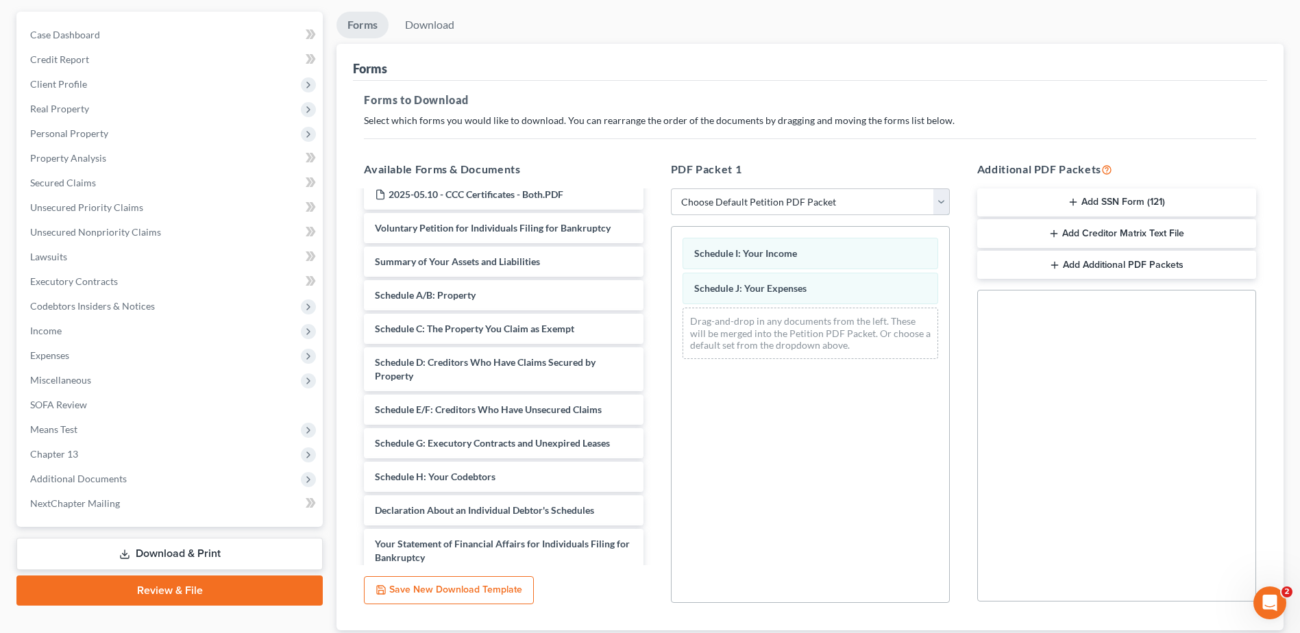
click at [896, 198] on select "Choose Default Petition PDF Packet Complete Bankruptcy Petition (all forms and …" at bounding box center [810, 201] width 279 height 27
select select "2"
click at [671, 188] on select "Choose Default Petition PDF Packet Complete Bankruptcy Petition (all forms and …" at bounding box center [810, 201] width 279 height 27
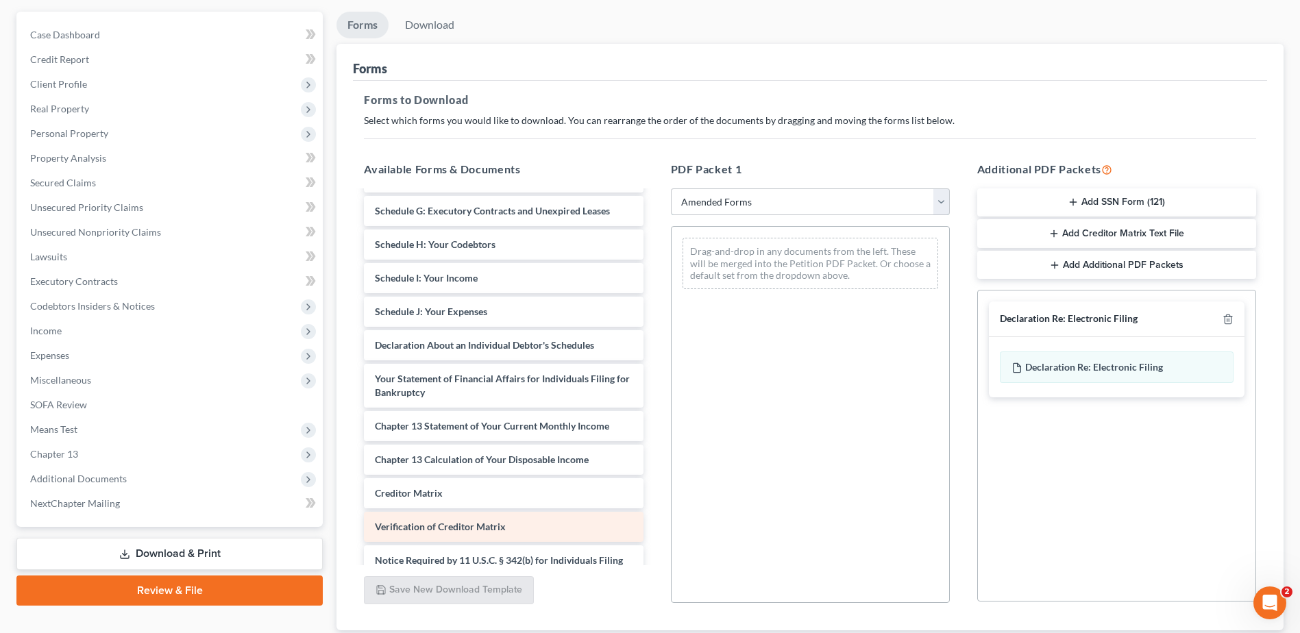
scroll to position [204, 0]
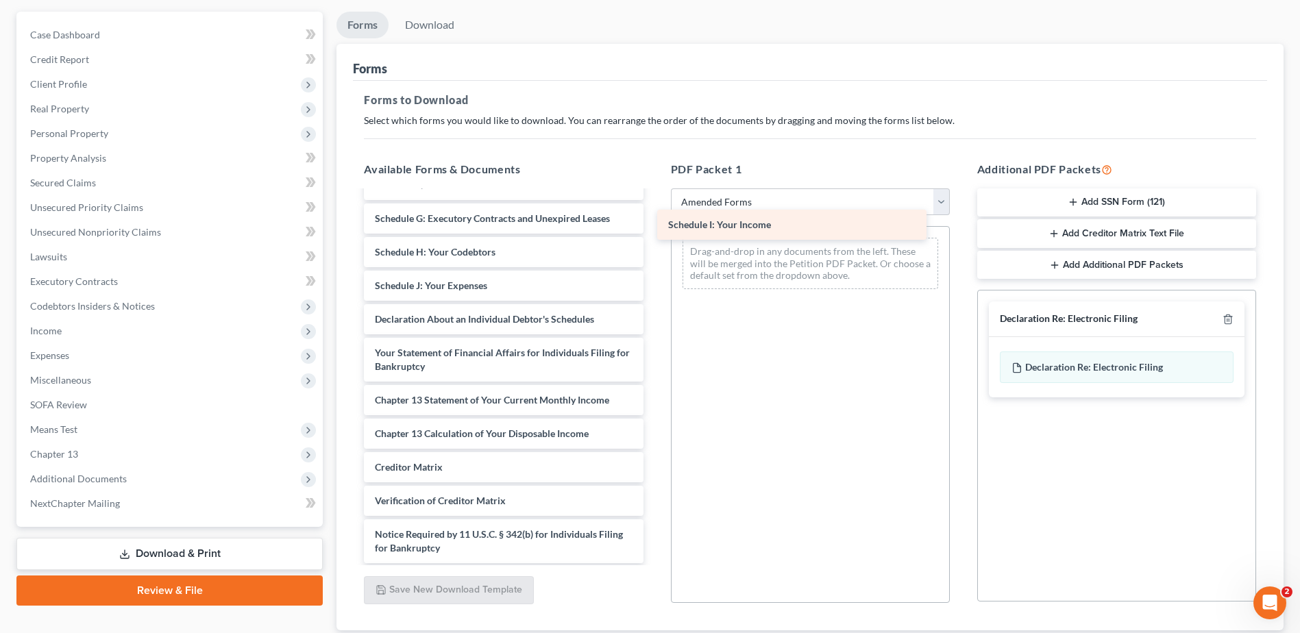
drag, startPoint x: 483, startPoint y: 282, endPoint x: 776, endPoint y: 221, distance: 299.6
click at [654, 221] on div "Schedule I: Your Income Voluntary Petition for Individuals Filing for Bankruptc…" at bounding box center [503, 292] width 301 height 609
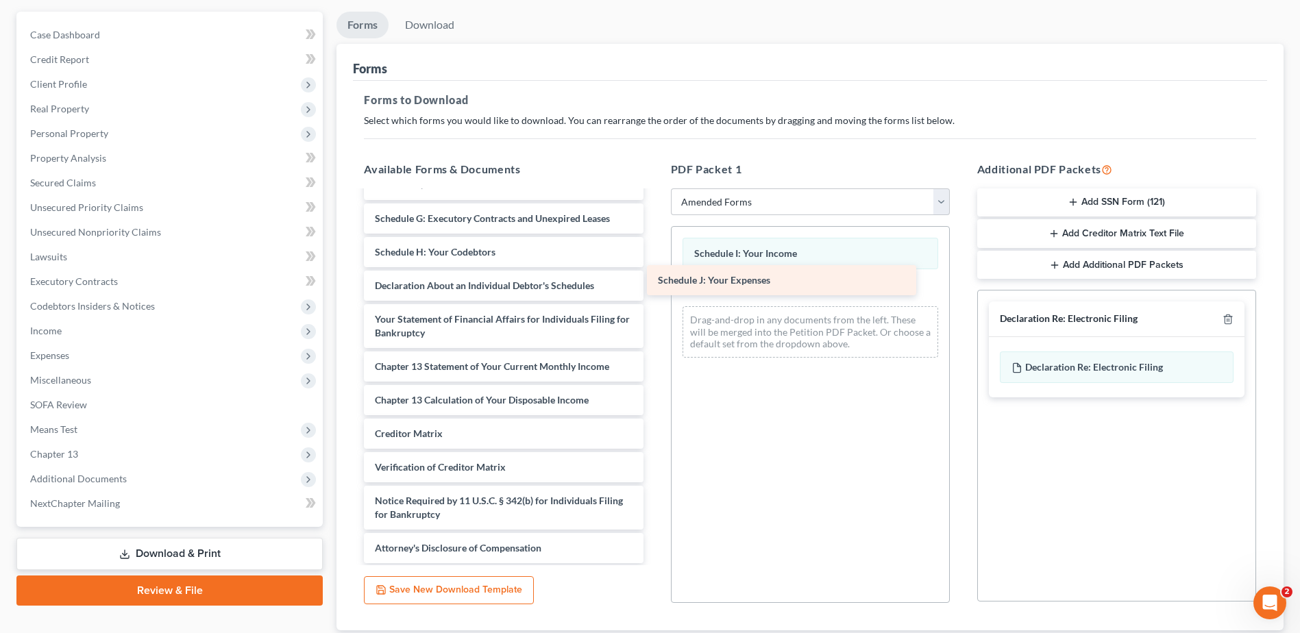
drag, startPoint x: 506, startPoint y: 287, endPoint x: 813, endPoint y: 282, distance: 307.1
click at [654, 282] on div "Schedule J: Your Expenses Voluntary Petition for Individuals Filing for Bankrup…" at bounding box center [503, 275] width 301 height 575
click at [1229, 321] on line "button" at bounding box center [1229, 320] width 0 height 3
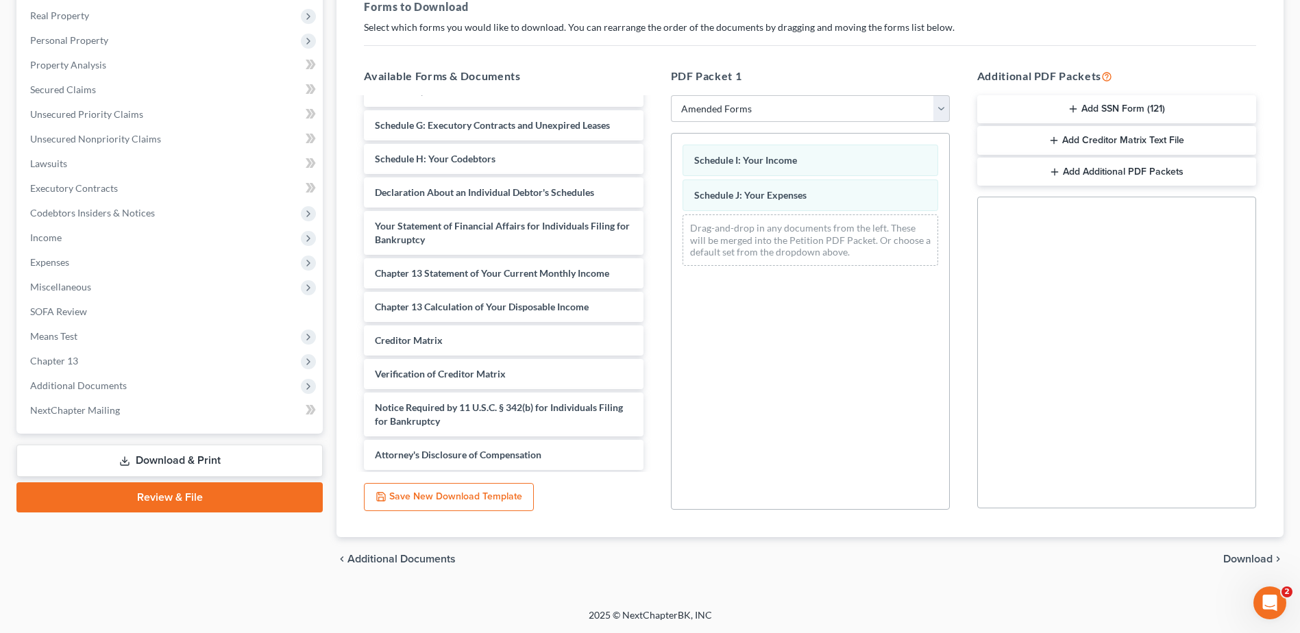
click at [1235, 559] on span "Download" at bounding box center [1247, 559] width 49 height 11
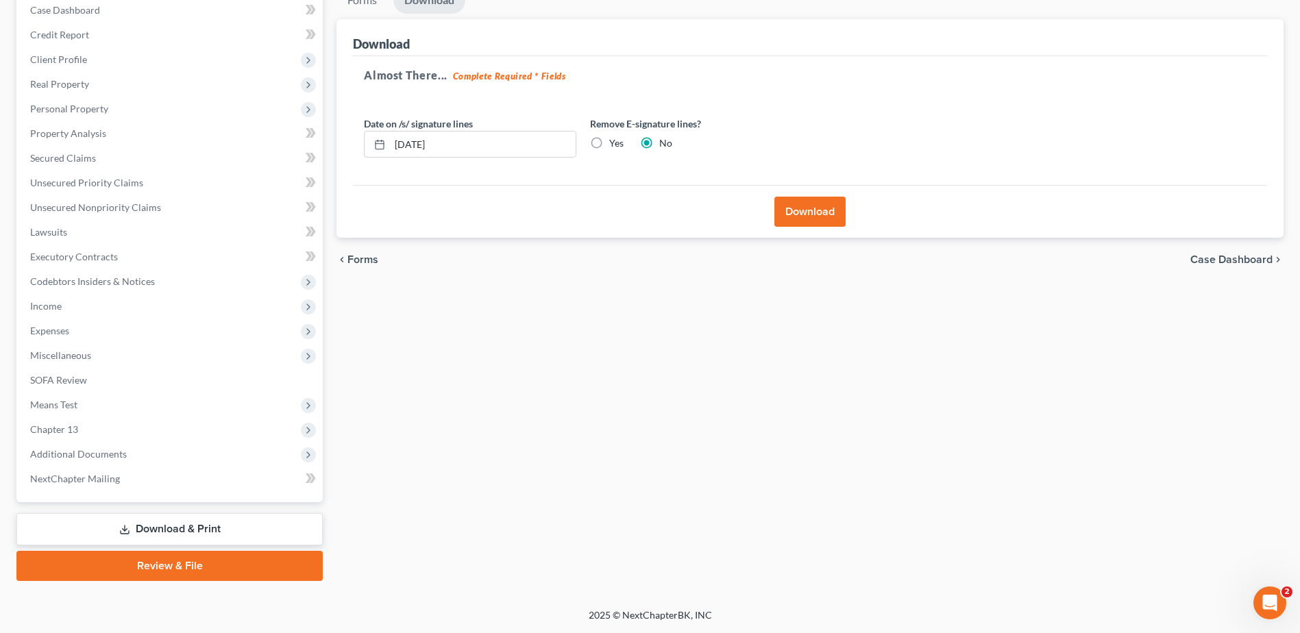
scroll to position [145, 0]
click at [806, 211] on button "Download" at bounding box center [809, 212] width 71 height 30
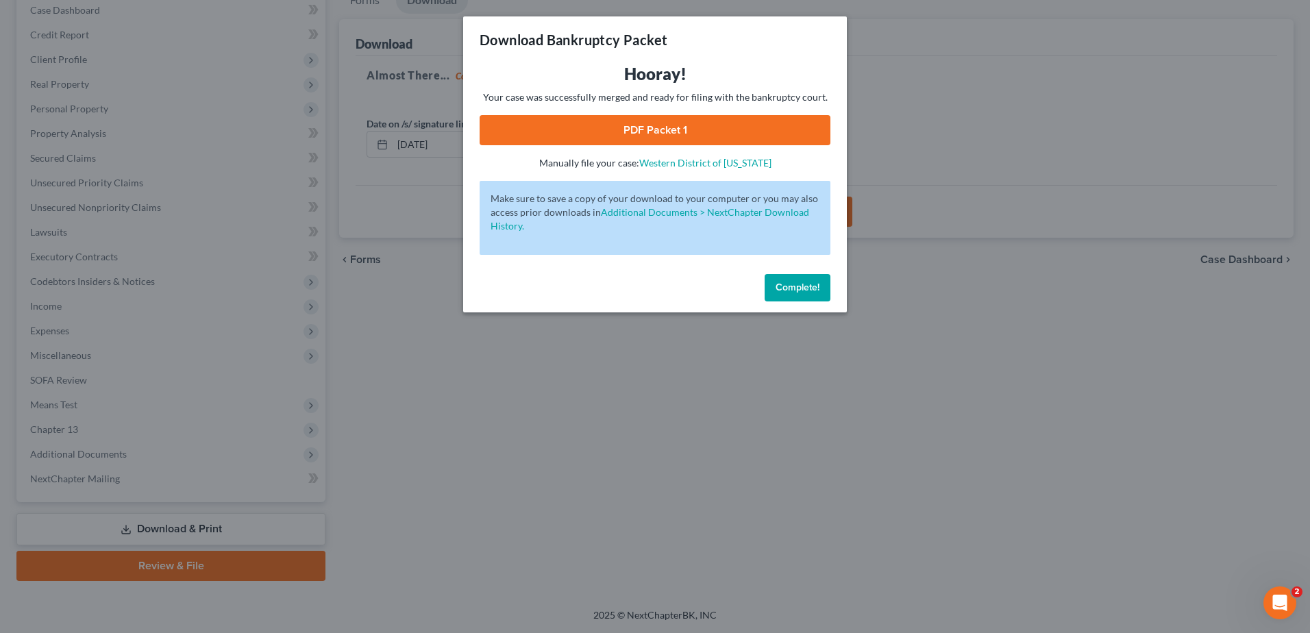
click at [659, 132] on link "PDF Packet 1" at bounding box center [655, 130] width 351 height 30
click at [784, 293] on button "Complete!" at bounding box center [798, 287] width 66 height 27
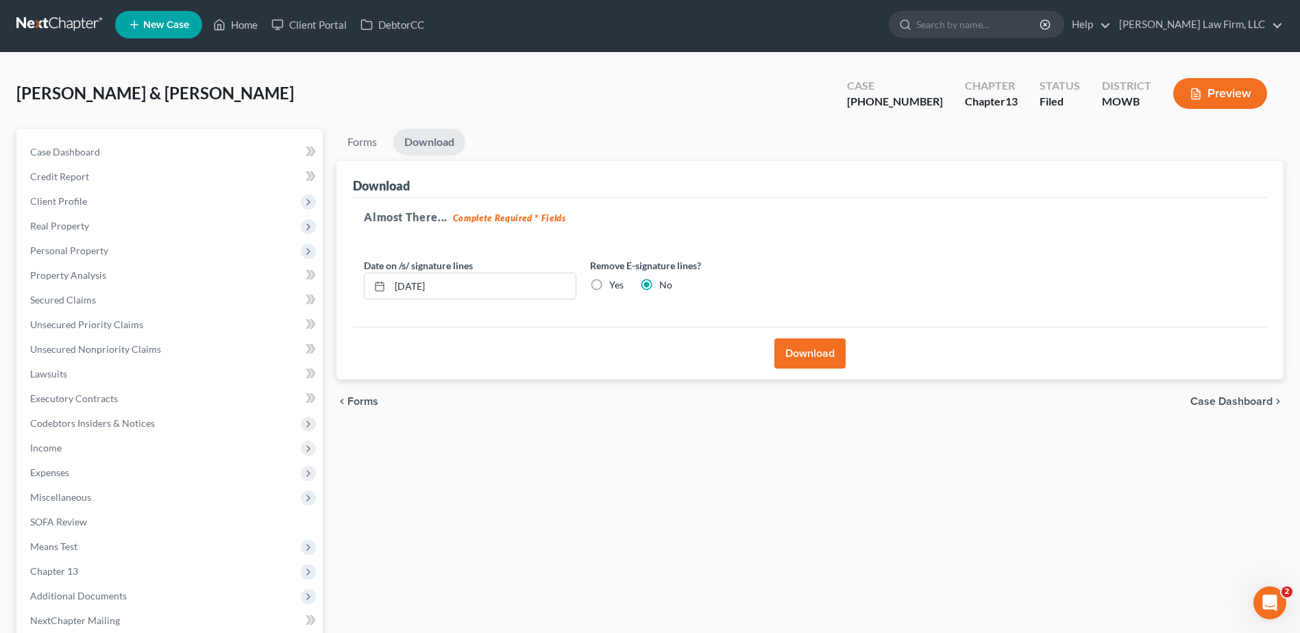
scroll to position [0, 0]
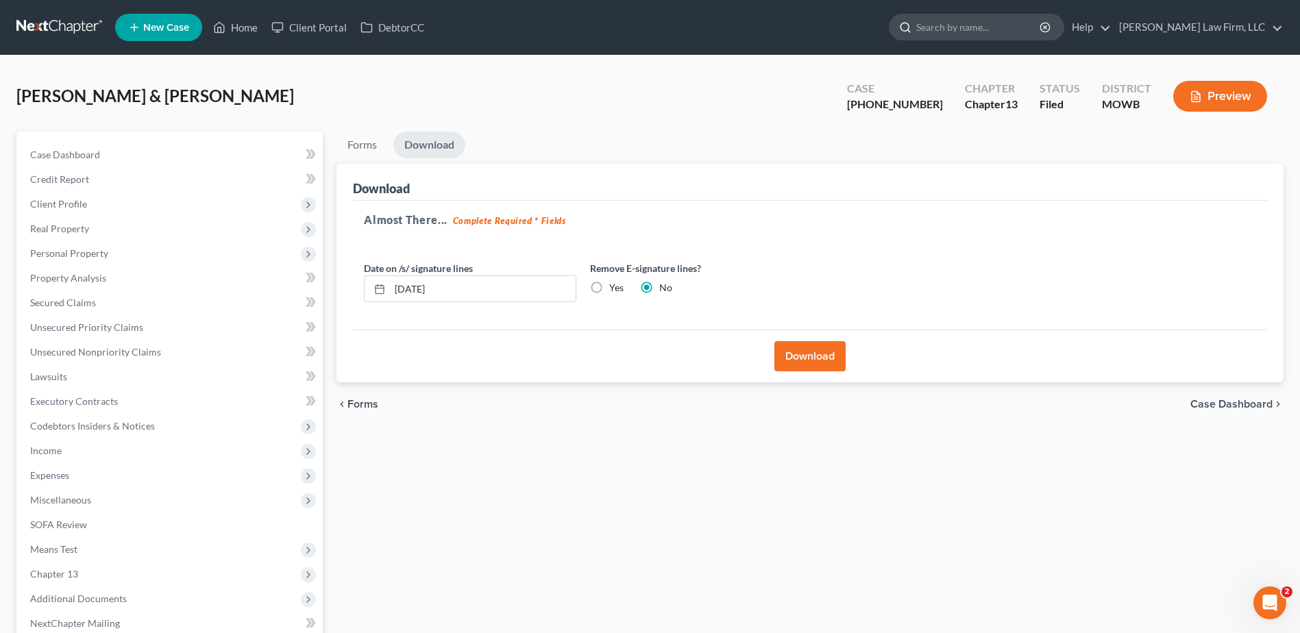
click at [995, 22] on input "search" at bounding box center [978, 26] width 125 height 25
type input "[PERSON_NAME]"
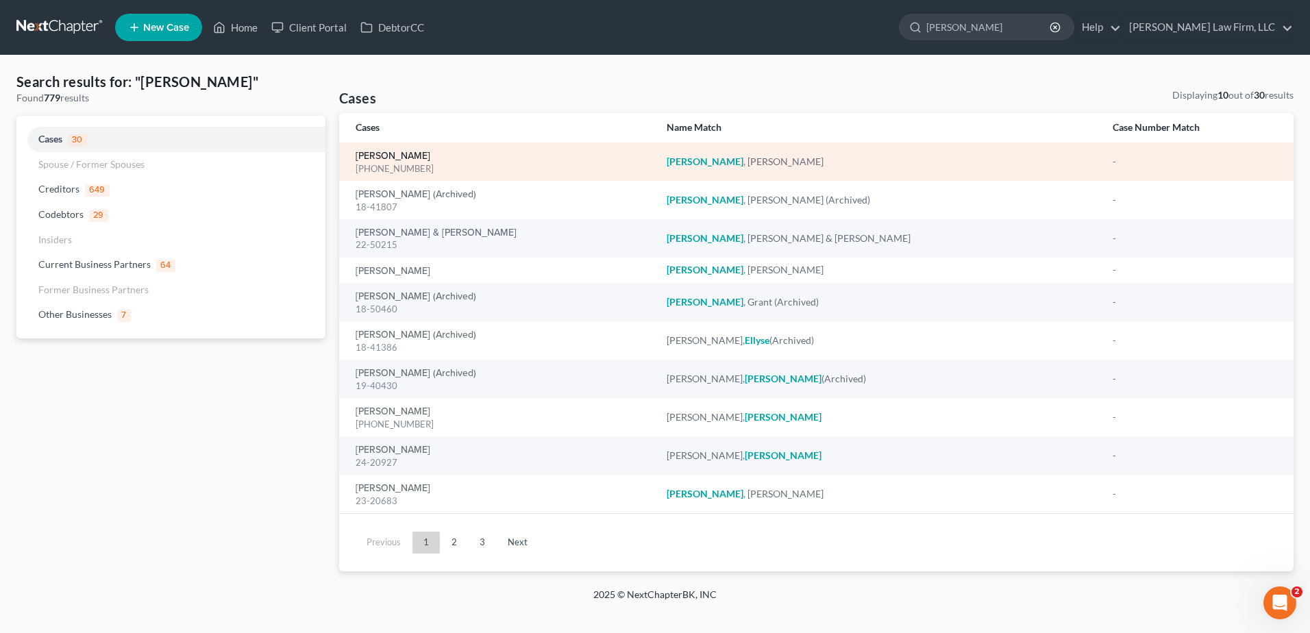
click at [406, 154] on link "[PERSON_NAME]" at bounding box center [393, 156] width 75 height 10
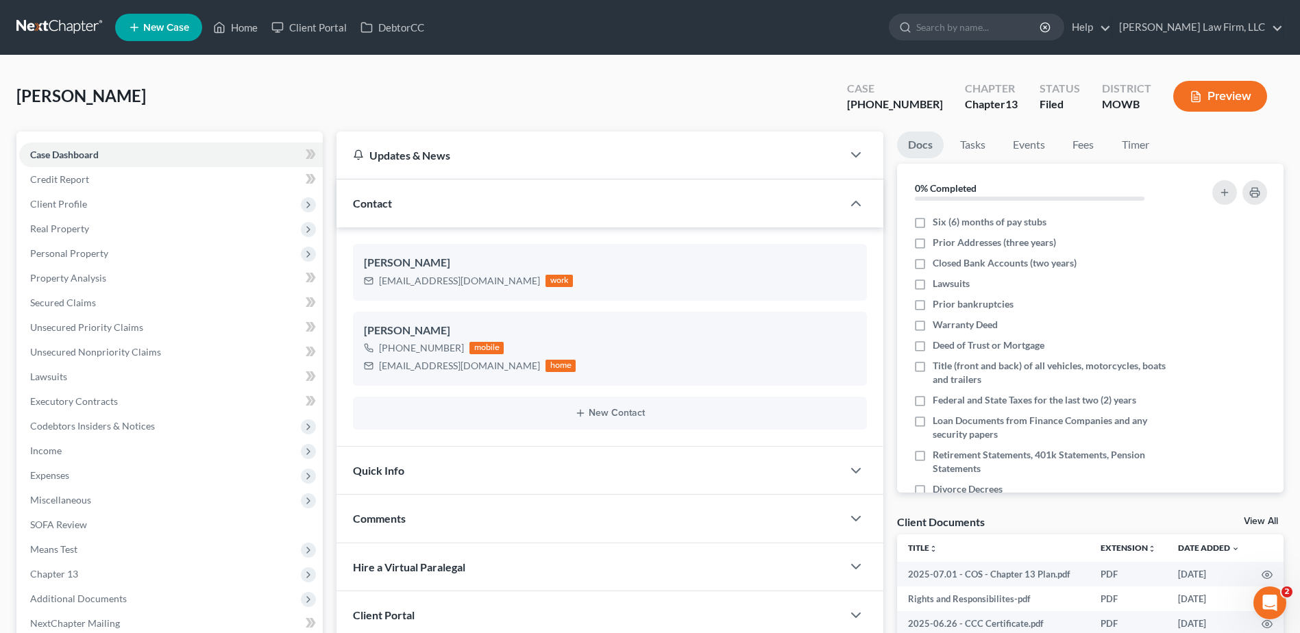
scroll to position [3270, 0]
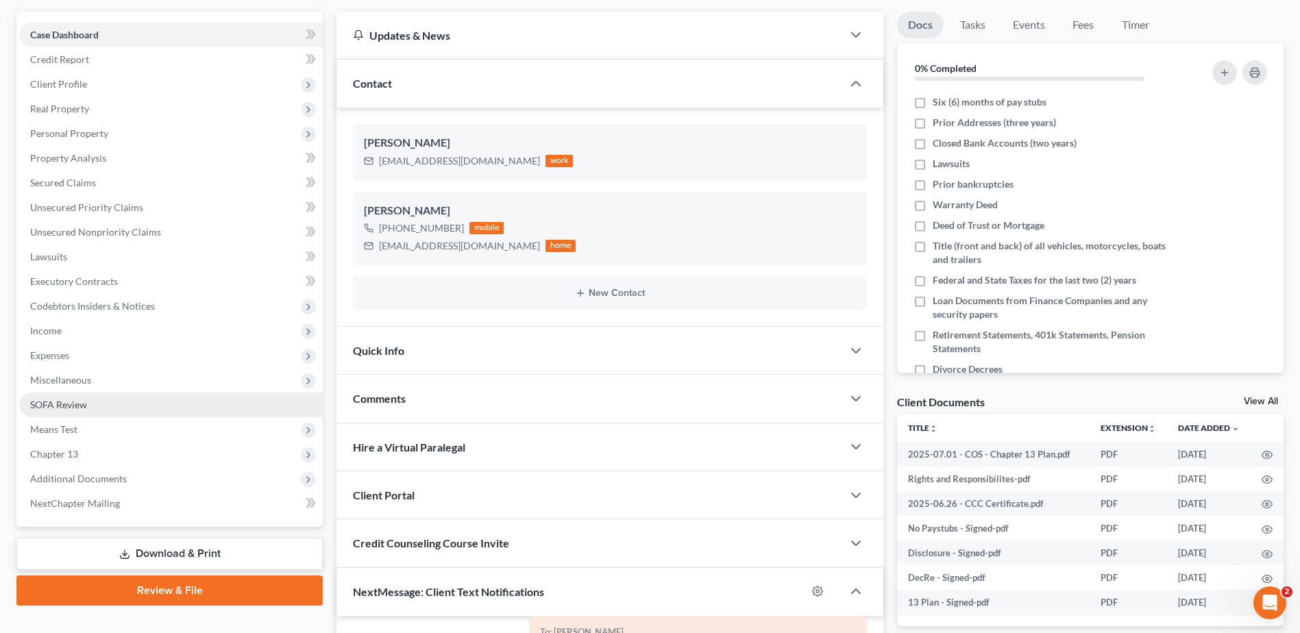
click at [60, 403] on span "SOFA Review" at bounding box center [58, 405] width 57 height 12
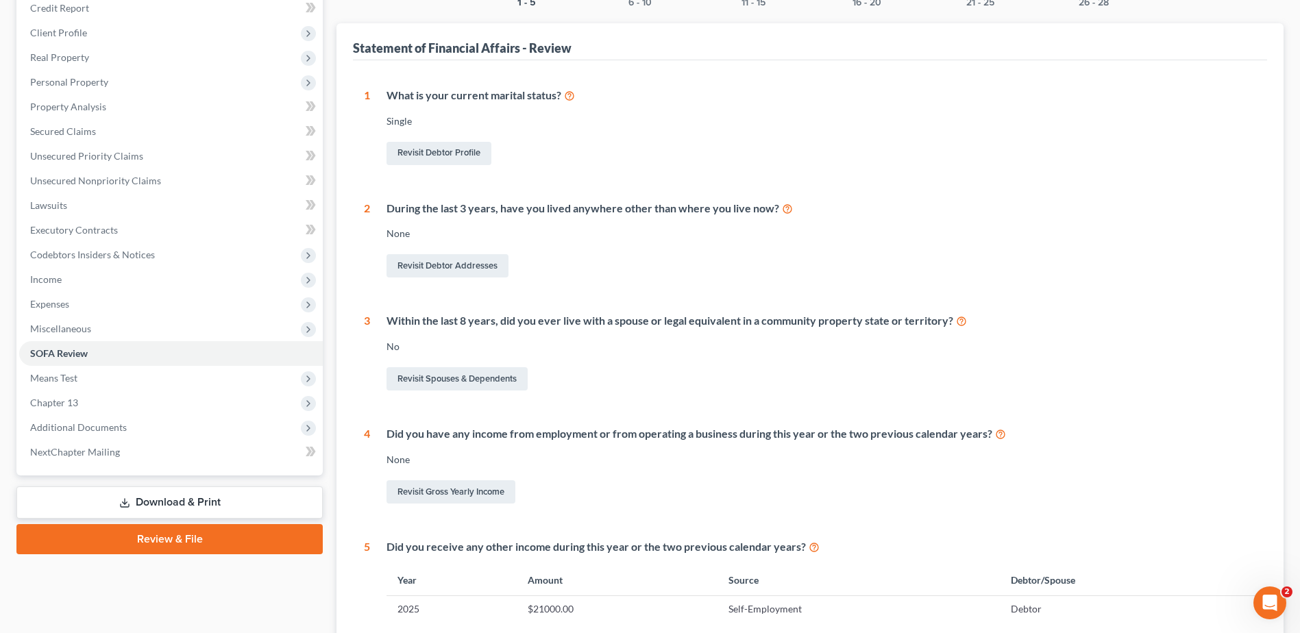
scroll to position [223, 0]
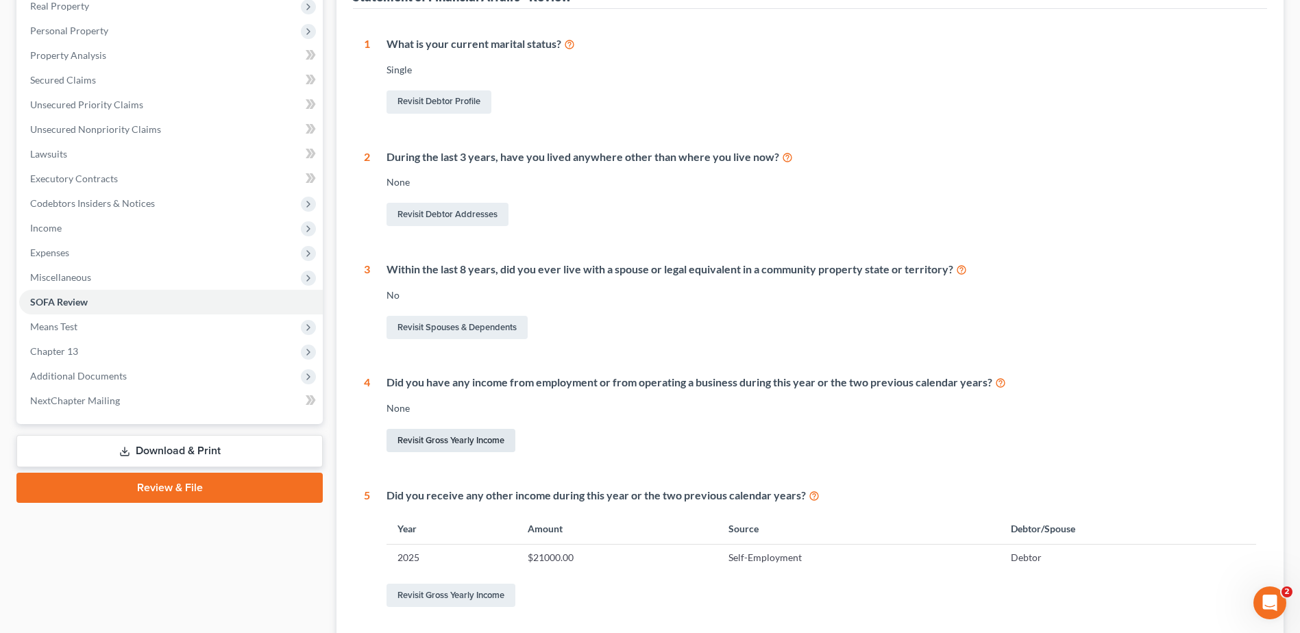
click at [464, 441] on link "Revisit Gross Yearly Income" at bounding box center [451, 440] width 129 height 23
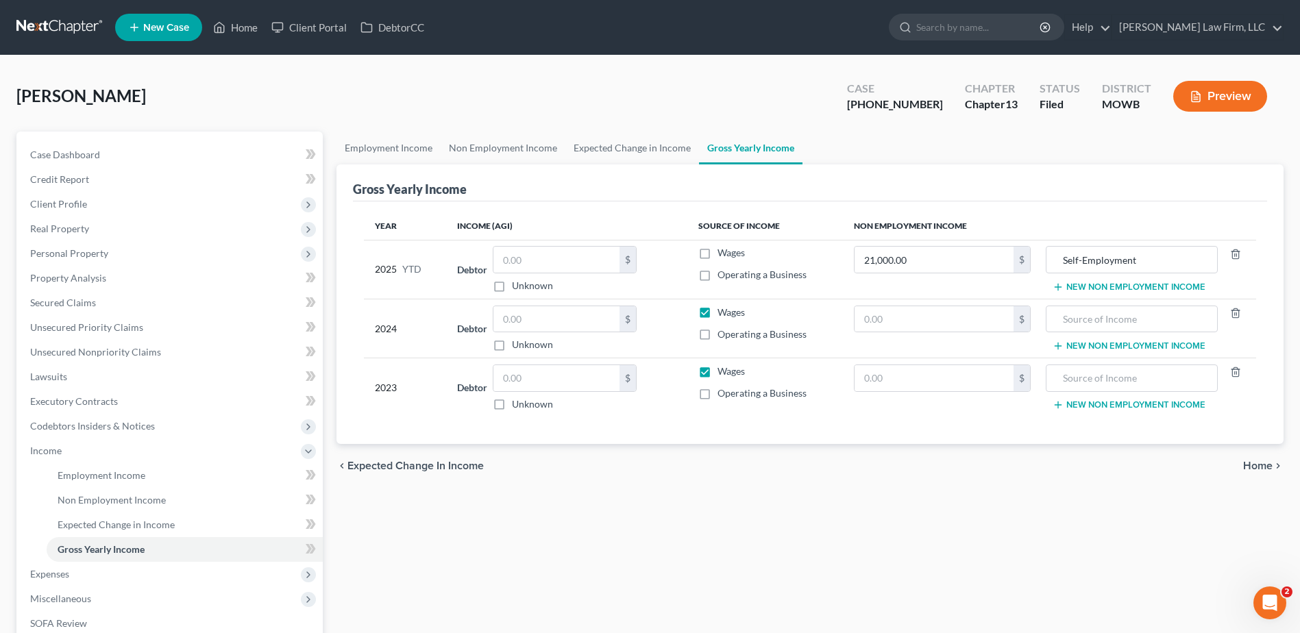
click at [512, 346] on label "Unknown" at bounding box center [532, 345] width 41 height 14
click at [517, 346] on input "Unknown" at bounding box center [521, 342] width 9 height 9
checkbox input "true"
type input "0.00"
click at [548, 383] on input "text" at bounding box center [556, 378] width 126 height 26
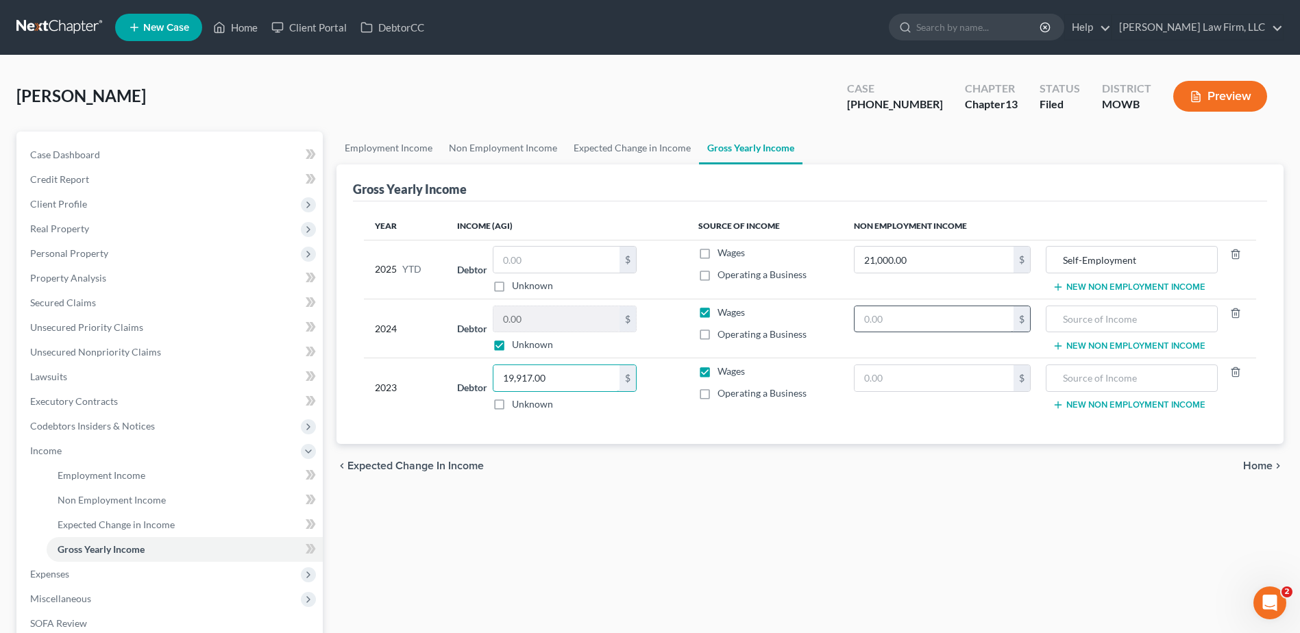
type input "19,917.00"
click at [983, 320] on input "text" at bounding box center [934, 319] width 159 height 26
type input "0"
click at [1149, 319] on input "text" at bounding box center [1131, 319] width 157 height 26
type input "Unknown"
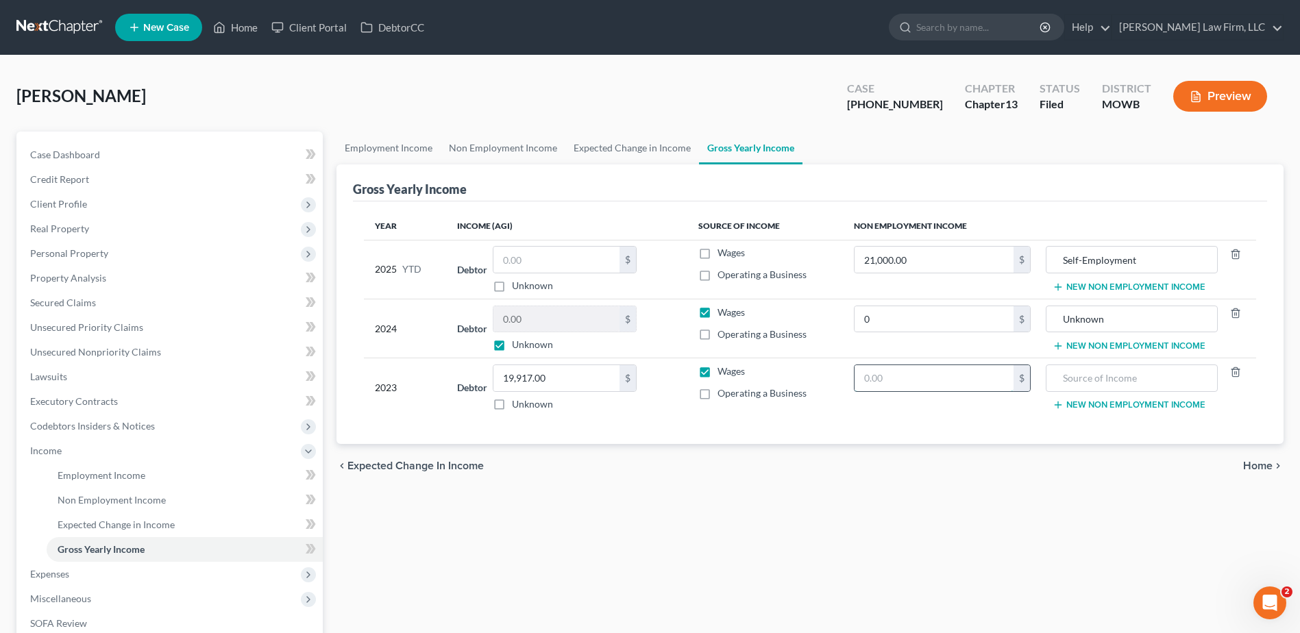
click at [918, 385] on input "text" at bounding box center [934, 378] width 159 height 26
type input "59,186.00"
type input "Pension/Annuity"
click at [1062, 319] on input "Unknown" at bounding box center [1131, 319] width 157 height 26
type input "Self - Employment (Unknown)"
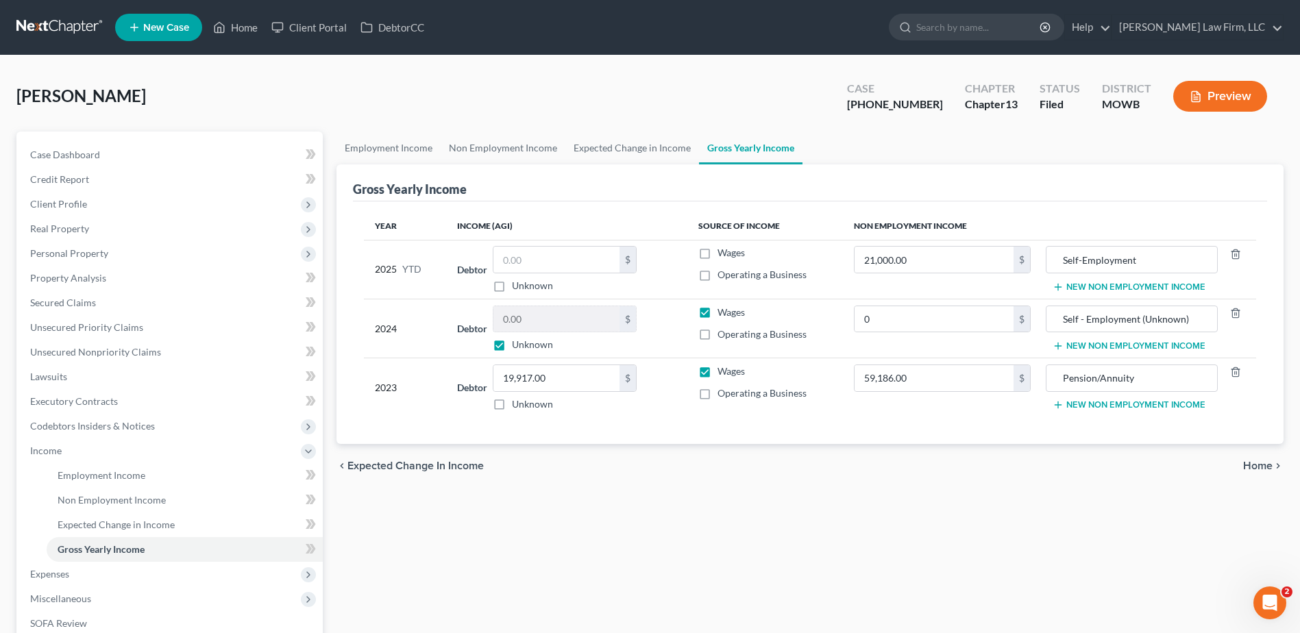
click at [1051, 515] on div "Employment Income Non Employment Income Expected Change in Income Gross Yearly …" at bounding box center [810, 478] width 961 height 693
click at [1221, 91] on button "Preview" at bounding box center [1220, 96] width 94 height 31
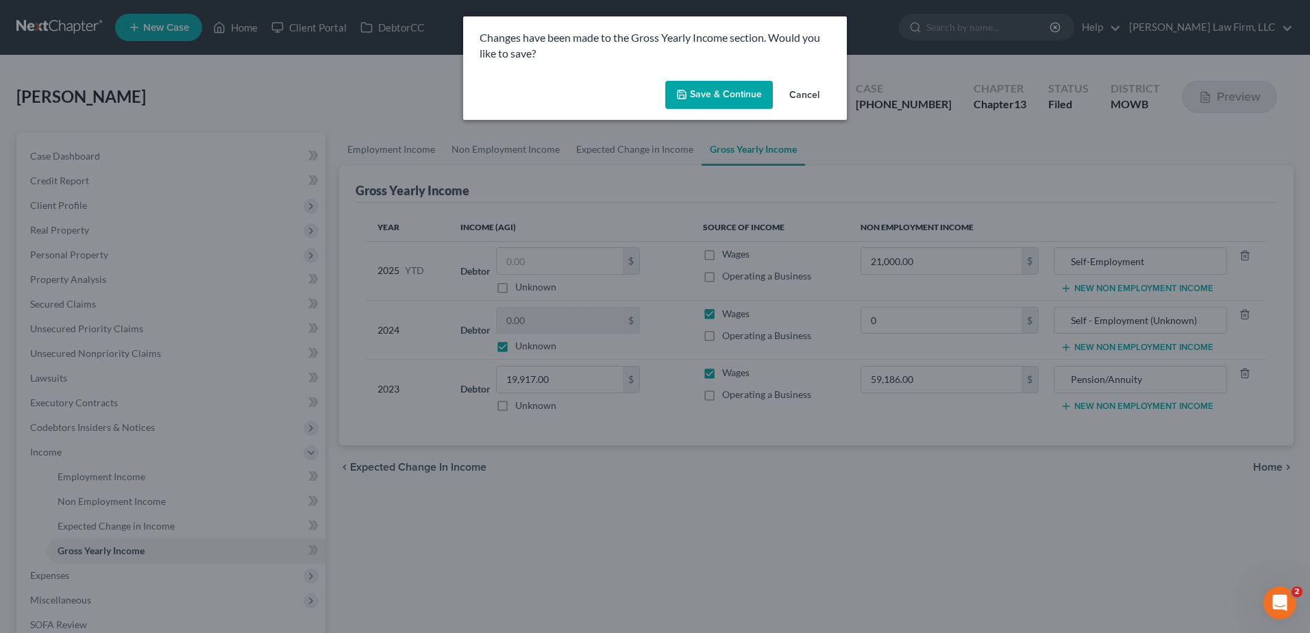
click at [742, 93] on button "Save & Continue" at bounding box center [720, 95] width 108 height 29
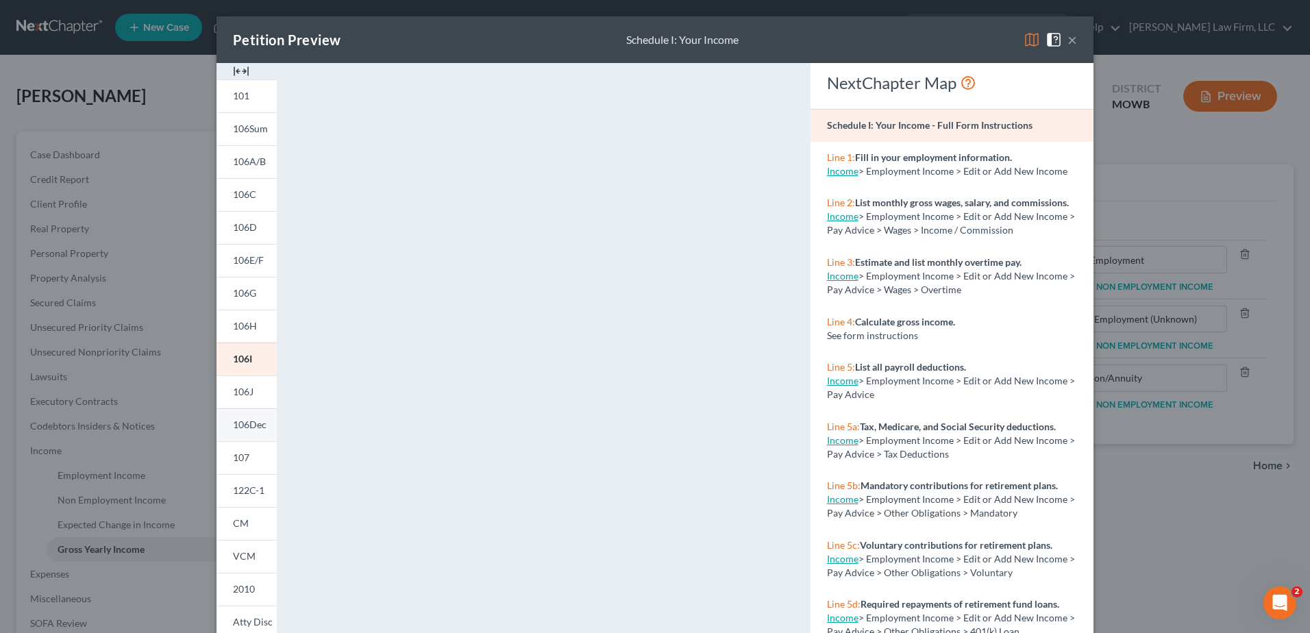
click at [247, 424] on span "106Dec" at bounding box center [250, 425] width 34 height 12
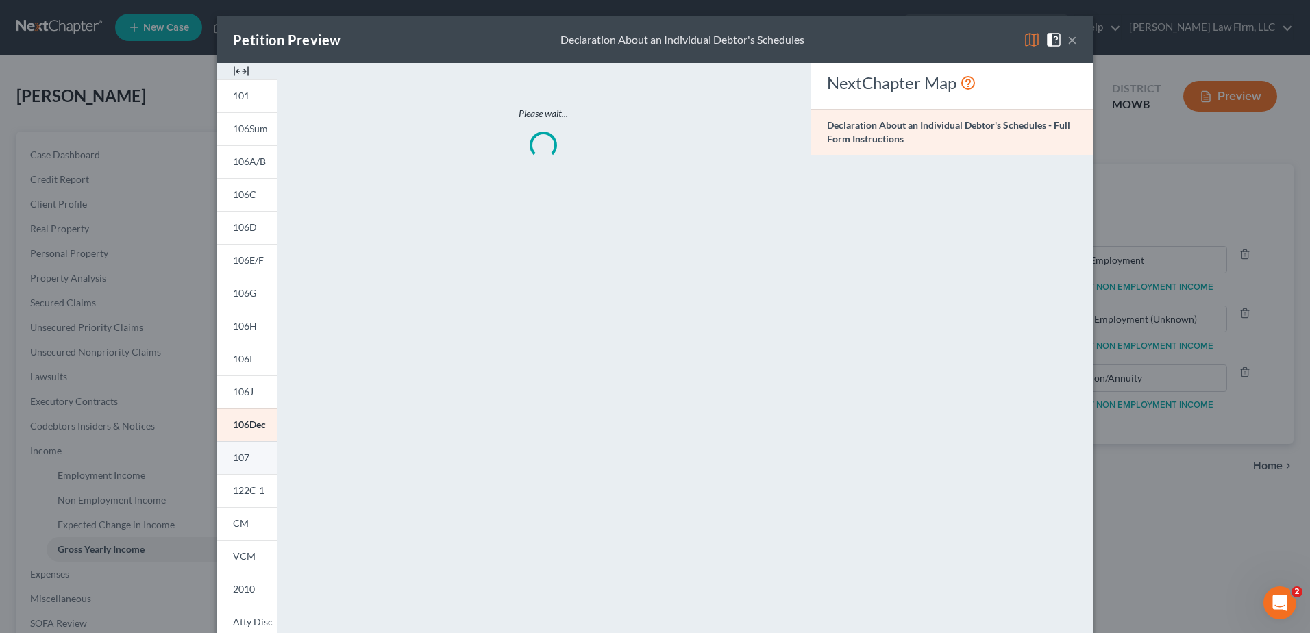
click at [239, 449] on link "107" at bounding box center [247, 457] width 60 height 33
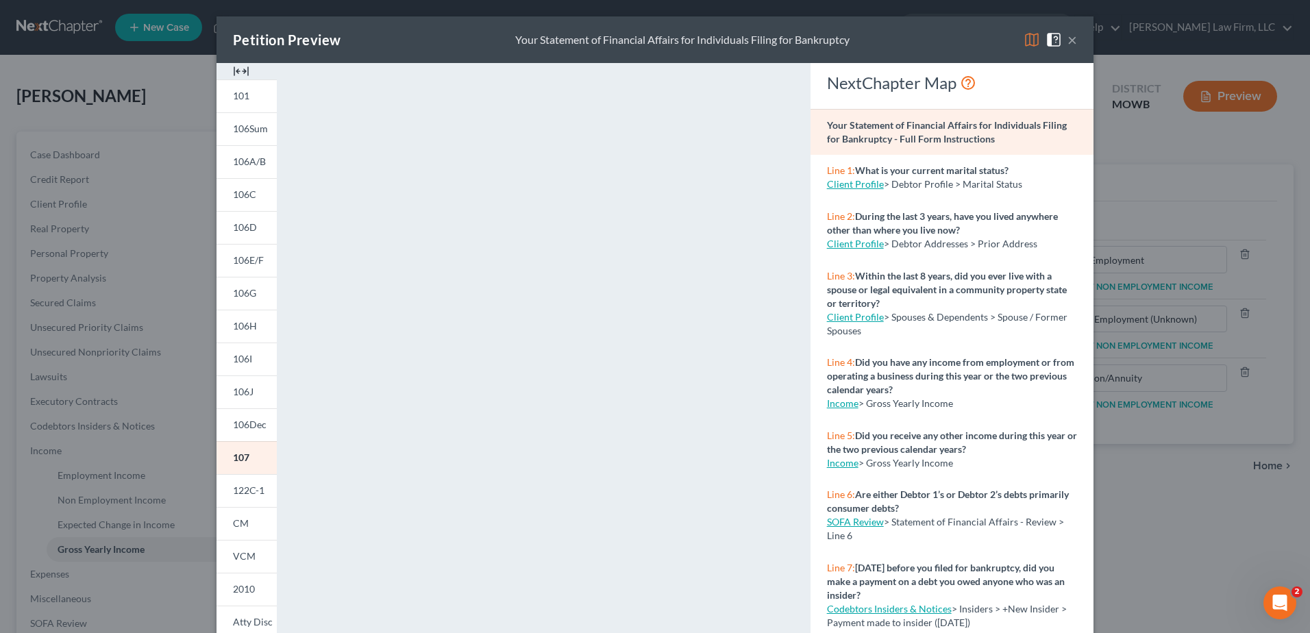
click at [1069, 40] on button "×" at bounding box center [1073, 40] width 10 height 16
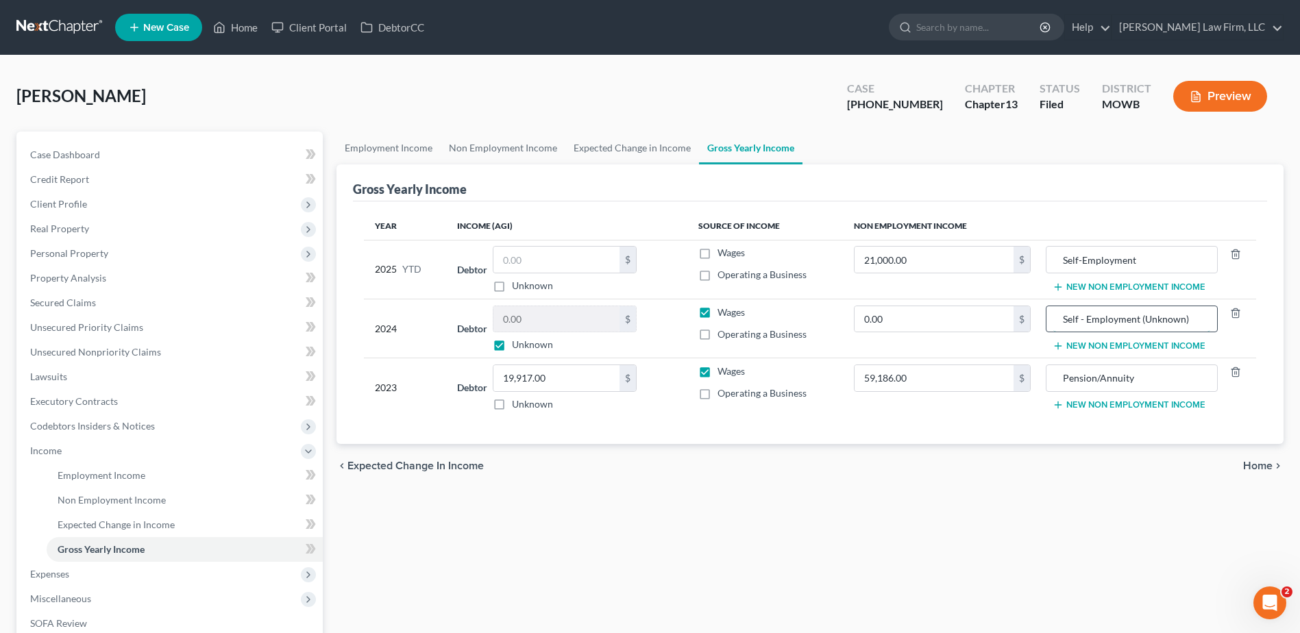
drag, startPoint x: 1193, startPoint y: 319, endPoint x: 1140, endPoint y: 321, distance: 52.8
click at [1140, 321] on input "Self - Employment (Unknown)" at bounding box center [1131, 319] width 157 height 26
type input "Self - Employment"
click at [905, 319] on input "0.00" at bounding box center [934, 319] width 159 height 26
paste input "text"
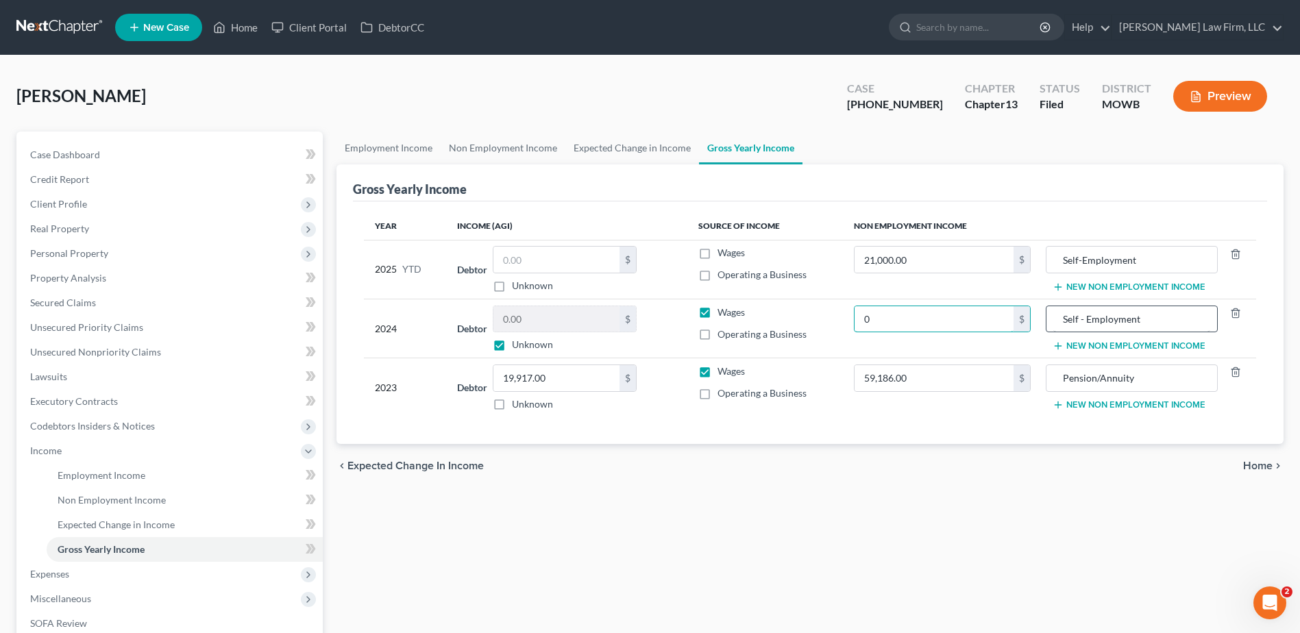
type input "0"
click at [1151, 316] on input "Self - Employment" at bounding box center [1131, 319] width 157 height 26
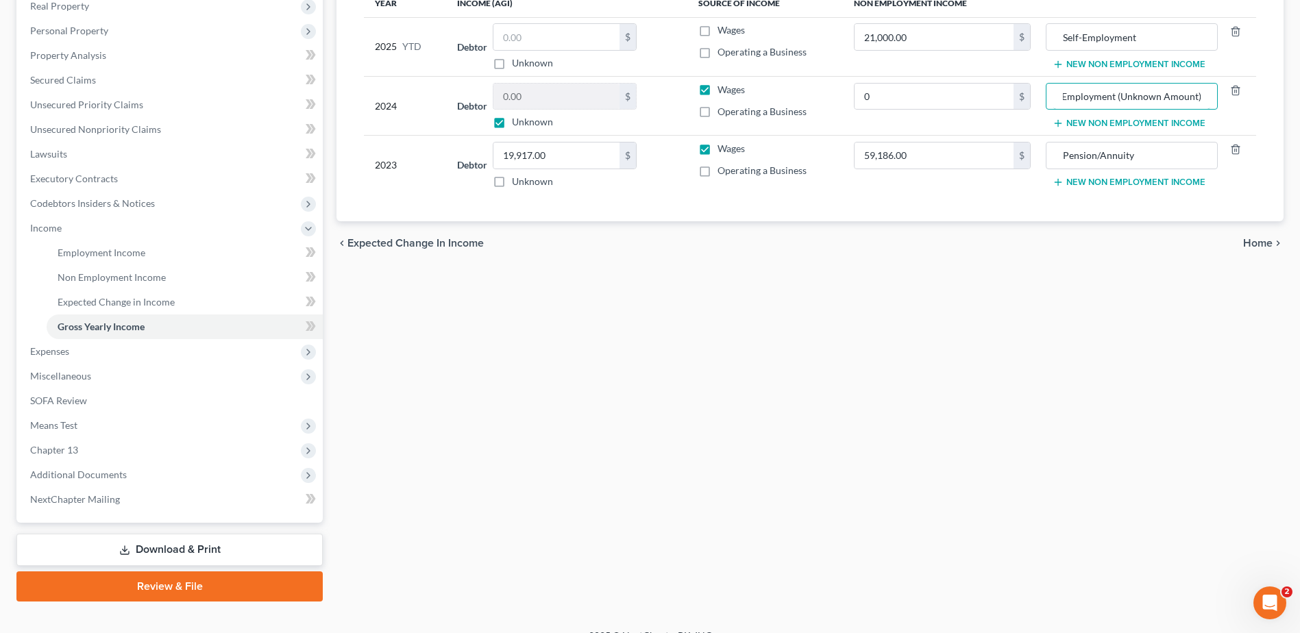
type input "Self - Employment (Unknown Amount)"
click at [260, 547] on link "Download & Print" at bounding box center [169, 550] width 306 height 32
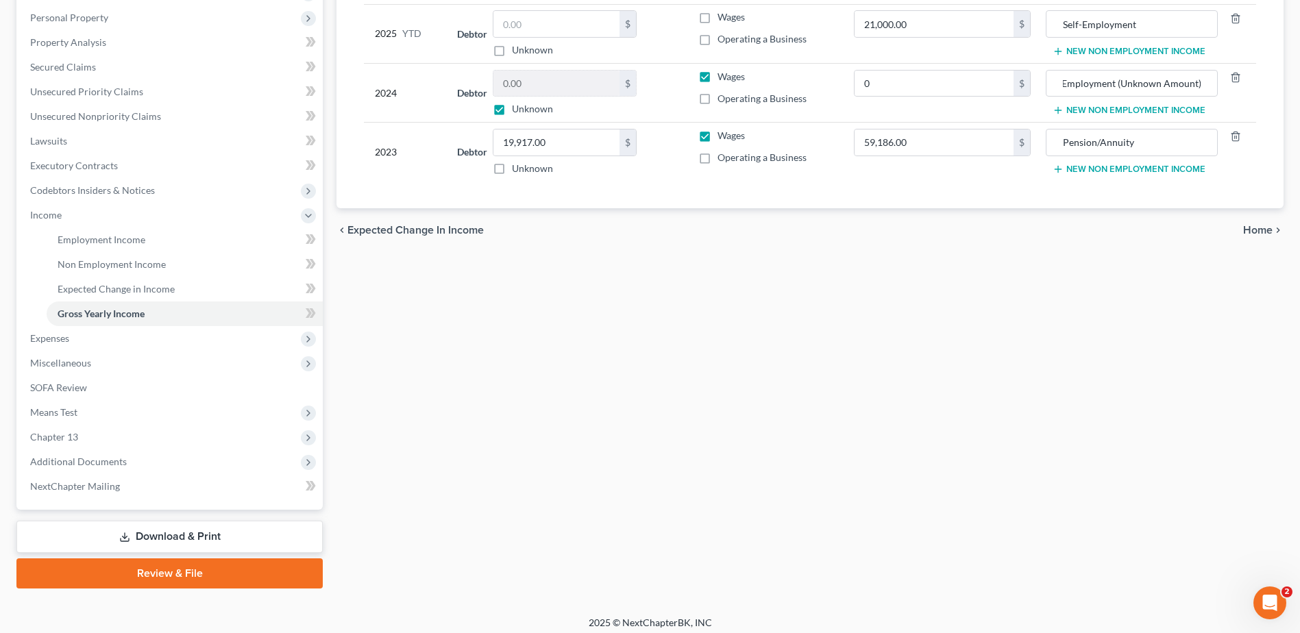
scroll to position [0, 0]
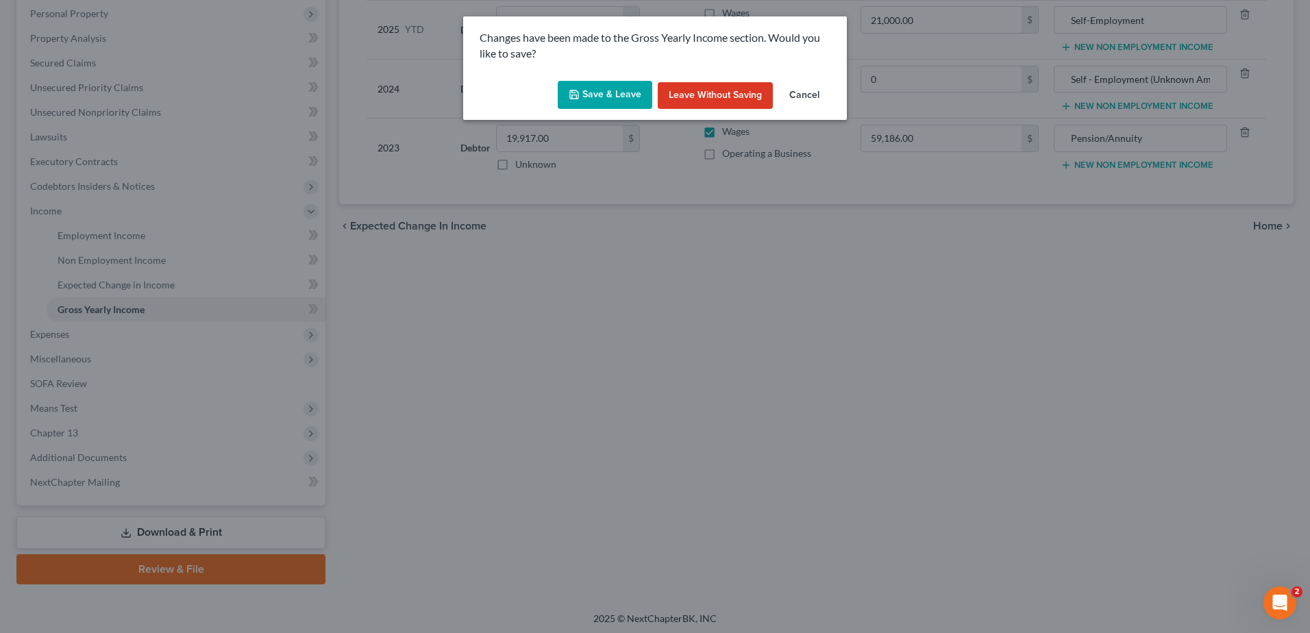
click at [605, 78] on div "Save & Leave Leave without Saving Cancel" at bounding box center [655, 97] width 384 height 45
click at [606, 85] on button "Save & Leave" at bounding box center [605, 95] width 95 height 29
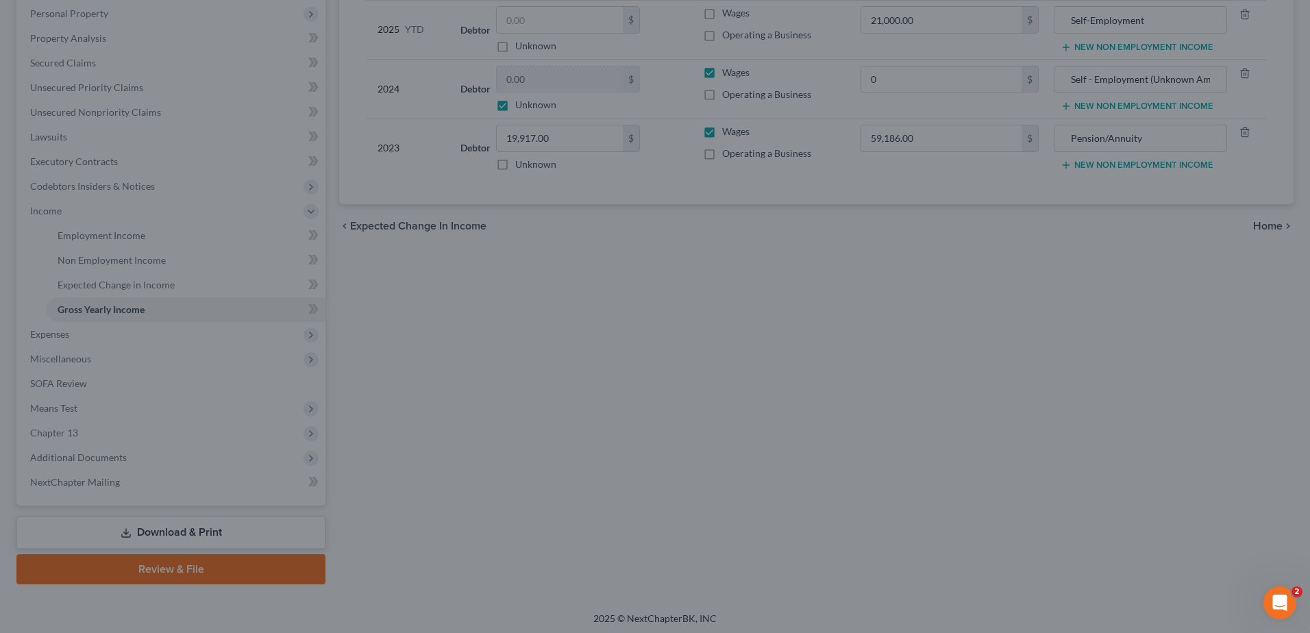
type input "0.00"
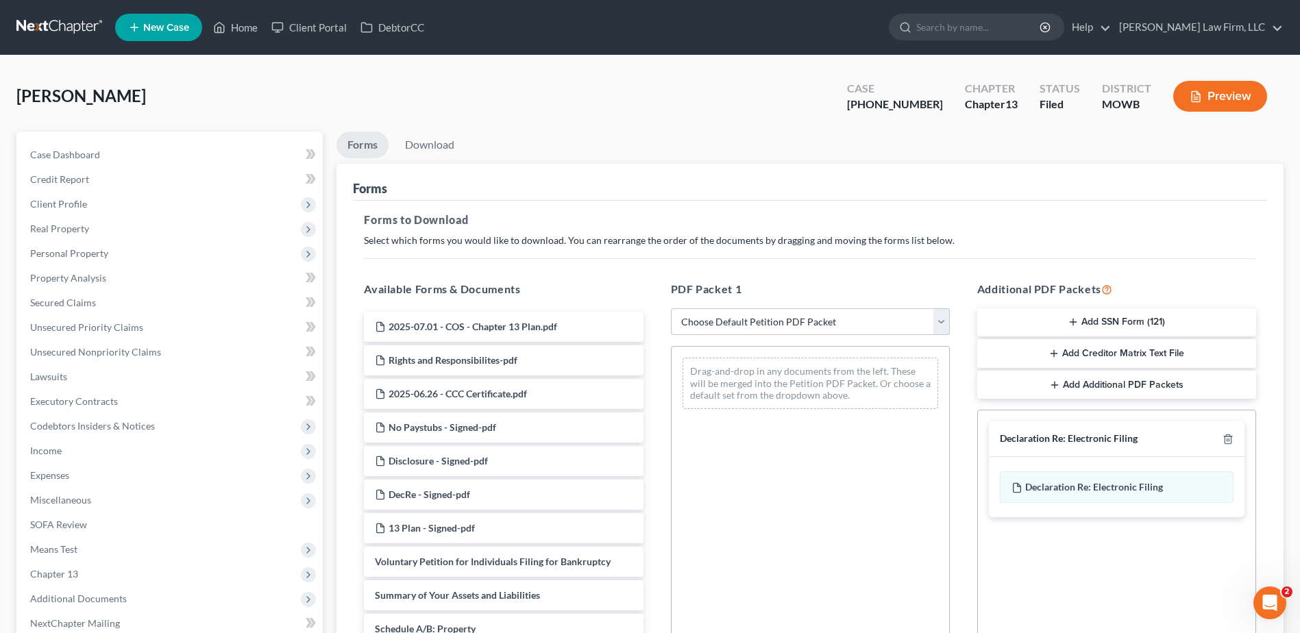
click at [940, 319] on select "Choose Default Petition PDF Packet Complete Bankruptcy Petition (all forms and …" at bounding box center [810, 321] width 279 height 27
select select "2"
click at [671, 308] on select "Choose Default Petition PDF Packet Complete Bankruptcy Petition (all forms and …" at bounding box center [810, 321] width 279 height 27
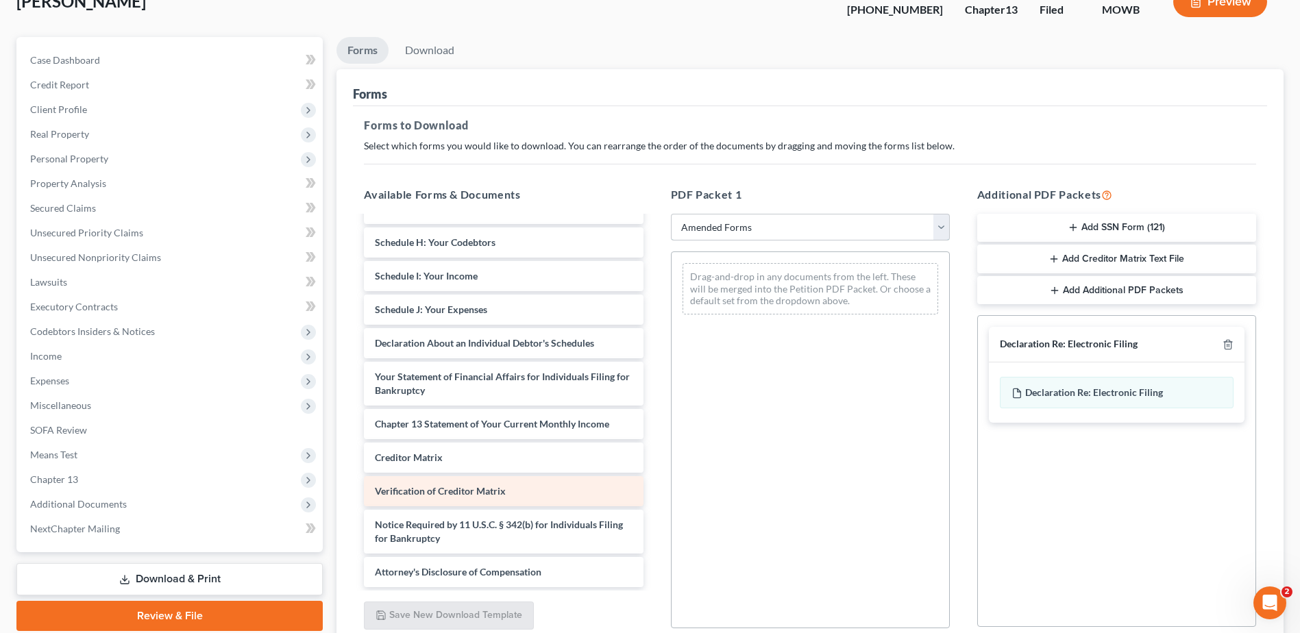
scroll to position [137, 0]
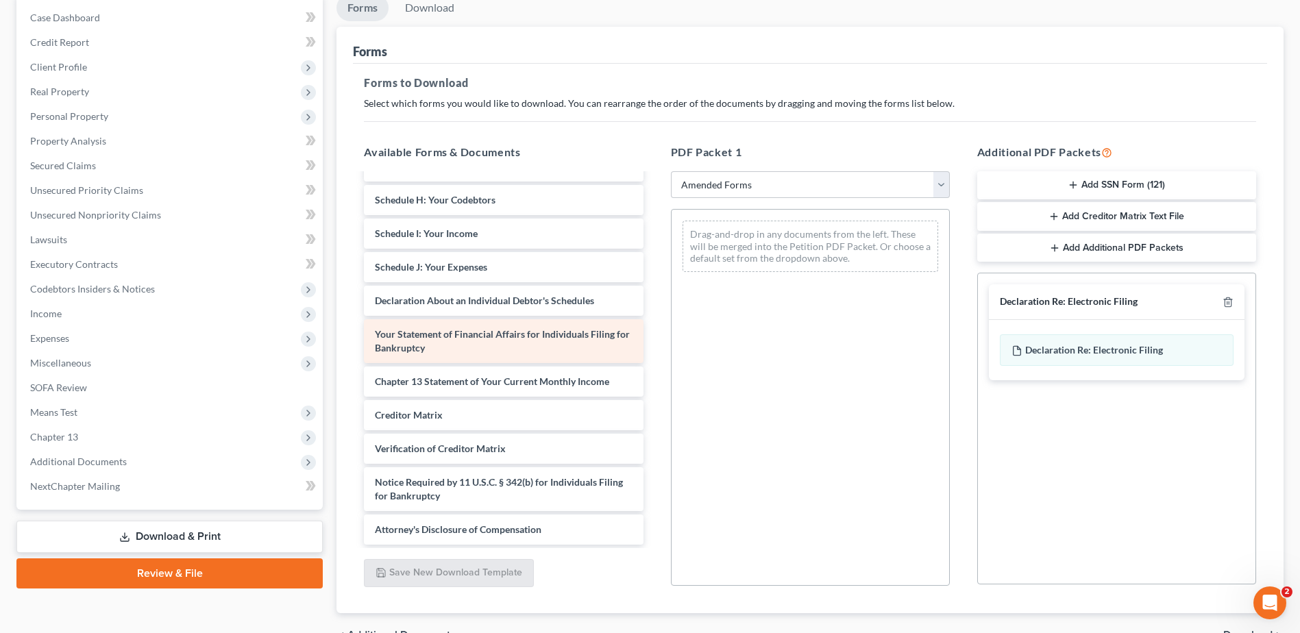
click at [463, 347] on div "Your Statement of Financial Affairs for Individuals Filing for Bankruptcy" at bounding box center [503, 341] width 279 height 44
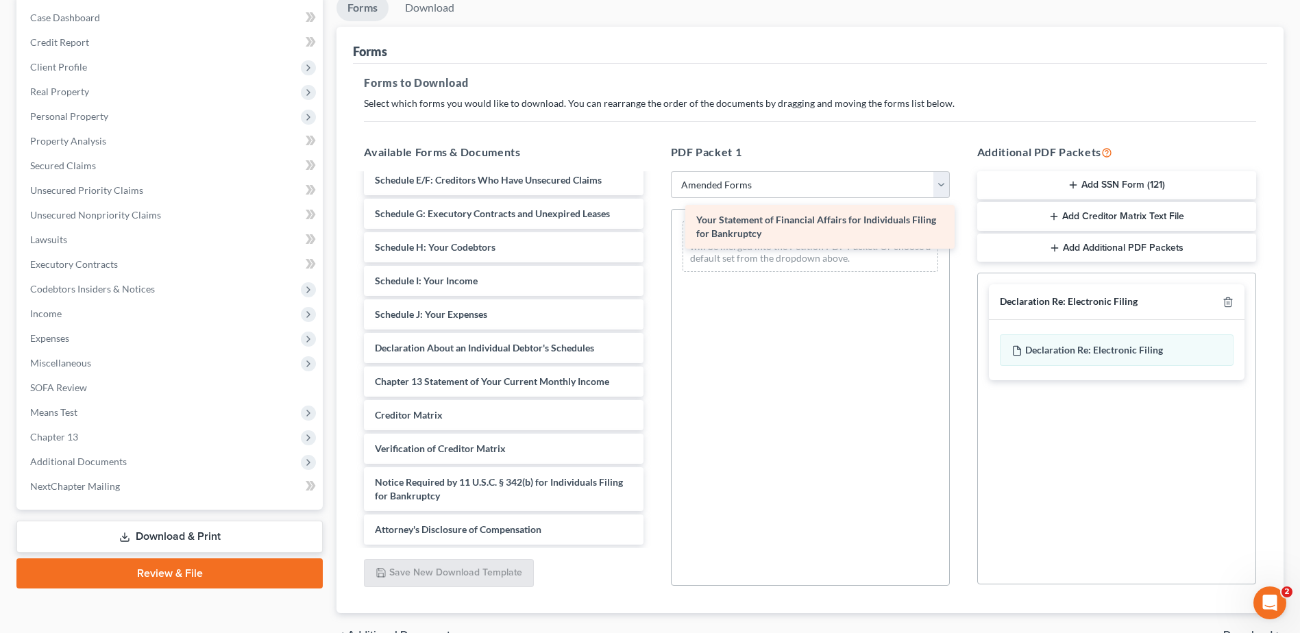
drag, startPoint x: 461, startPoint y: 343, endPoint x: 774, endPoint y: 228, distance: 334.4
click at [654, 228] on div "Your Statement of Financial Affairs for Individuals Filing for Bankruptcy Volun…" at bounding box center [503, 264] width 301 height 561
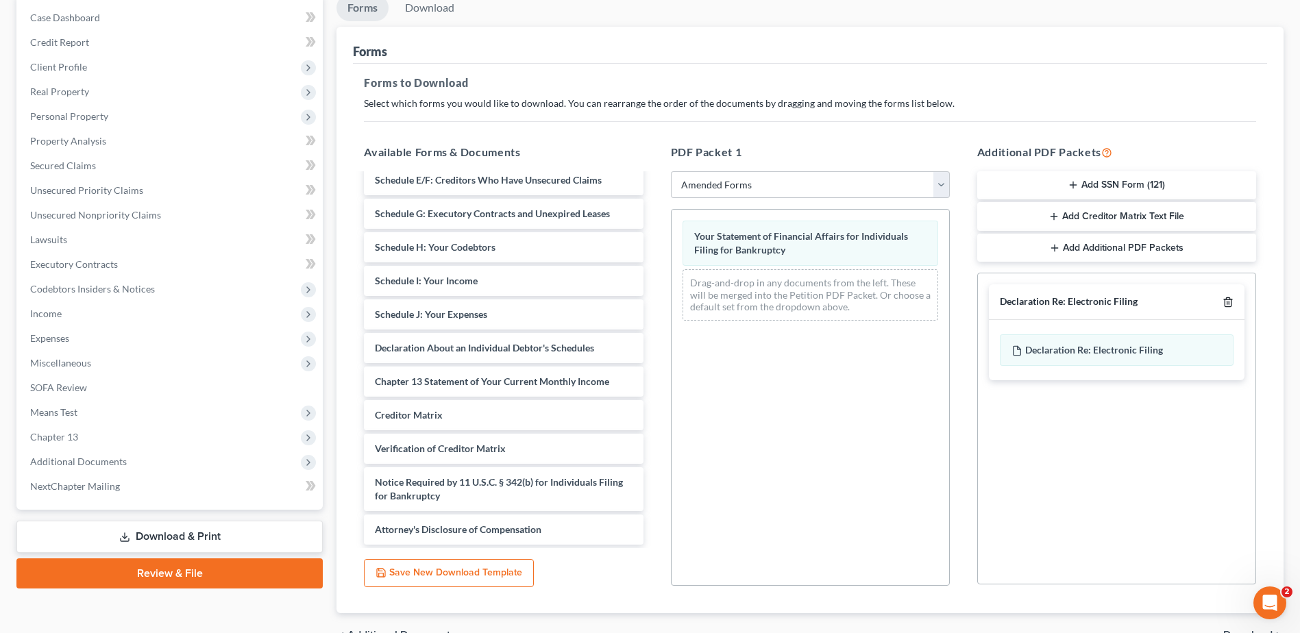
click at [1225, 305] on icon "button" at bounding box center [1228, 302] width 6 height 9
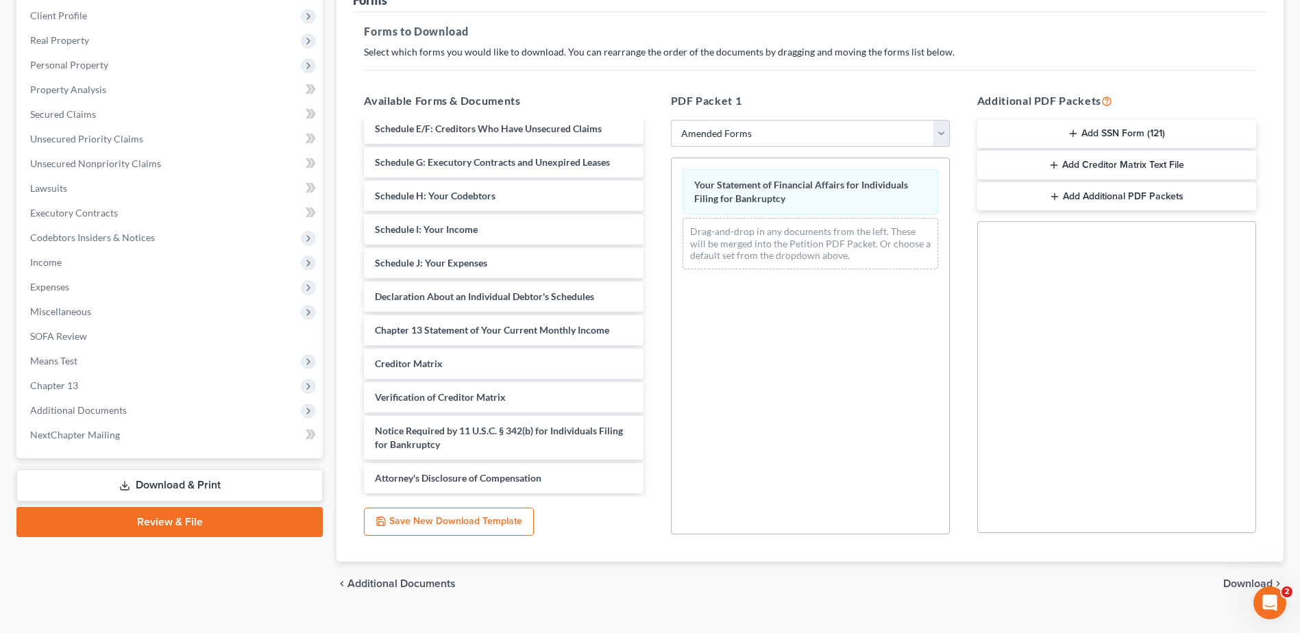
click at [1231, 583] on span "Download" at bounding box center [1247, 583] width 49 height 11
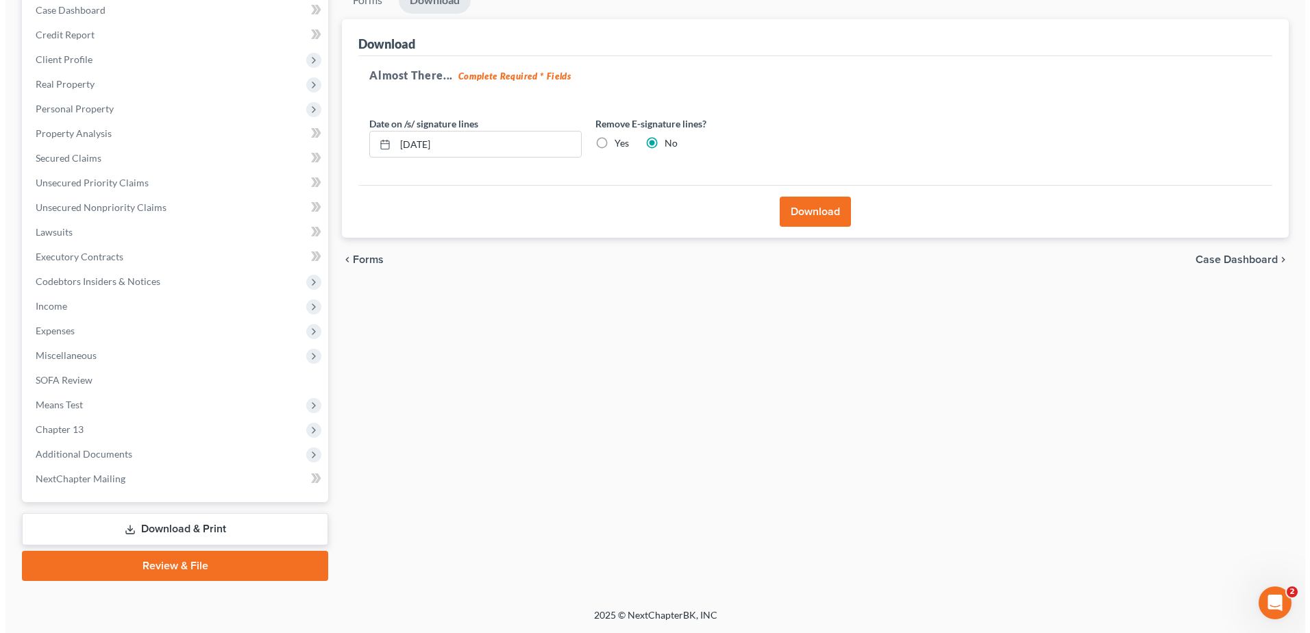
scroll to position [145, 0]
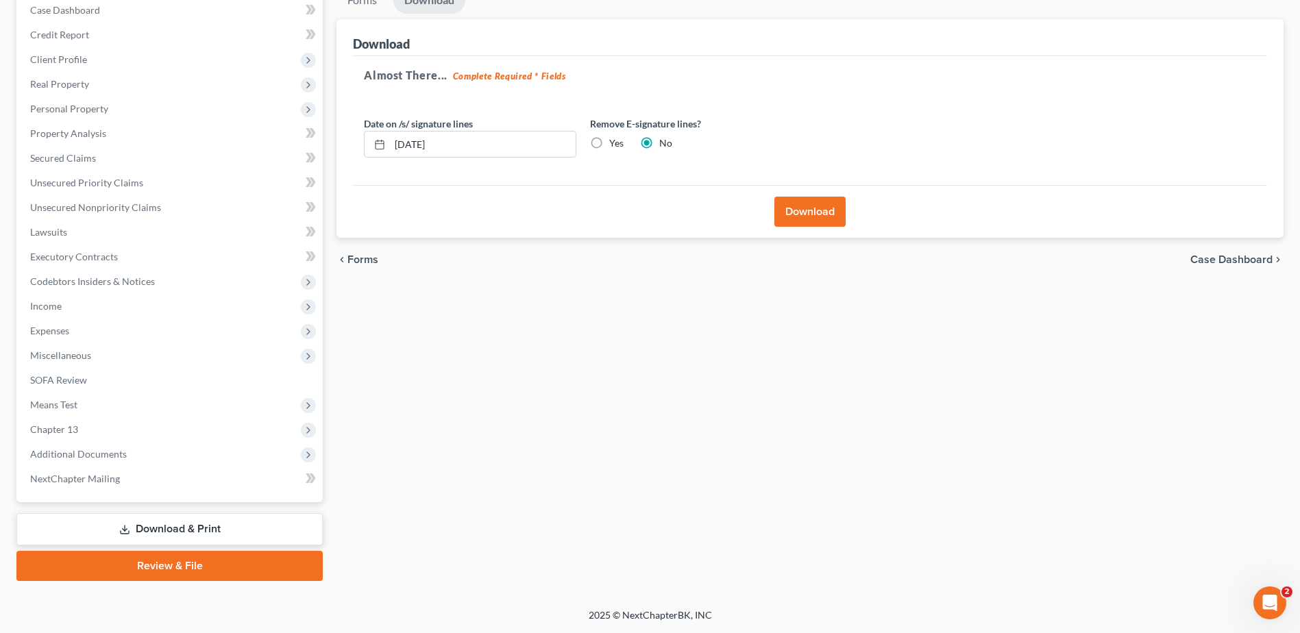
click at [807, 206] on button "Download" at bounding box center [809, 212] width 71 height 30
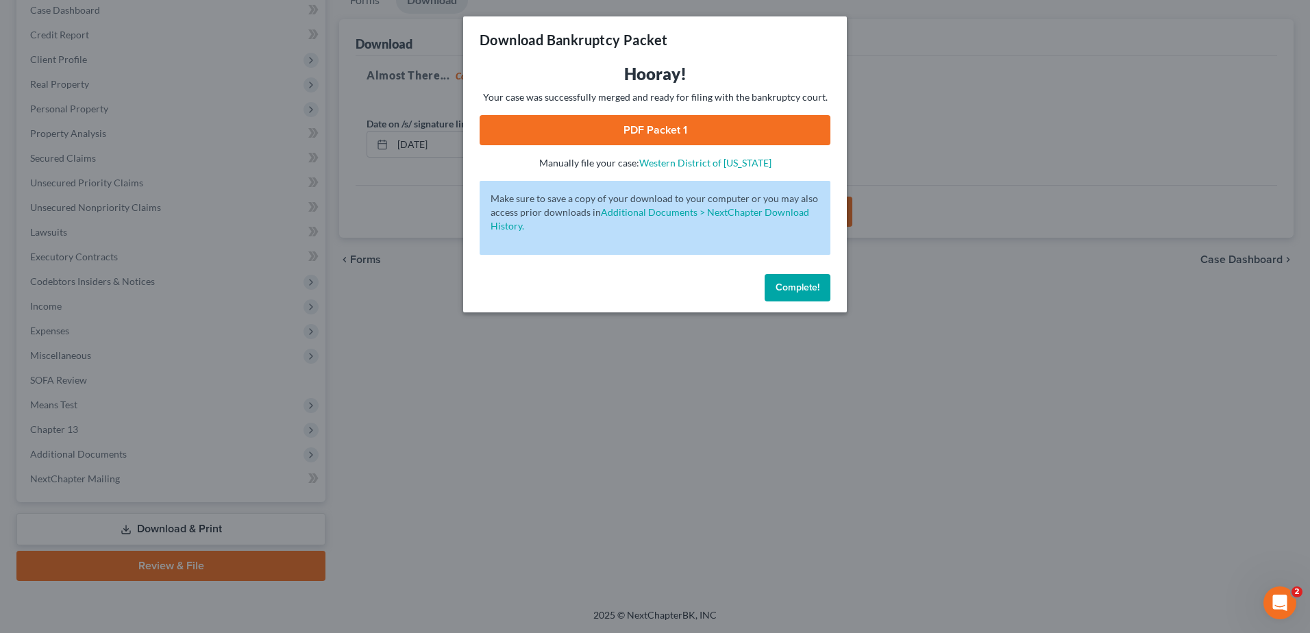
click at [626, 135] on link "PDF Packet 1" at bounding box center [655, 130] width 351 height 30
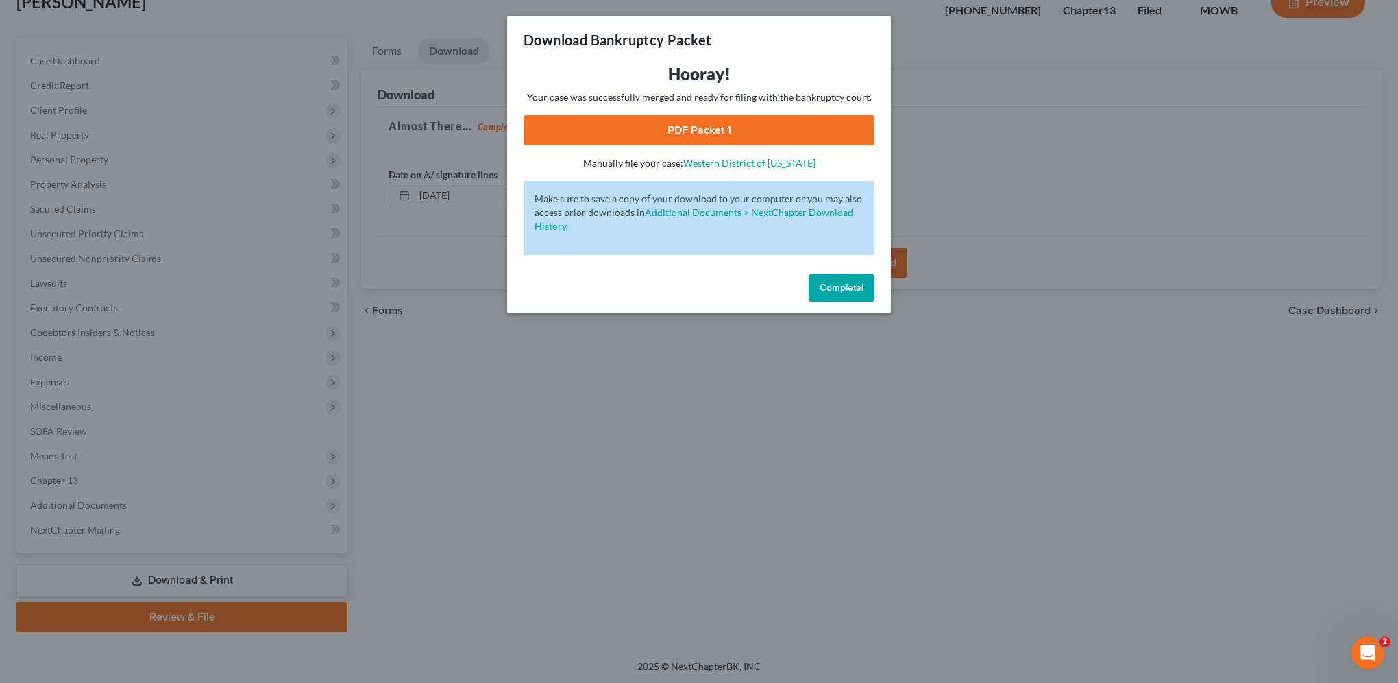
click at [880, 276] on div "Complete!" at bounding box center [699, 291] width 384 height 44
click at [853, 277] on button "Complete!" at bounding box center [842, 287] width 66 height 27
